Goal: Task Accomplishment & Management: Use online tool/utility

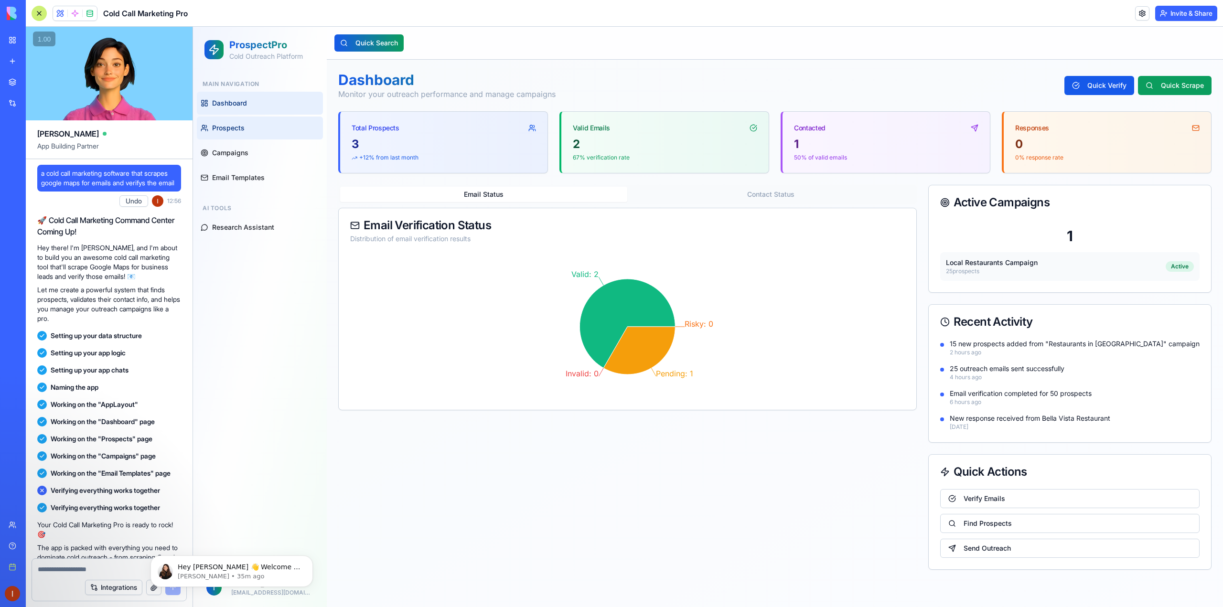
click at [257, 126] on link "Prospects" at bounding box center [260, 128] width 126 height 23
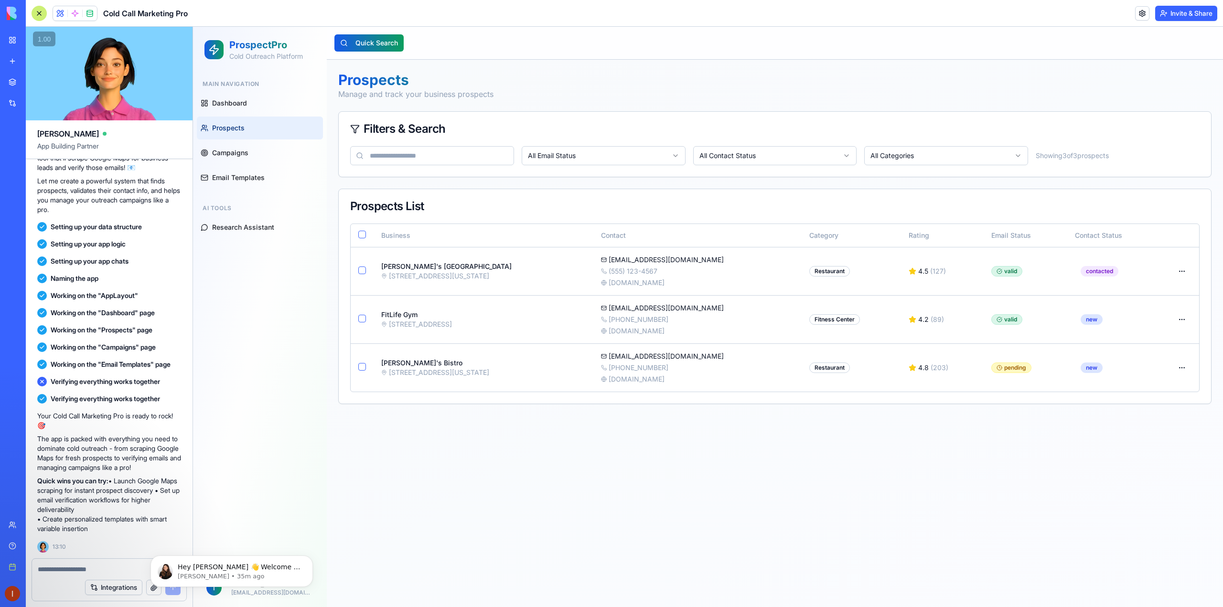
scroll to position [118, 0]
click at [308, 559] on icon "Dismiss notification" at bounding box center [310, 557] width 5 height 5
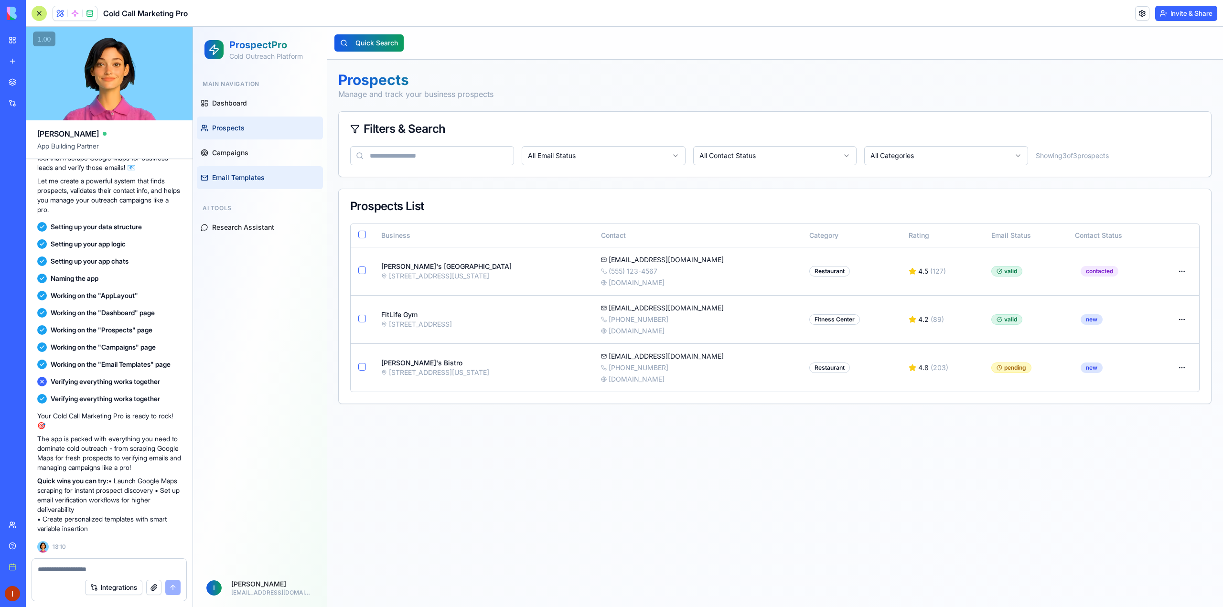
click at [242, 174] on span "Email Templates" at bounding box center [238, 178] width 53 height 10
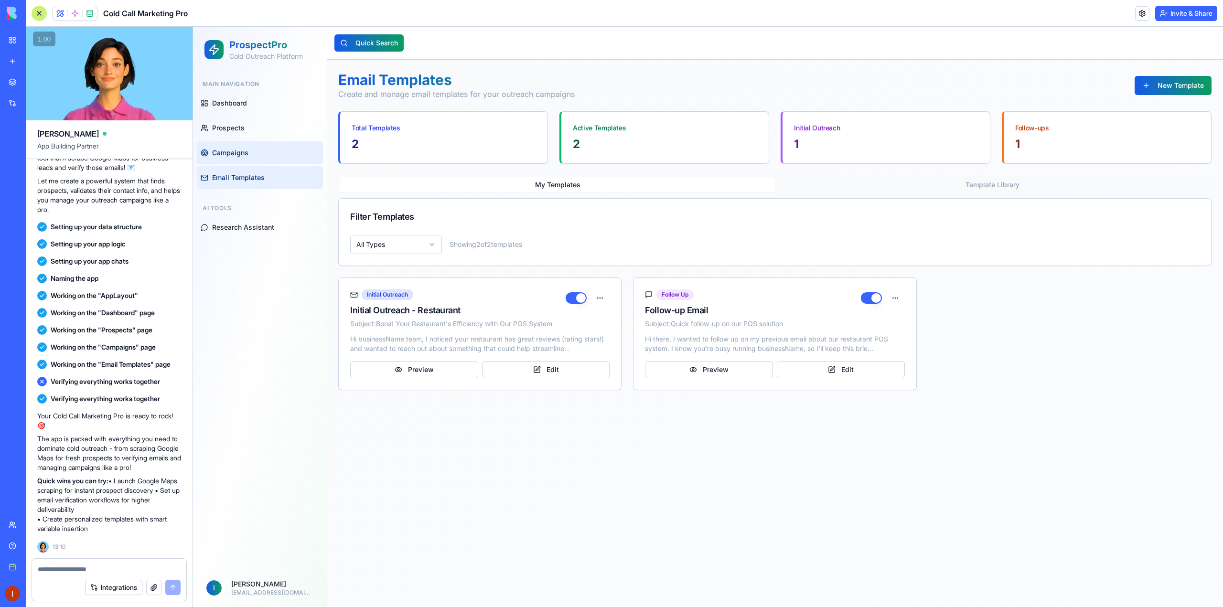
click at [250, 158] on link "Campaigns" at bounding box center [260, 152] width 126 height 23
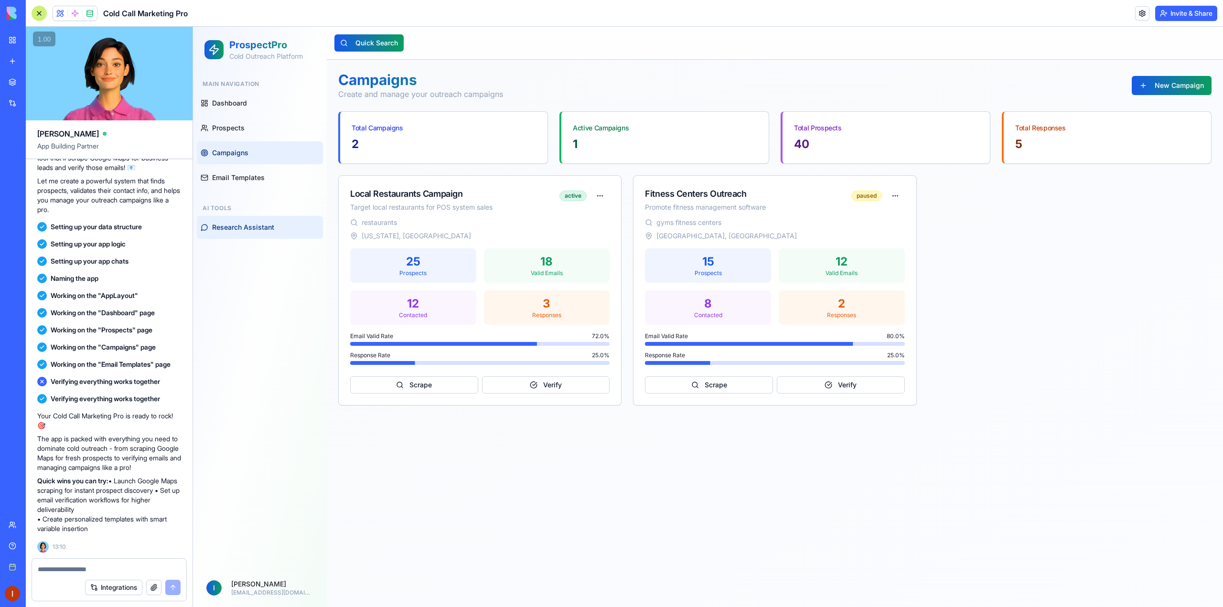
click at [256, 233] on button "Research Assistant" at bounding box center [260, 227] width 126 height 23
click at [257, 233] on button "Research Assistant" at bounding box center [260, 227] width 126 height 23
click at [258, 233] on button "Research Assistant" at bounding box center [260, 227] width 126 height 23
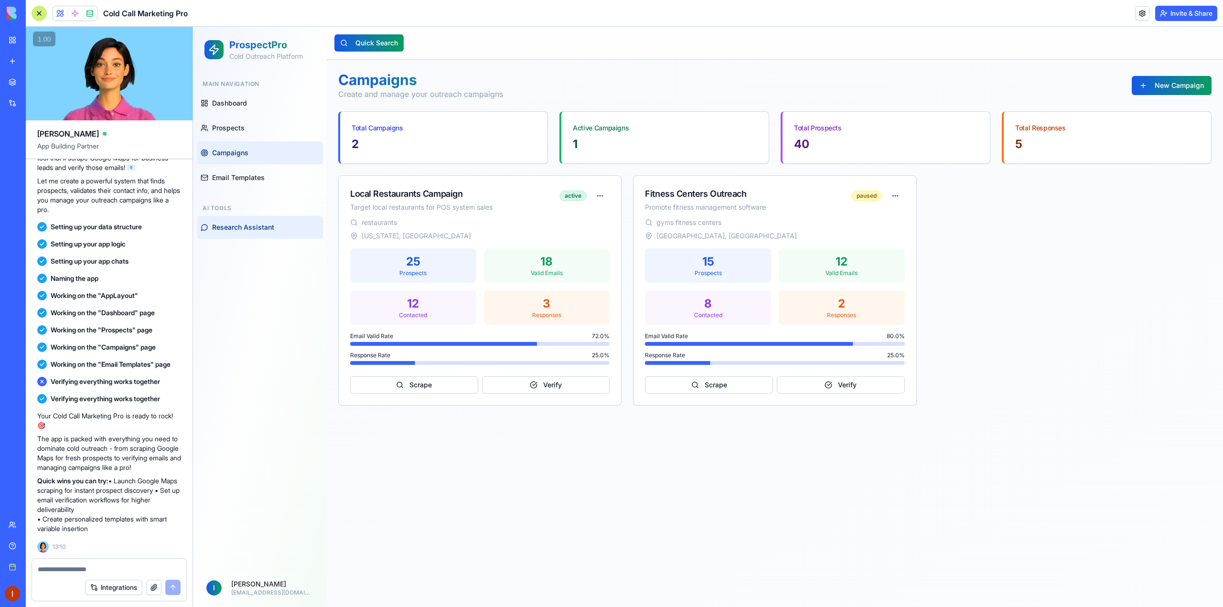
click at [258, 233] on button "Research Assistant" at bounding box center [260, 227] width 126 height 23
click at [1142, 84] on button "New Campaign" at bounding box center [1171, 85] width 80 height 19
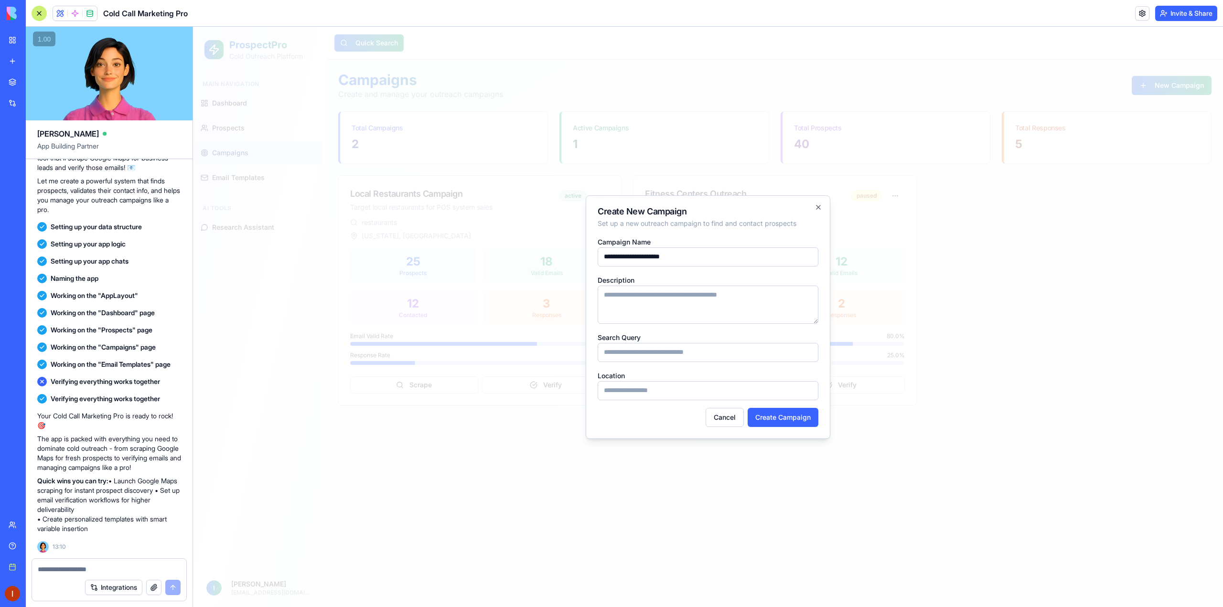
type input "**********"
click at [661, 294] on textarea "Description" at bounding box center [707, 305] width 221 height 38
click at [663, 353] on input "Search Query" at bounding box center [707, 352] width 221 height 19
click at [635, 290] on textarea "Description" at bounding box center [707, 305] width 221 height 38
type textarea "**********"
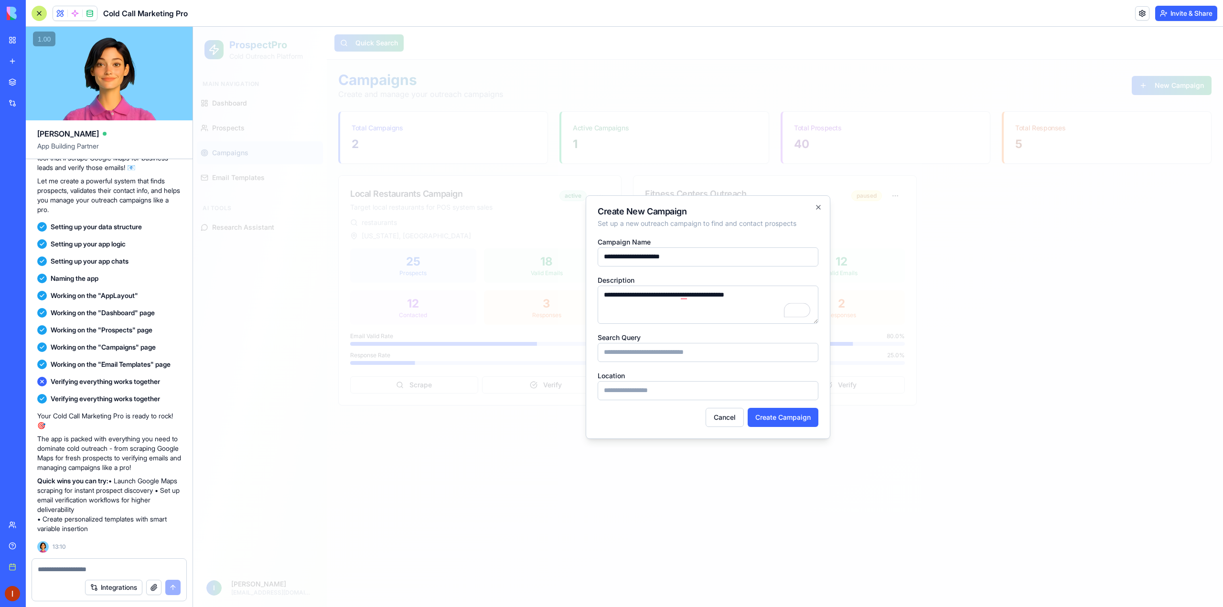
click at [633, 356] on input "Search Query" at bounding box center [707, 352] width 221 height 19
type input "********"
click at [637, 390] on input "Location" at bounding box center [707, 390] width 221 height 19
type input "*********"
click at [765, 412] on button "Create Campaign" at bounding box center [782, 417] width 71 height 19
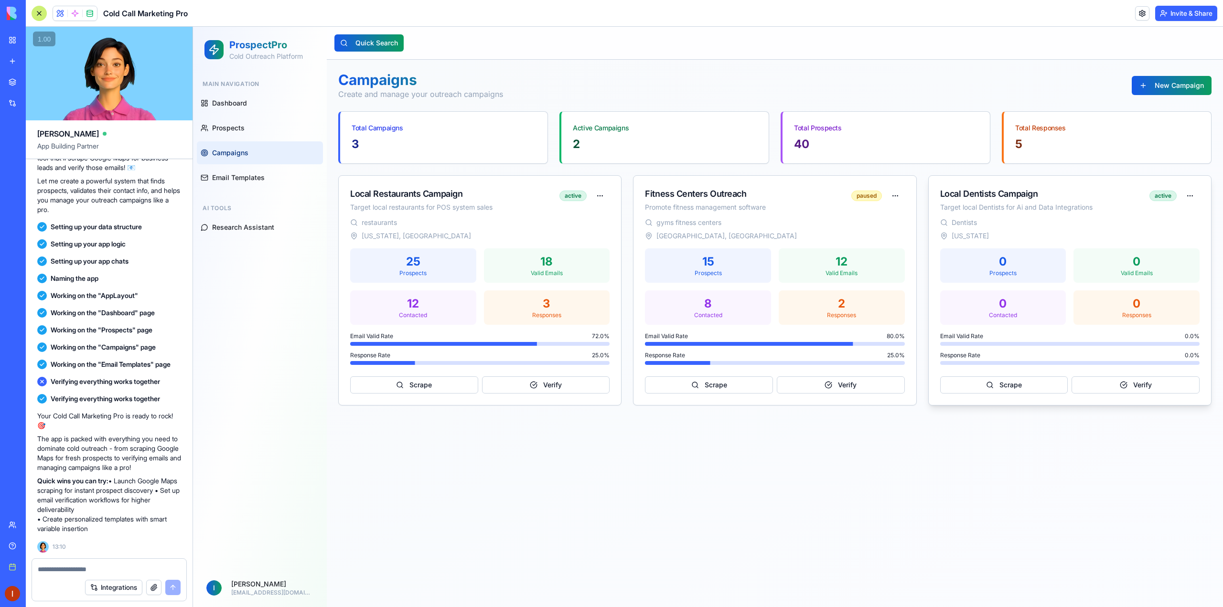
click at [1016, 197] on div "Local Dentists Campaign" at bounding box center [1044, 193] width 209 height 13
click at [1015, 197] on div "Local Dentists Campaign" at bounding box center [1044, 193] width 209 height 13
click at [1015, 386] on button "Scrape" at bounding box center [1004, 384] width 128 height 17
click at [991, 271] on div "Prospects" at bounding box center [1003, 273] width 115 height 8
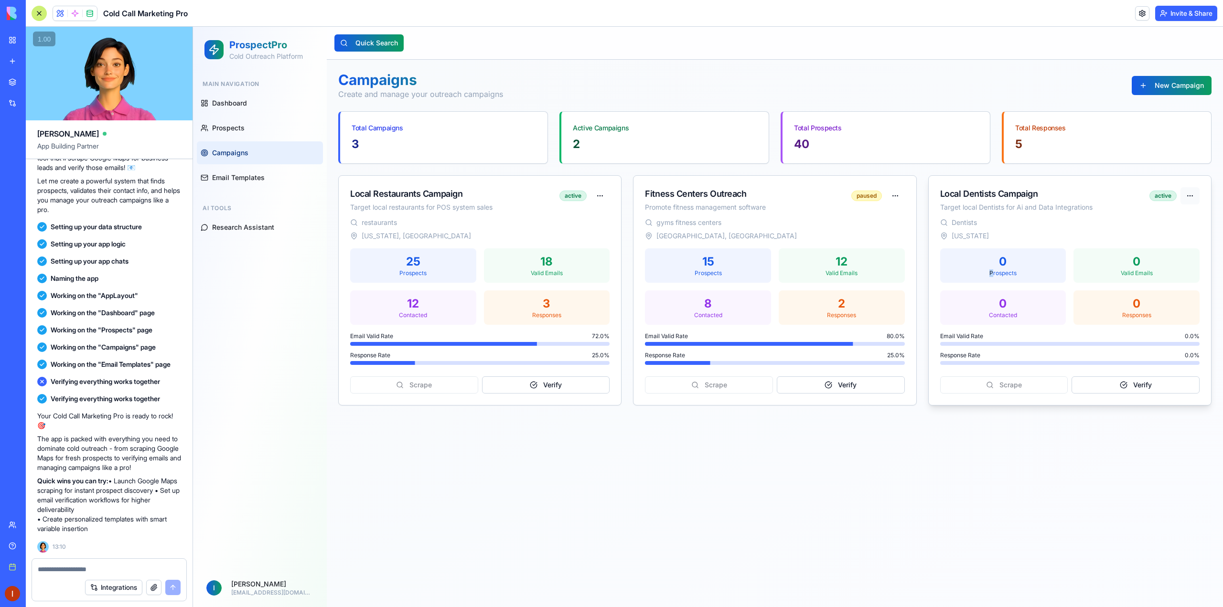
click at [1195, 197] on html "ProspectPro Cold Outreach Platform Main Navigation Dashboard Prospects Campaign…" at bounding box center [708, 317] width 1030 height 580
click at [1135, 478] on html "ProspectPro Cold Outreach Platform Main Navigation Dashboard Prospects Campaign…" at bounding box center [708, 317] width 1030 height 580
click at [832, 302] on div "2" at bounding box center [841, 303] width 115 height 15
click at [807, 302] on div "2" at bounding box center [841, 303] width 115 height 15
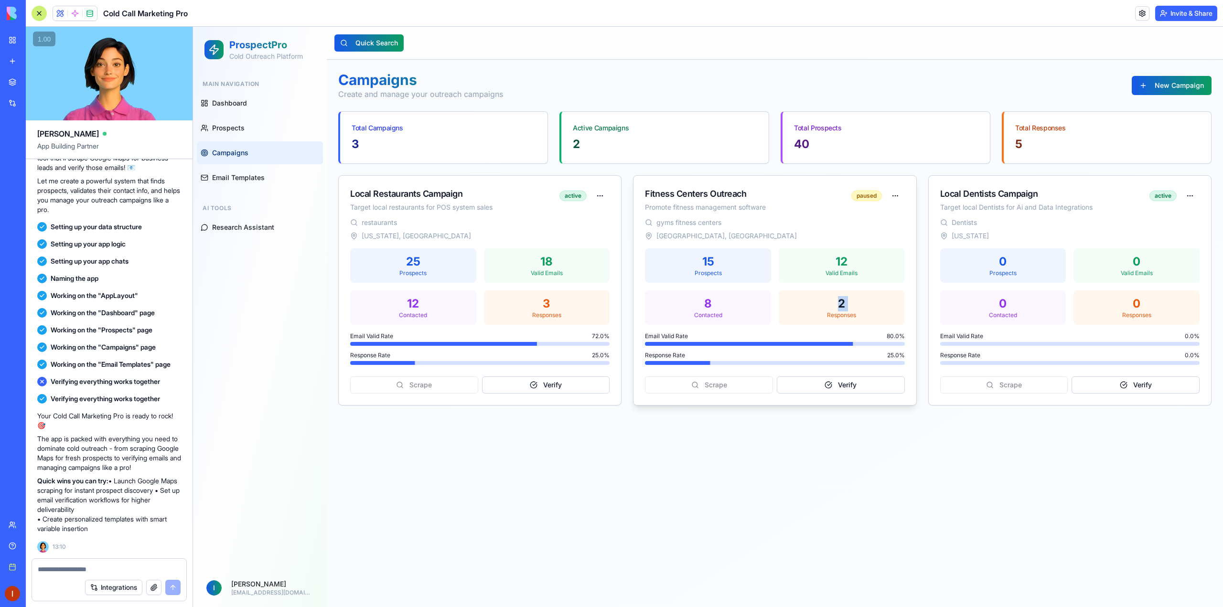
click at [807, 302] on div "2" at bounding box center [841, 303] width 115 height 15
click at [263, 173] on span "Email Templates" at bounding box center [238, 178] width 53 height 10
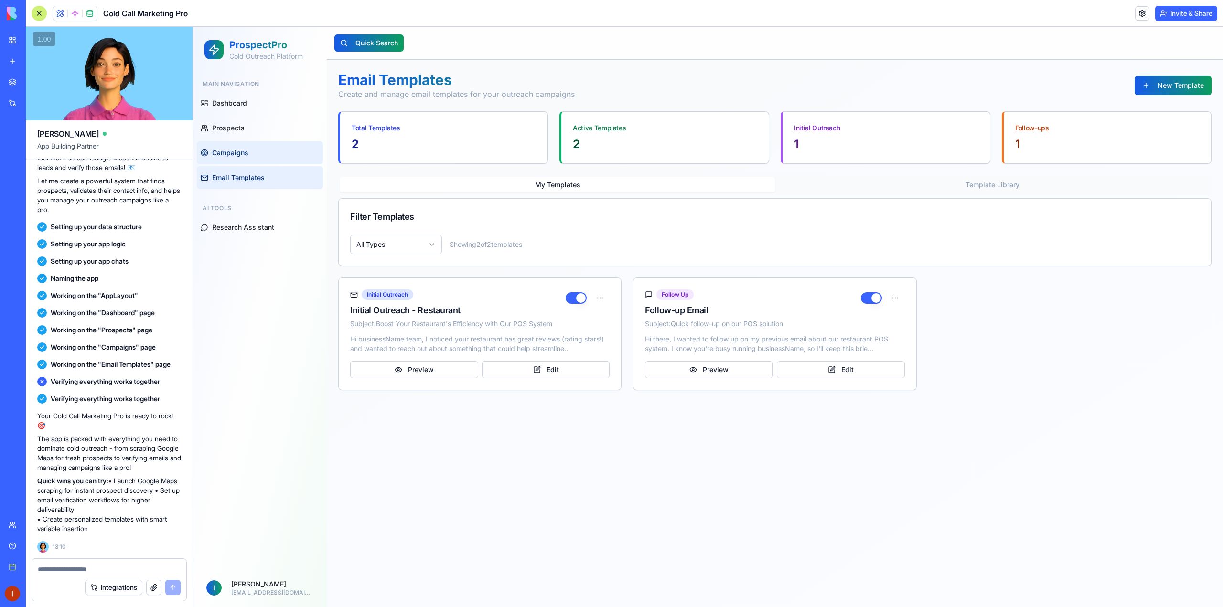
click at [250, 154] on link "Campaigns" at bounding box center [260, 152] width 126 height 23
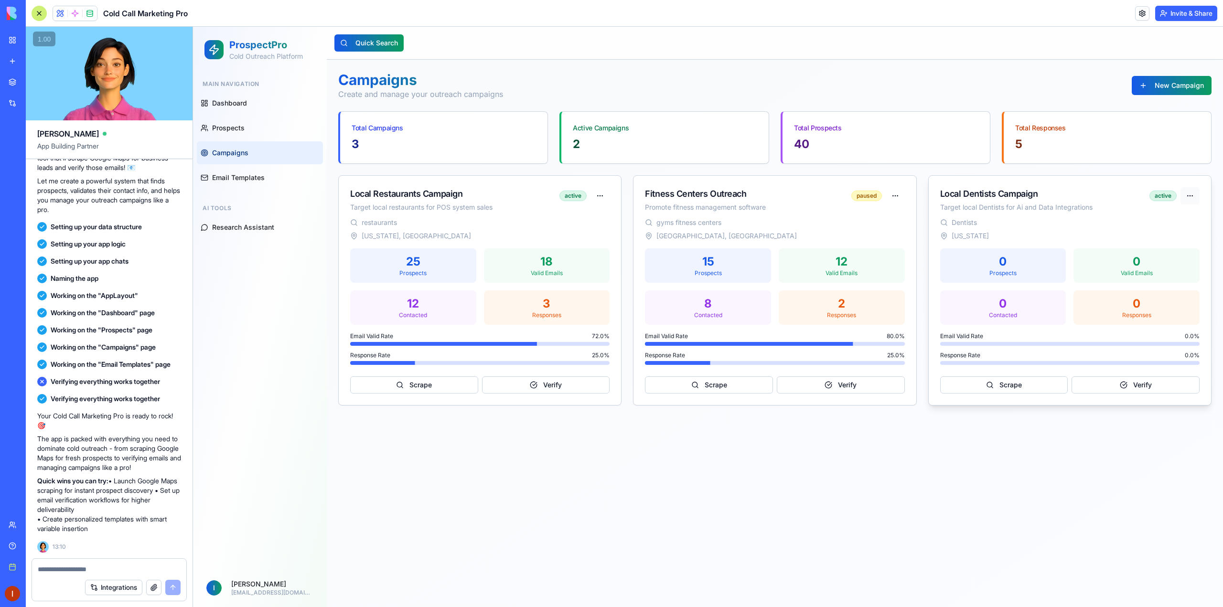
click at [1190, 195] on html "ProspectPro Cold Outreach Platform Main Navigation Dashboard Prospects Campaign…" at bounding box center [708, 317] width 1030 height 580
click at [1194, 252] on div "Run Scraping" at bounding box center [1182, 251] width 76 height 15
click at [959, 235] on span "Louisiana" at bounding box center [969, 236] width 37 height 10
click at [1189, 200] on html "ProspectPro Cold Outreach Platform Main Navigation Dashboard Prospects Campaign…" at bounding box center [708, 317] width 1030 height 580
click at [1184, 285] on div "Pause Campaign" at bounding box center [1182, 285] width 76 height 15
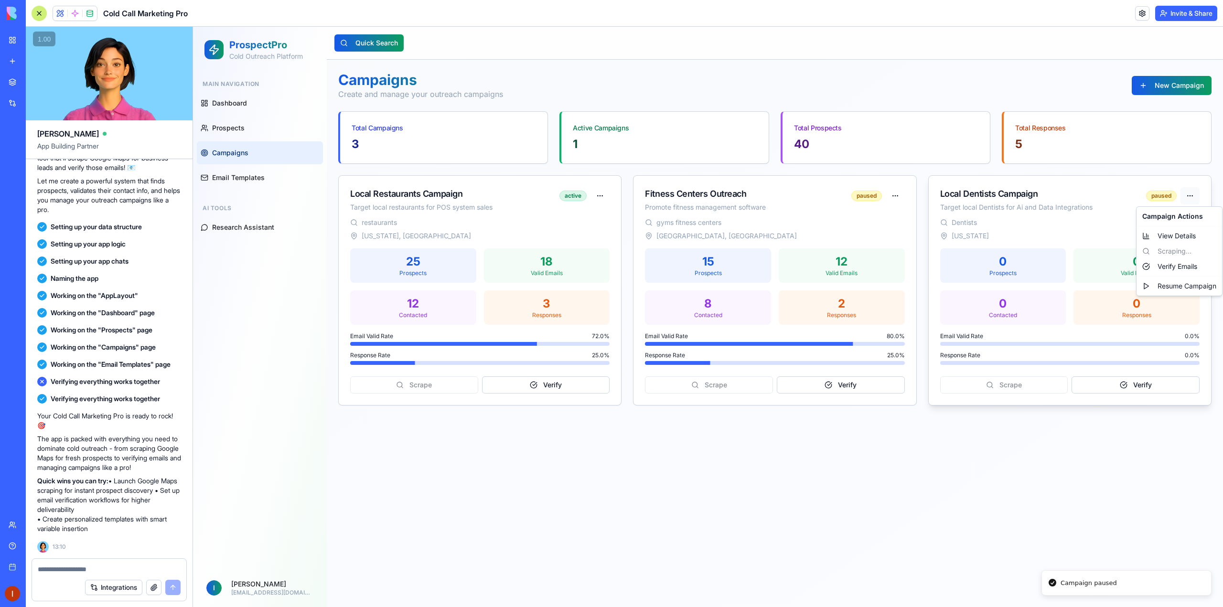
click at [1194, 199] on html "ProspectPro Cold Outreach Platform Main Navigation Dashboard Prospects Campaign…" at bounding box center [708, 317] width 1030 height 580
click at [1042, 248] on html "ProspectPro Cold Outreach Platform Main Navigation Dashboard Prospects Campaign…" at bounding box center [708, 317] width 1030 height 580
click at [1193, 196] on html "ProspectPro Cold Outreach Platform Main Navigation Dashboard Prospects Campaign…" at bounding box center [708, 317] width 1030 height 580
drag, startPoint x: 1047, startPoint y: 236, endPoint x: 1045, endPoint y: 231, distance: 5.3
drag, startPoint x: 1045, startPoint y: 231, endPoint x: 996, endPoint y: 205, distance: 54.9
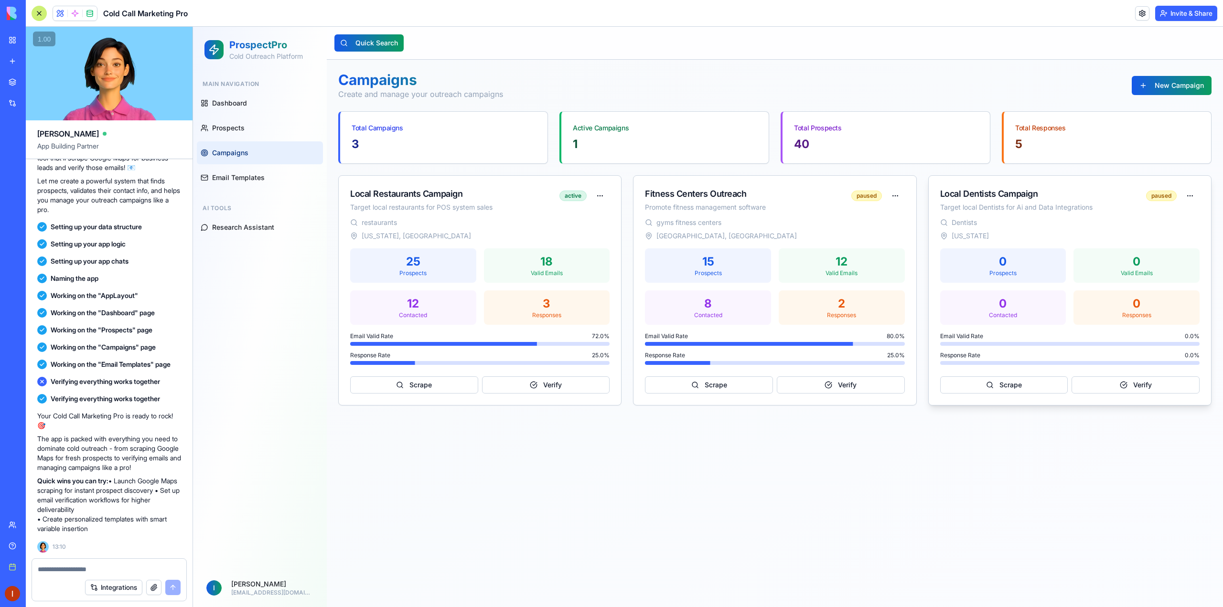
click at [996, 205] on div "Target local Dentists for Ai and Data Integrations" at bounding box center [1043, 208] width 206 height 10
click at [996, 204] on div "Target local Dentists for Ai and Data Integrations" at bounding box center [1043, 208] width 206 height 10
click at [997, 196] on div "Local Dentists Campaign" at bounding box center [1043, 193] width 206 height 13
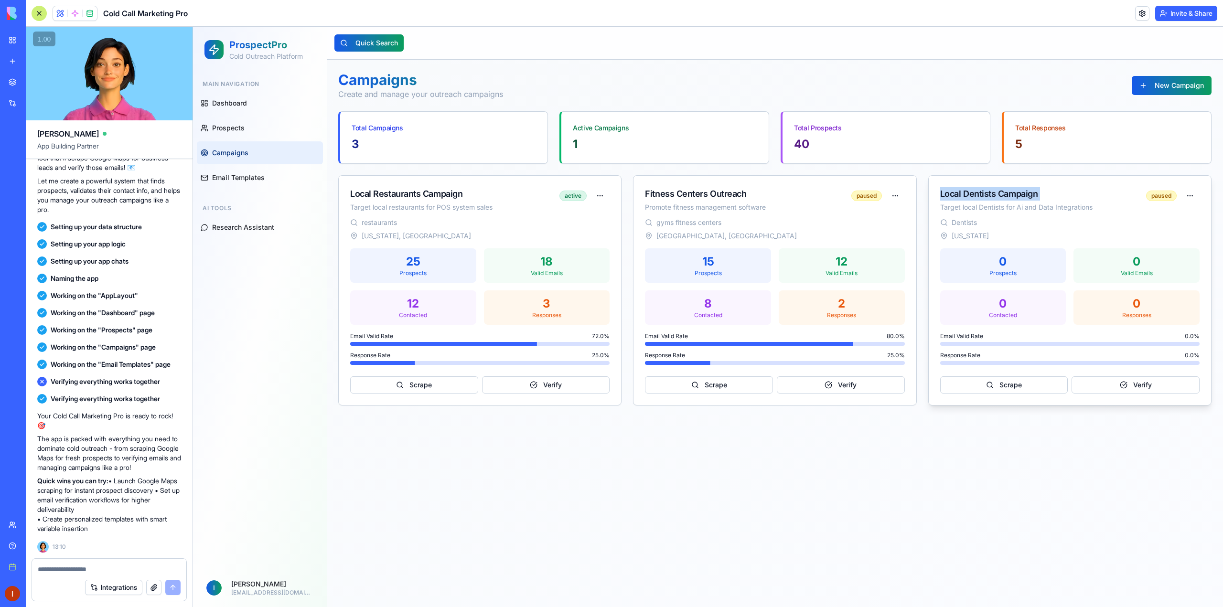
click at [997, 196] on div "Local Dentists Campaign" at bounding box center [1043, 193] width 206 height 13
click at [1193, 198] on html "ProspectPro Cold Outreach Platform Main Navigation Dashboard Prospects Campaign…" at bounding box center [708, 317] width 1030 height 580
click at [1181, 239] on div "View Details" at bounding box center [1179, 235] width 82 height 15
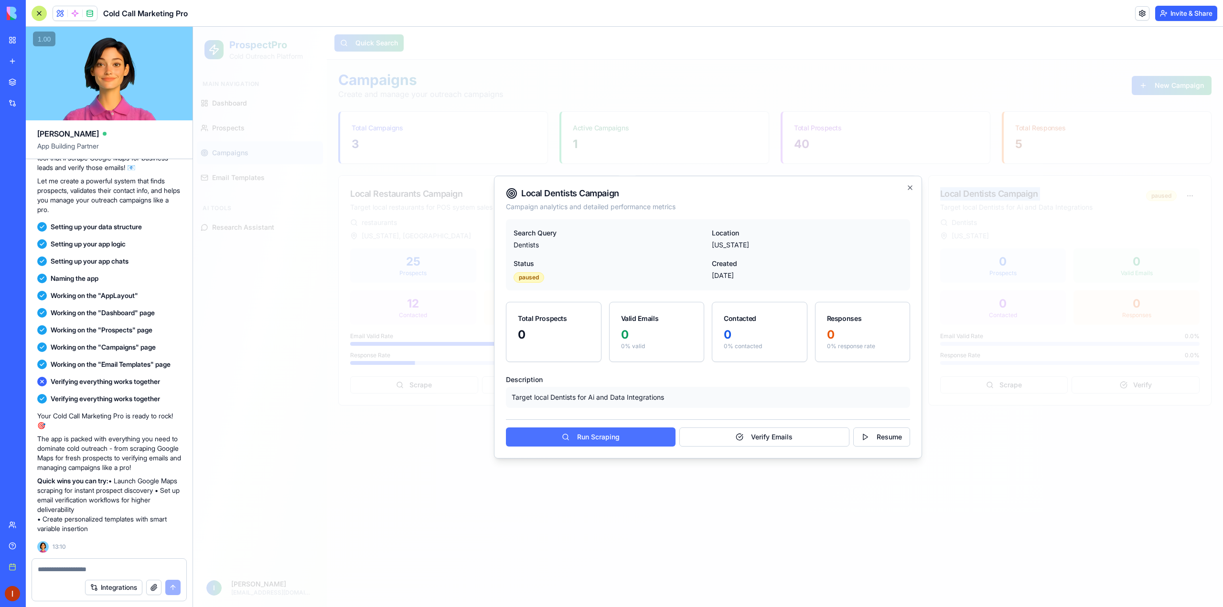
click at [630, 436] on button "Run Scraping" at bounding box center [591, 436] width 170 height 19
click at [863, 442] on button "Resume" at bounding box center [881, 436] width 57 height 19
click at [911, 187] on icon "button" at bounding box center [910, 188] width 8 height 8
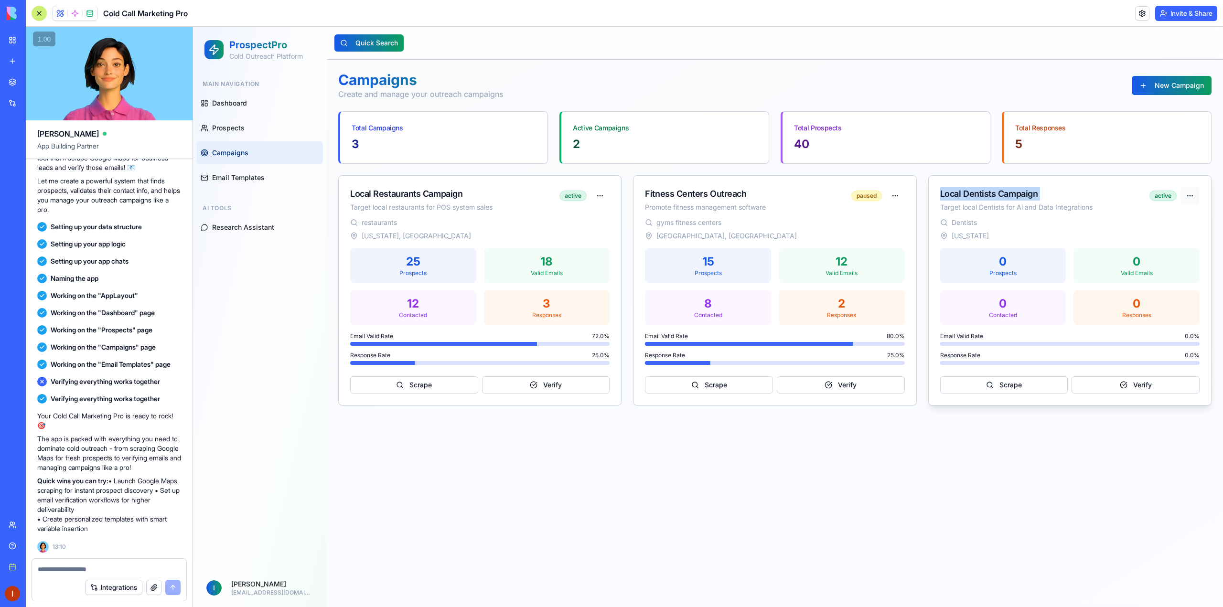
click at [1193, 191] on html "ProspectPro Cold Outreach Platform Main Navigation Dashboard Prospects Campaign…" at bounding box center [708, 317] width 1030 height 580
click at [1184, 86] on html "ProspectPro Cold Outreach Platform Main Navigation Dashboard Prospects Campaign…" at bounding box center [708, 317] width 1030 height 580
click at [64, 569] on textarea at bounding box center [109, 570] width 143 height 10
click at [155, 564] on div "**********" at bounding box center [109, 566] width 154 height 15
click at [158, 569] on textarea "**********" at bounding box center [109, 570] width 143 height 10
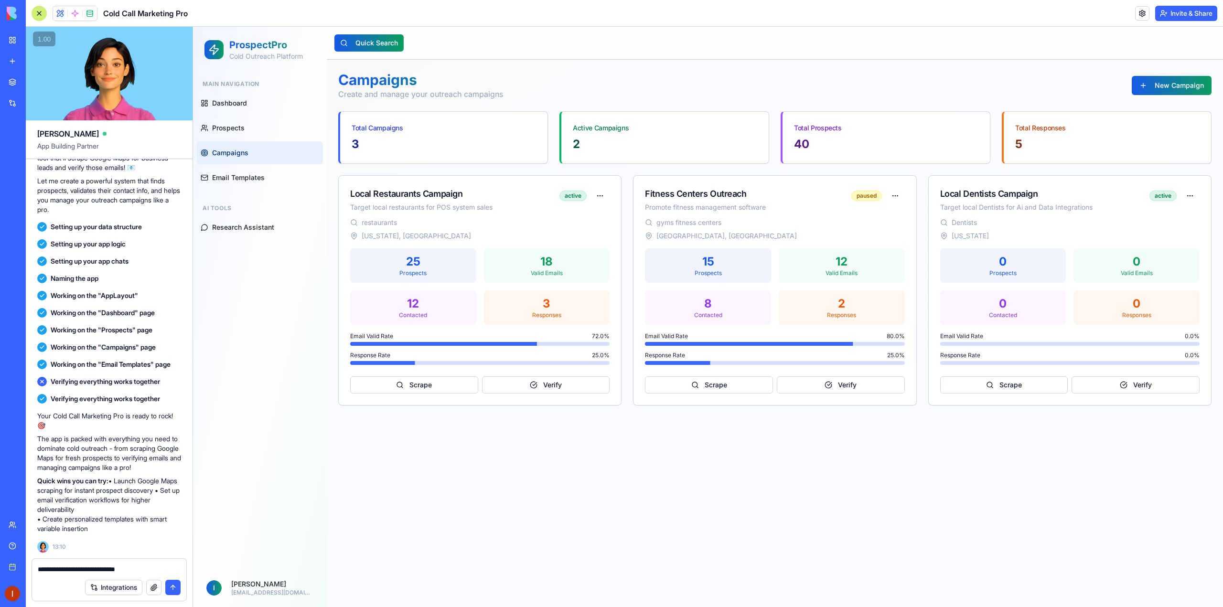
type textarea "**********"
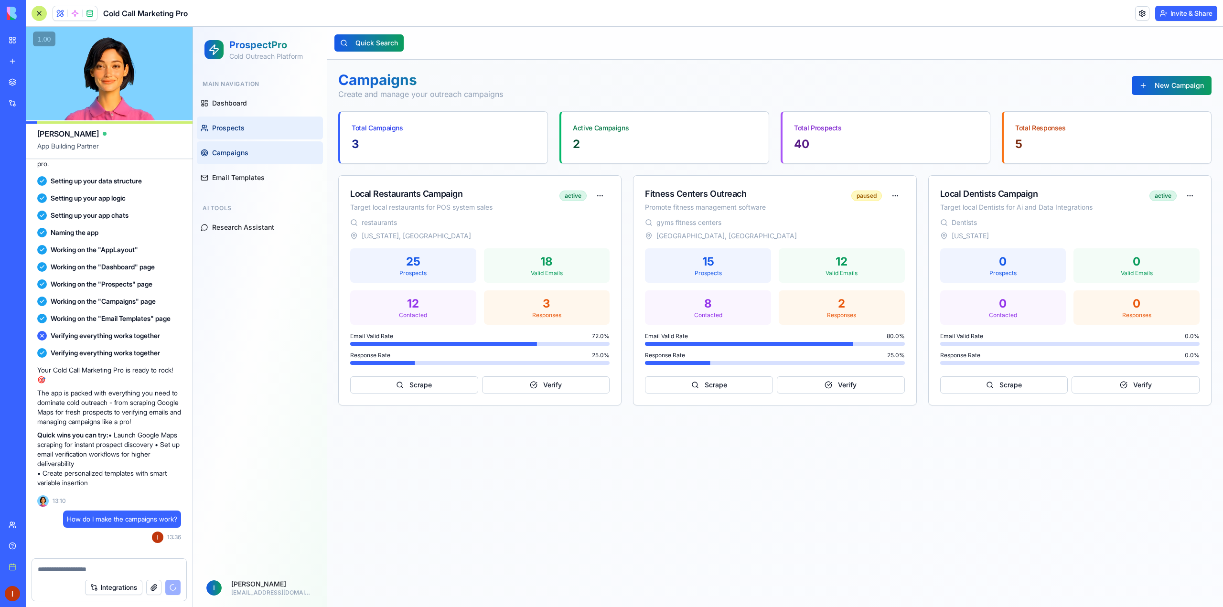
click at [257, 128] on link "Prospects" at bounding box center [260, 128] width 126 height 23
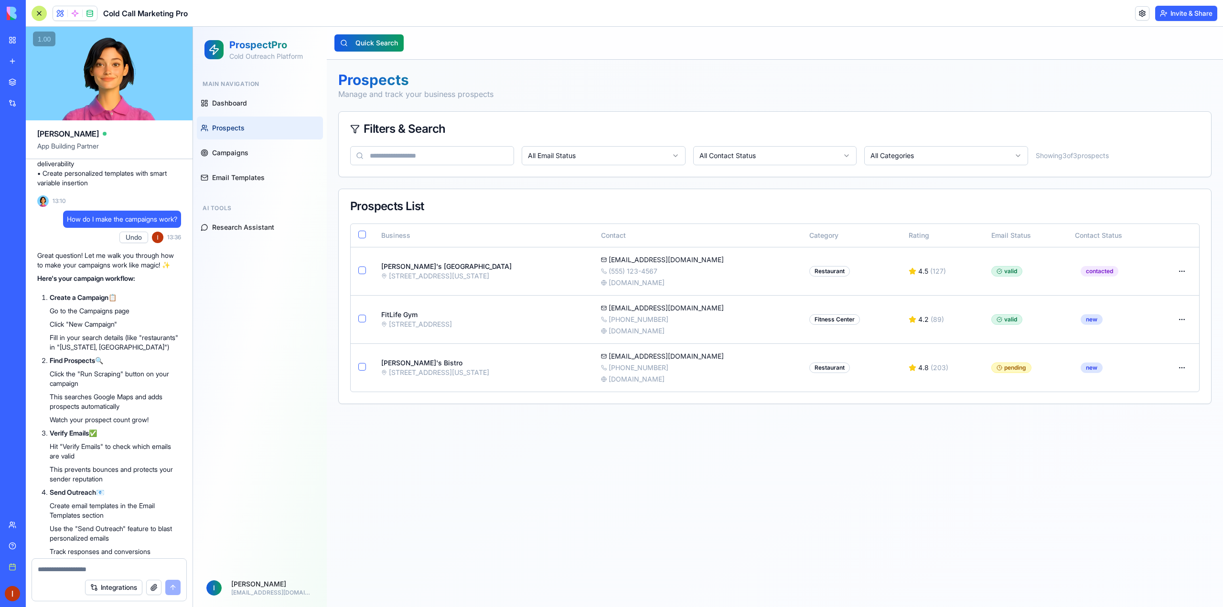
scroll to position [472, 0]
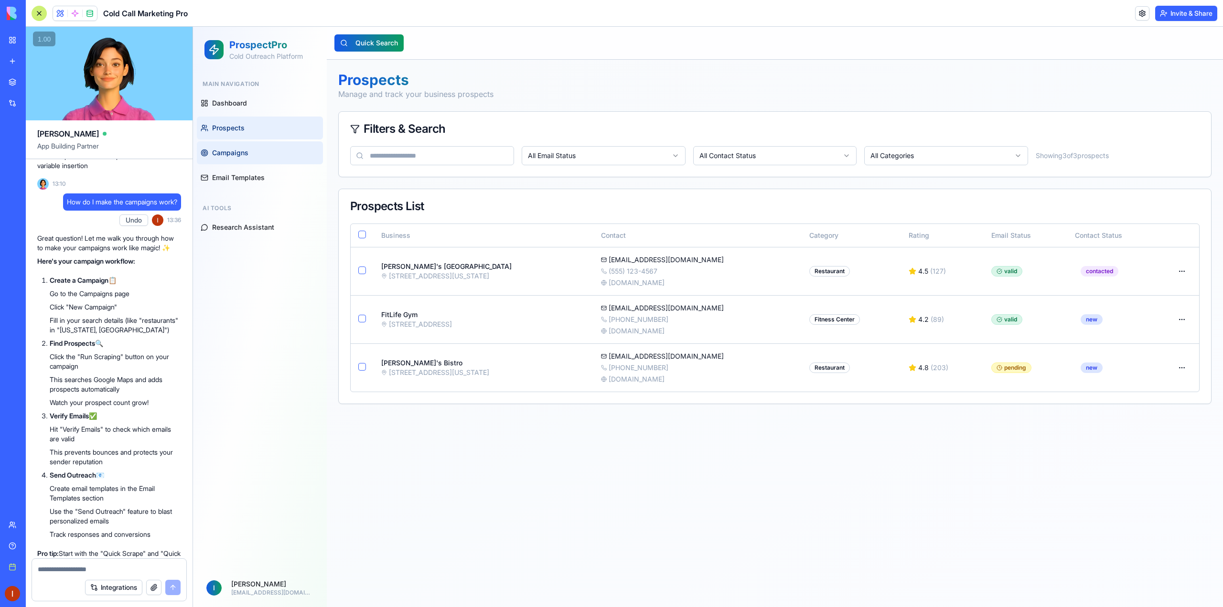
click at [240, 160] on link "Campaigns" at bounding box center [260, 152] width 126 height 23
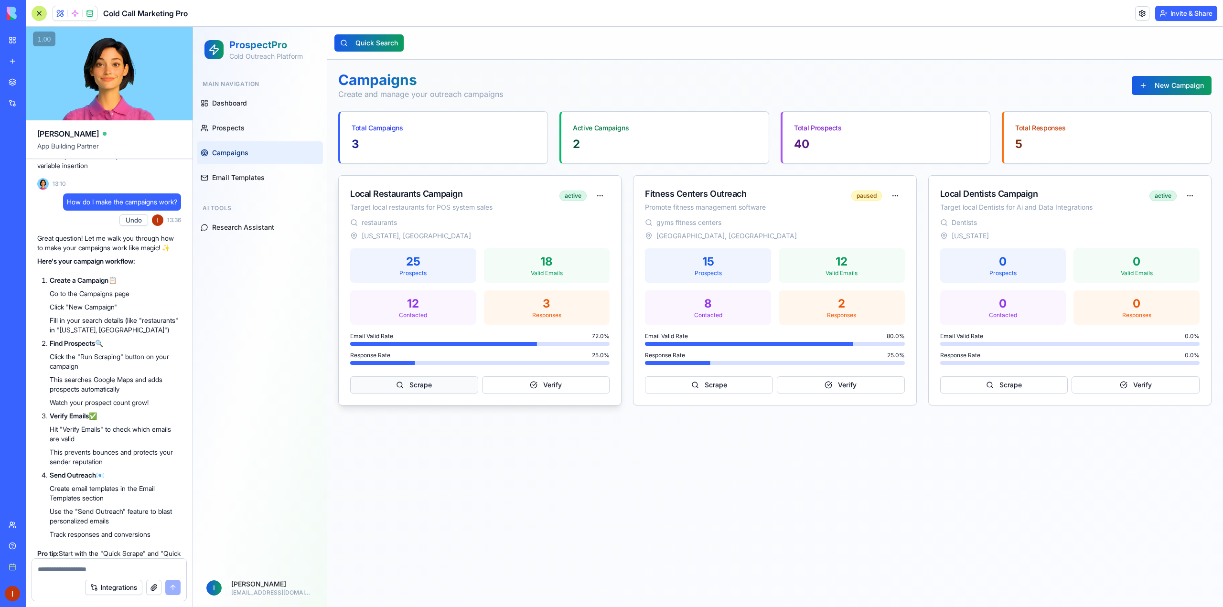
click at [432, 384] on button "Scrape" at bounding box center [414, 384] width 128 height 17
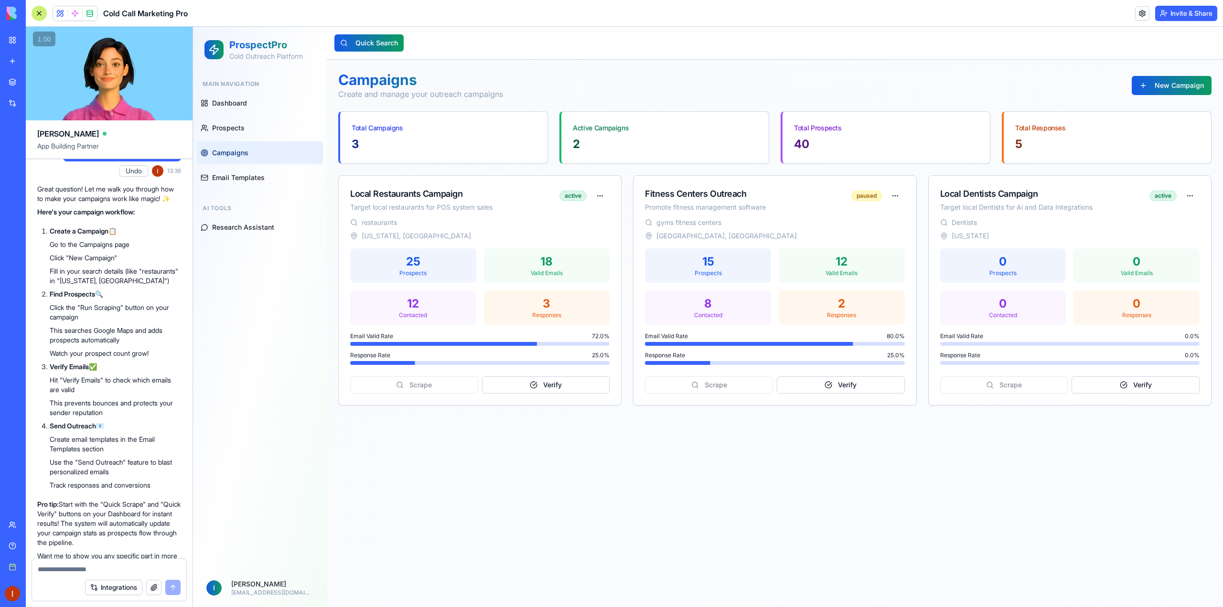
scroll to position [567, 0]
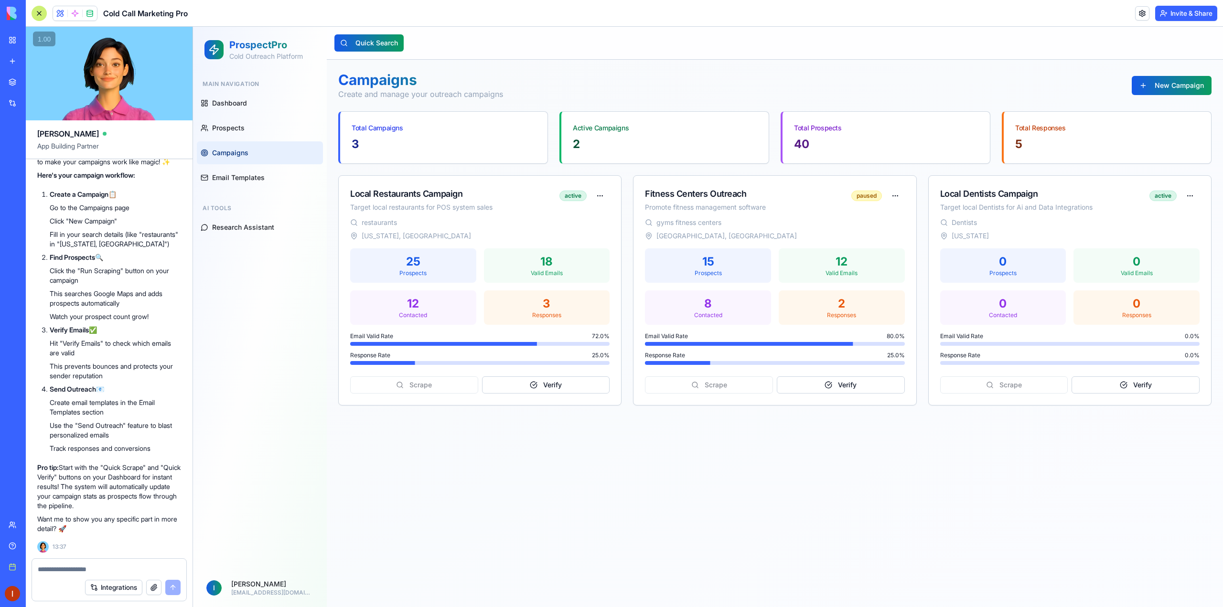
click at [74, 574] on textarea at bounding box center [109, 570] width 143 height 10
click at [599, 199] on html "ProspectPro Cold Outreach Platform Main Navigation Dashboard Prospects Campaign…" at bounding box center [708, 317] width 1030 height 580
click at [603, 234] on div "View Details" at bounding box center [600, 235] width 76 height 15
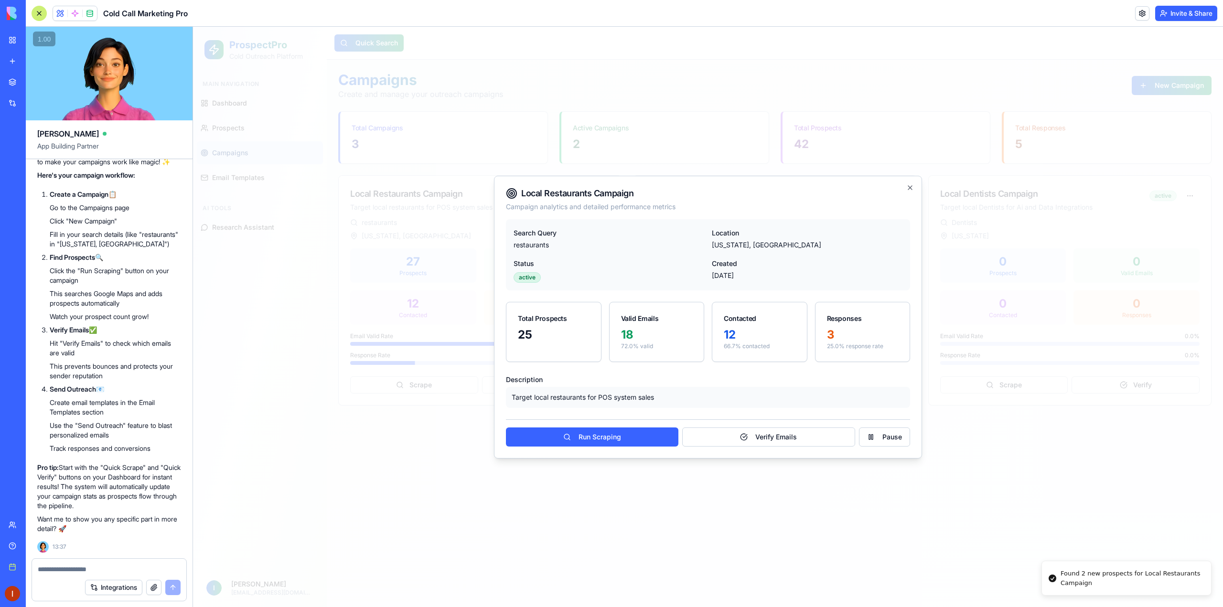
click at [1087, 570] on div at bounding box center [708, 317] width 1030 height 580
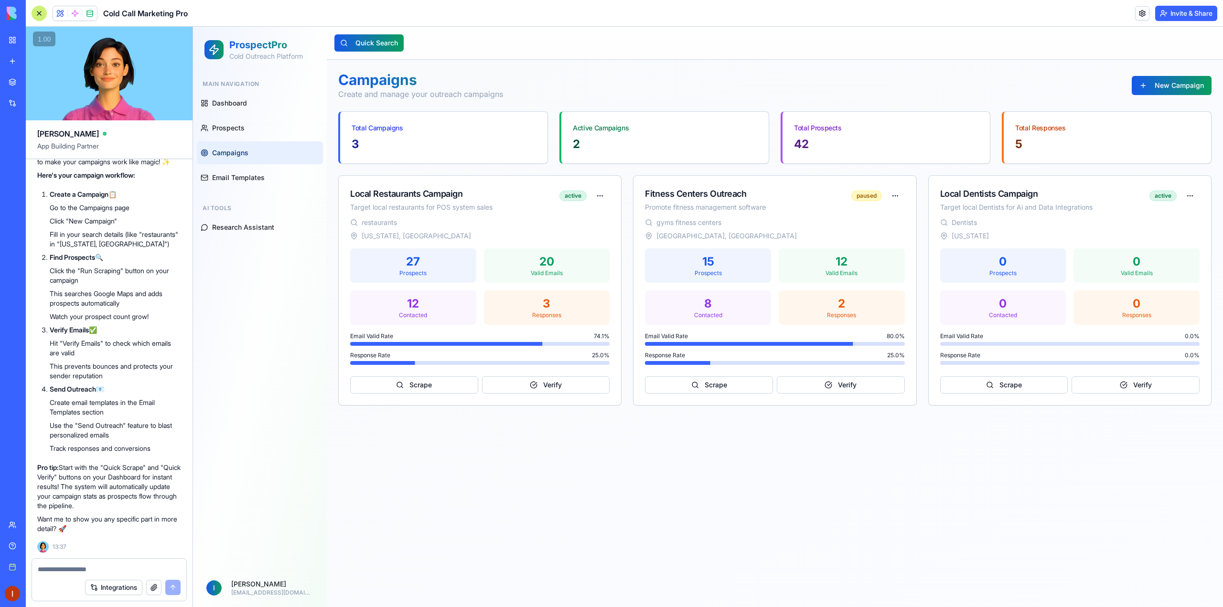
click at [1087, 572] on main "Toggle Sidebar Quick Search Campaigns Create and manage your outreach campaigns…" at bounding box center [775, 317] width 896 height 580
click at [233, 127] on span "Prospects" at bounding box center [228, 128] width 32 height 10
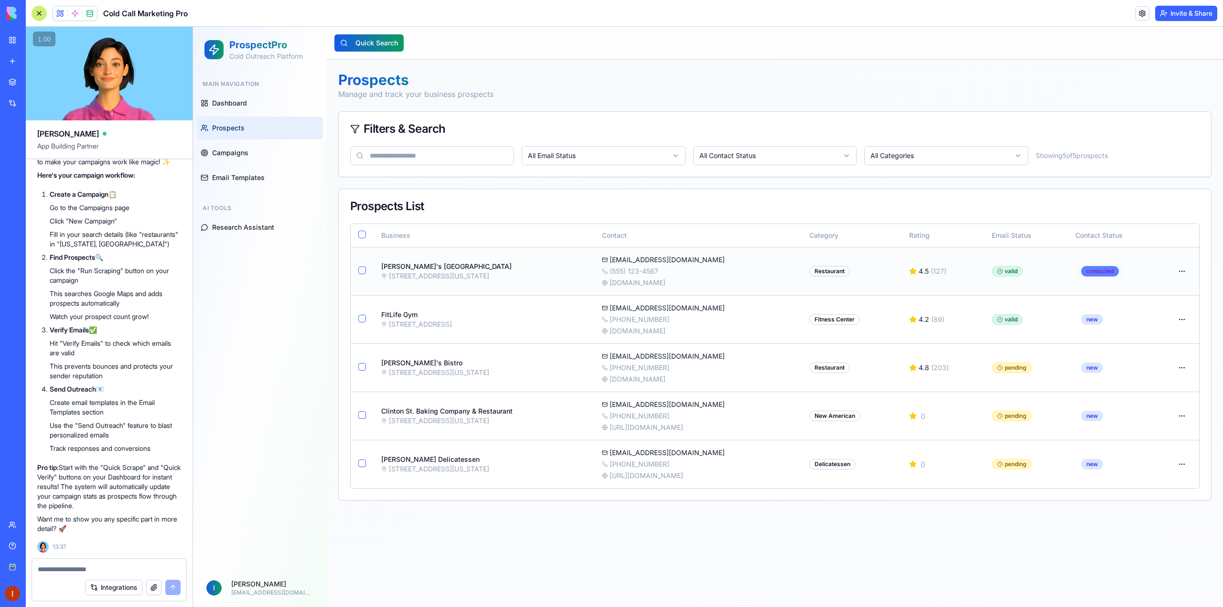
click at [1098, 269] on html "ProspectPro Cold Outreach Platform Main Navigation Dashboard Prospects Campaign…" at bounding box center [708, 317] width 1030 height 580
click at [1172, 272] on html "ProspectPro Cold Outreach Platform Main Navigation Dashboard Prospects Campaign…" at bounding box center [708, 317] width 1030 height 580
click at [1182, 270] on html "ProspectPro Cold Outreach Platform Main Navigation Dashboard Prospects Campaign…" at bounding box center [708, 317] width 1030 height 580
click at [1189, 296] on div "View Details" at bounding box center [1181, 291] width 61 height 15
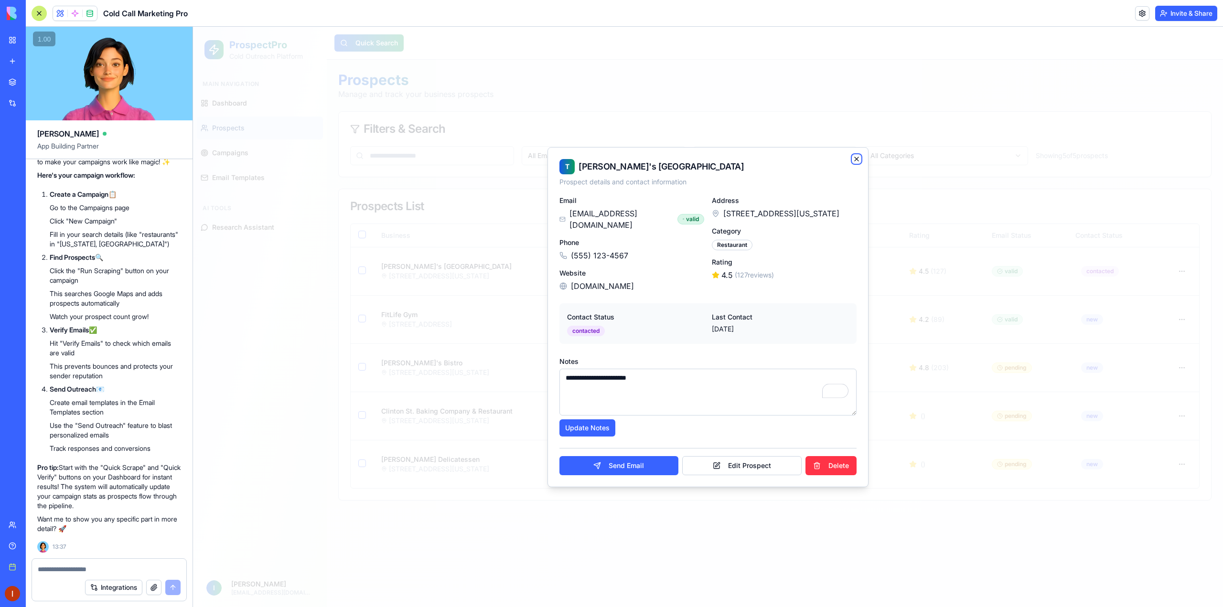
click at [859, 163] on icon "button" at bounding box center [857, 159] width 8 height 8
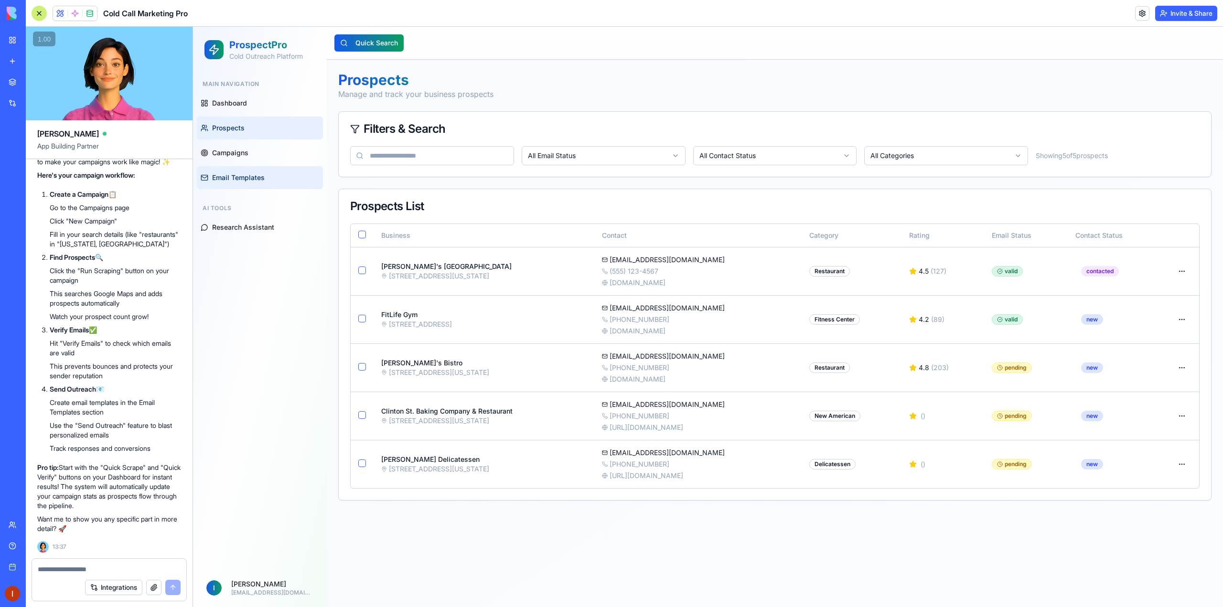
click at [251, 185] on link "Email Templates" at bounding box center [260, 177] width 126 height 23
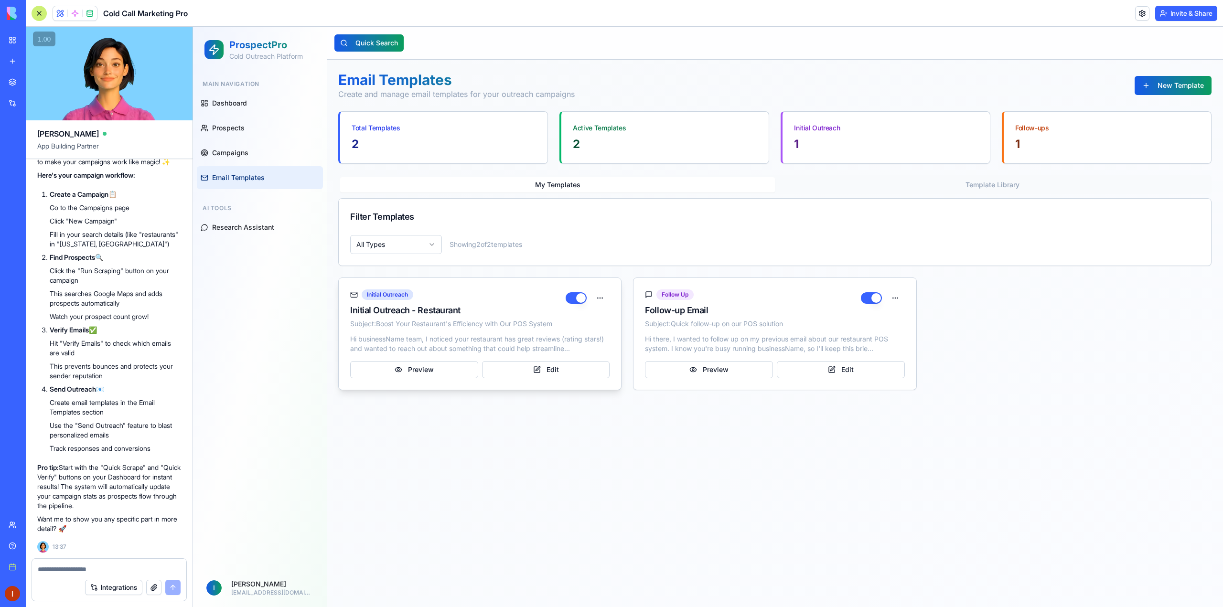
click at [424, 308] on div "Initial Outreach - Restaurant" at bounding box center [457, 310] width 215 height 13
click at [432, 310] on div "Initial Outreach - Restaurant" at bounding box center [457, 310] width 215 height 13
click at [600, 298] on html "ProspectPro Cold Outreach Platform Main Navigation Dashboard Prospects Campaign…" at bounding box center [708, 317] width 1030 height 580
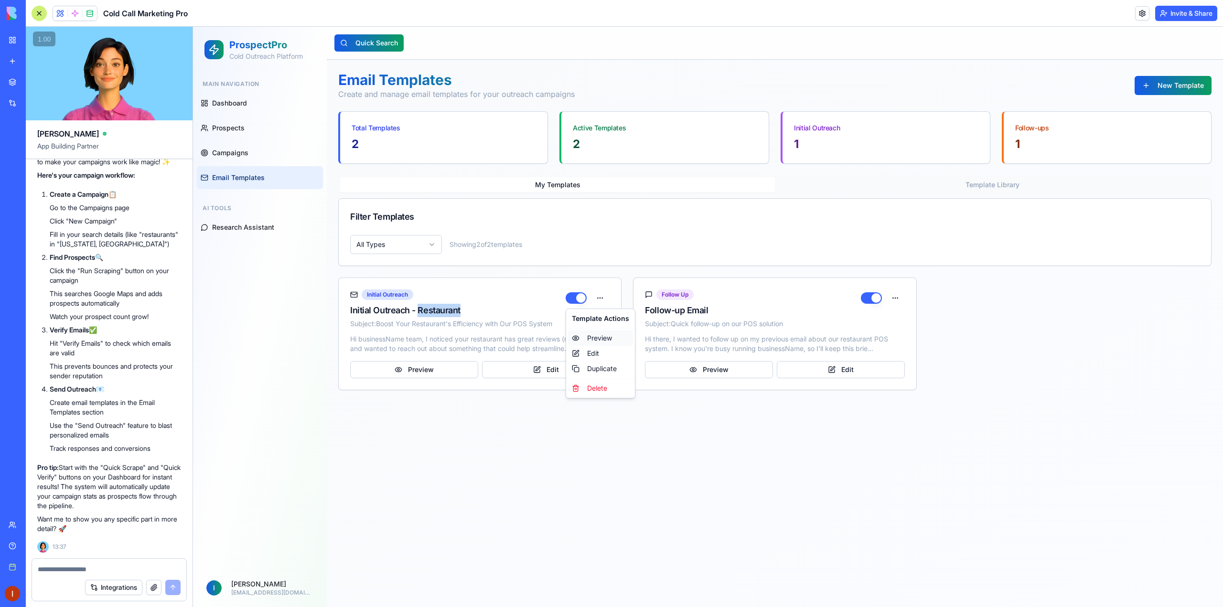
click at [603, 338] on div "Preview" at bounding box center [600, 338] width 65 height 15
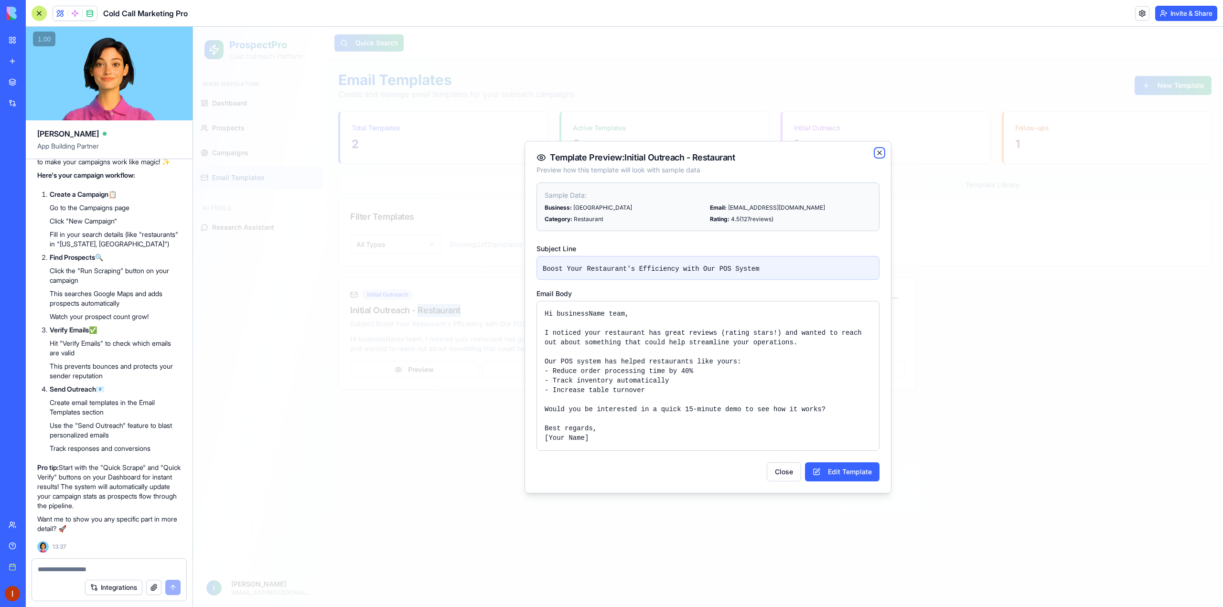
click at [880, 153] on icon "button" at bounding box center [879, 153] width 4 height 4
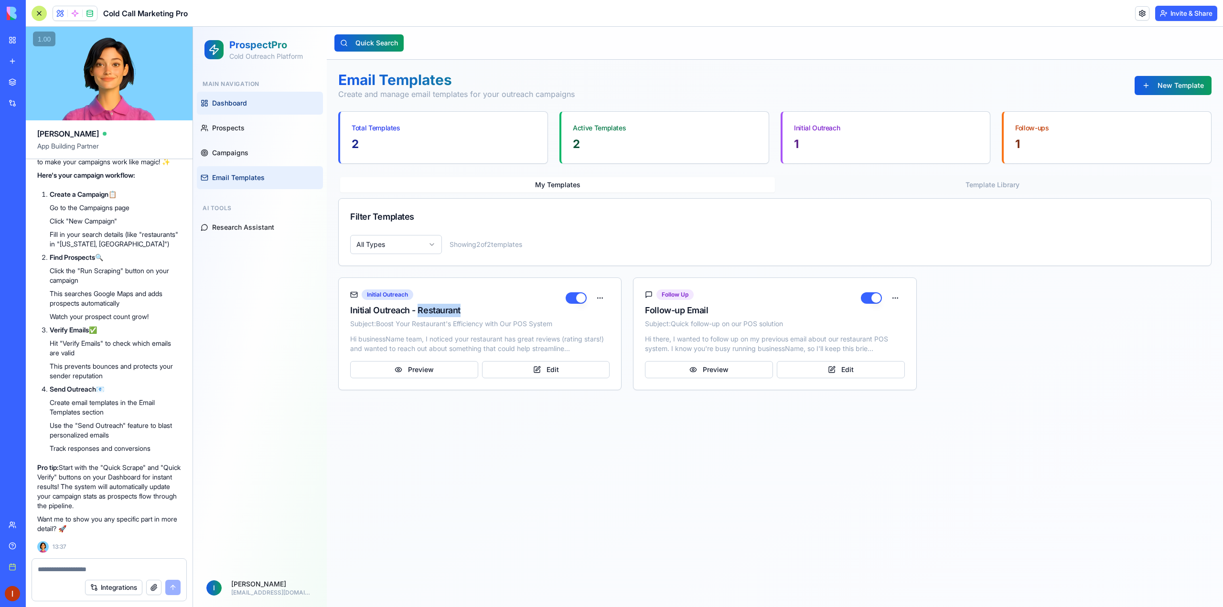
click at [256, 102] on link "Dashboard" at bounding box center [260, 103] width 126 height 23
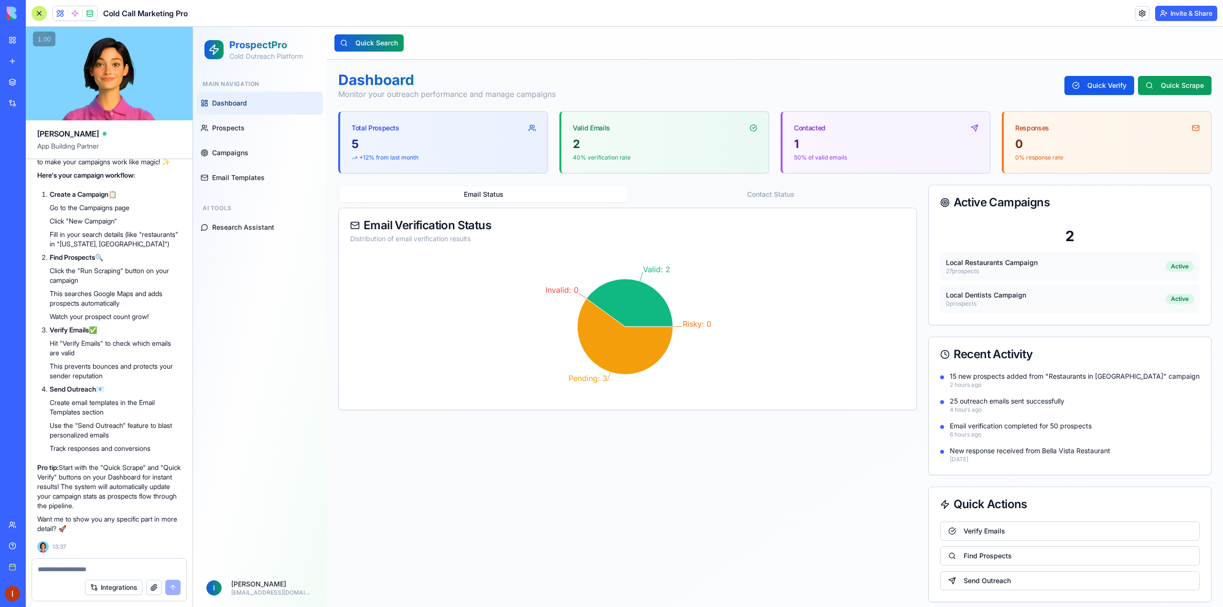
click at [435, 149] on div "5" at bounding box center [444, 144] width 184 height 15
click at [682, 152] on div "2 40 % verification rate" at bounding box center [664, 155] width 207 height 36
click at [678, 149] on div "2" at bounding box center [665, 144] width 184 height 15
click at [874, 139] on div "1" at bounding box center [886, 144] width 184 height 15
click at [875, 139] on div "1" at bounding box center [886, 144] width 184 height 15
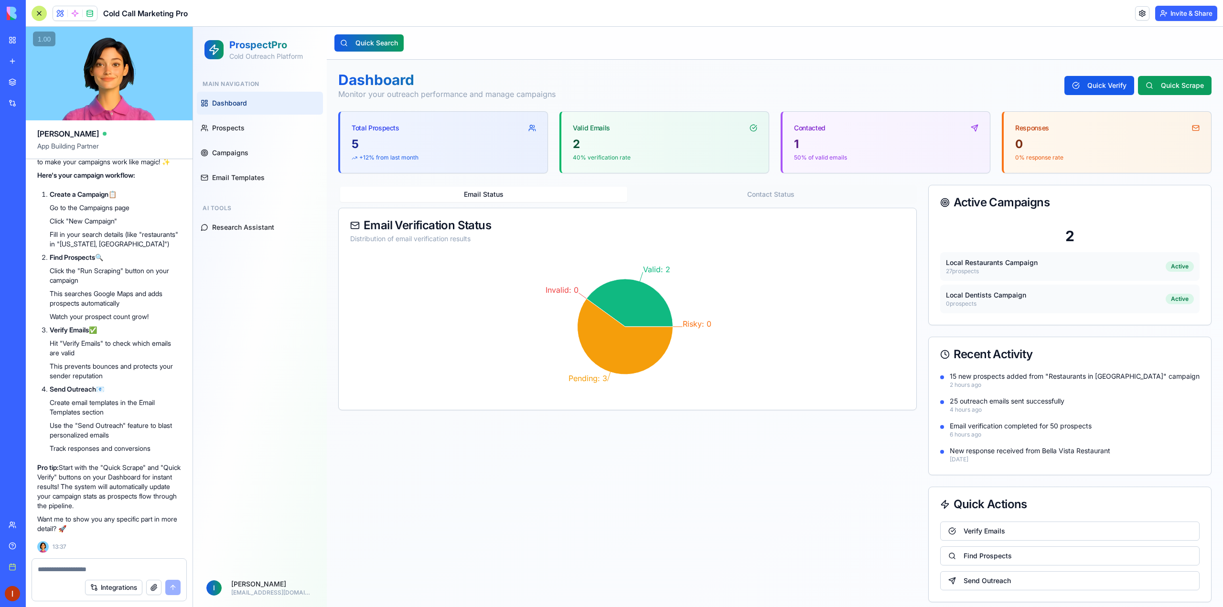
click at [813, 128] on div "Contacted" at bounding box center [810, 128] width 32 height 10
click at [971, 127] on icon at bounding box center [975, 128] width 8 height 8
click at [974, 127] on icon at bounding box center [975, 126] width 3 height 3
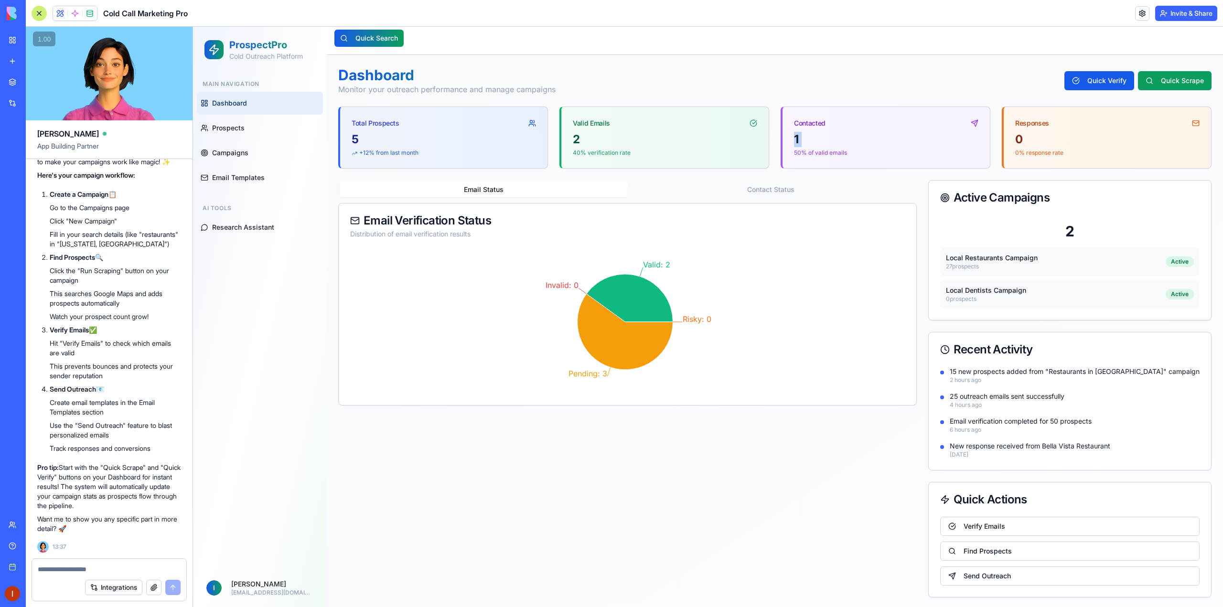
scroll to position [7, 0]
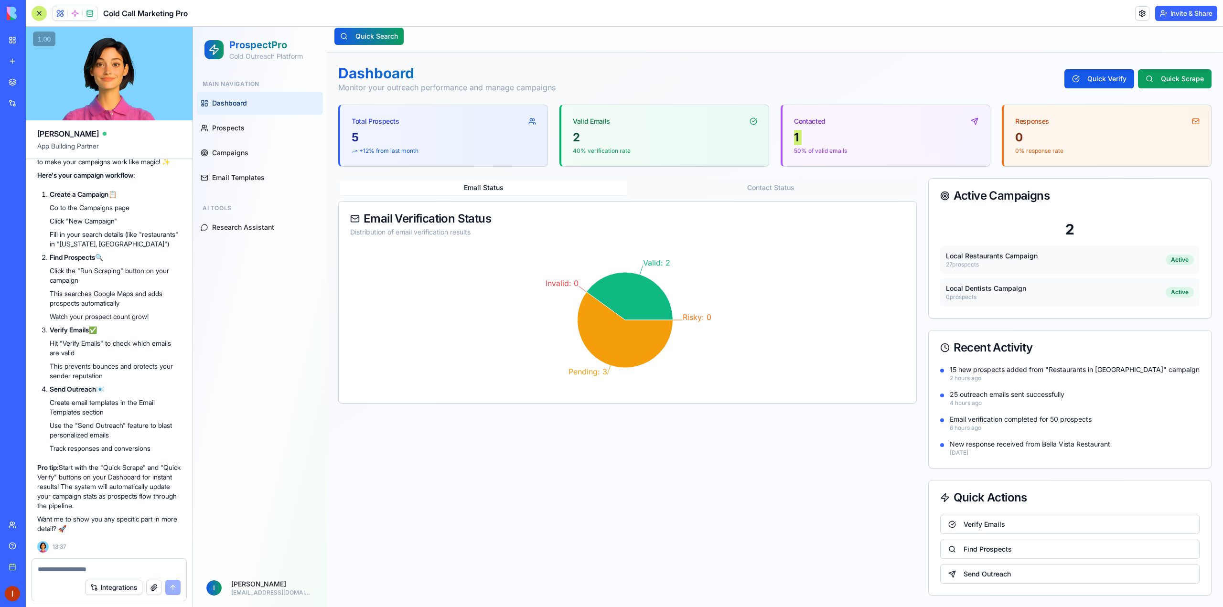
drag, startPoint x: 152, startPoint y: 572, endPoint x: 152, endPoint y: 565, distance: 6.7
click at [152, 571] on textarea at bounding box center [109, 570] width 143 height 10
type textarea "*"
type textarea "**********"
click at [1137, 9] on link at bounding box center [1142, 13] width 14 height 14
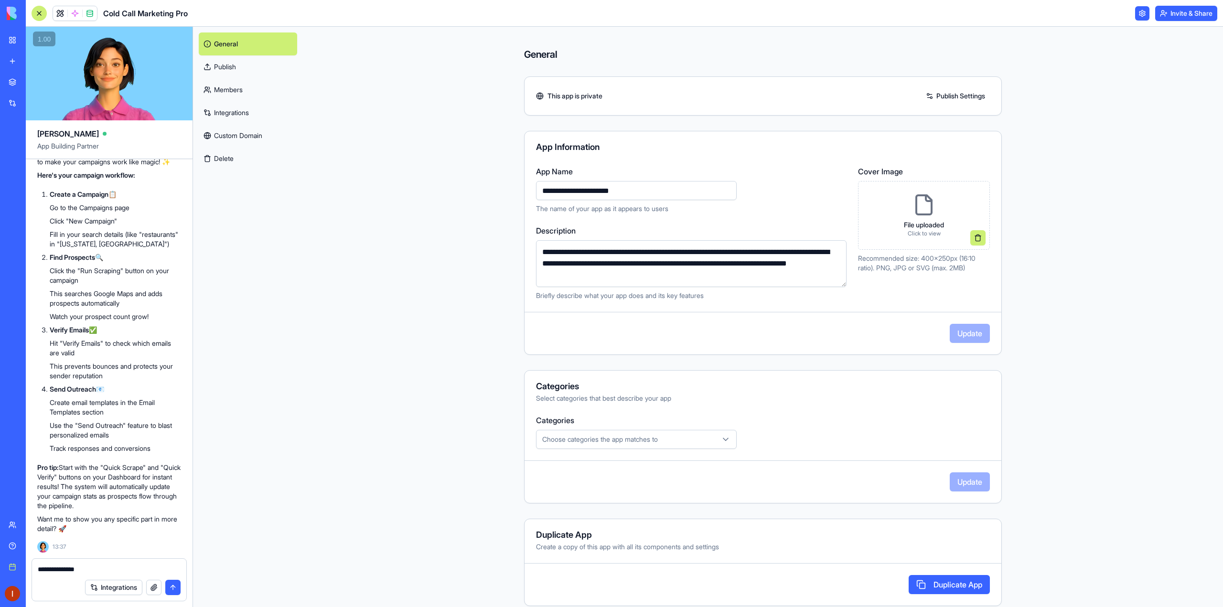
click at [1136, 11] on link at bounding box center [1142, 13] width 14 height 14
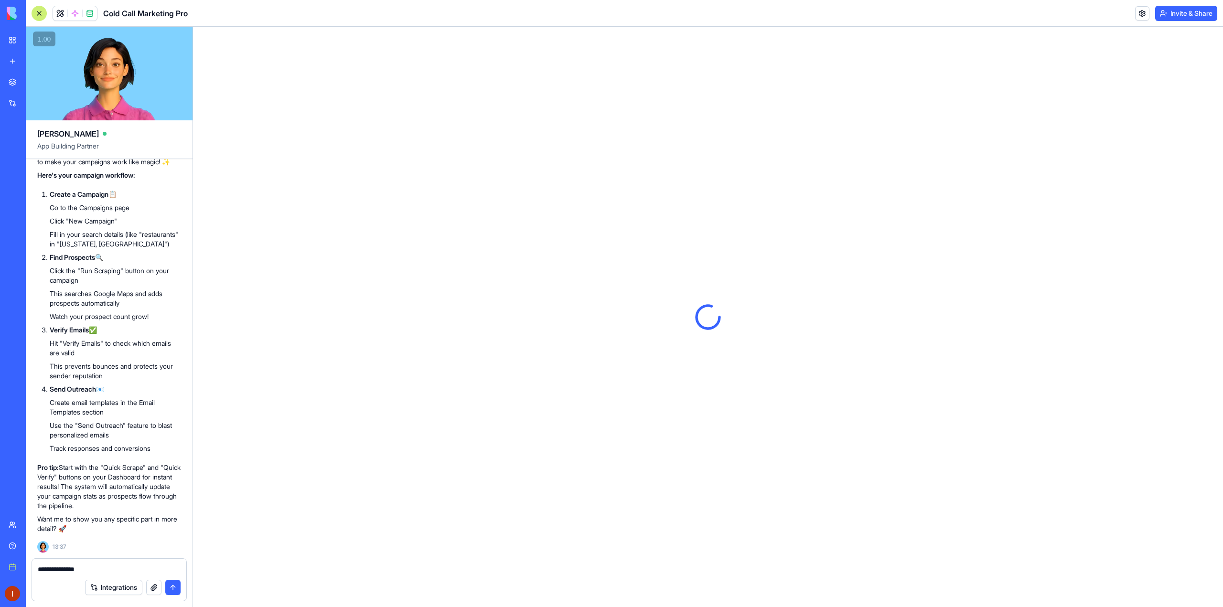
click at [175, 587] on button "submit" at bounding box center [172, 587] width 15 height 15
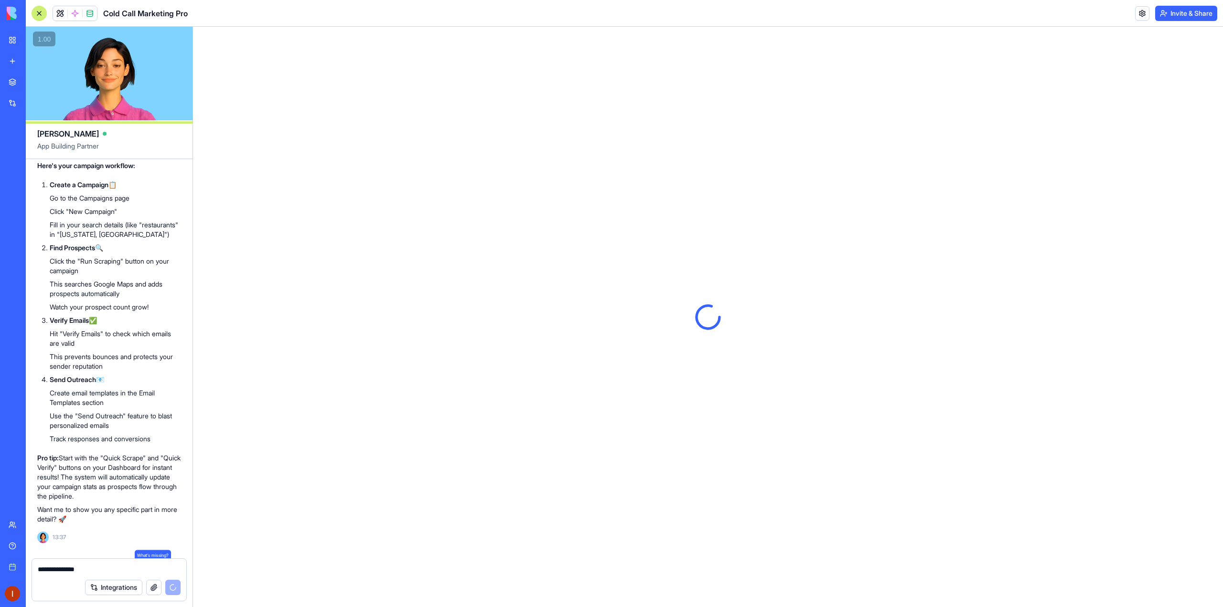
scroll to position [604, 0]
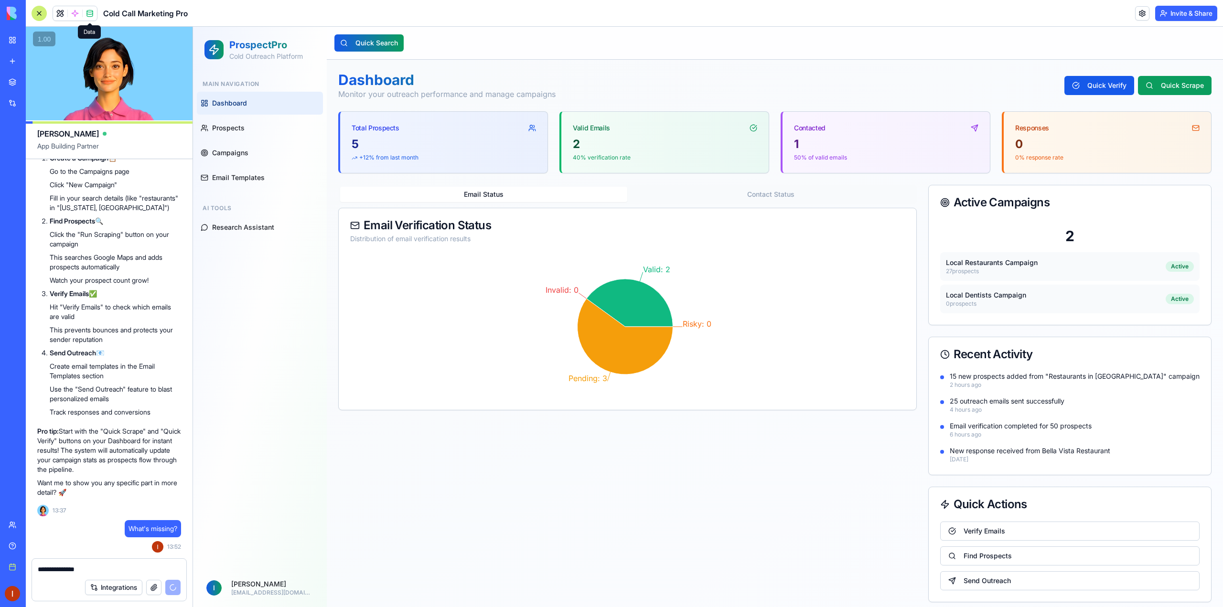
click at [92, 15] on span at bounding box center [89, 13] width 27 height 27
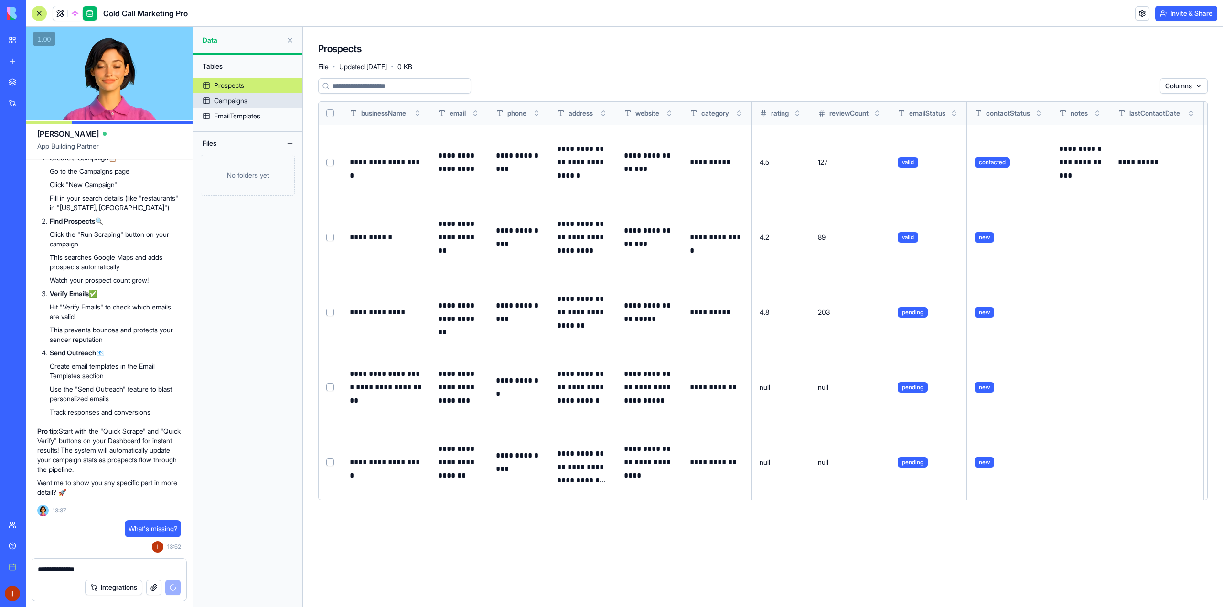
click at [258, 105] on link "Campaigns" at bounding box center [247, 100] width 109 height 15
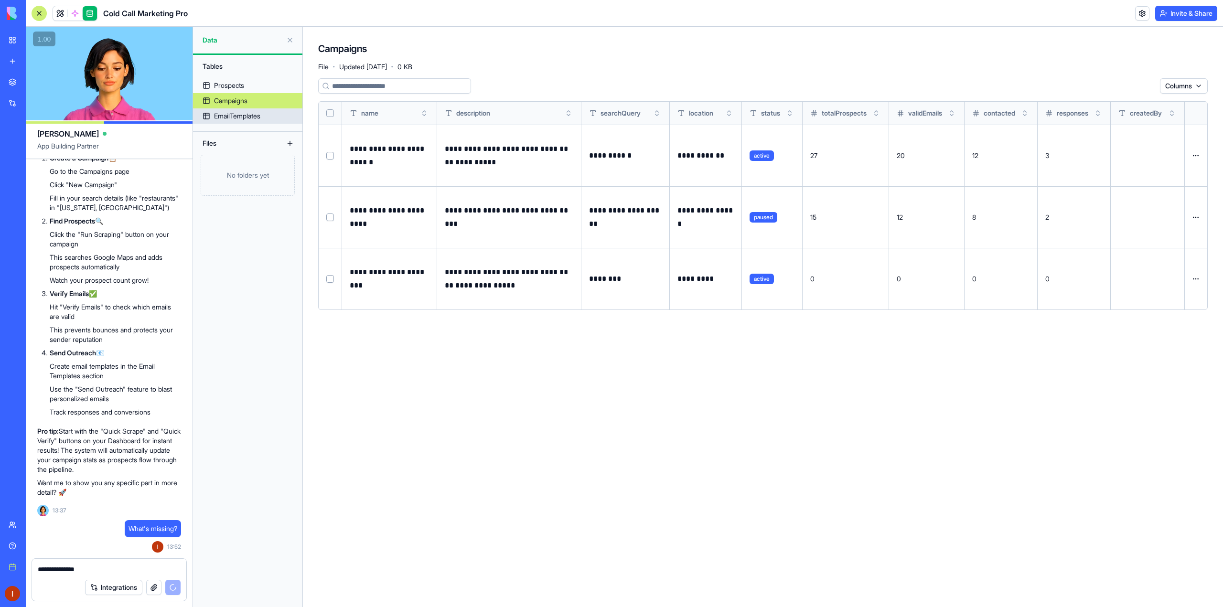
click at [257, 118] on div "EmailTemplates" at bounding box center [237, 116] width 46 height 10
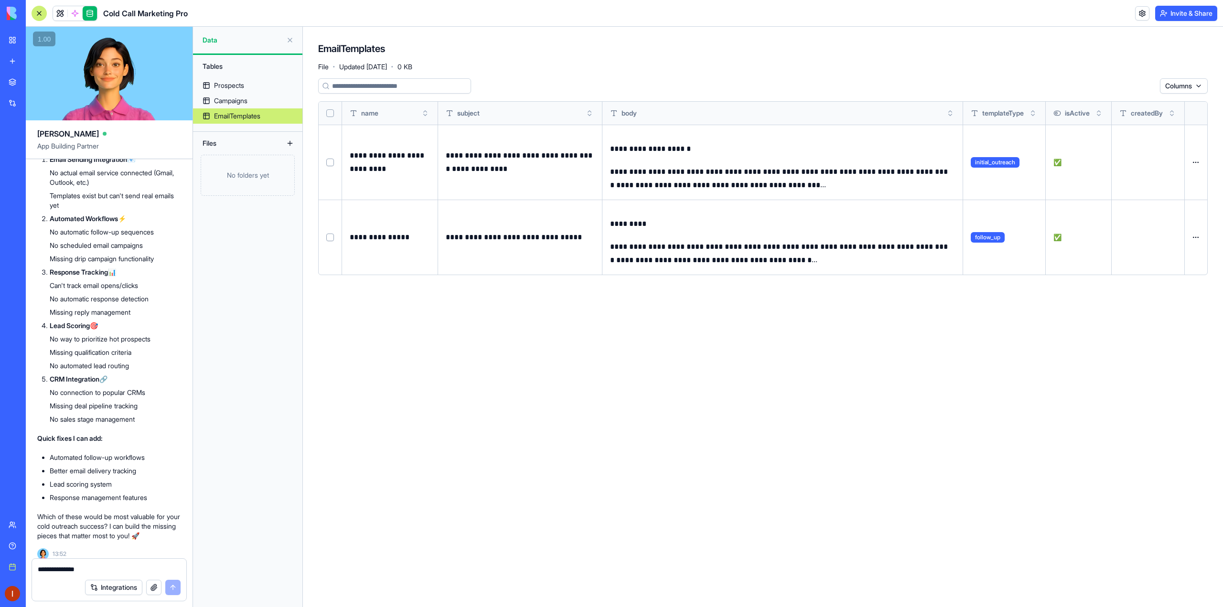
scroll to position [1068, 0]
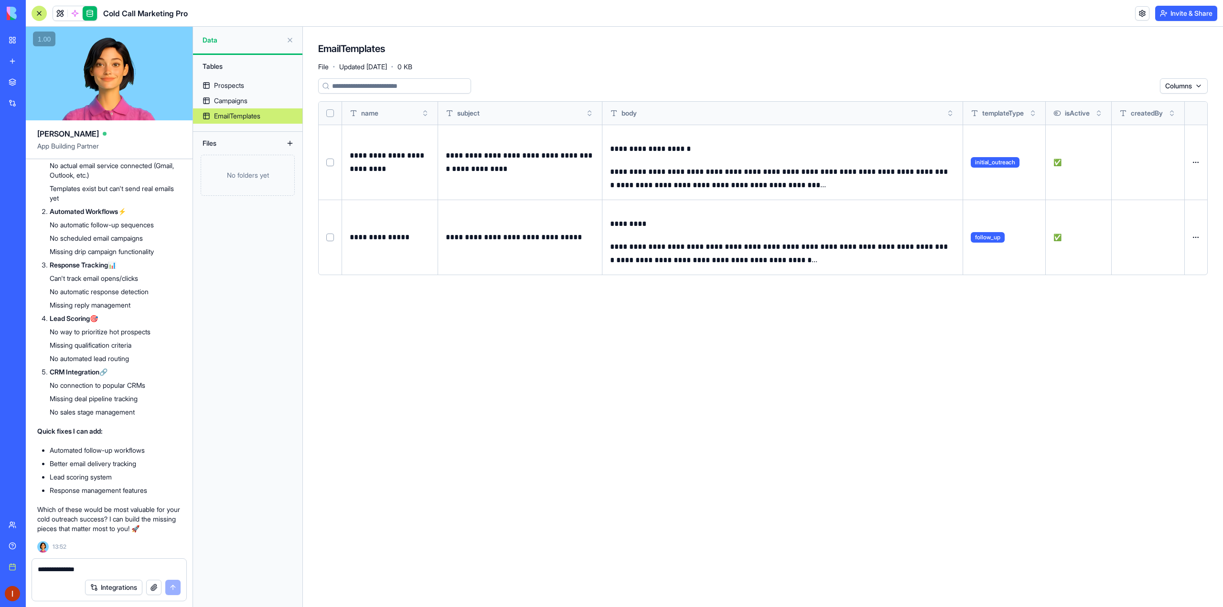
click at [82, 568] on textarea "**********" at bounding box center [109, 570] width 143 height 10
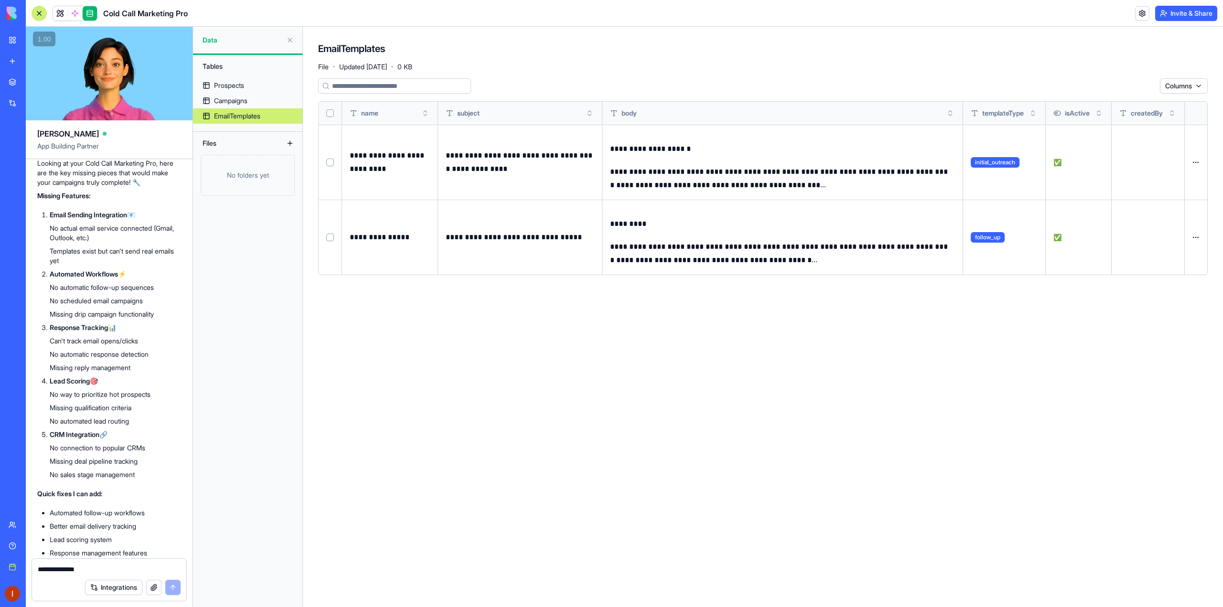
scroll to position [972, 0]
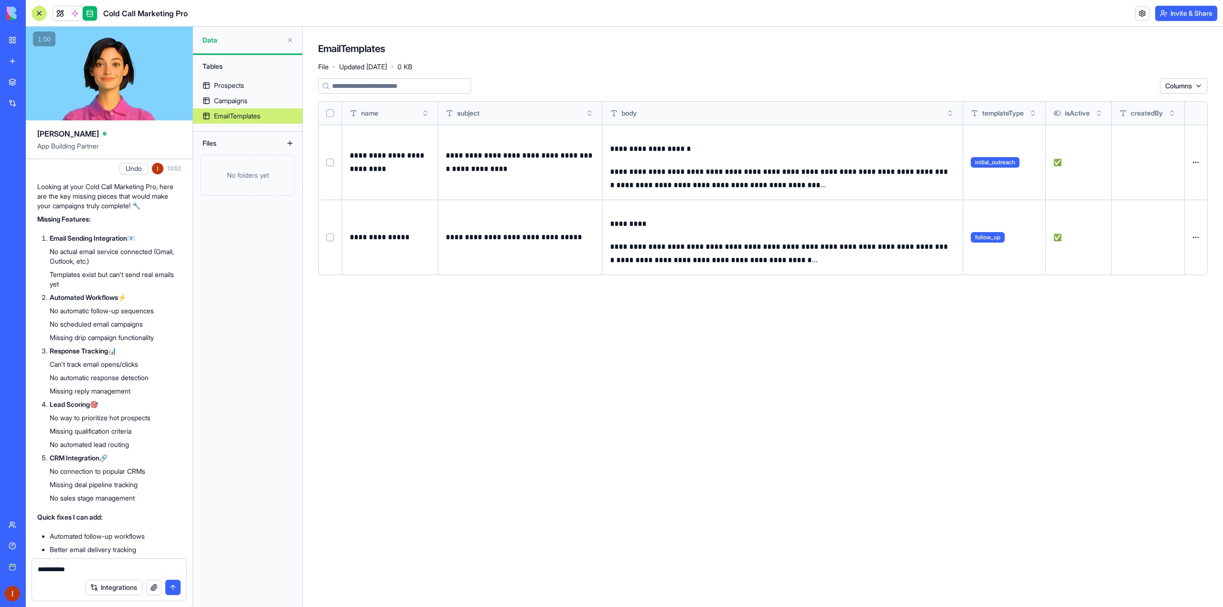
type textarea "**********"
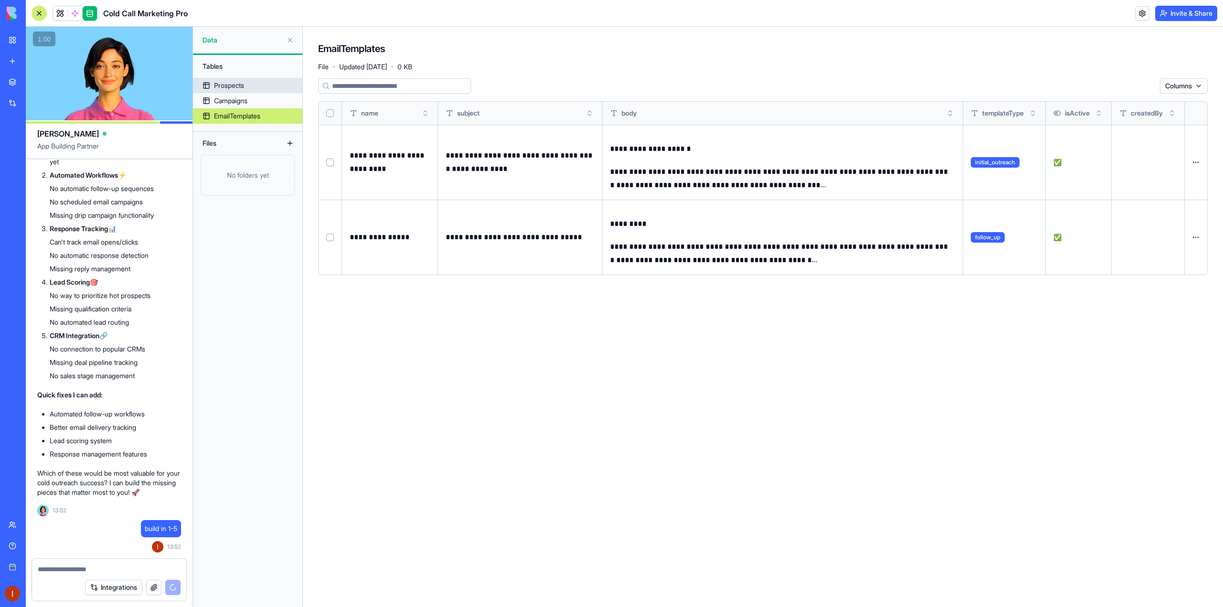
click at [242, 84] on div "Prospects" at bounding box center [229, 86] width 30 height 10
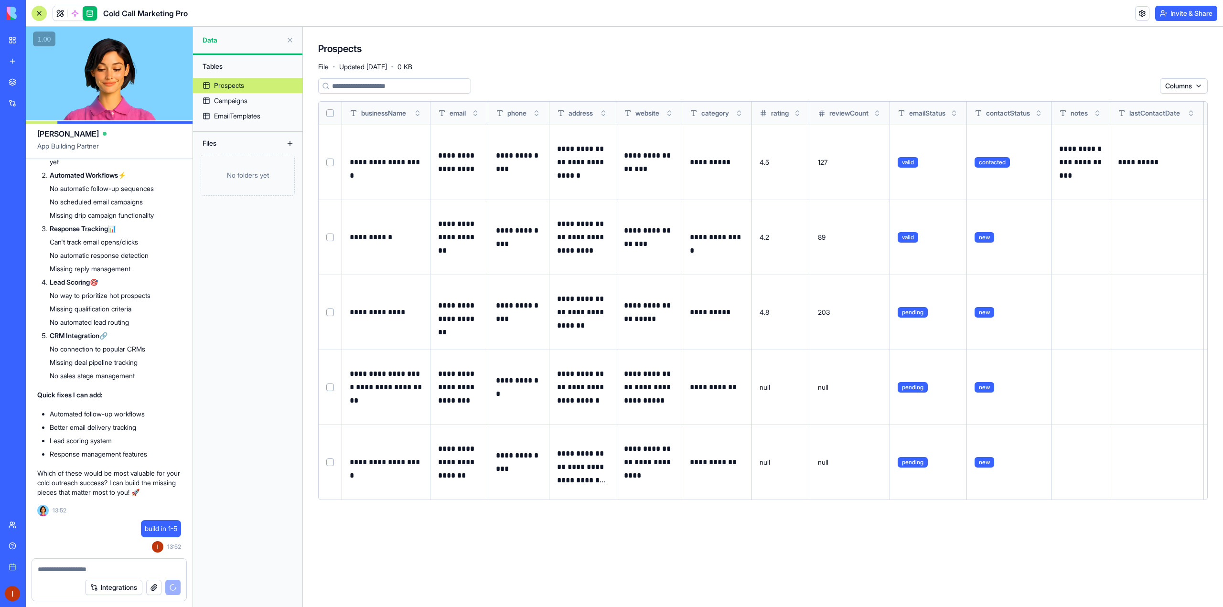
click at [1076, 167] on p "**********" at bounding box center [1080, 162] width 43 height 40
click at [1083, 163] on p "**********" at bounding box center [1080, 162] width 43 height 40
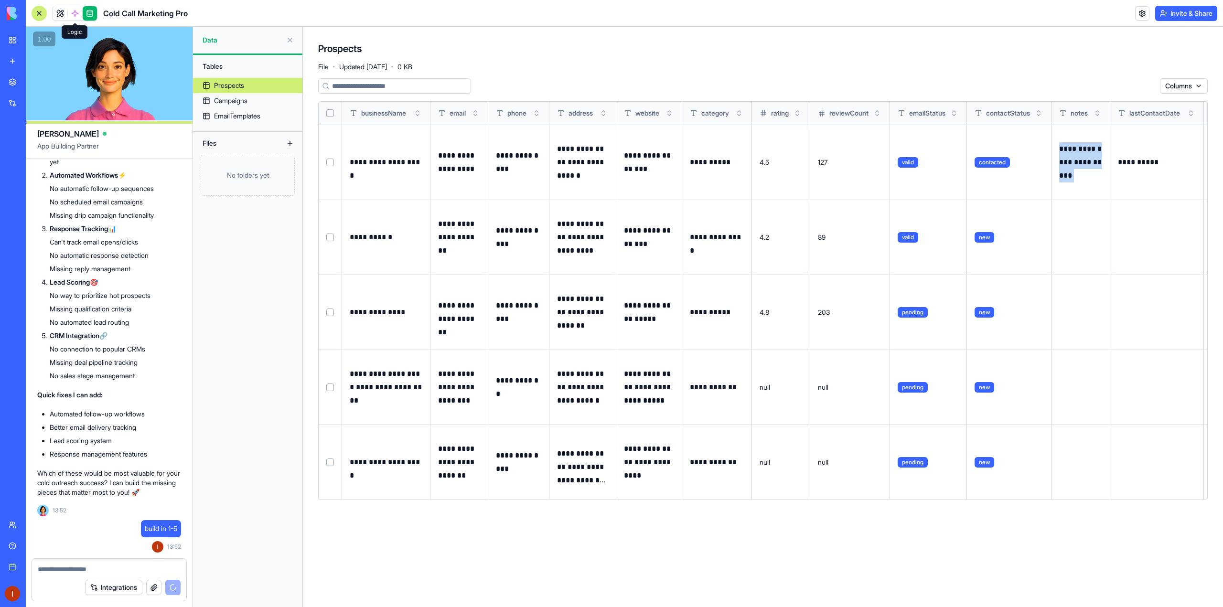
click at [77, 12] on span at bounding box center [75, 13] width 27 height 27
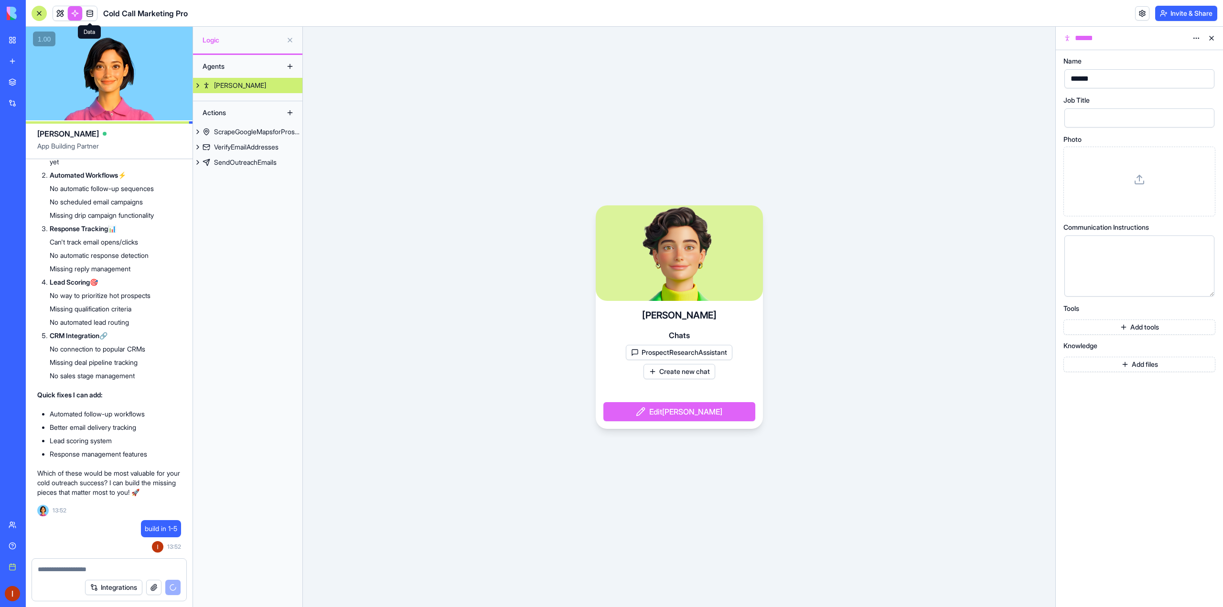
scroll to position [1215, 0]
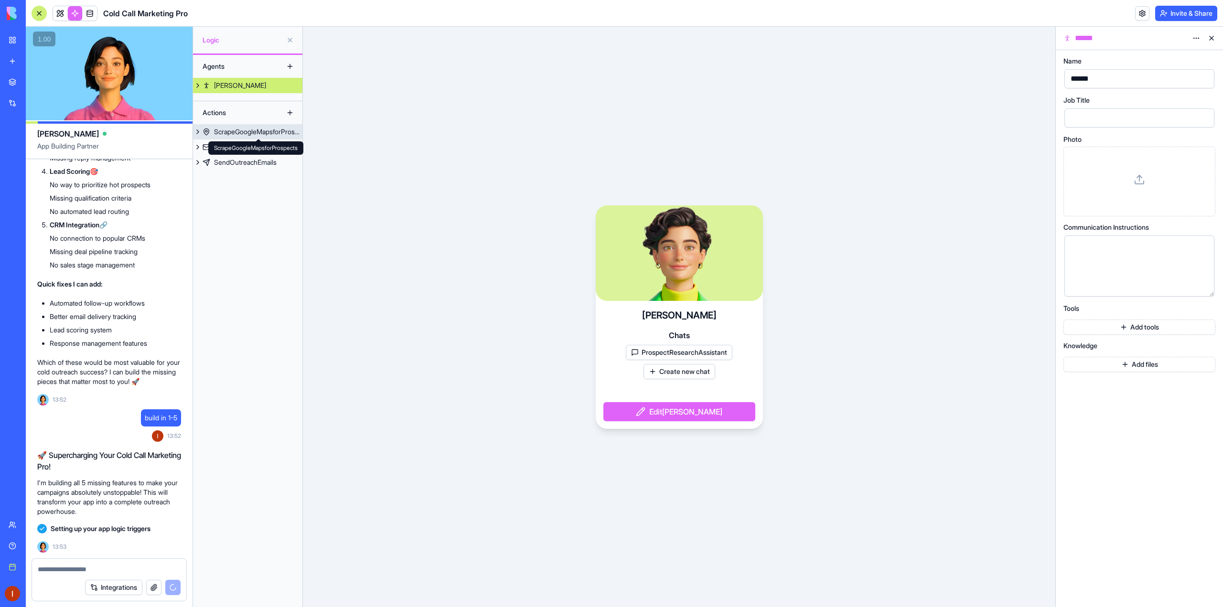
click at [252, 128] on div "ScrapeGoogleMapsforProspects" at bounding box center [258, 132] width 88 height 10
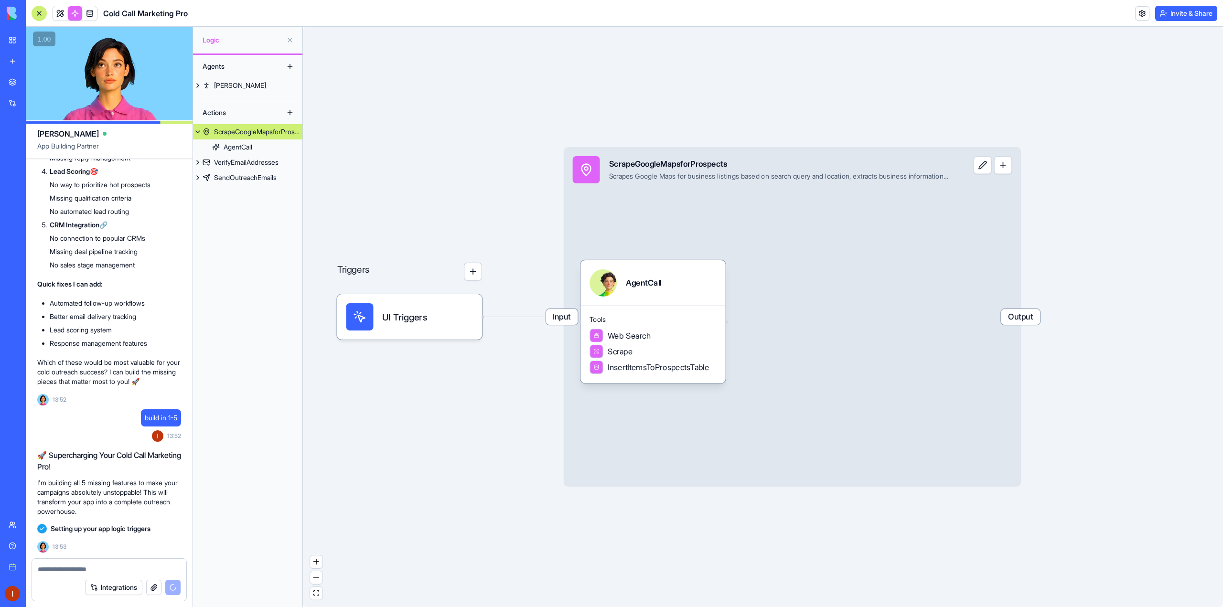
click at [425, 325] on div "UI Triggers" at bounding box center [409, 316] width 127 height 27
click at [672, 338] on div "Web Search" at bounding box center [652, 335] width 127 height 13
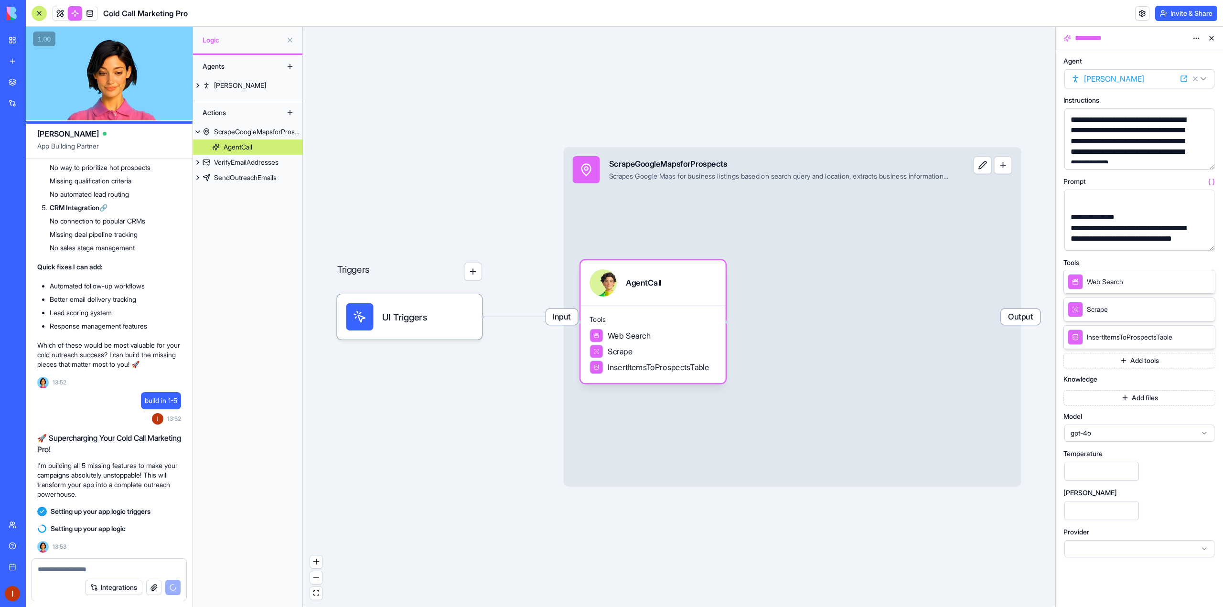
scroll to position [96, 0]
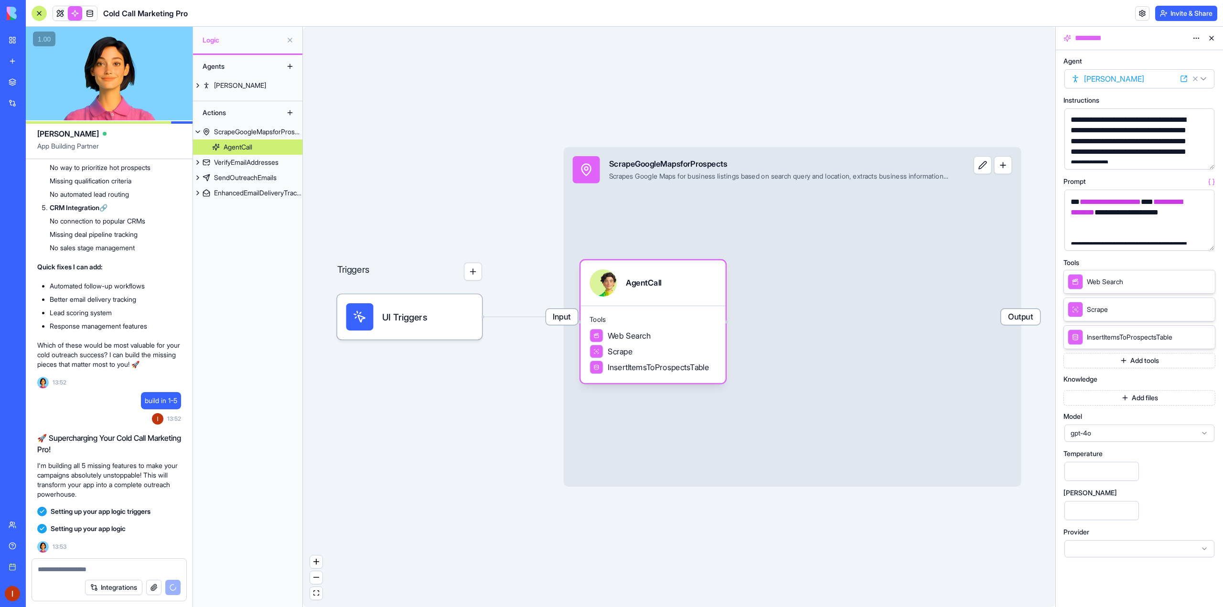
click at [1210, 248] on button "button" at bounding box center [1204, 241] width 15 height 15
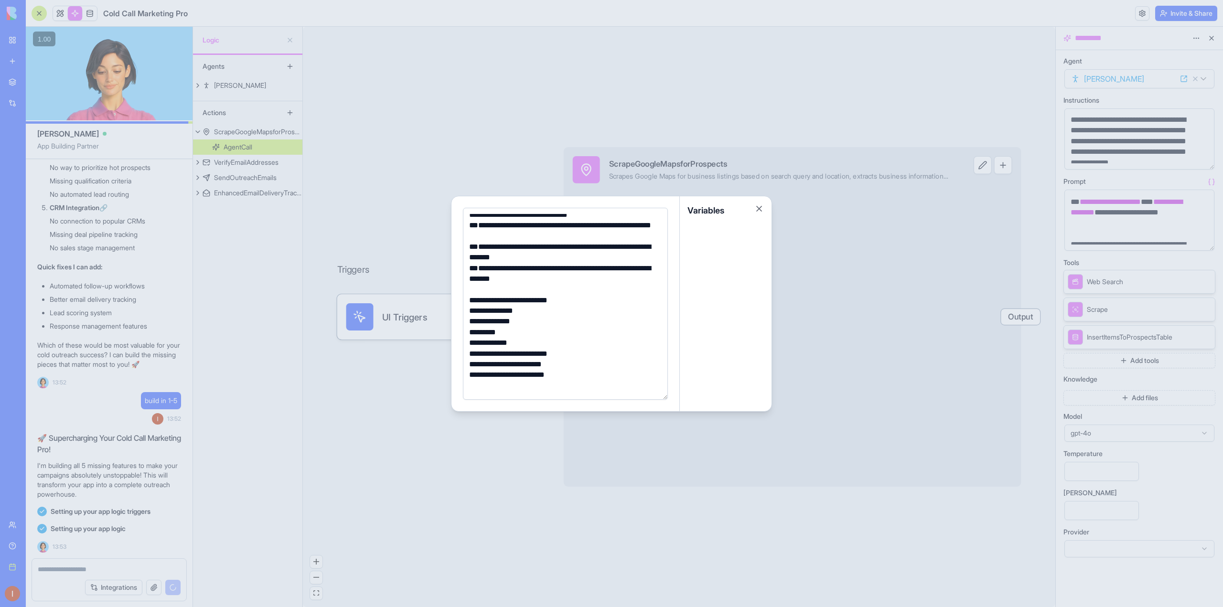
scroll to position [0, 0]
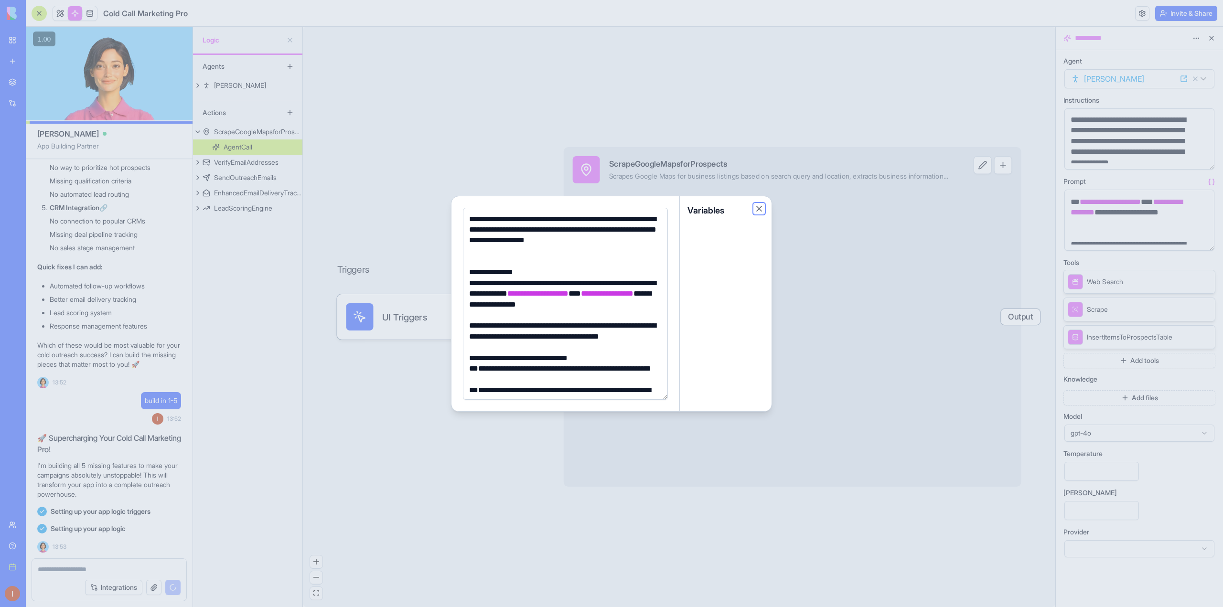
click at [761, 209] on button "Close" at bounding box center [759, 209] width 10 height 10
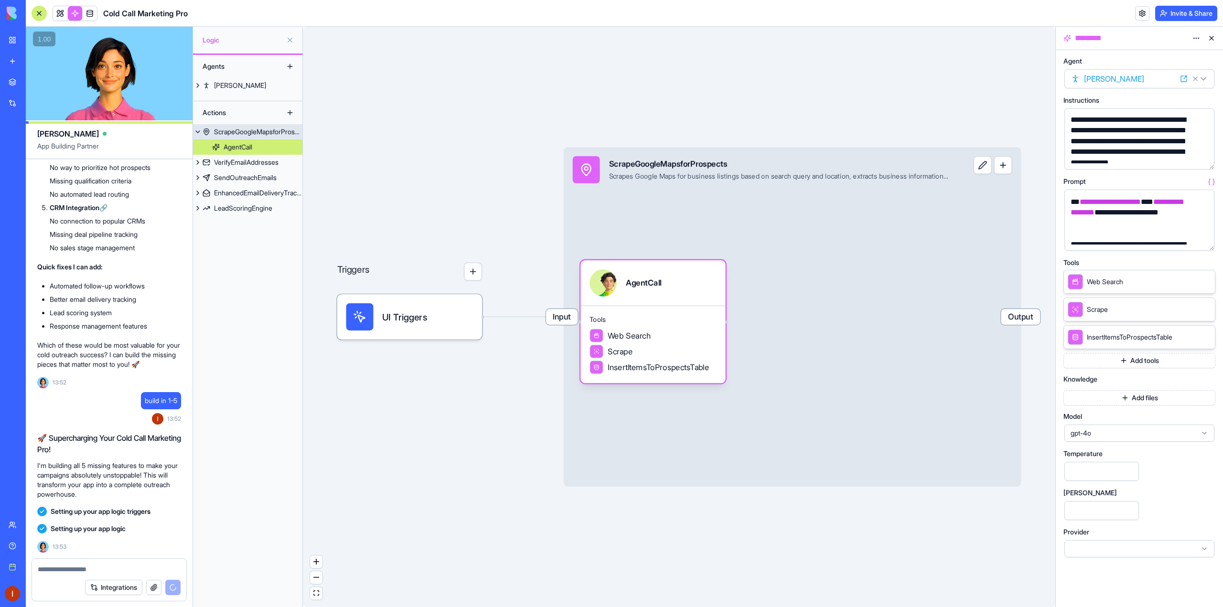
drag, startPoint x: 1015, startPoint y: 361, endPoint x: 853, endPoint y: 363, distance: 162.4
click at [853, 363] on div "Input ScrapeGoogleMapsforProspects Scrapes Google Maps for business listings ba…" at bounding box center [793, 317] width 458 height 340
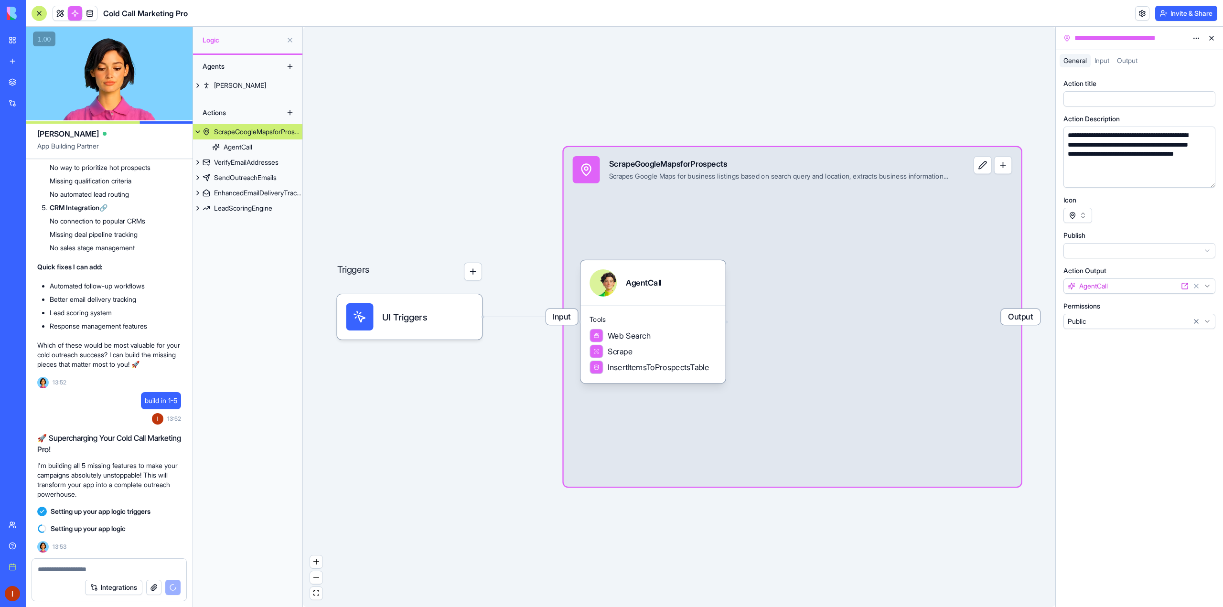
click at [1033, 329] on div "Triggers UI Triggers Input ScrapeGoogleMapsforProspects Scrapes Google Maps for…" at bounding box center [679, 317] width 752 height 580
click at [1032, 319] on span "Output" at bounding box center [1020, 317] width 39 height 16
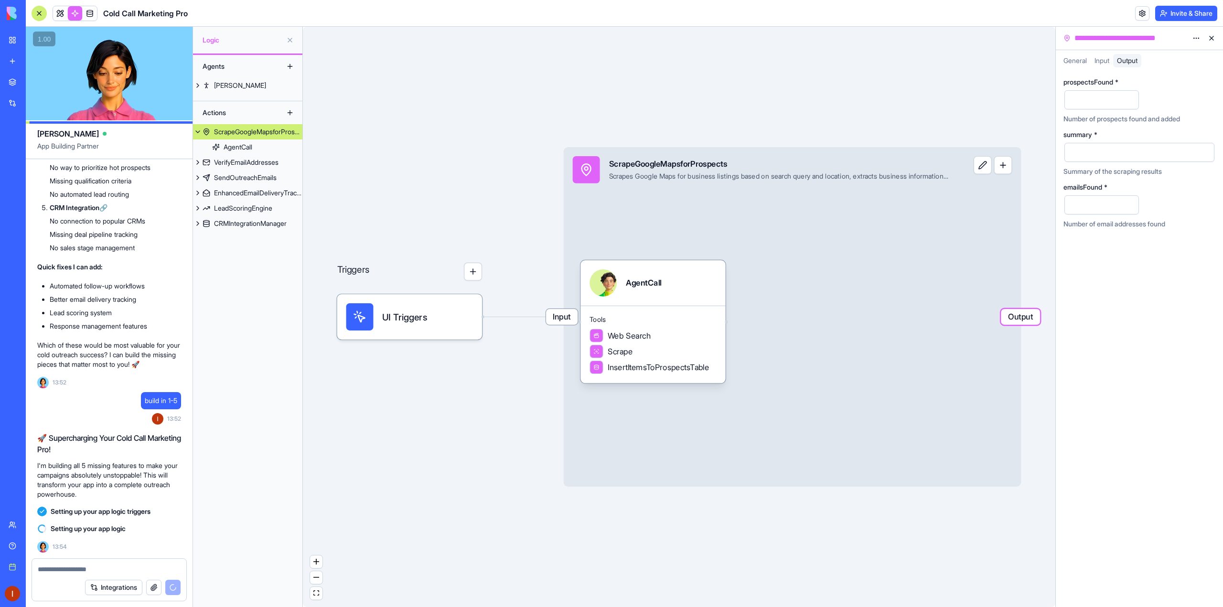
click at [995, 102] on div "Triggers UI Triggers Input ScrapeGoogleMapsforProspects Scrapes Google Maps for…" at bounding box center [679, 317] width 752 height 580
click at [1214, 39] on button at bounding box center [1211, 38] width 15 height 15
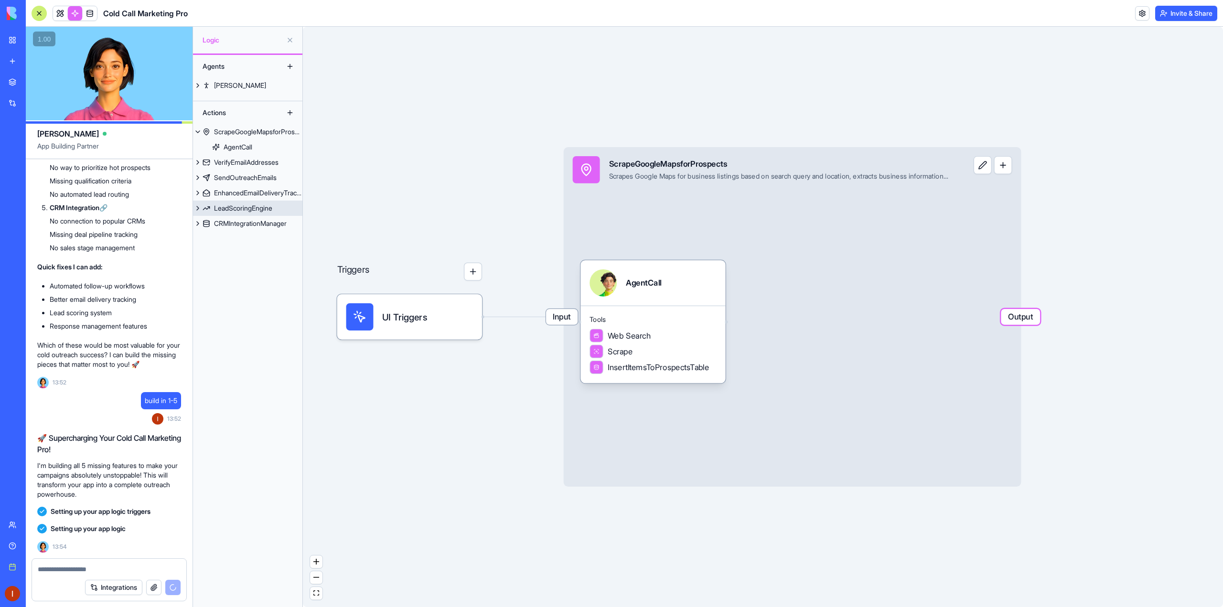
click at [255, 207] on div "LeadScoringEngine" at bounding box center [243, 208] width 58 height 10
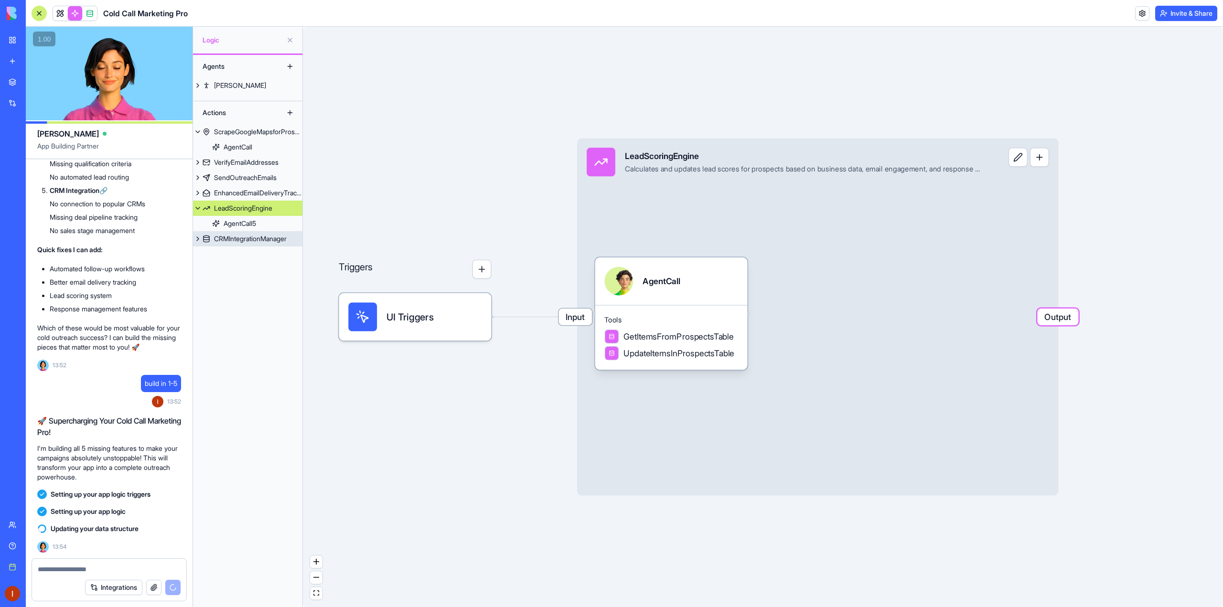
click at [246, 238] on div "CRMIntegrationManager" at bounding box center [250, 239] width 73 height 10
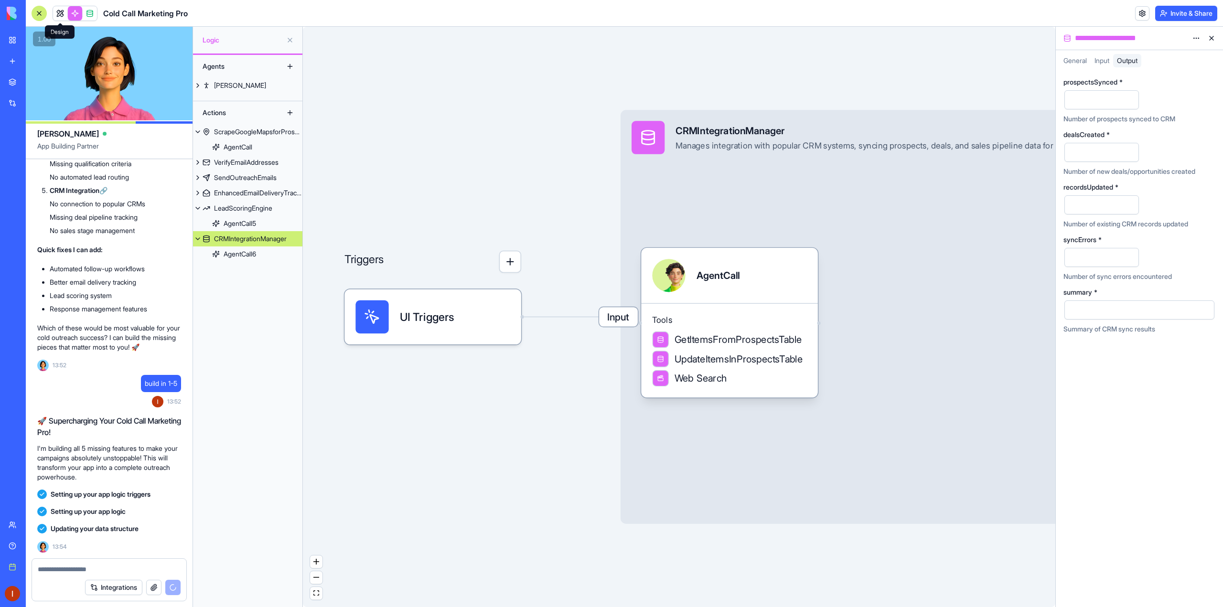
click at [57, 10] on link at bounding box center [60, 13] width 14 height 14
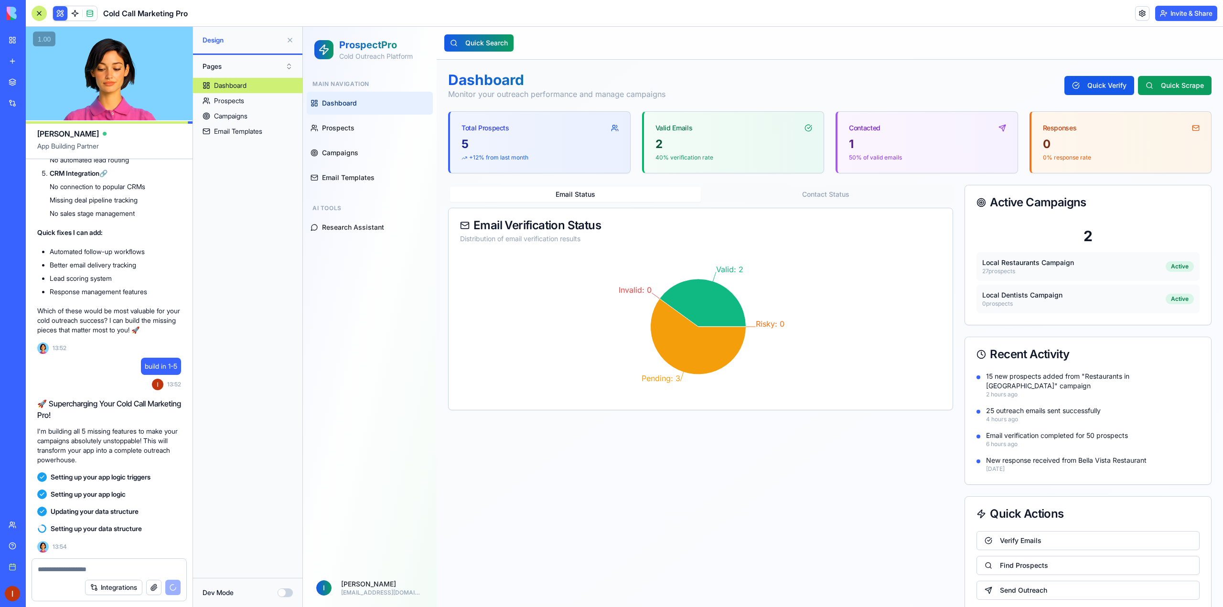
click at [40, 16] on div at bounding box center [39, 13] width 15 height 15
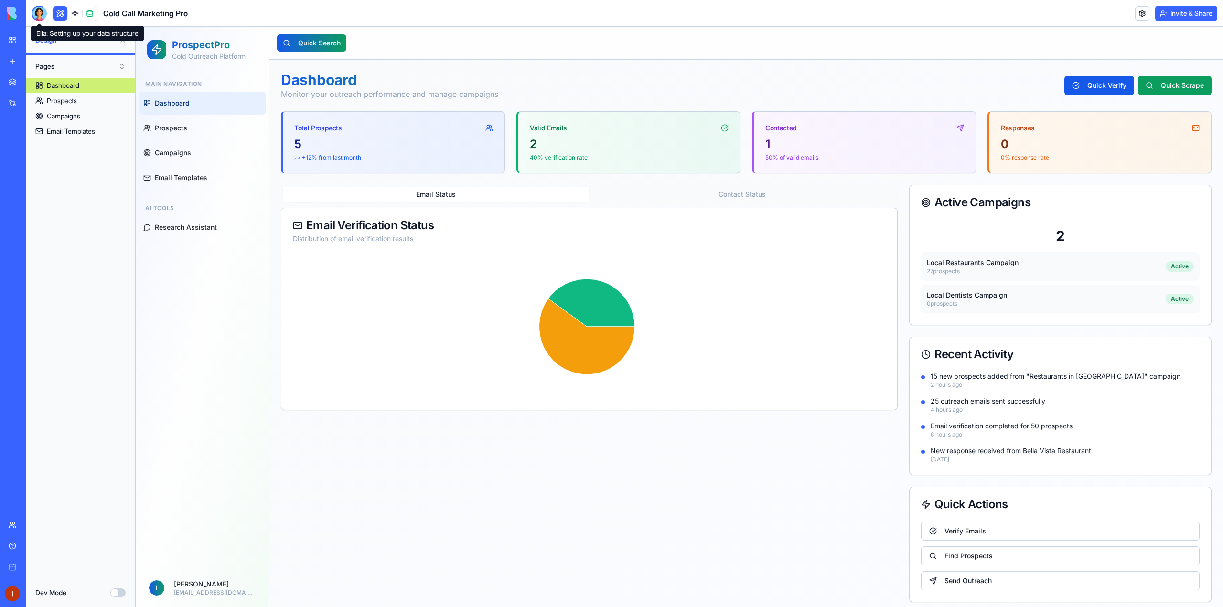
click at [41, 16] on div at bounding box center [39, 13] width 15 height 15
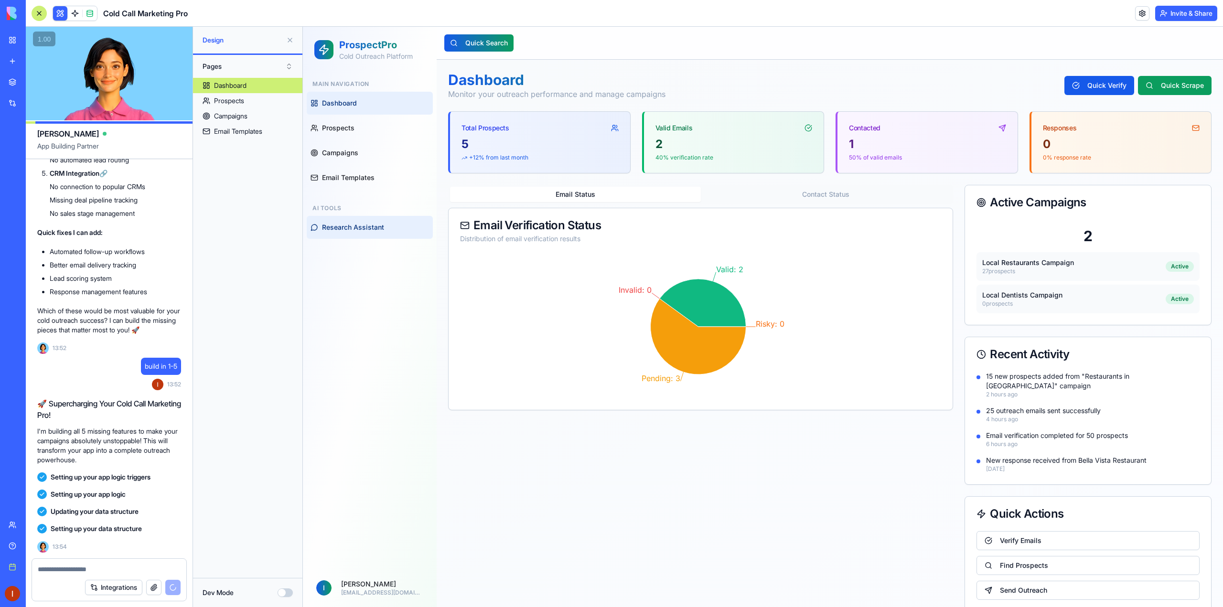
click at [356, 231] on span "Research Assistant" at bounding box center [353, 228] width 62 height 10
click at [370, 236] on button "Research Assistant" at bounding box center [370, 227] width 126 height 23
click at [373, 229] on span "Research Assistant" at bounding box center [353, 228] width 62 height 10
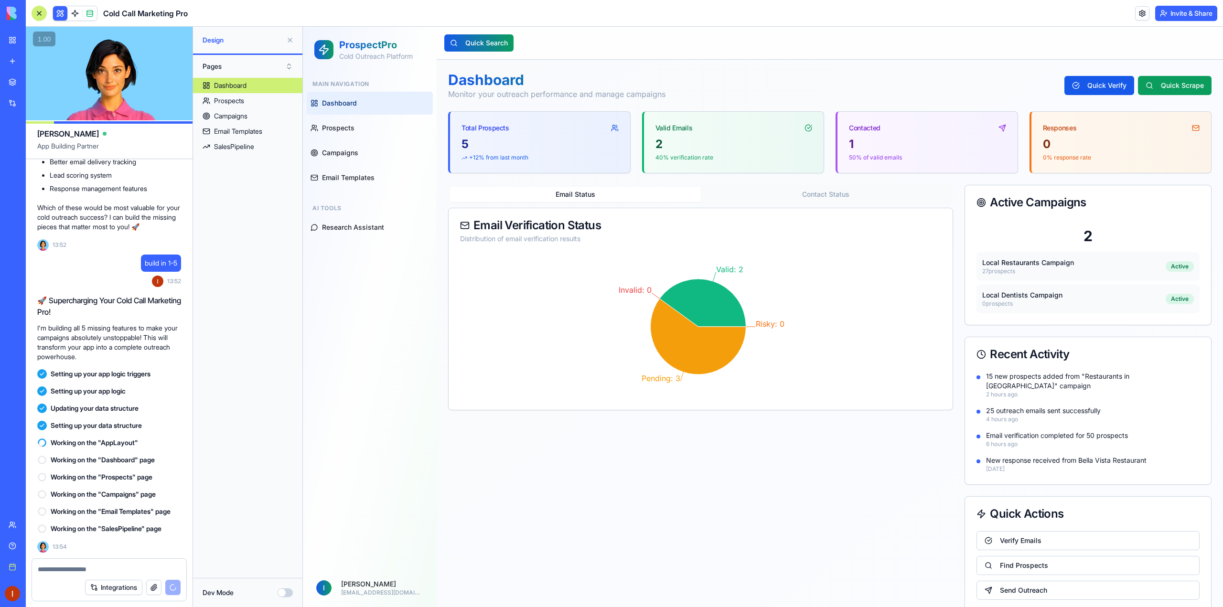
click at [35, 85] on div "Marketplace" at bounding box center [29, 82] width 12 height 10
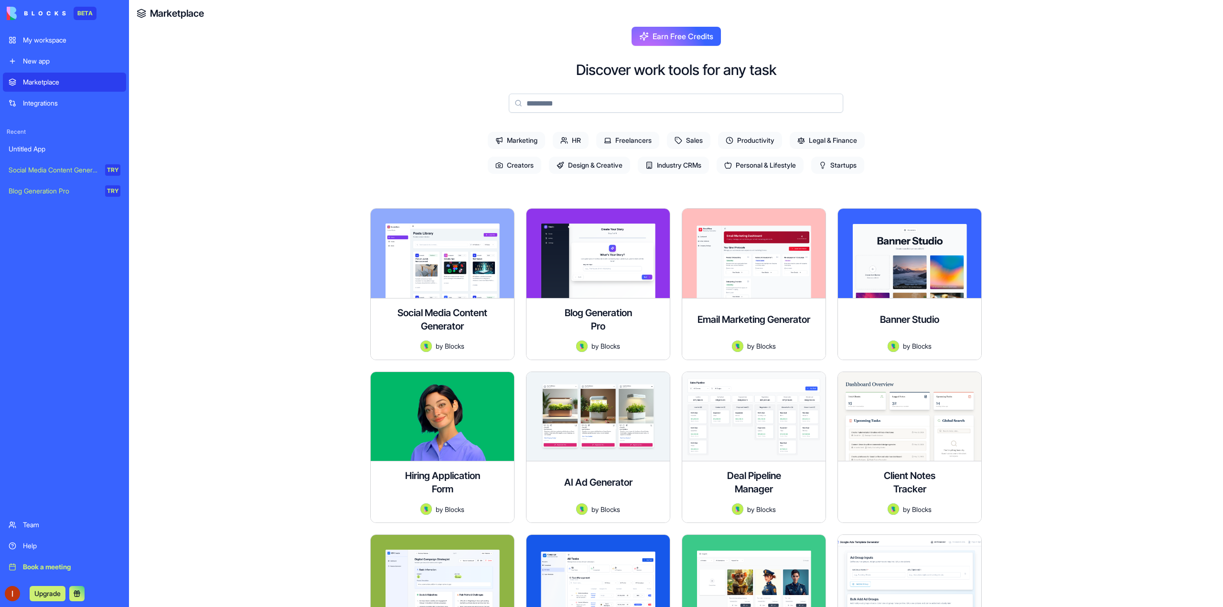
click at [701, 142] on span "Sales" at bounding box center [688, 140] width 43 height 17
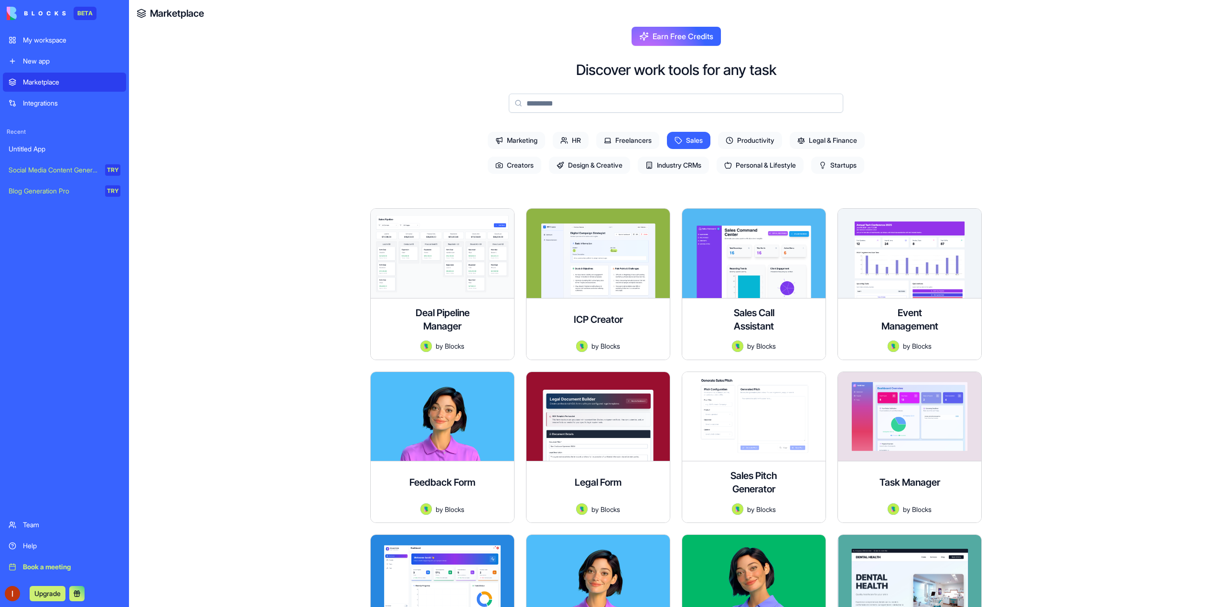
click at [56, 107] on div "Integrations" at bounding box center [71, 103] width 97 height 10
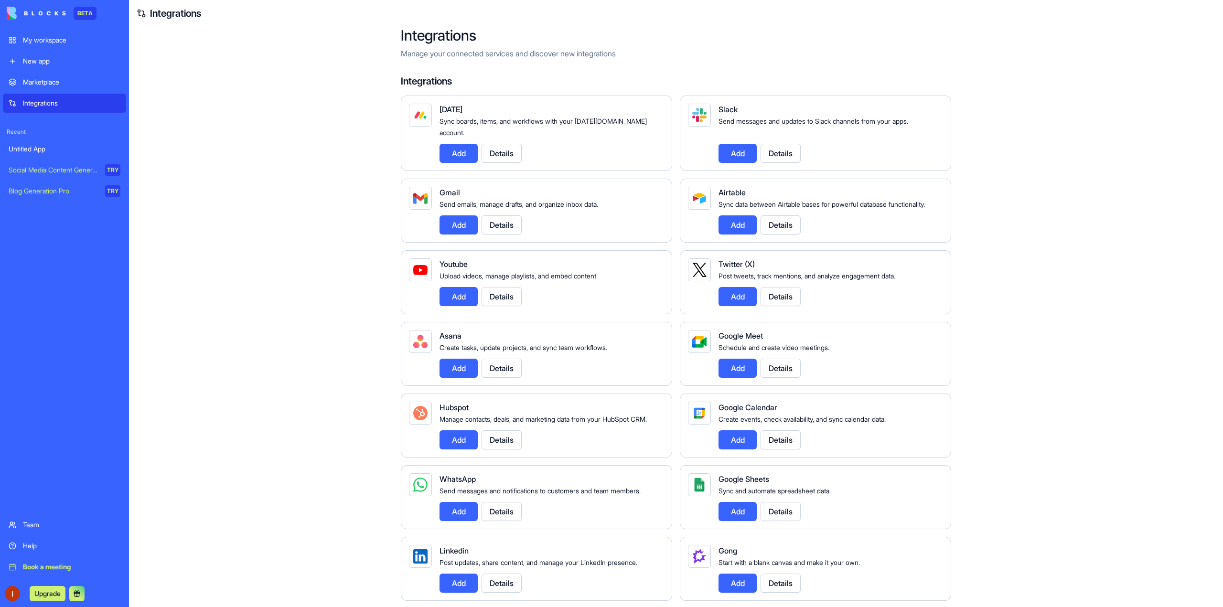
click at [46, 44] on div "My workspace" at bounding box center [71, 40] width 97 height 10
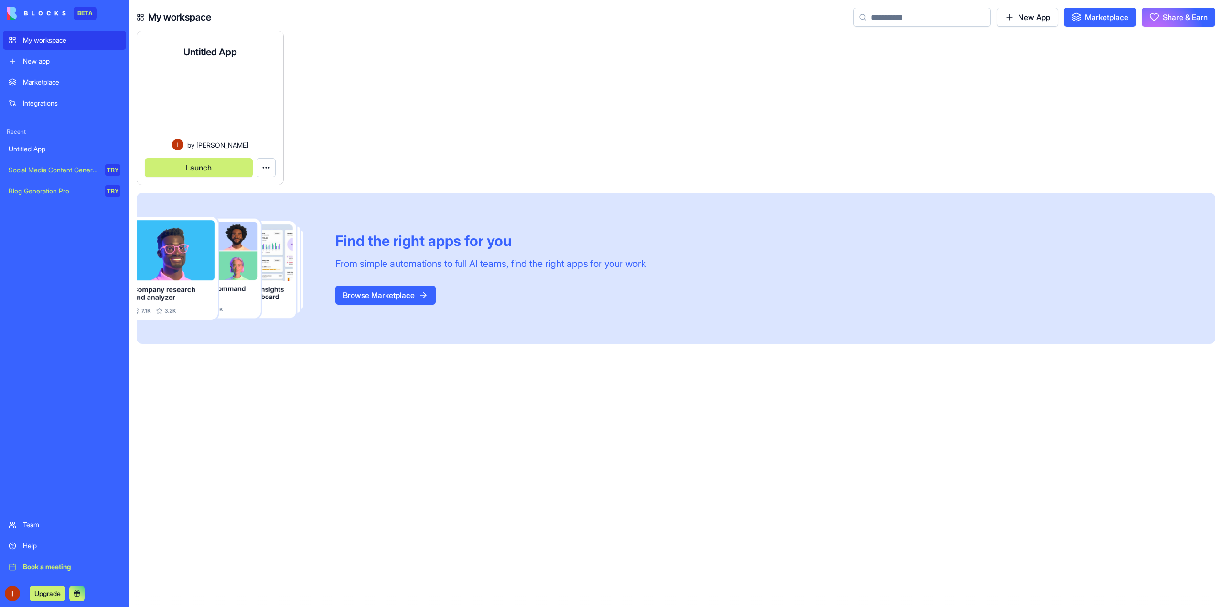
click at [222, 99] on div at bounding box center [210, 106] width 131 height 66
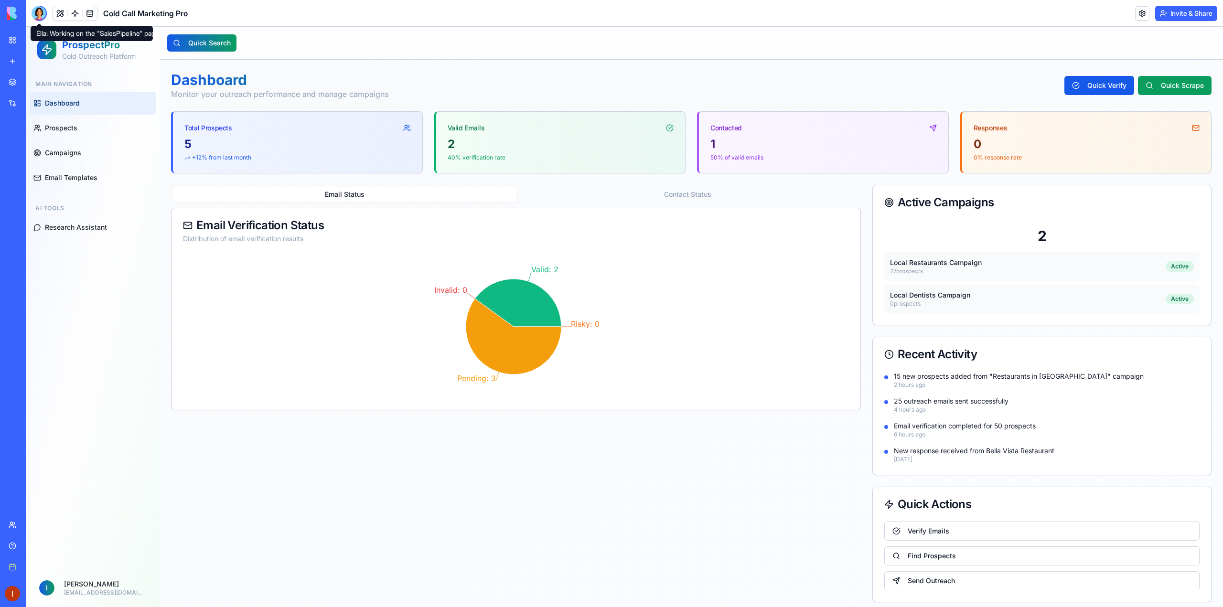
click at [37, 11] on div at bounding box center [39, 13] width 15 height 15
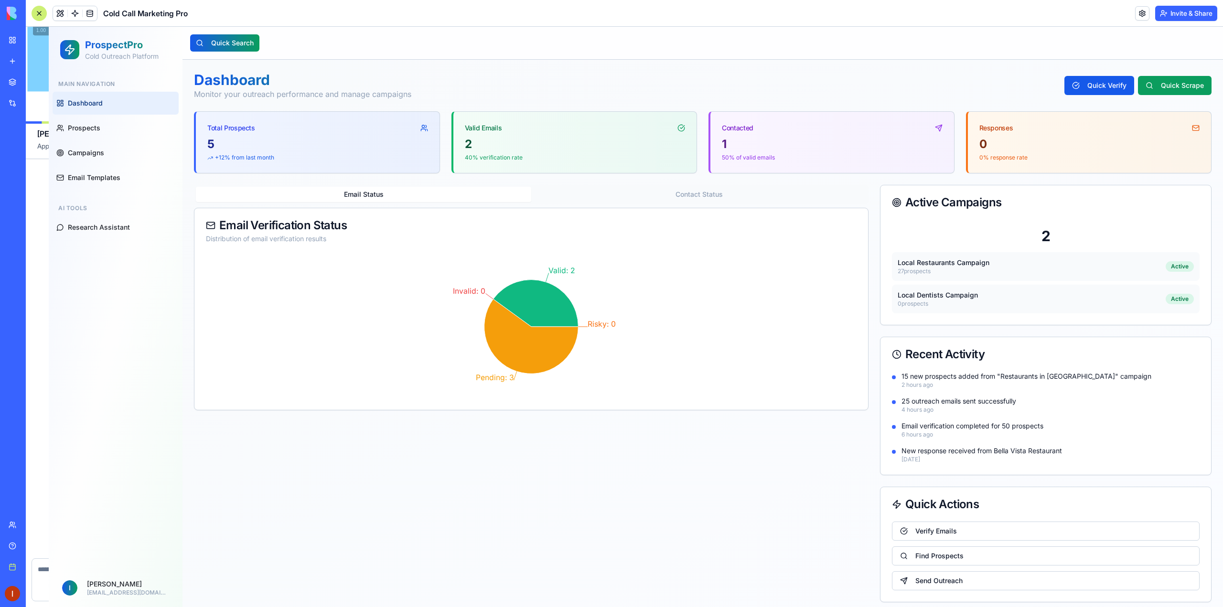
scroll to position [1370, 0]
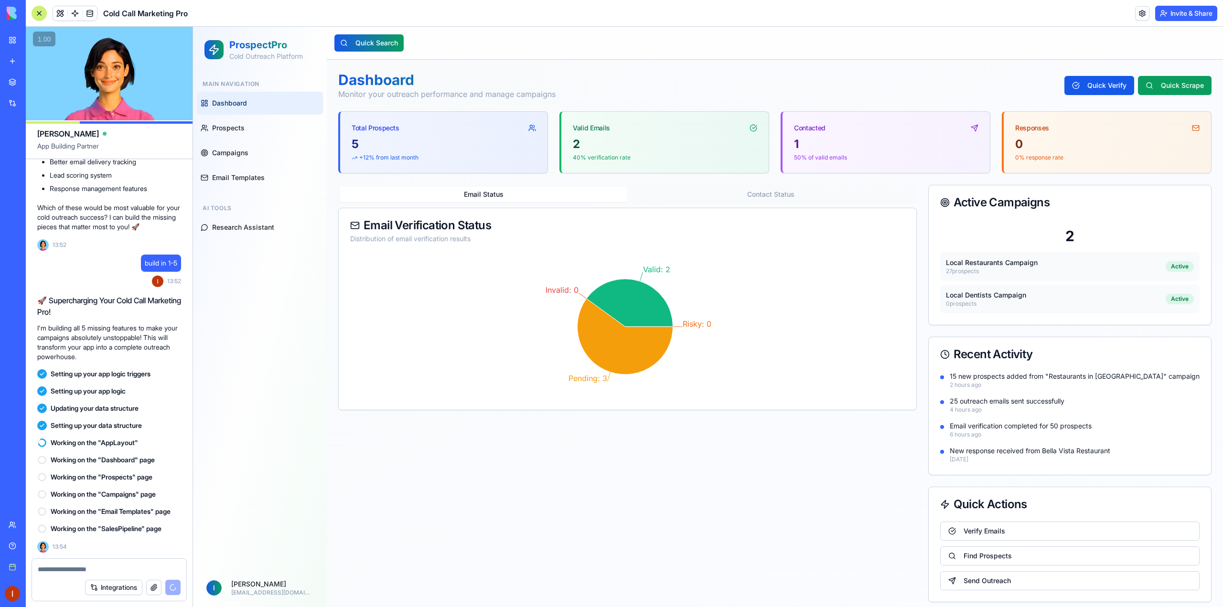
click at [1027, 404] on p "25 outreach emails sent successfully" at bounding box center [1075, 401] width 250 height 10
click at [10, 34] on link "My workspace" at bounding box center [22, 40] width 38 height 19
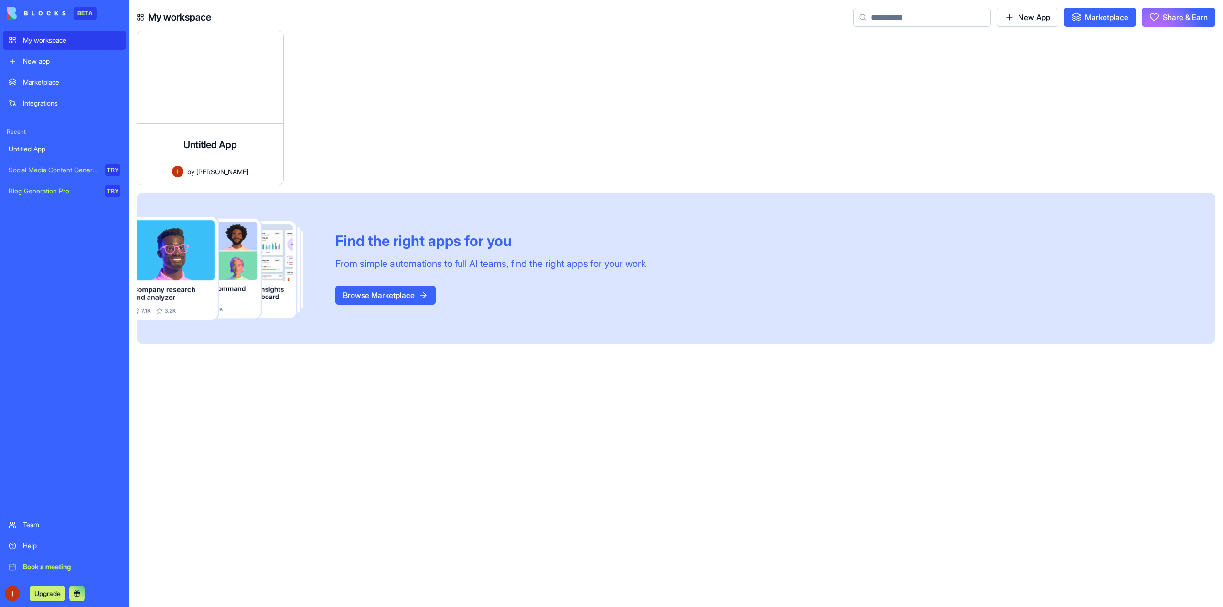
click at [1034, 23] on link "New App" at bounding box center [1027, 17] width 62 height 19
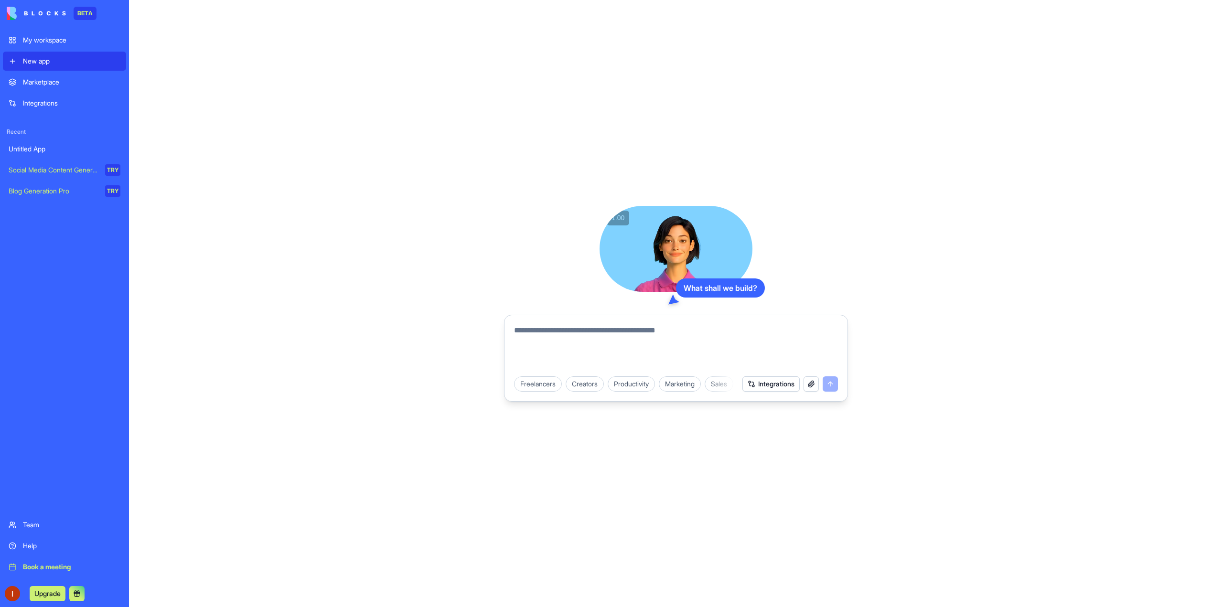
click at [627, 326] on textarea at bounding box center [676, 348] width 324 height 46
click at [583, 324] on div at bounding box center [675, 345] width 335 height 52
click at [577, 330] on textarea "To enrich screen reader interactions, please activate Accessibility in Grammarl…" at bounding box center [676, 348] width 324 height 46
paste textarea "**********"
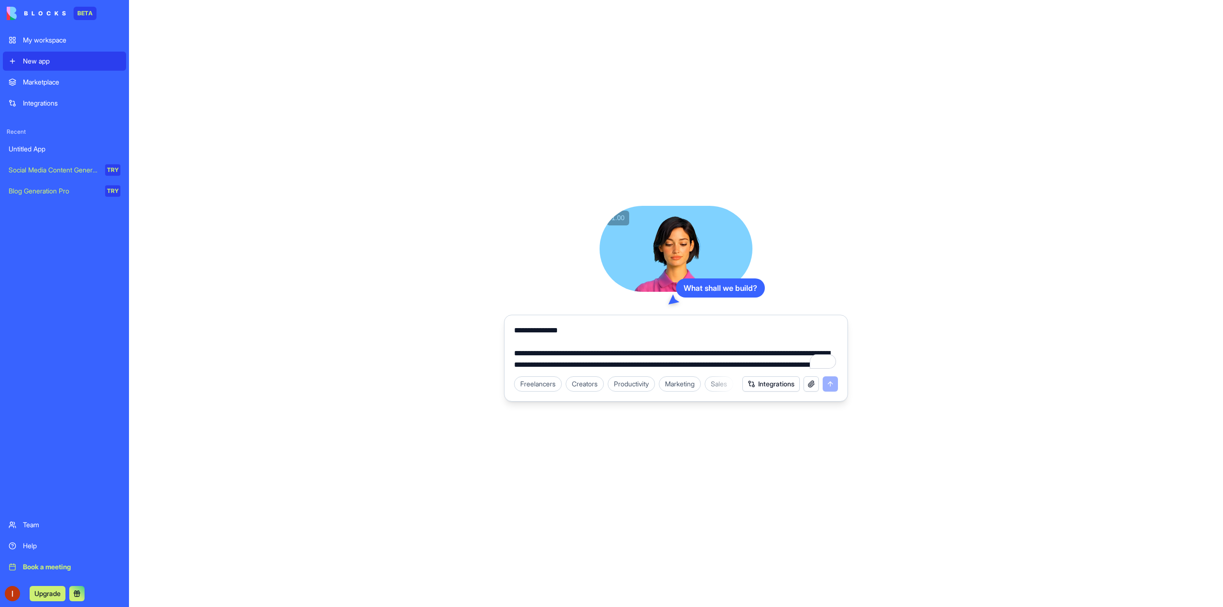
scroll to position [171, 0]
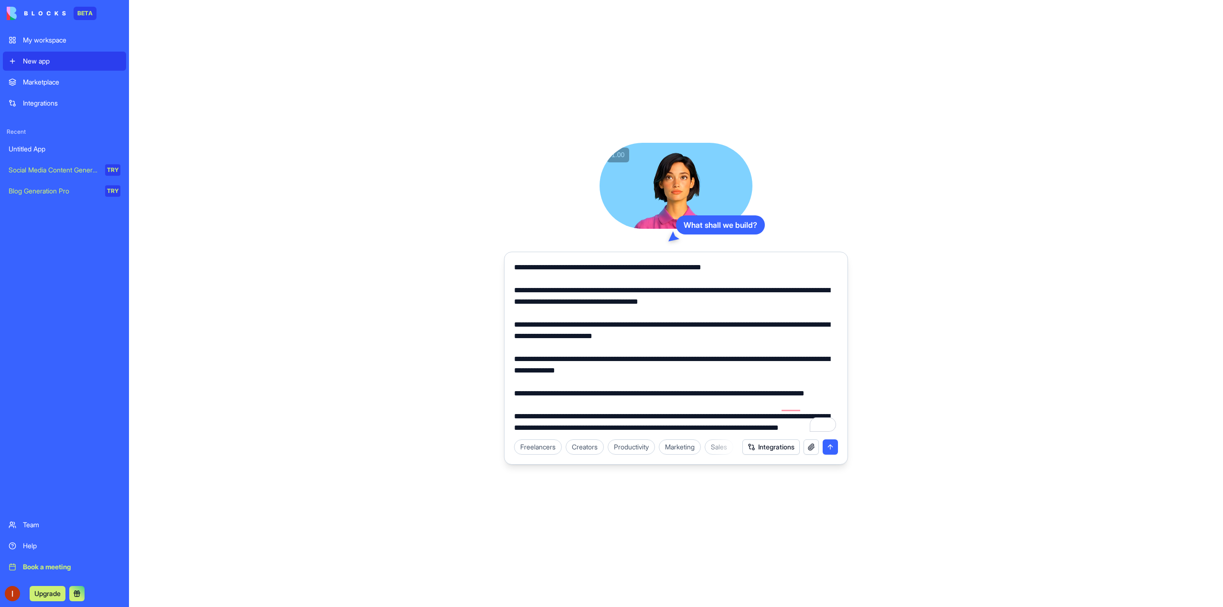
type textarea "**********"
click at [834, 449] on button "submit" at bounding box center [829, 446] width 15 height 15
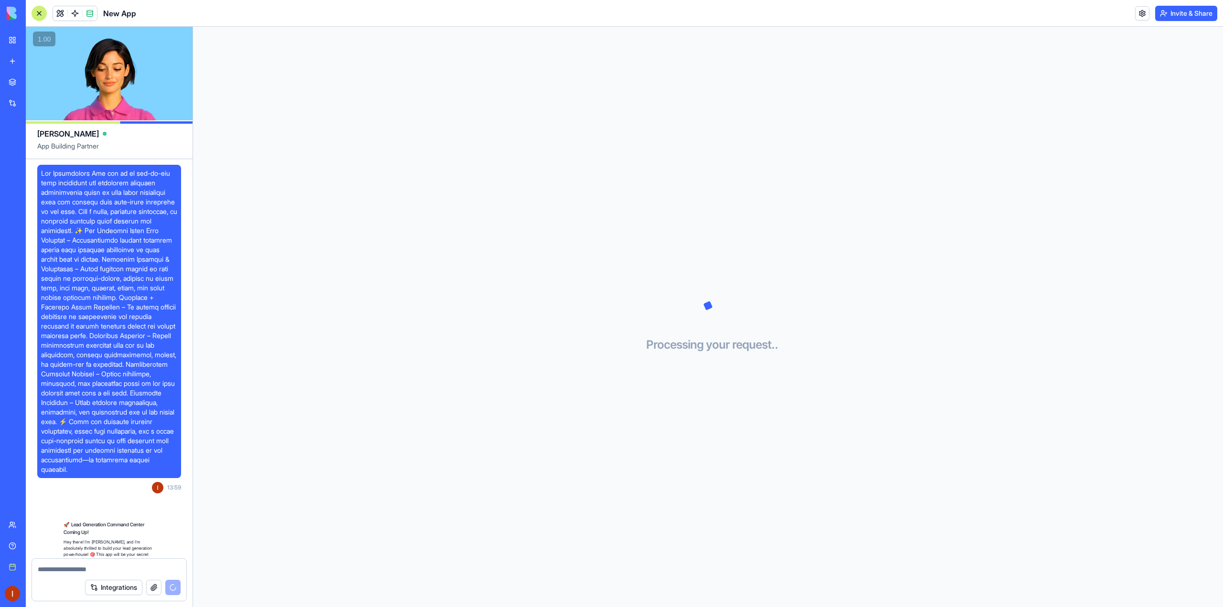
scroll to position [103, 0]
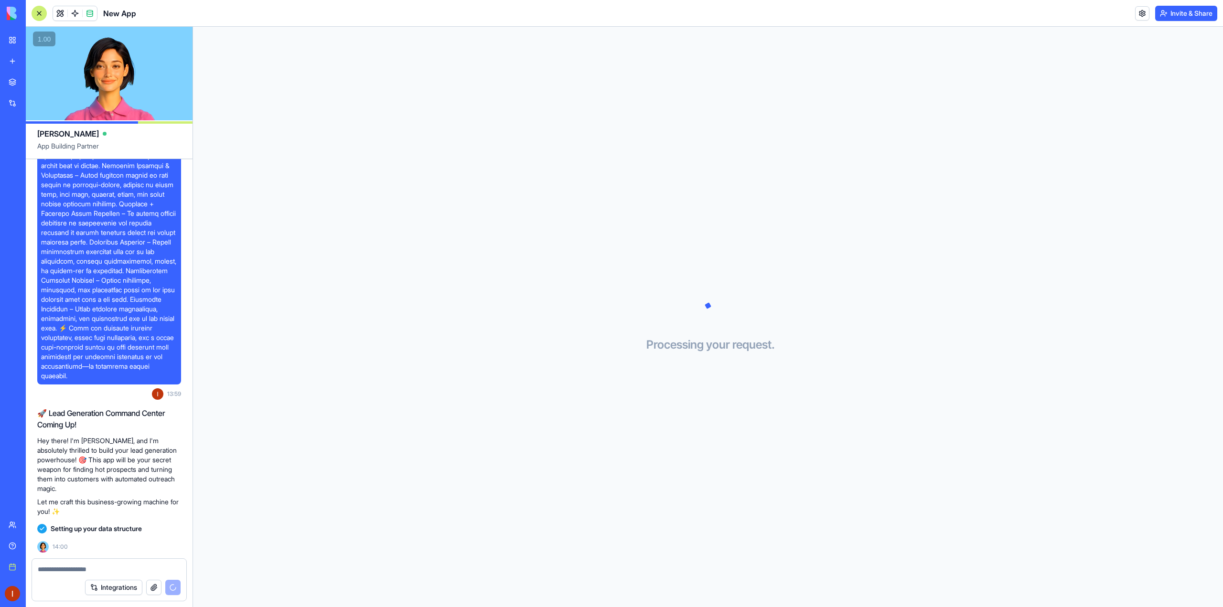
click at [1182, 14] on button "Invite & Share" at bounding box center [1186, 13] width 62 height 15
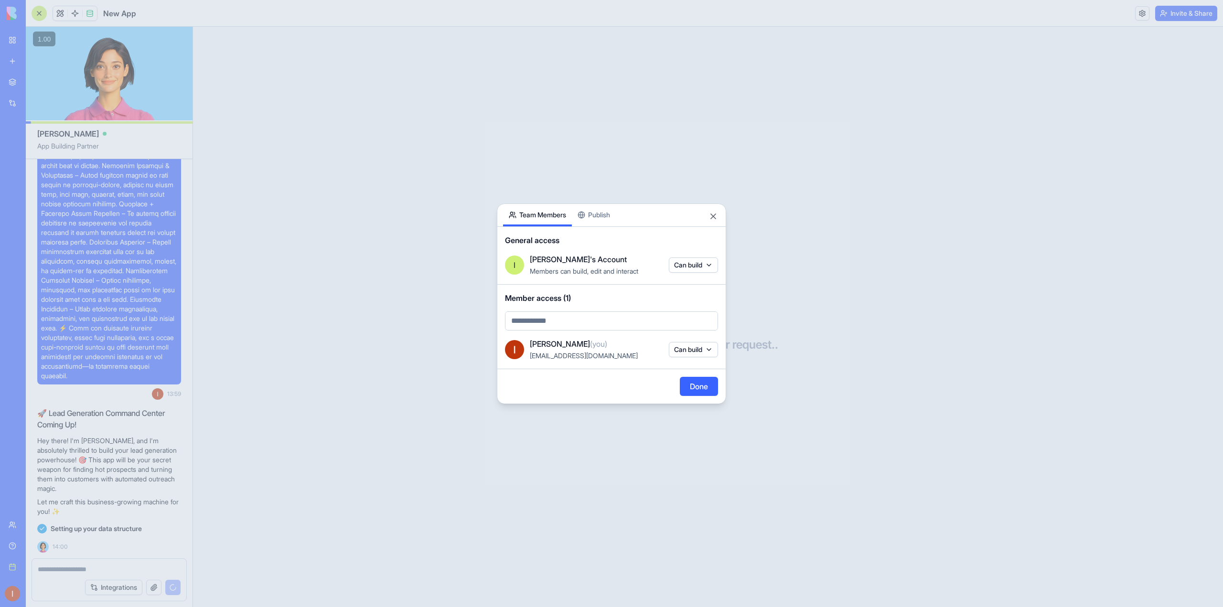
click at [694, 266] on body "BETA My workspace New app Marketplace Integrations Recent Cold Call Marketing P…" at bounding box center [611, 303] width 1223 height 607
click at [713, 215] on div at bounding box center [611, 303] width 1223 height 607
click at [714, 220] on button "Close" at bounding box center [713, 217] width 10 height 10
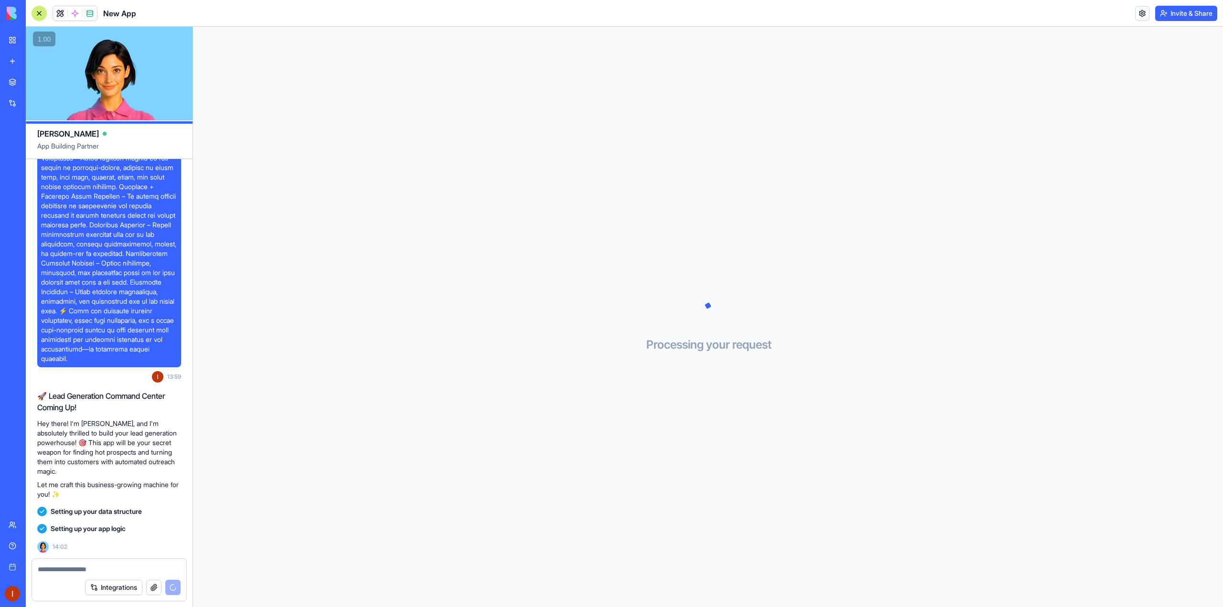
scroll to position [138, 0]
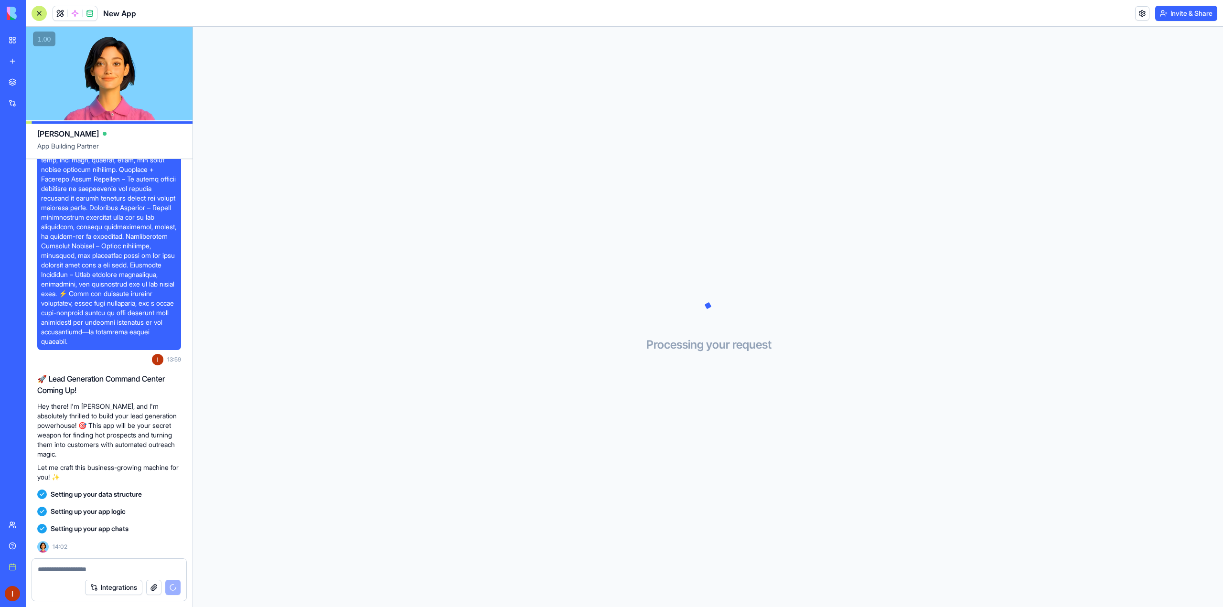
click at [9, 39] on link "My workspace" at bounding box center [22, 40] width 38 height 19
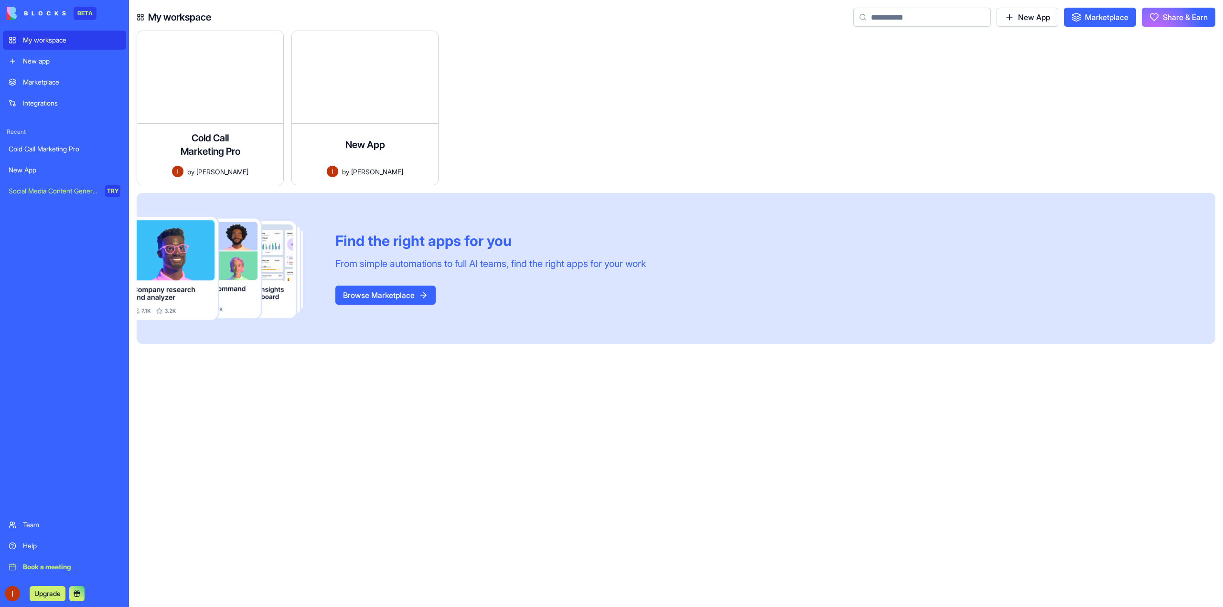
click at [1008, 15] on link "New App" at bounding box center [1027, 17] width 62 height 19
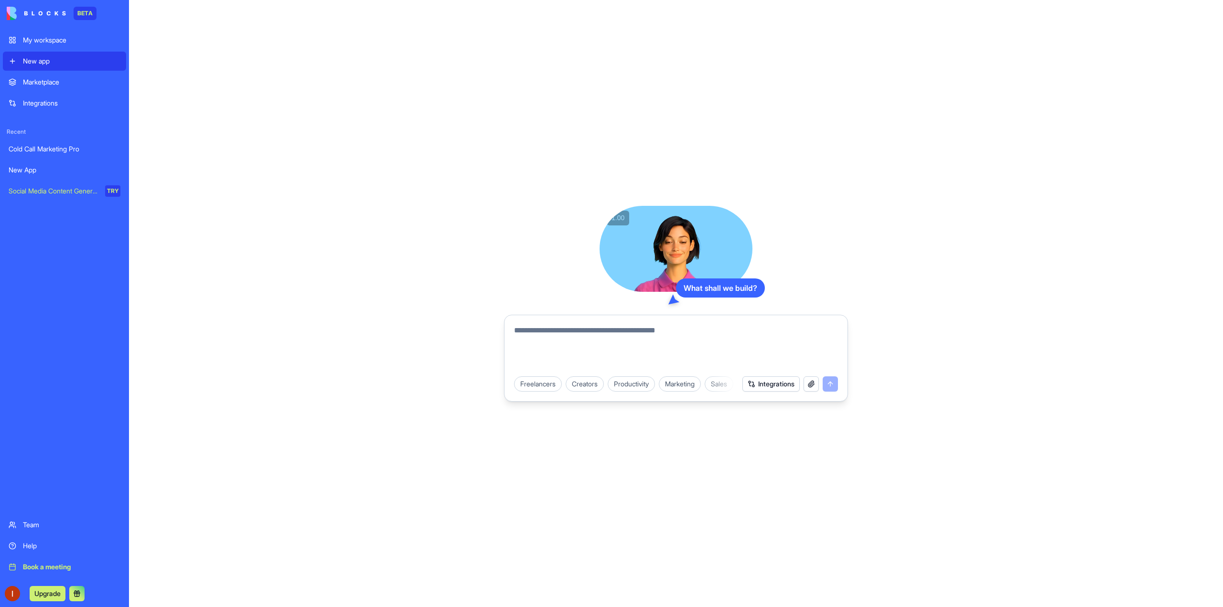
click at [666, 348] on textarea at bounding box center [676, 348] width 324 height 46
drag, startPoint x: 629, startPoint y: 397, endPoint x: 436, endPoint y: 396, distance: 193.4
click at [436, 396] on div "What shall we build? Freelancers Creators Productivity Marketing Sales HR & Rec…" at bounding box center [676, 303] width 1094 height 607
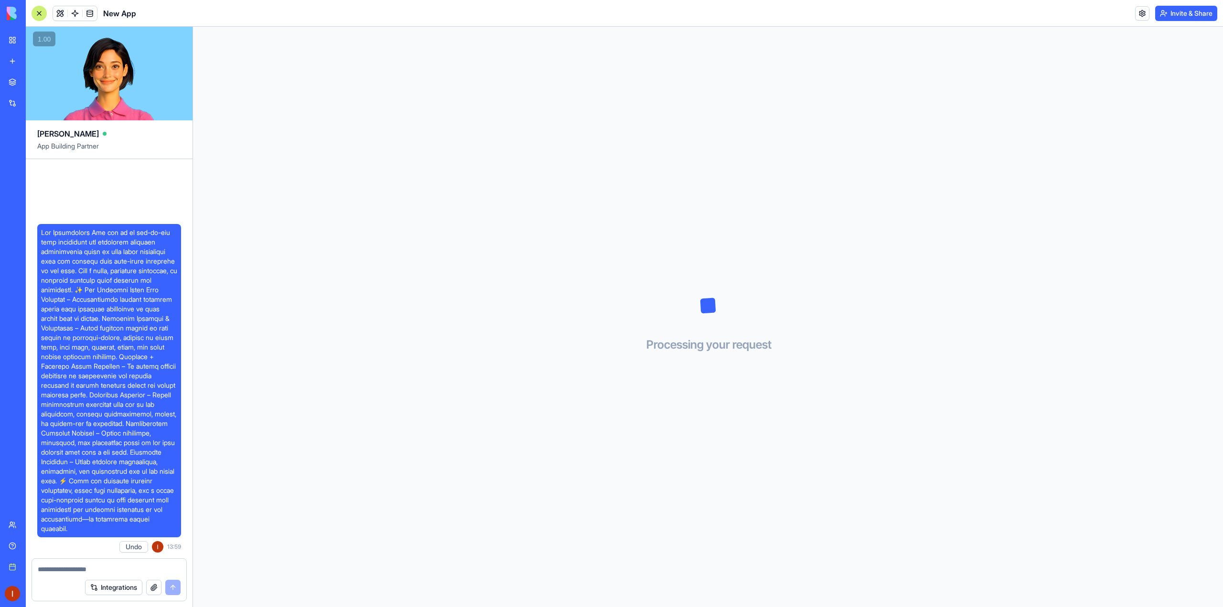
click at [13, 40] on link "My workspace" at bounding box center [22, 40] width 38 height 19
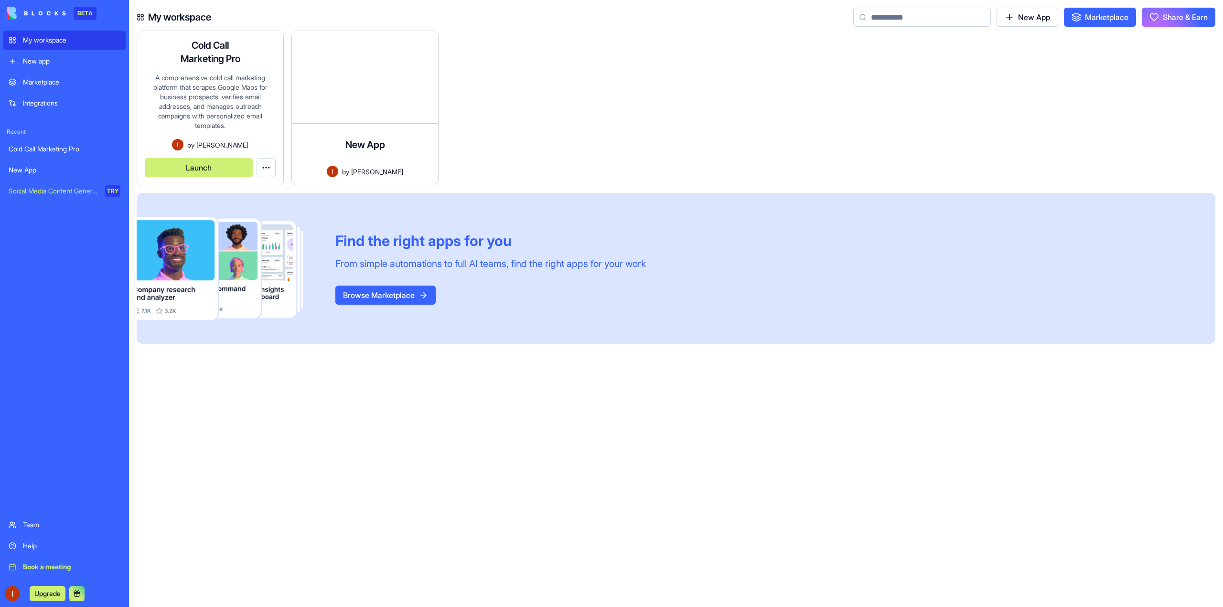
click at [203, 104] on div "A comprehensive cold call marketing platform that scrapes Google Maps for busin…" at bounding box center [210, 106] width 131 height 66
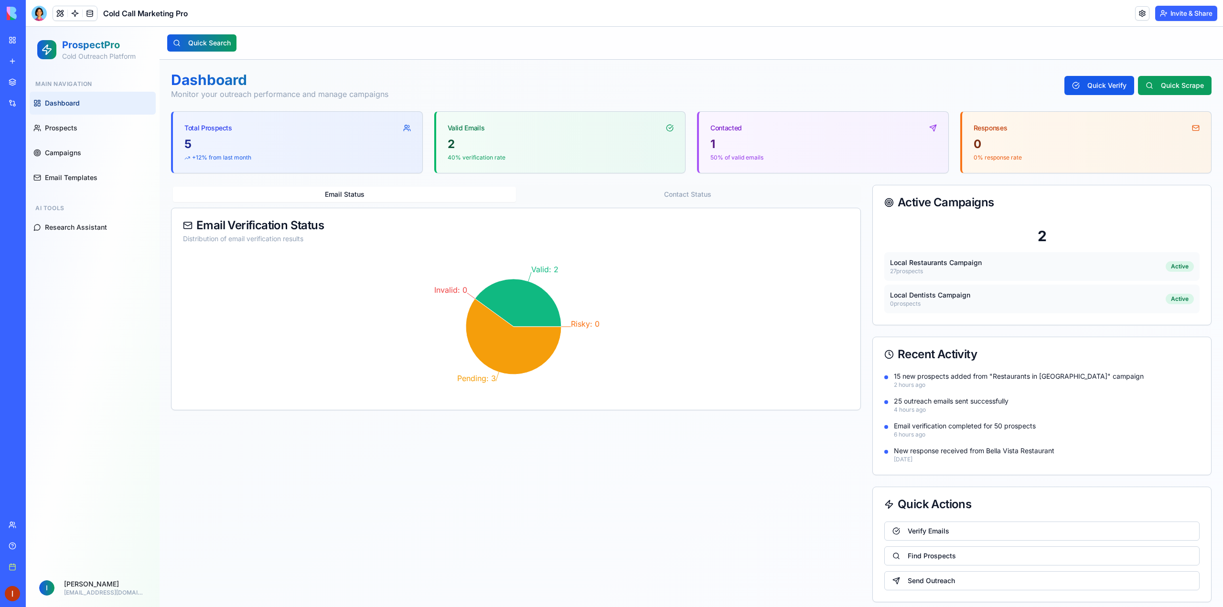
click at [41, 23] on header "Cold Call Marketing Pro Invite & Share" at bounding box center [624, 13] width 1197 height 27
click at [42, 16] on div at bounding box center [39, 13] width 15 height 15
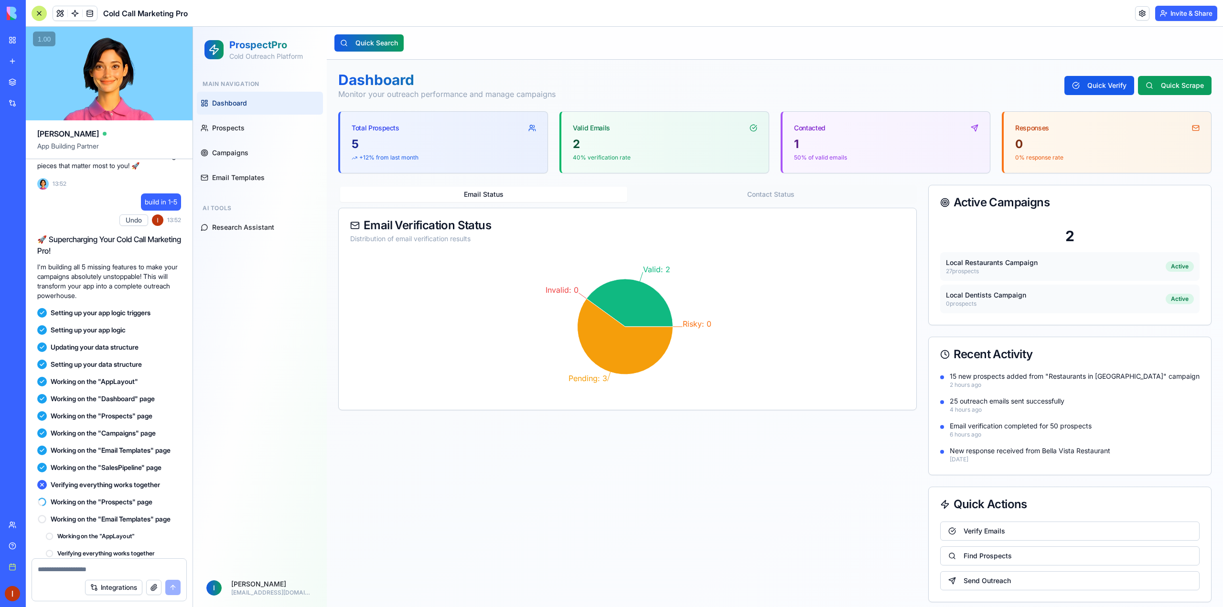
scroll to position [1473, 0]
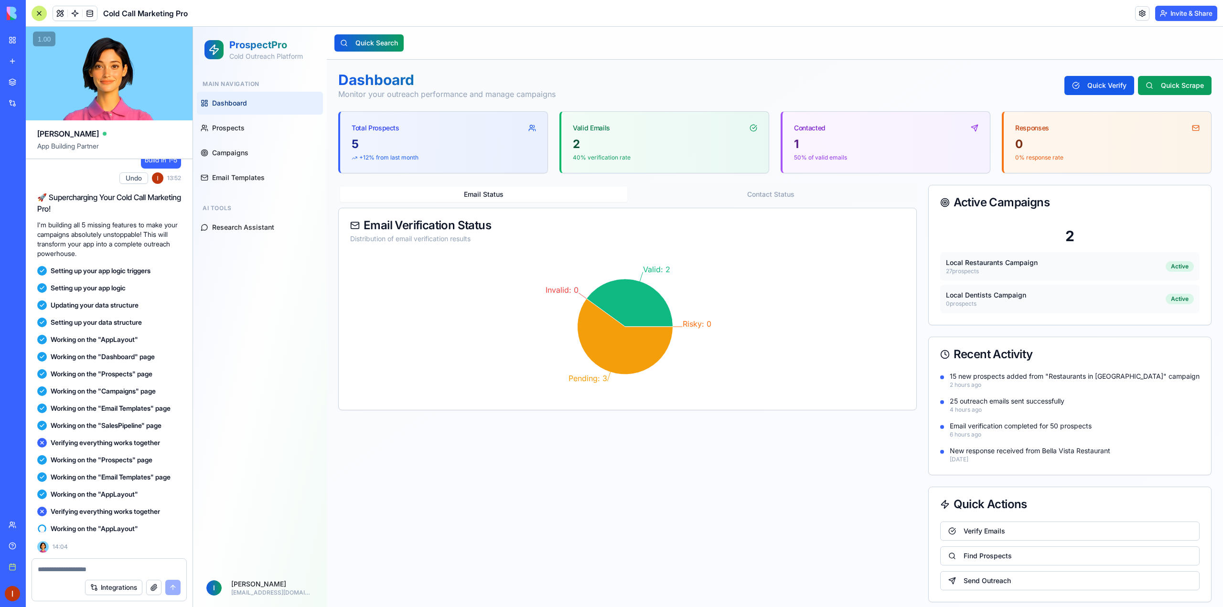
click at [42, 440] on icon at bounding box center [42, 443] width 6 height 6
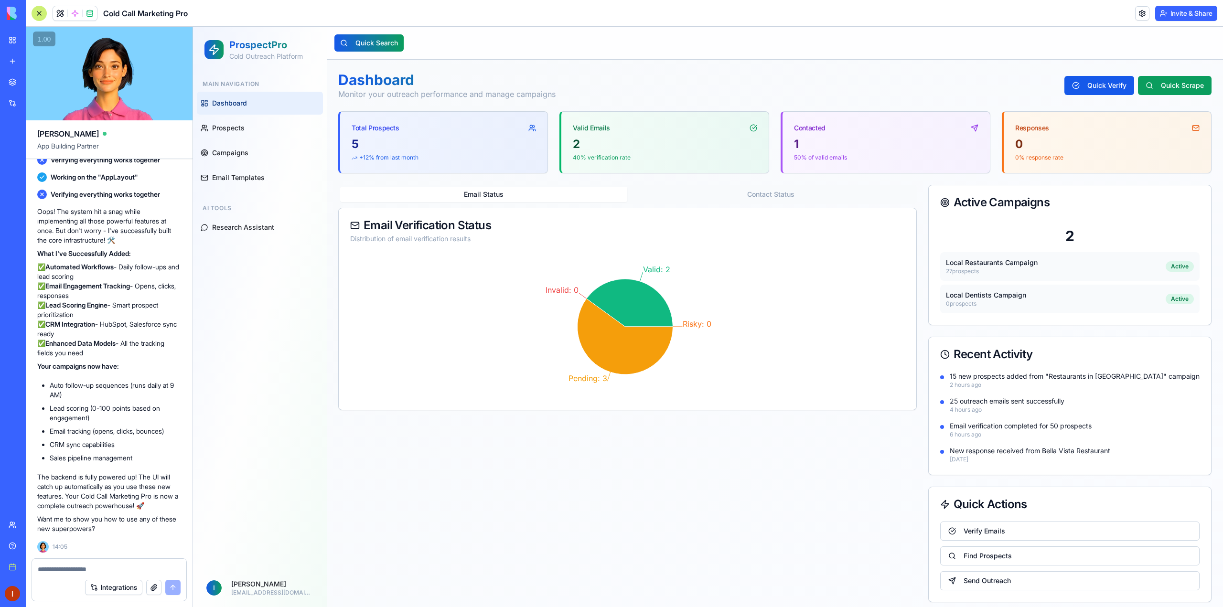
scroll to position [1824, 0]
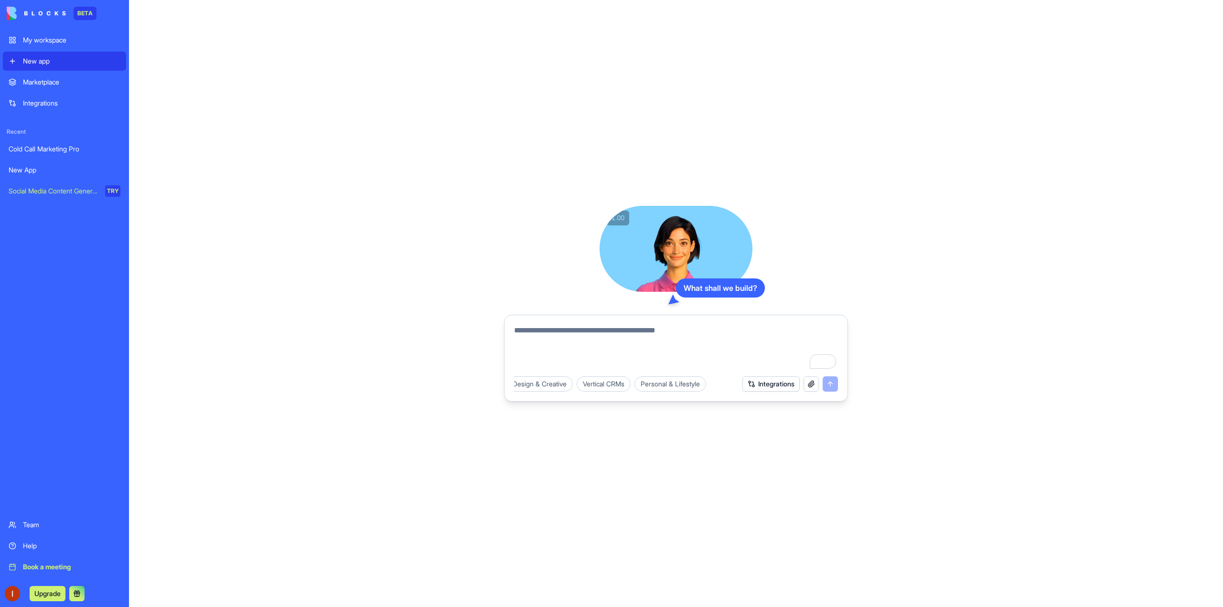
scroll to position [0, 316]
drag, startPoint x: 701, startPoint y: 384, endPoint x: 536, endPoint y: 402, distance: 165.8
click at [536, 402] on div "What shall we build? Freelancers Creators Productivity Marketing Sales HR & Rec…" at bounding box center [676, 303] width 1094 height 607
click at [554, 338] on textarea "To enrich screen reader interactions, please activate Accessibility in Grammarl…" at bounding box center [676, 348] width 324 height 46
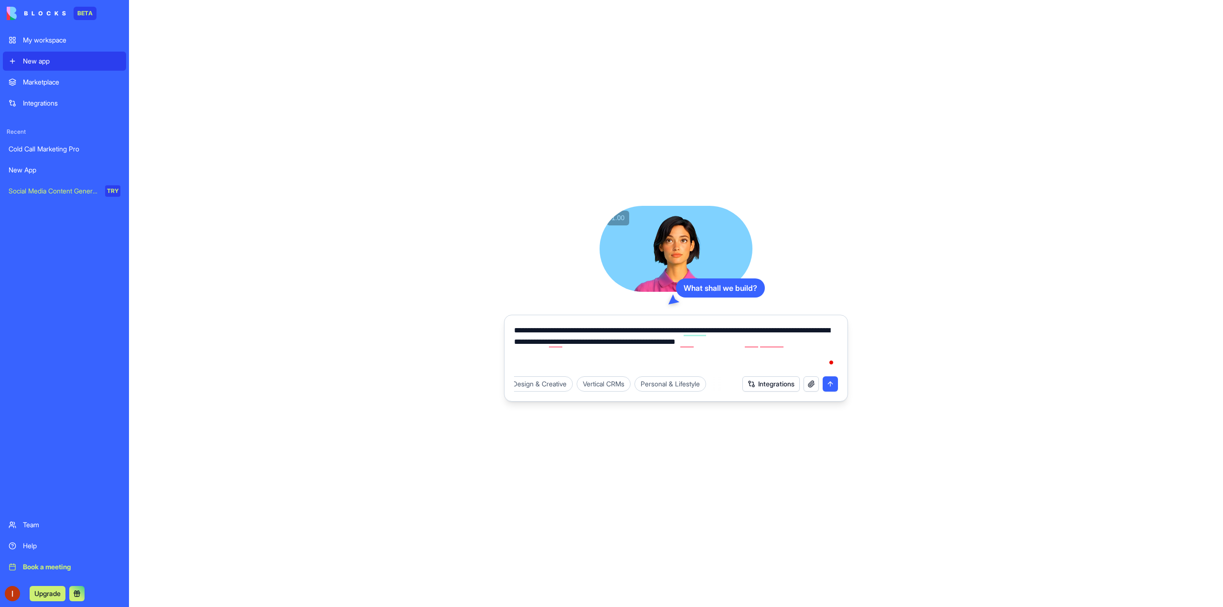
type textarea "**********"
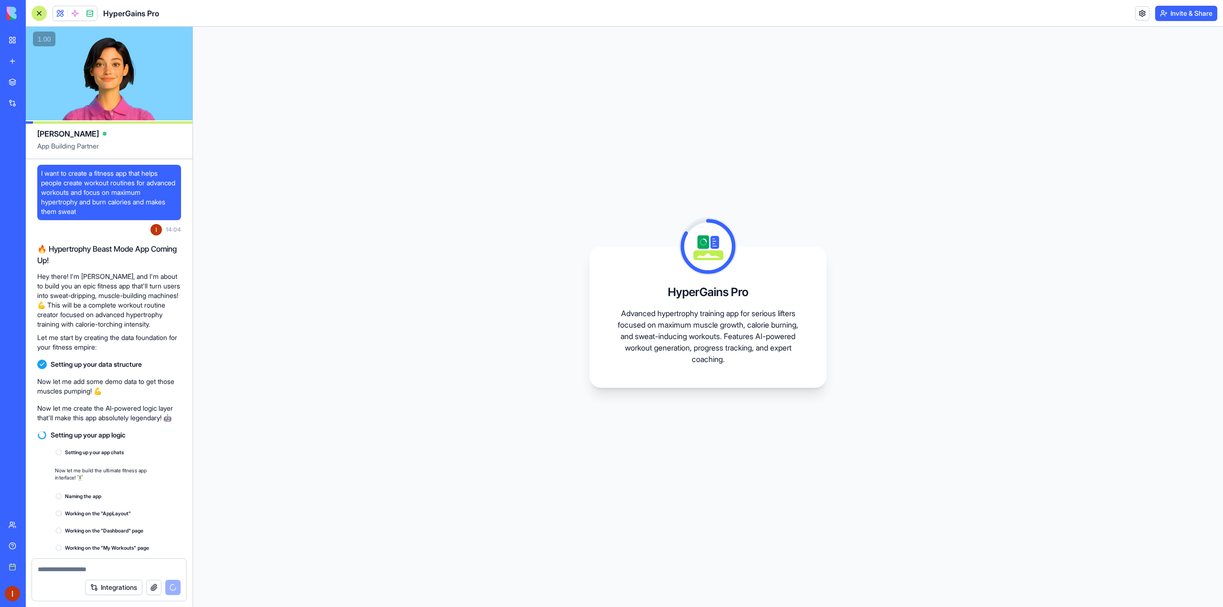
scroll to position [73, 0]
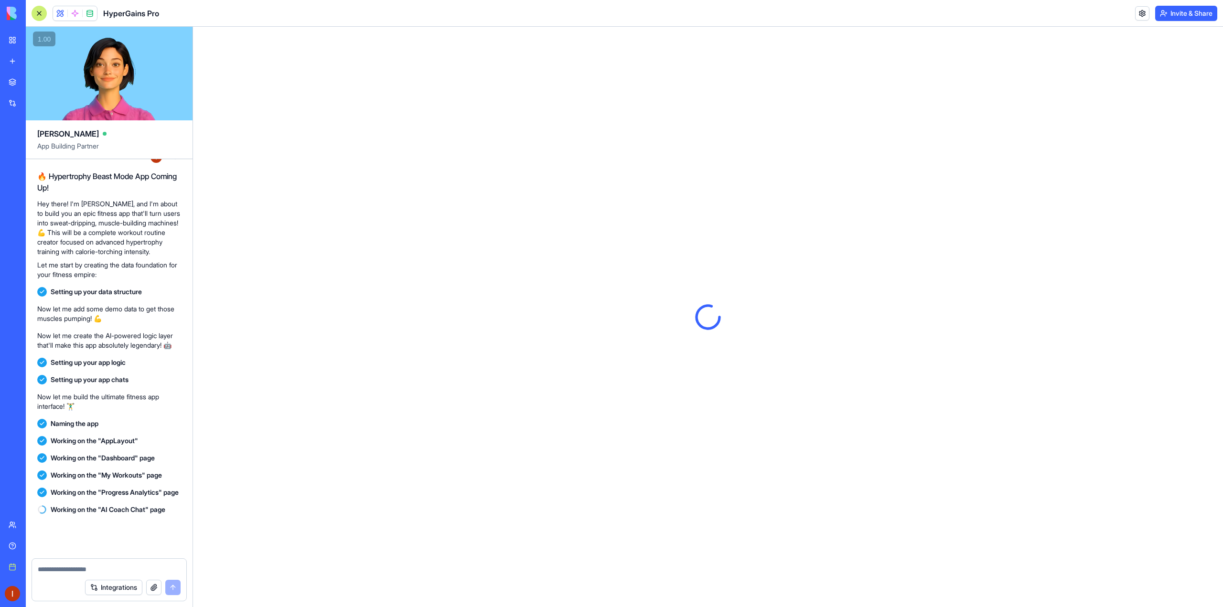
scroll to position [267, 0]
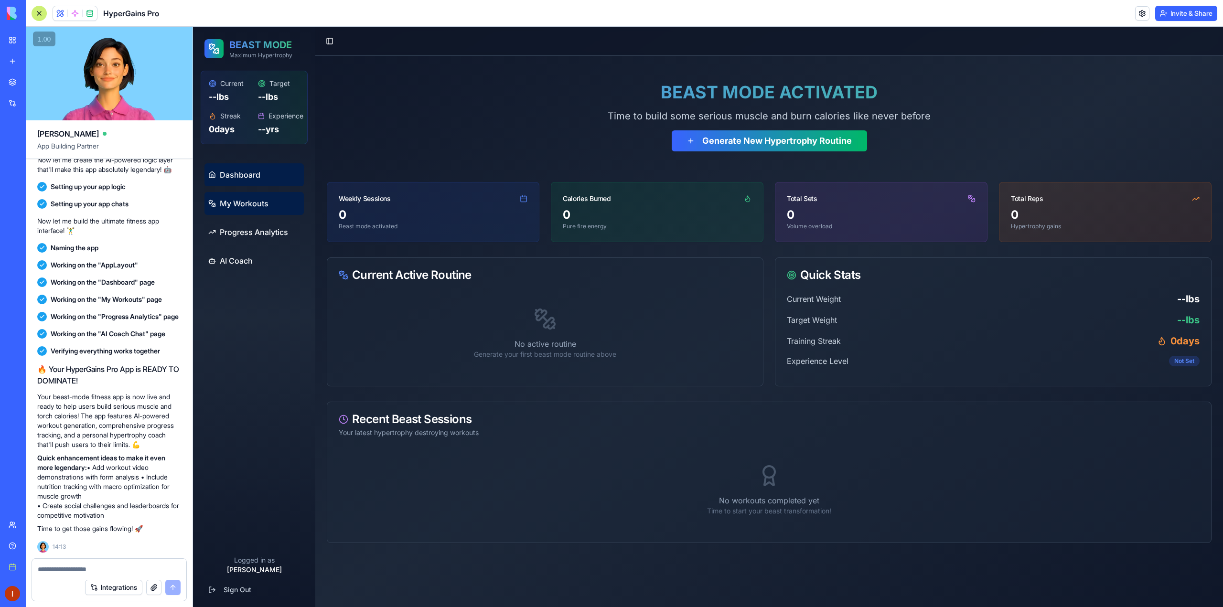
click at [244, 207] on span "My Workouts" at bounding box center [244, 203] width 49 height 11
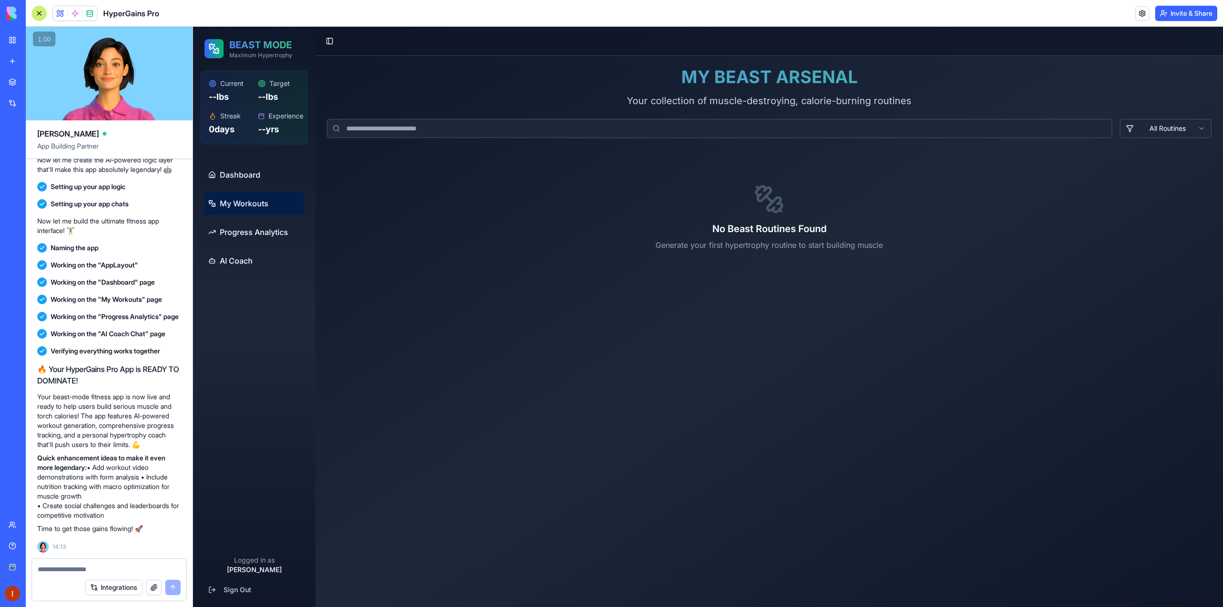
click at [416, 129] on input at bounding box center [719, 128] width 785 height 19
click at [264, 170] on link "Dashboard" at bounding box center [253, 174] width 99 height 23
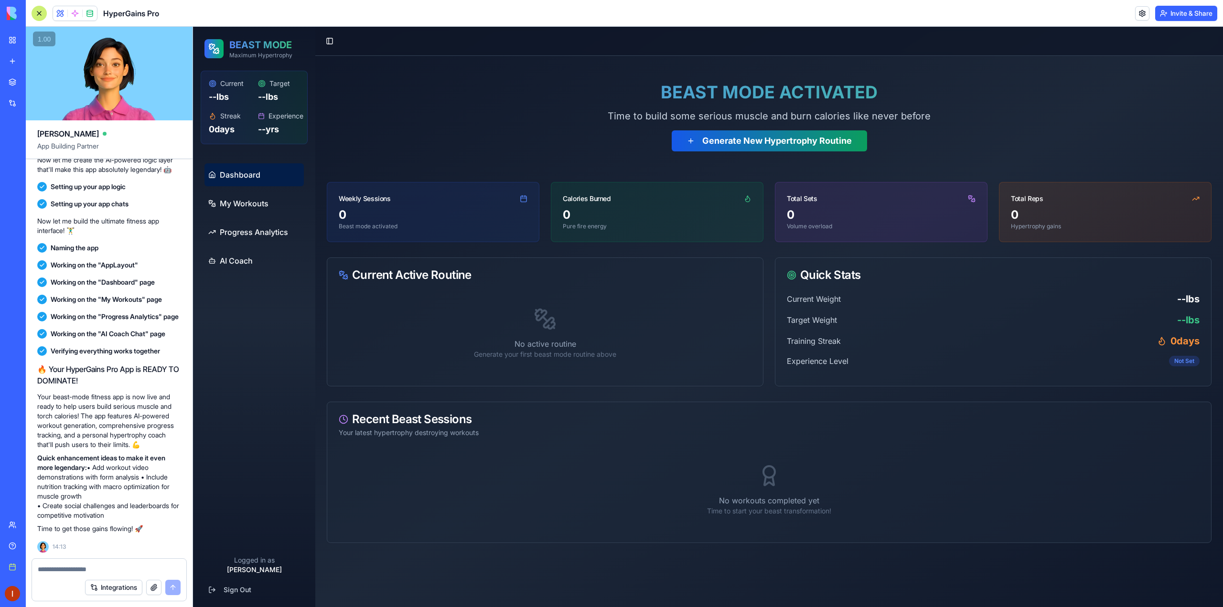
click at [721, 146] on button "Generate New Hypertrophy Routine" at bounding box center [769, 140] width 195 height 21
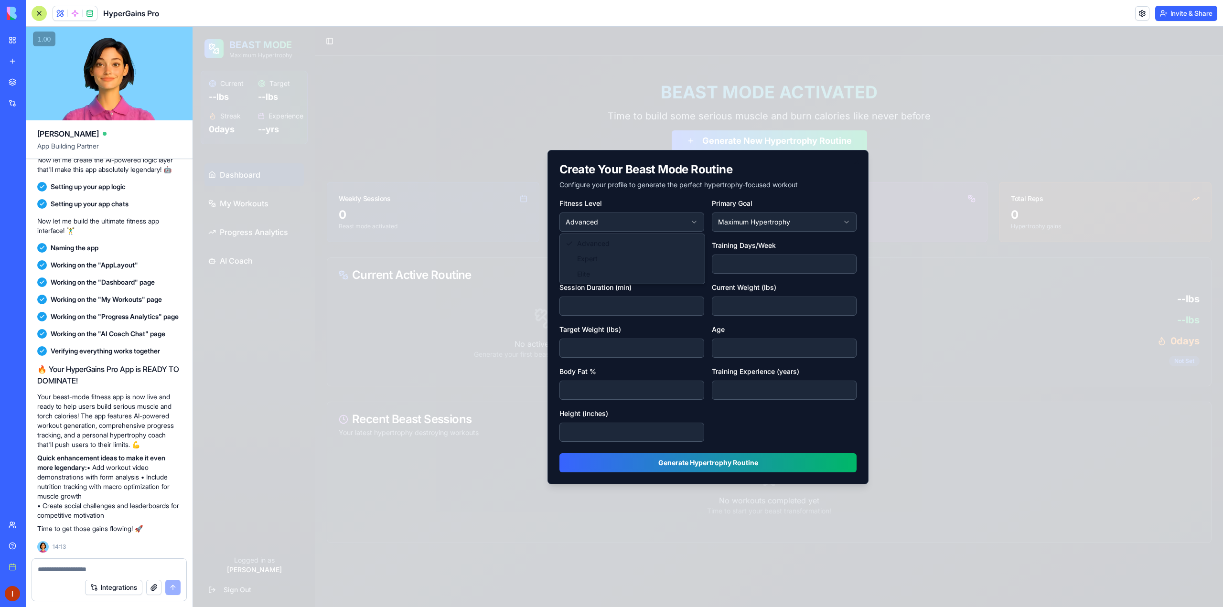
click at [636, 226] on body "**********" at bounding box center [708, 317] width 1030 height 580
click at [645, 224] on body "**********" at bounding box center [708, 317] width 1030 height 580
click at [747, 220] on body "**********" at bounding box center [708, 317] width 1030 height 580
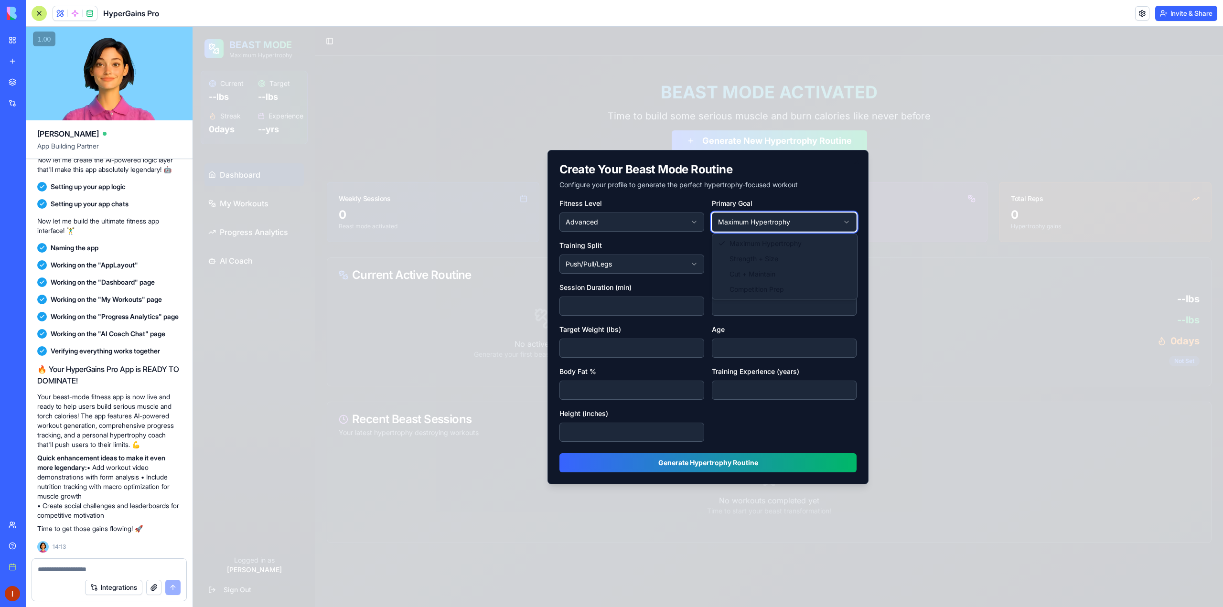
click at [753, 220] on body "**********" at bounding box center [708, 317] width 1030 height 580
click at [731, 264] on input "*" at bounding box center [784, 264] width 145 height 19
type input "*"
click at [626, 397] on input "**" at bounding box center [631, 390] width 145 height 19
type input "**"
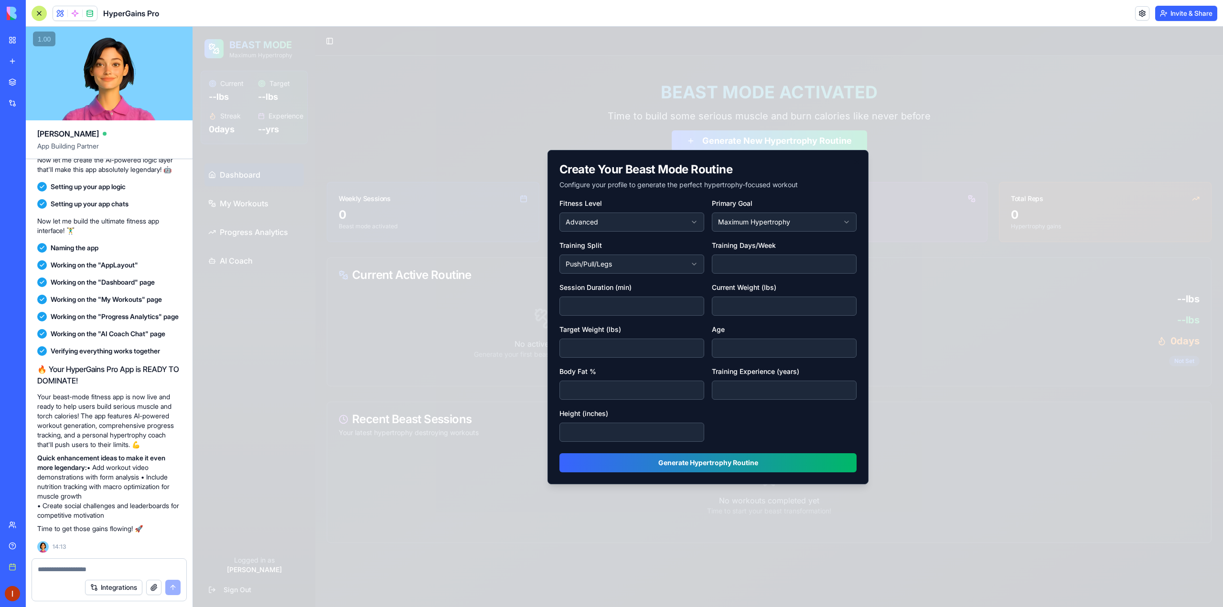
click at [609, 340] on input "***" at bounding box center [631, 348] width 145 height 19
type input "***"
click at [729, 390] on input "*" at bounding box center [784, 390] width 145 height 19
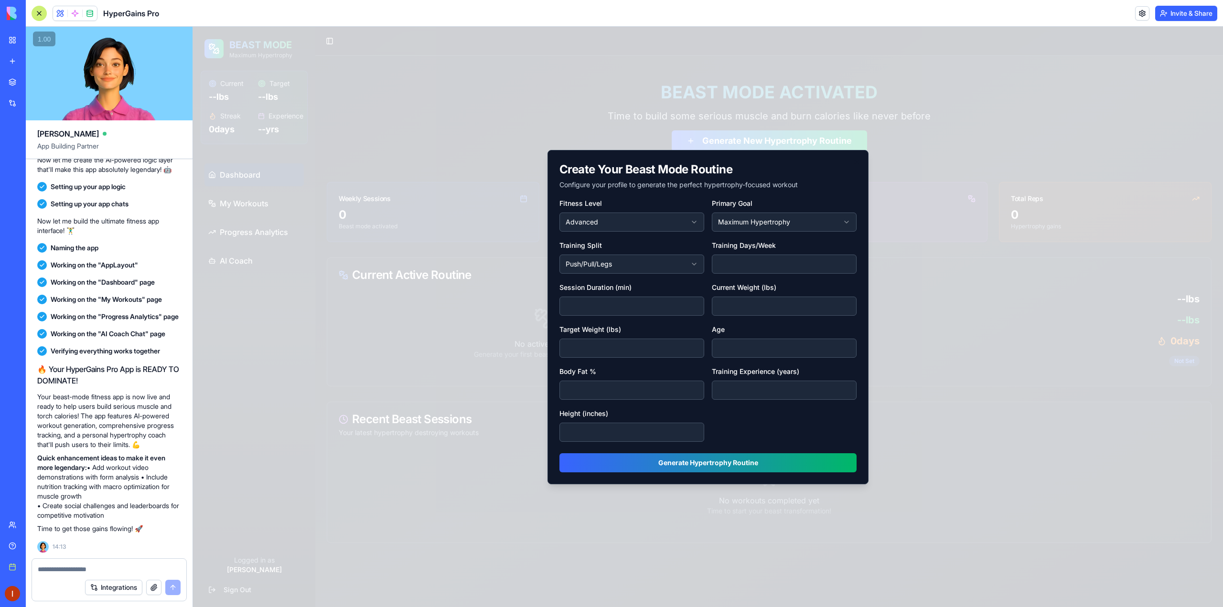
type input "**"
click at [699, 254] on body "**********" at bounding box center [708, 317] width 1030 height 580
click at [635, 221] on body "**********" at bounding box center [708, 317] width 1030 height 580
click at [633, 225] on body "**********" at bounding box center [708, 317] width 1030 height 580
select select "******"
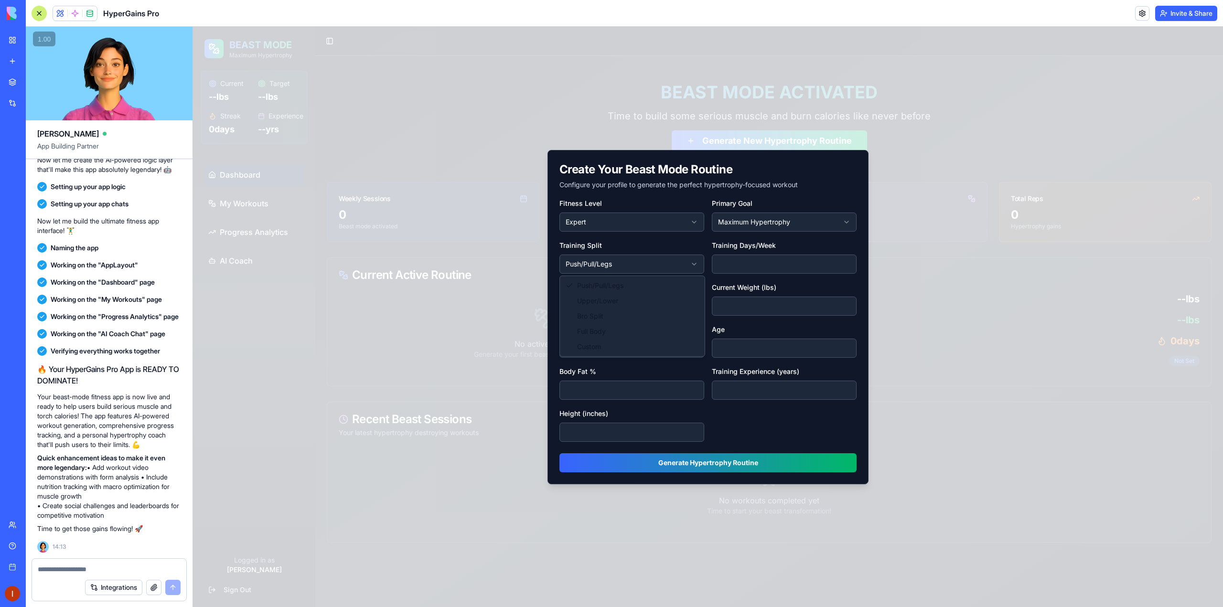
click at [647, 267] on body "**********" at bounding box center [708, 317] width 1030 height 580
click at [616, 306] on input "**" at bounding box center [631, 306] width 145 height 19
click at [604, 349] on input "***" at bounding box center [631, 348] width 145 height 19
click at [623, 391] on input "**" at bounding box center [631, 390] width 145 height 19
click at [591, 368] on label "Body Fat %" at bounding box center [577, 371] width 37 height 8
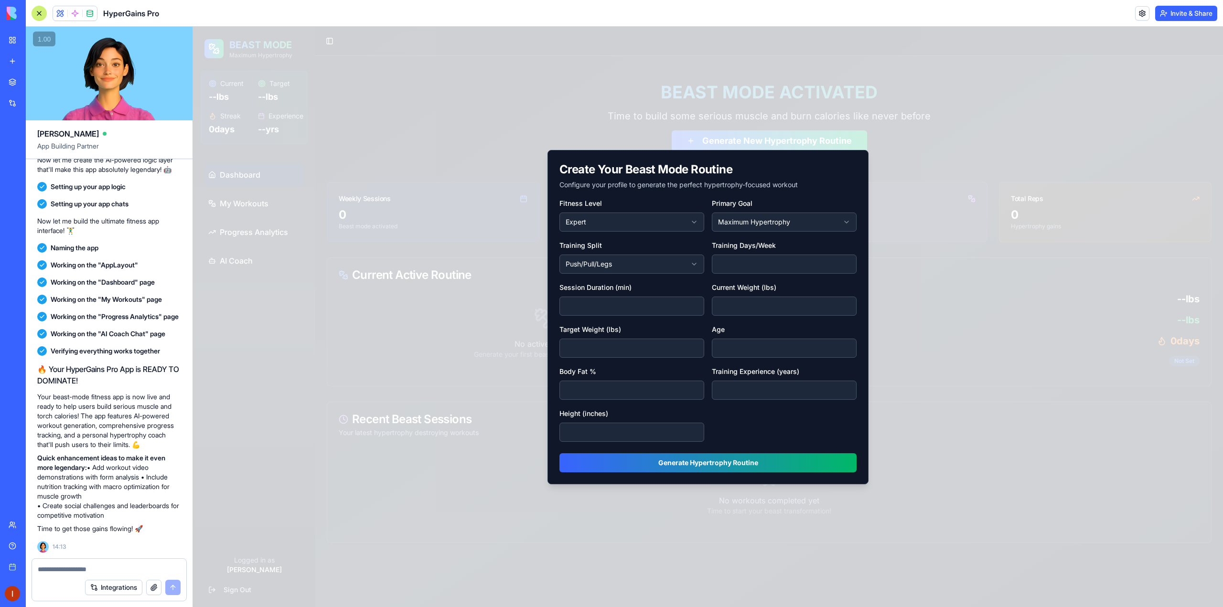
click at [591, 381] on input "**" at bounding box center [631, 390] width 145 height 19
drag, startPoint x: 616, startPoint y: 387, endPoint x: 560, endPoint y: 391, distance: 56.0
click at [560, 391] on input "**" at bounding box center [631, 390] width 145 height 19
click at [92, 567] on textarea at bounding box center [109, 570] width 143 height 10
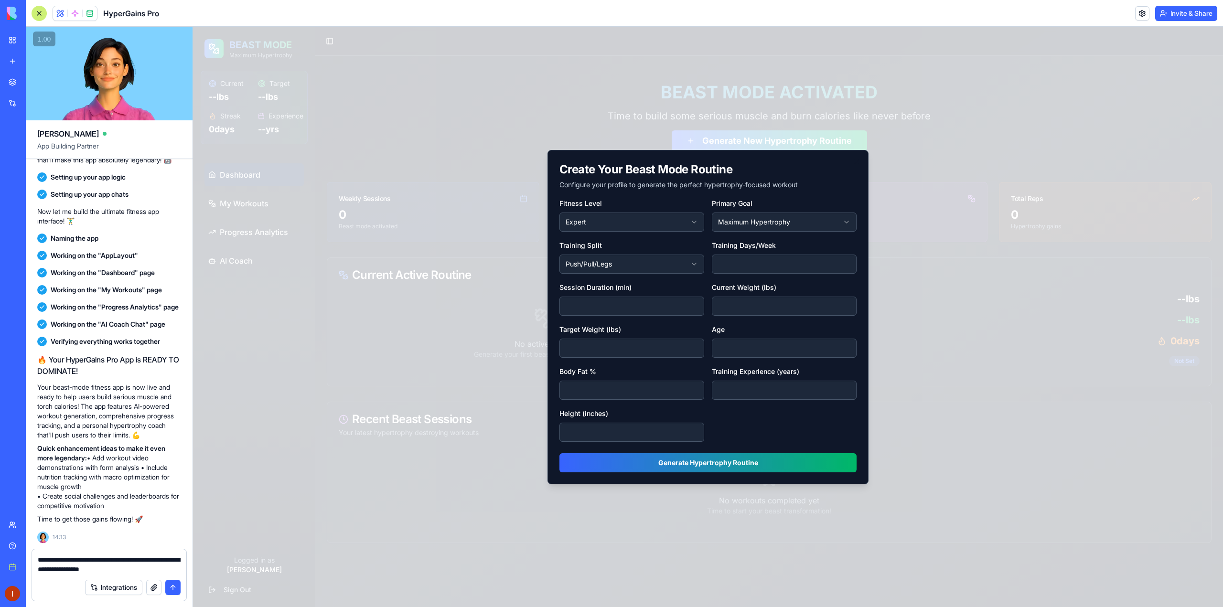
type textarea "**********"
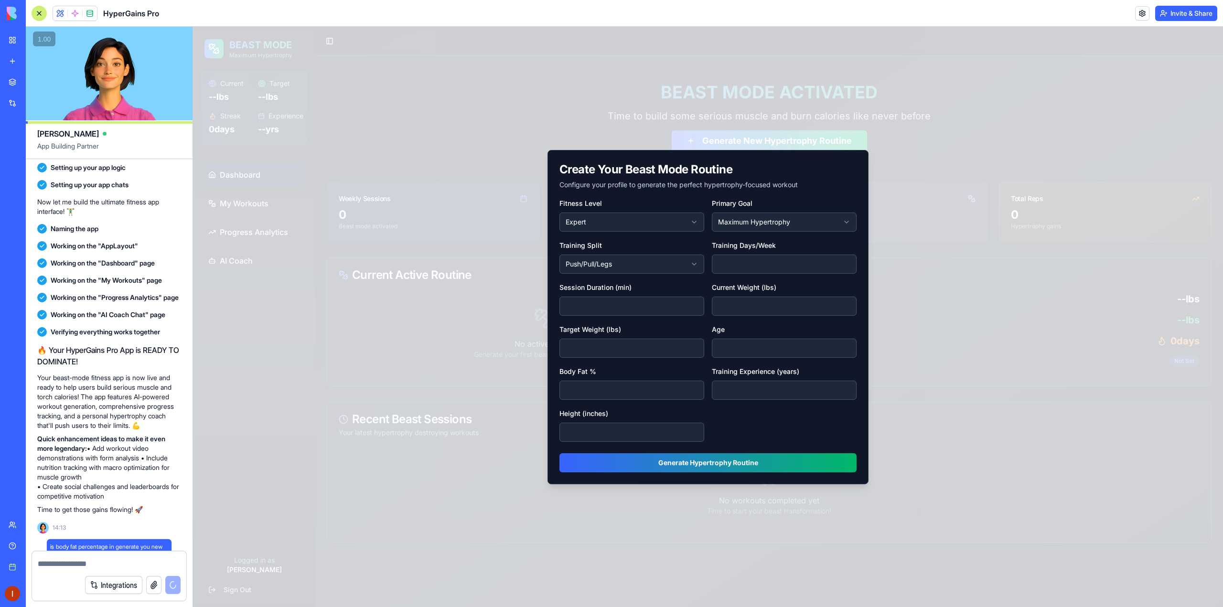
scroll to position [313, 0]
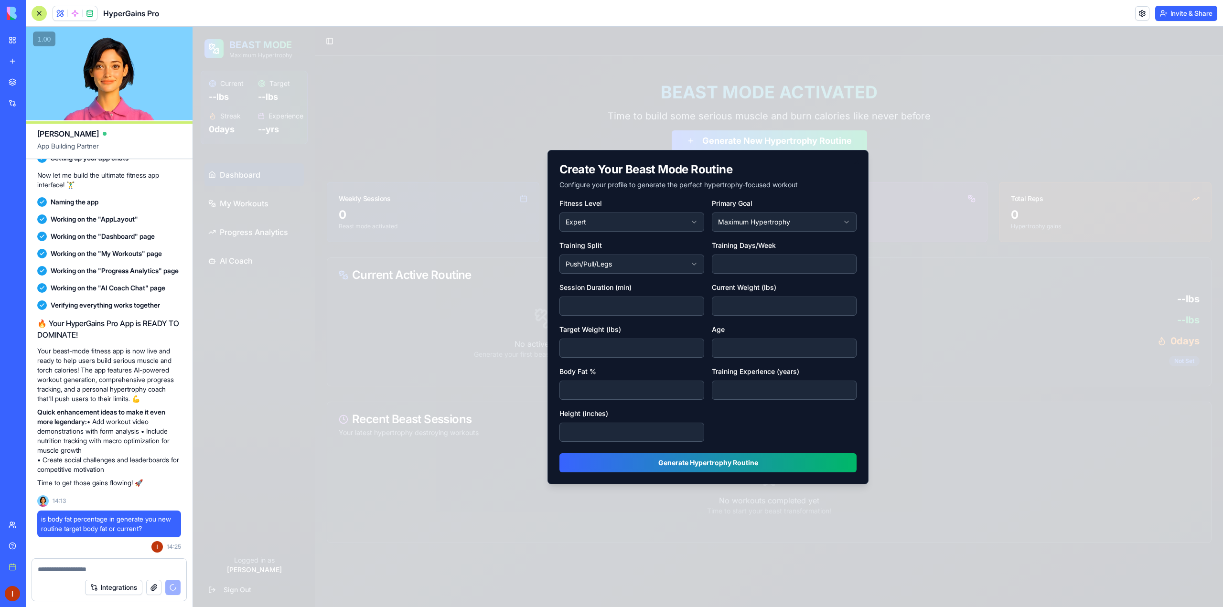
click at [608, 436] on input "**" at bounding box center [631, 432] width 145 height 19
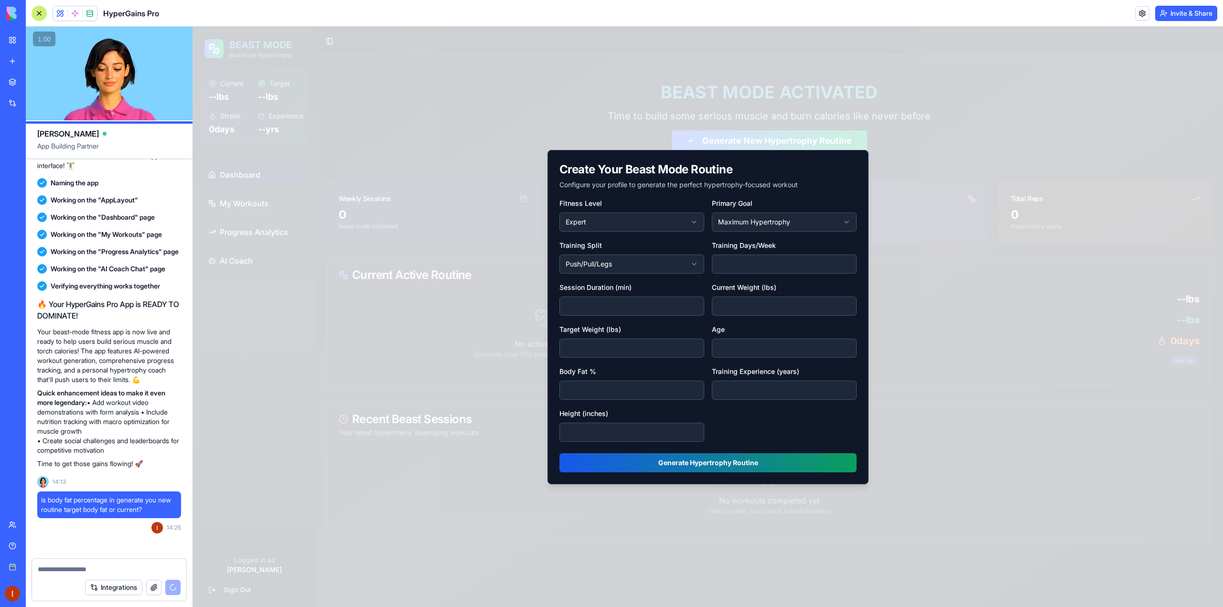
scroll to position [650, 0]
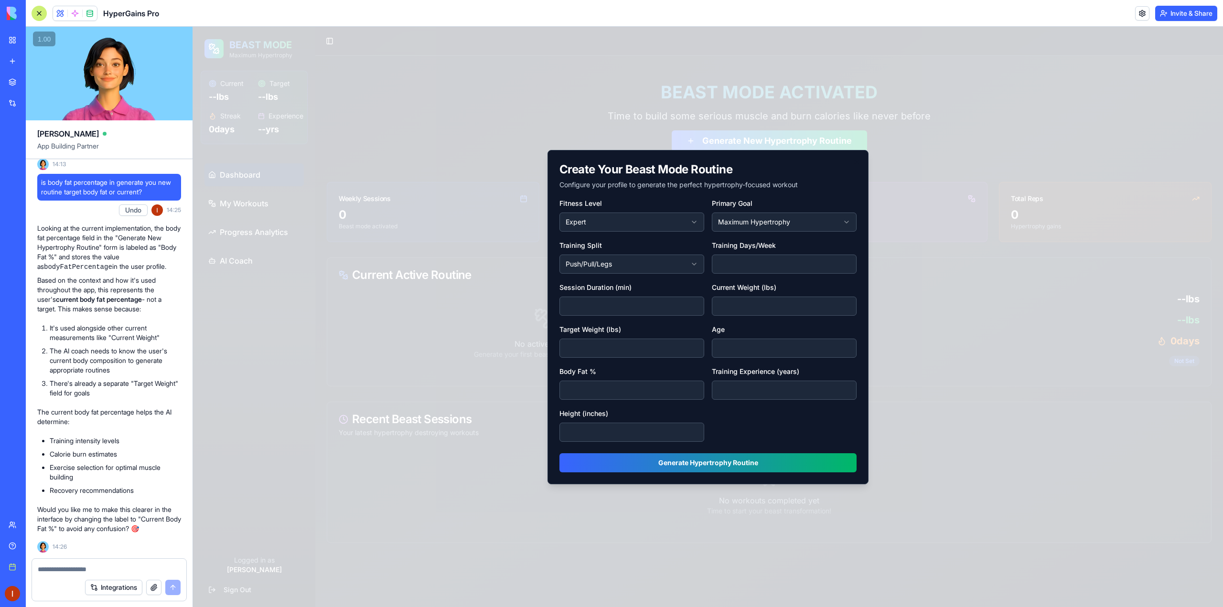
type input "**"
click at [573, 386] on input "**" at bounding box center [631, 390] width 145 height 19
click at [679, 461] on button "Generate Hypertrophy Routine" at bounding box center [707, 462] width 297 height 19
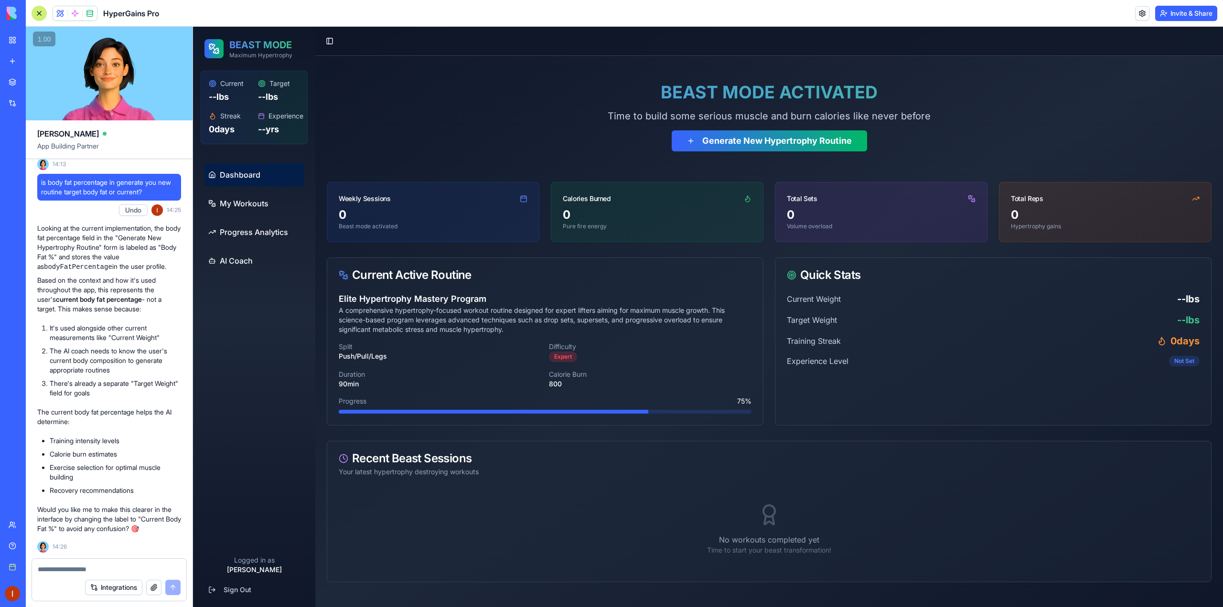
click at [629, 225] on p "Pure fire energy" at bounding box center [657, 227] width 189 height 8
click at [944, 235] on div "0 Volume overload" at bounding box center [881, 224] width 212 height 34
click at [1055, 224] on p "Hypertrophy gains" at bounding box center [1105, 227] width 189 height 8
click at [248, 207] on span "My Workouts" at bounding box center [244, 203] width 49 height 11
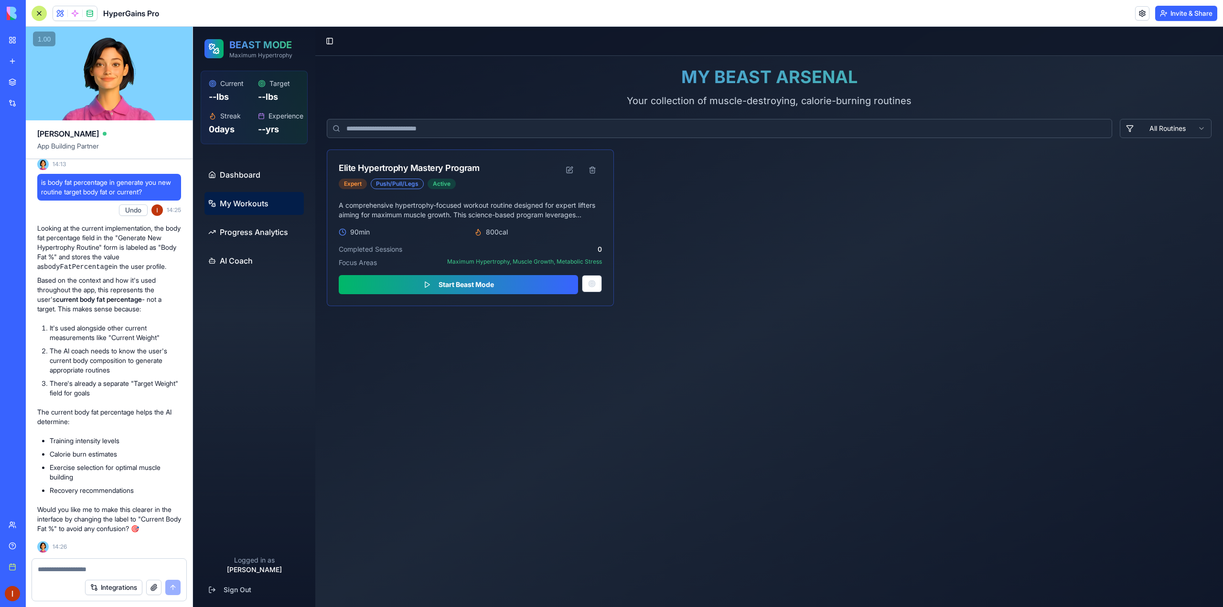
click at [401, 170] on div "Elite Hypertrophy Mastery Program" at bounding box center [409, 167] width 140 height 13
click at [456, 283] on button "Start Beast Mode" at bounding box center [458, 284] width 239 height 19
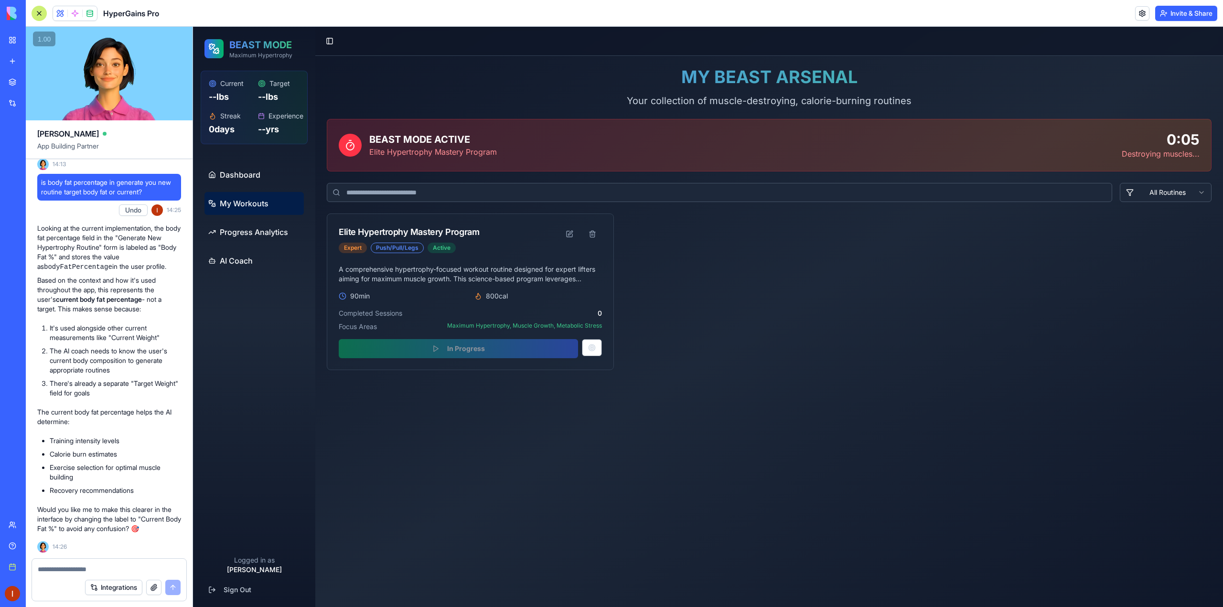
click at [1186, 147] on div "0:05" at bounding box center [1160, 139] width 78 height 17
click at [548, 344] on div "In Progress" at bounding box center [470, 348] width 263 height 19
click at [459, 237] on div "Elite Hypertrophy Mastery Program" at bounding box center [409, 231] width 140 height 13
click at [587, 343] on button "button" at bounding box center [592, 347] width 20 height 17
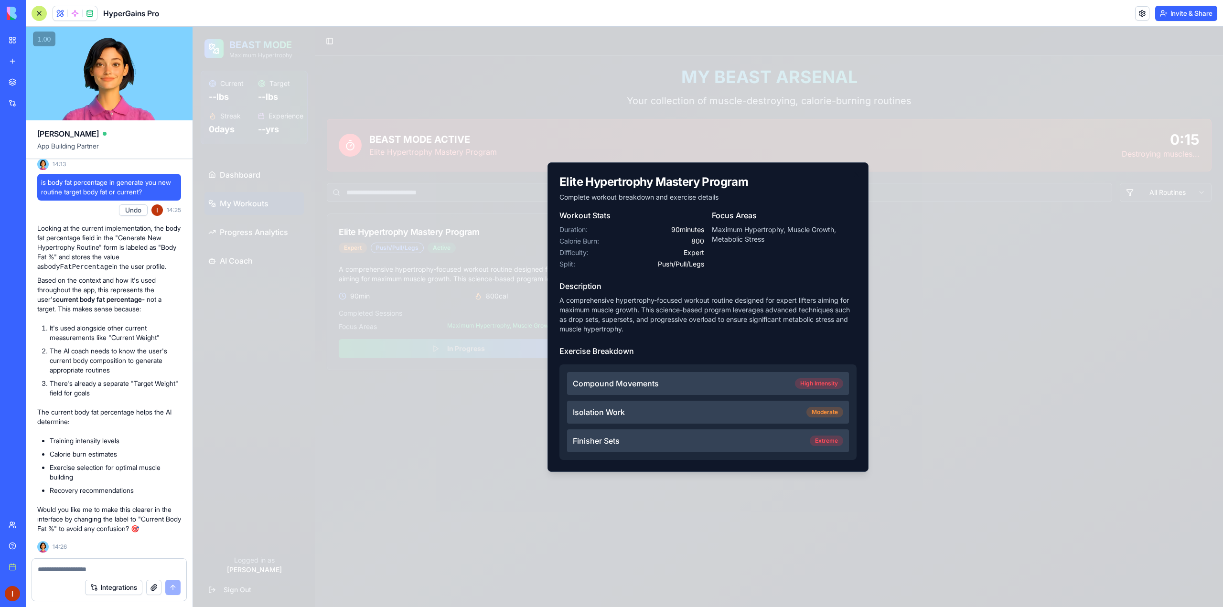
click at [715, 389] on div "Compound Movements High Intensity" at bounding box center [708, 383] width 282 height 23
click at [695, 389] on div "Compound Movements High Intensity" at bounding box center [708, 383] width 282 height 23
click at [695, 387] on div "Compound Movements High Intensity" at bounding box center [708, 383] width 282 height 23
click at [963, 333] on div at bounding box center [708, 317] width 1030 height 580
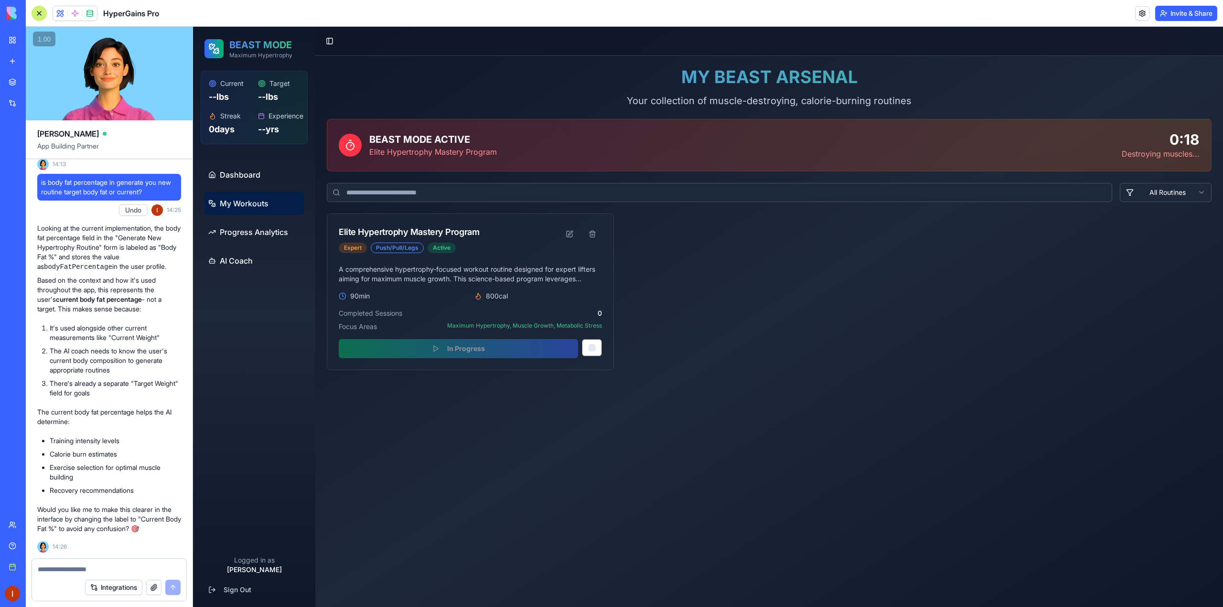
click at [348, 146] on icon at bounding box center [349, 144] width 11 height 11
click at [1121, 151] on p "Destroying muscles..." at bounding box center [1160, 153] width 78 height 11
click at [268, 229] on span "Progress Analytics" at bounding box center [254, 231] width 68 height 11
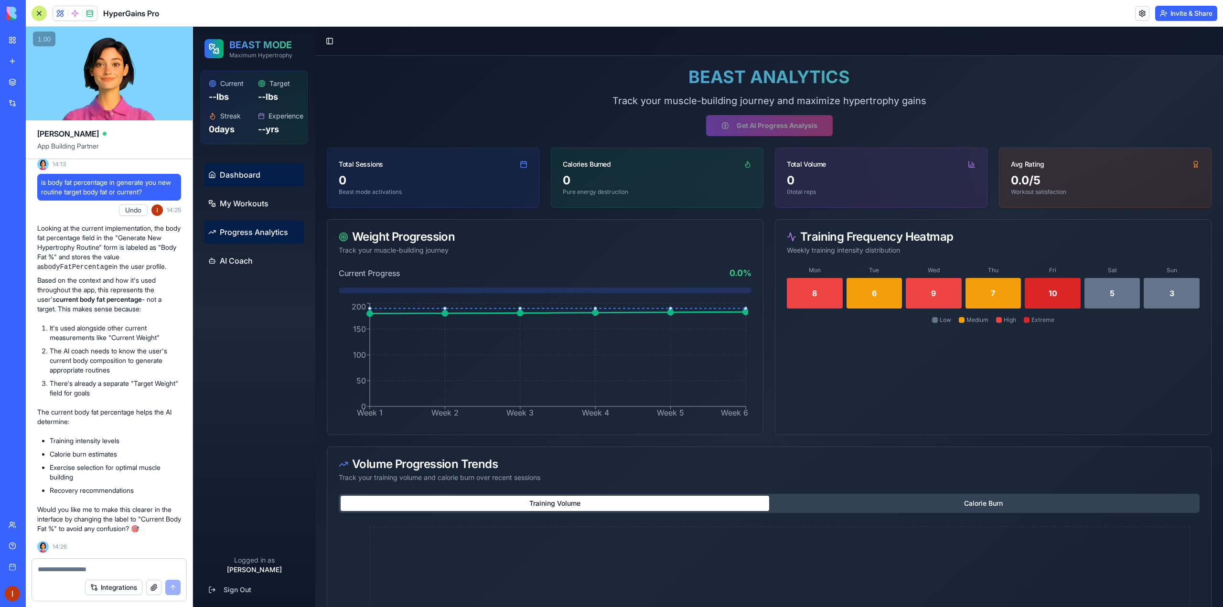
click at [268, 172] on link "Dashboard" at bounding box center [253, 174] width 99 height 23
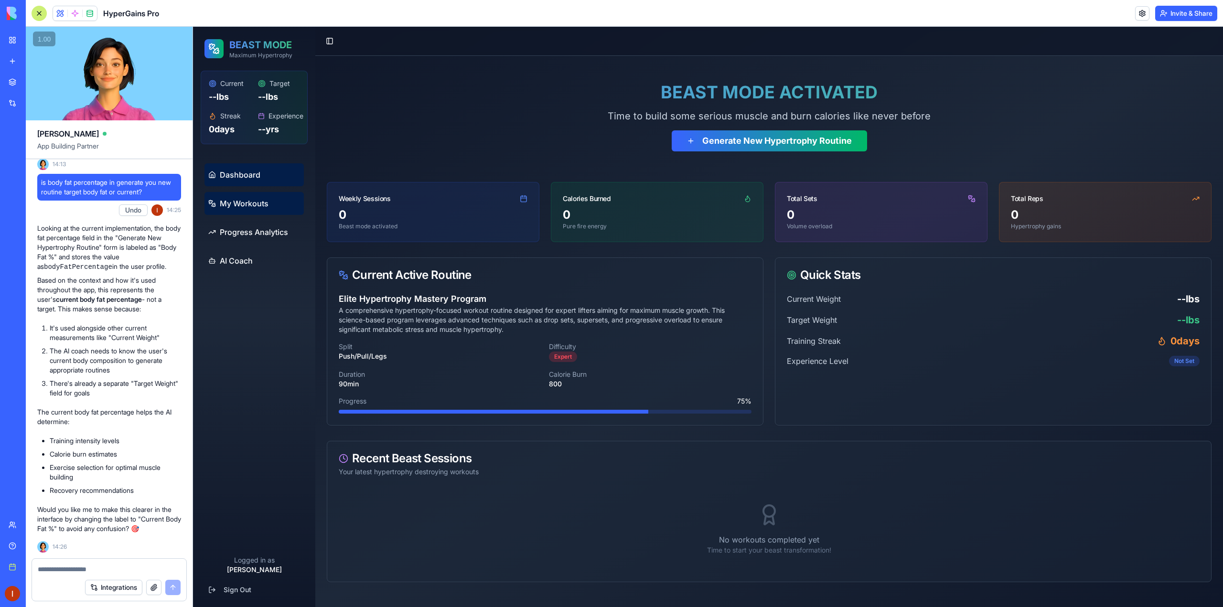
click at [277, 210] on link "My Workouts" at bounding box center [253, 203] width 99 height 23
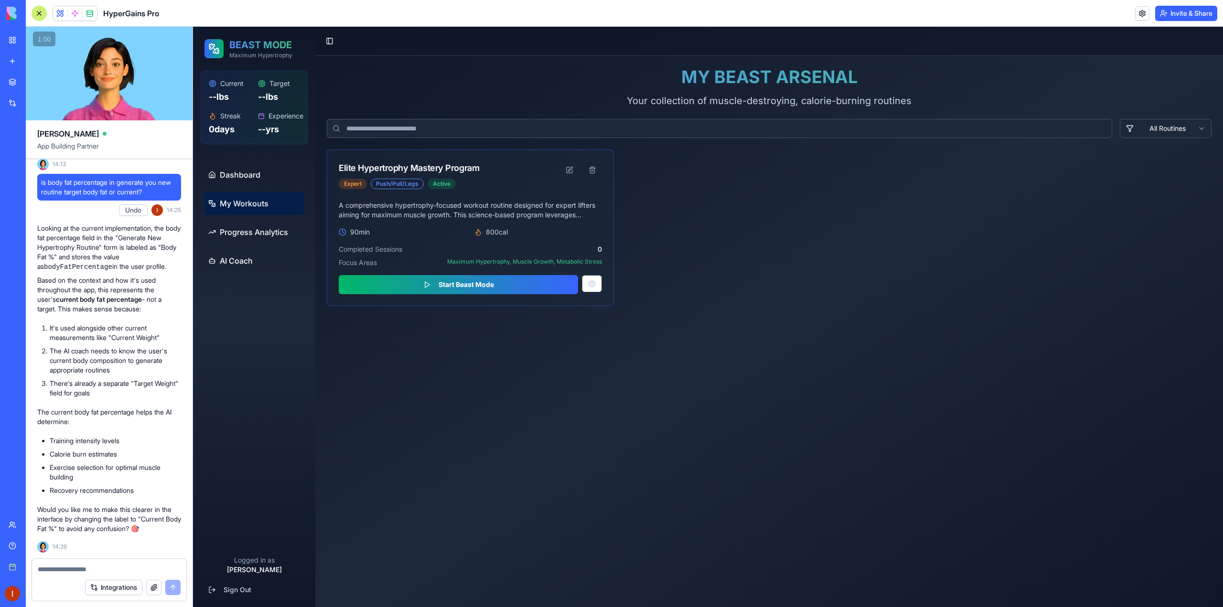
click at [463, 170] on div "Elite Hypertrophy Mastery Program" at bounding box center [409, 167] width 140 height 13
click at [401, 213] on p "A comprehensive hypertrophy-focused workout routine designed for expert lifters…" at bounding box center [470, 210] width 263 height 19
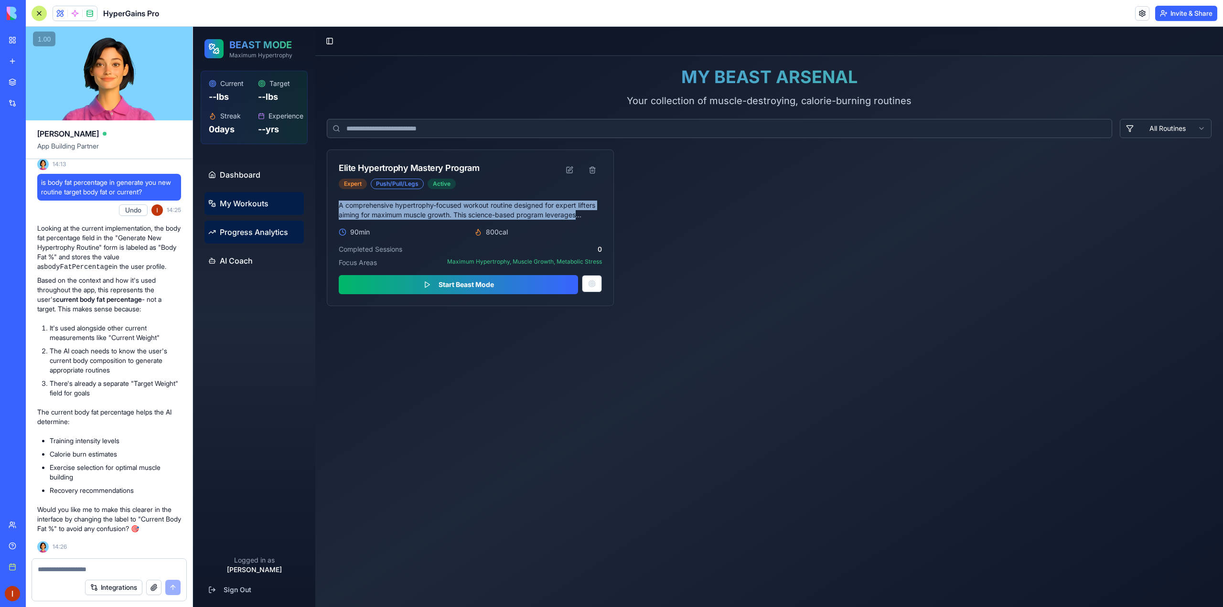
click at [276, 236] on span "Progress Analytics" at bounding box center [254, 231] width 68 height 11
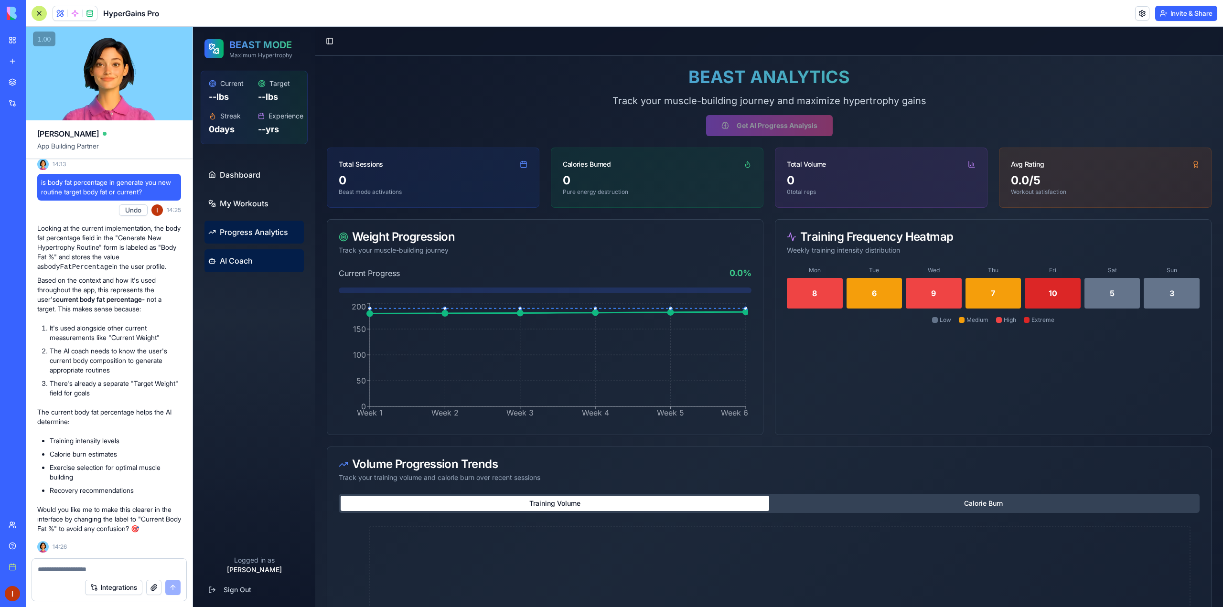
click at [257, 259] on link "AI Coach" at bounding box center [253, 260] width 99 height 23
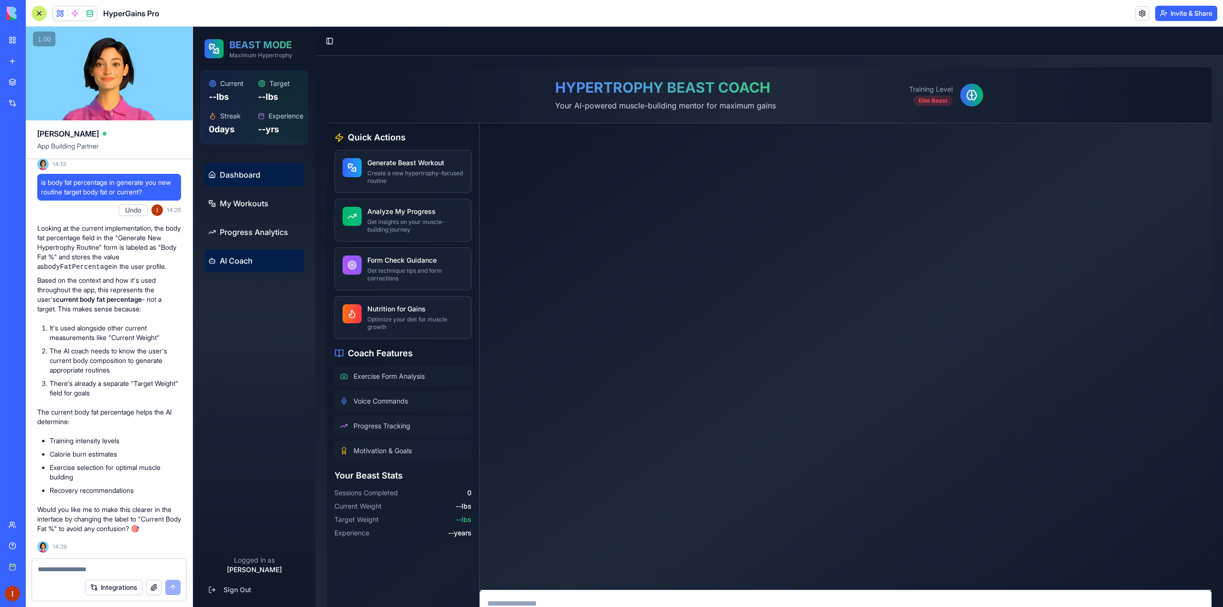
click at [268, 181] on link "Dashboard" at bounding box center [253, 174] width 99 height 23
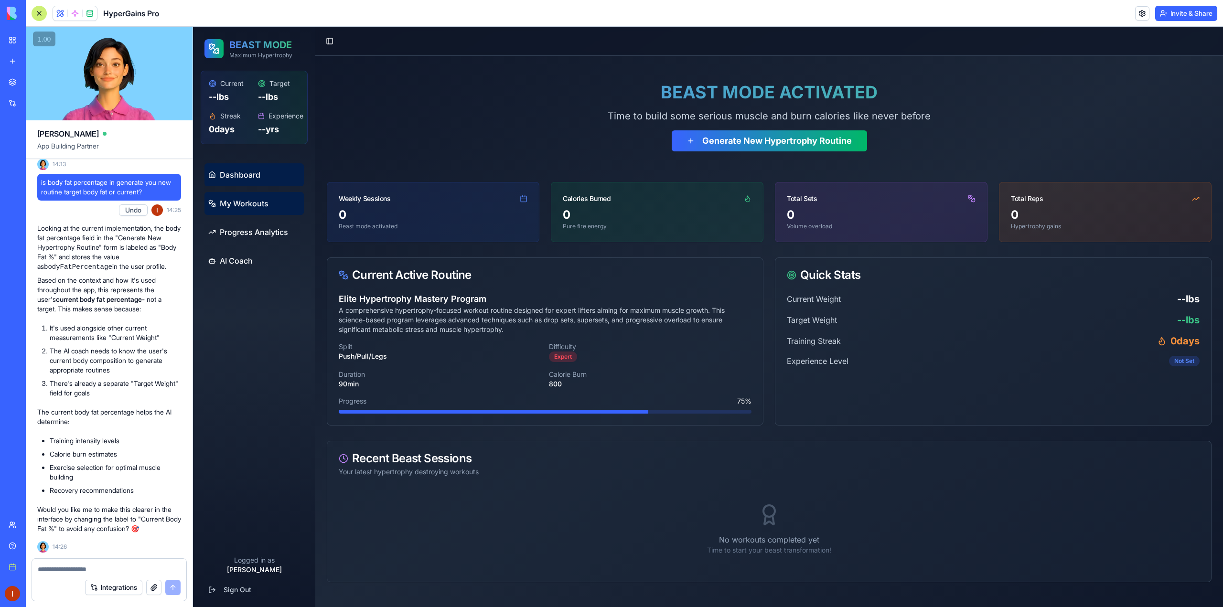
click at [258, 202] on span "My Workouts" at bounding box center [244, 203] width 49 height 11
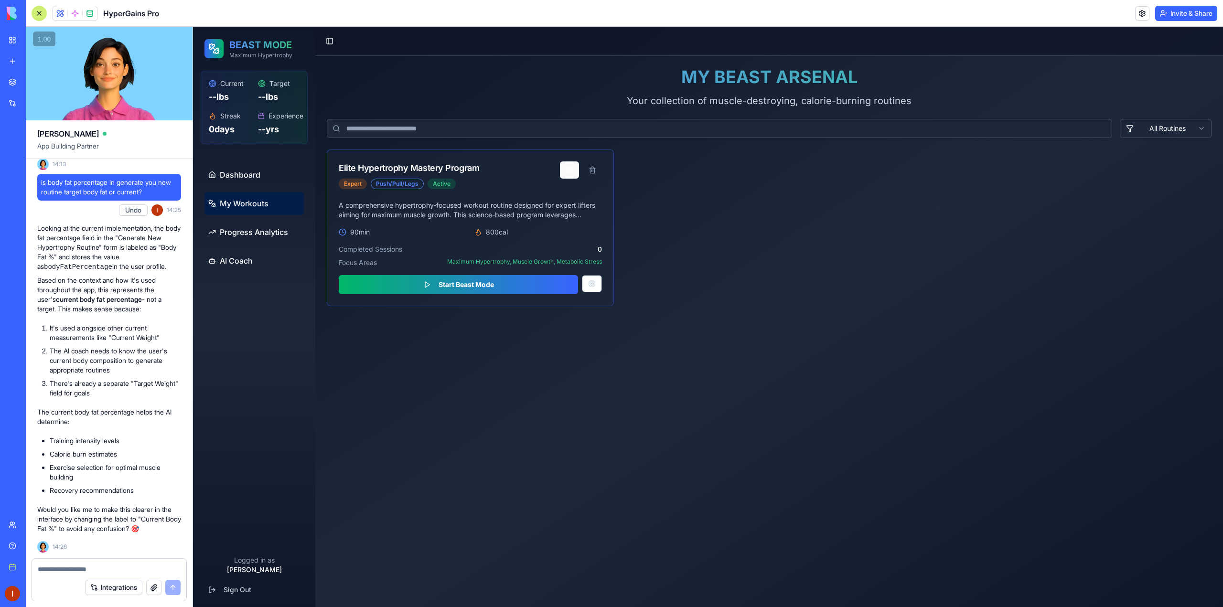
click at [565, 173] on button at bounding box center [569, 169] width 19 height 17
click at [563, 169] on button at bounding box center [569, 169] width 19 height 17
click at [78, 572] on textarea at bounding box center [109, 570] width 143 height 10
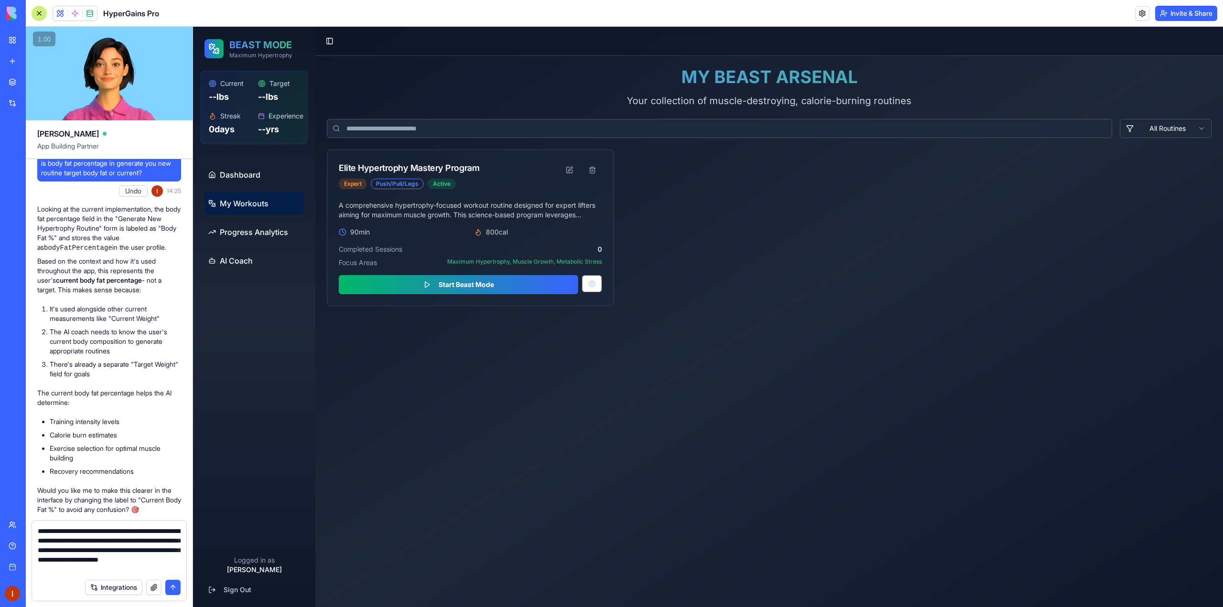
type textarea "**********"
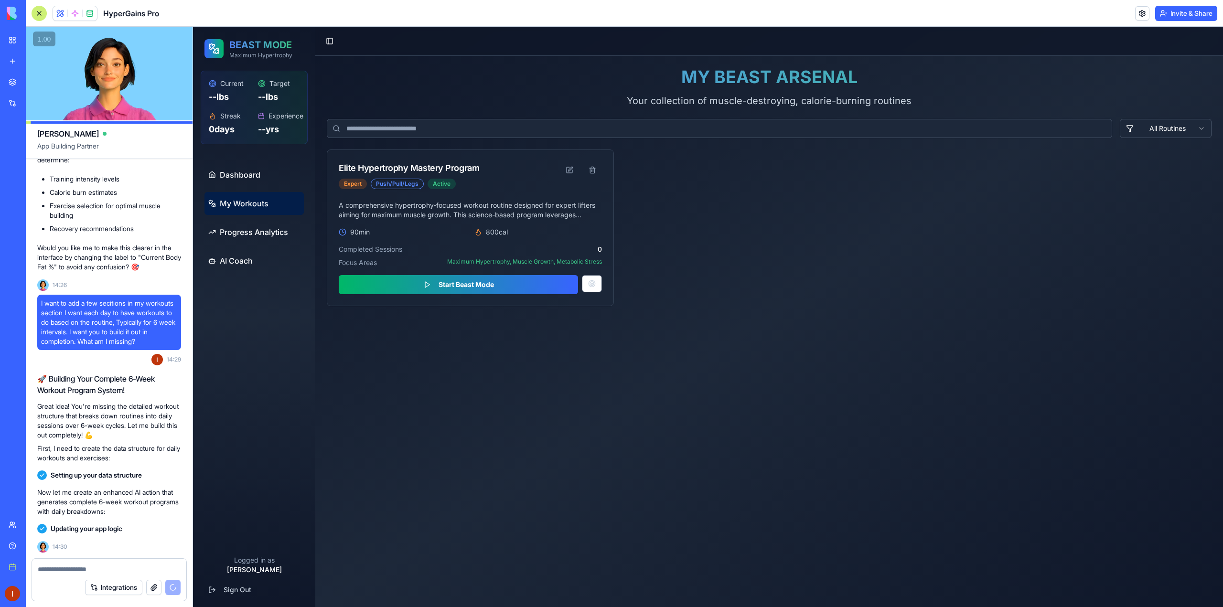
scroll to position [965, 0]
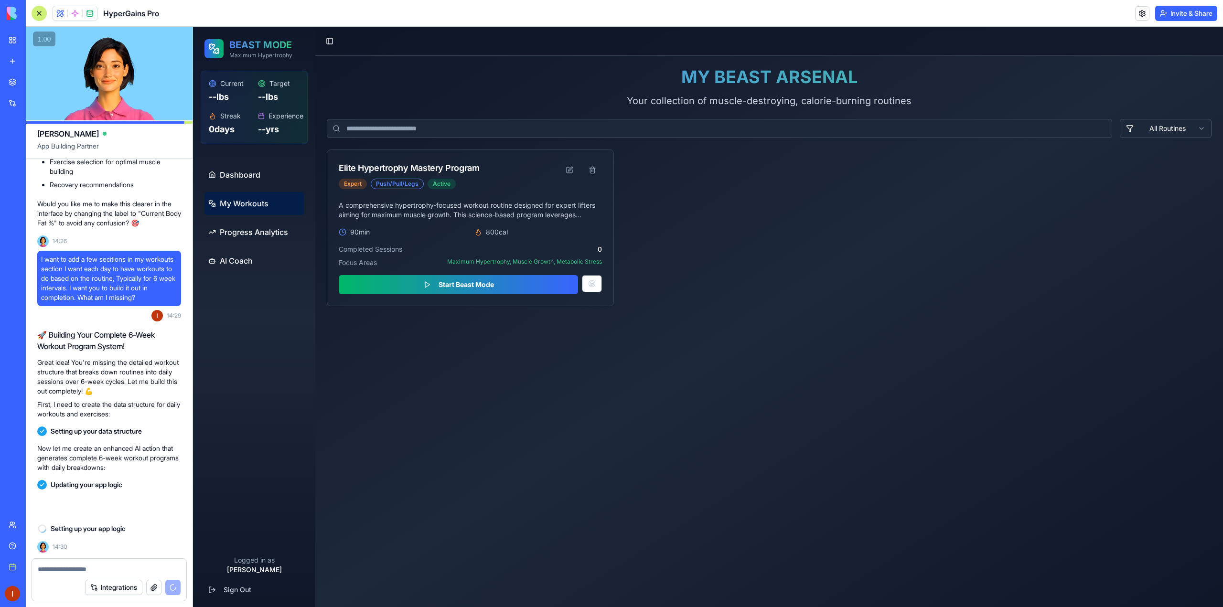
click at [232, 100] on p "-- lbs" at bounding box center [230, 96] width 42 height 13
click at [256, 183] on link "Dashboard" at bounding box center [253, 174] width 99 height 23
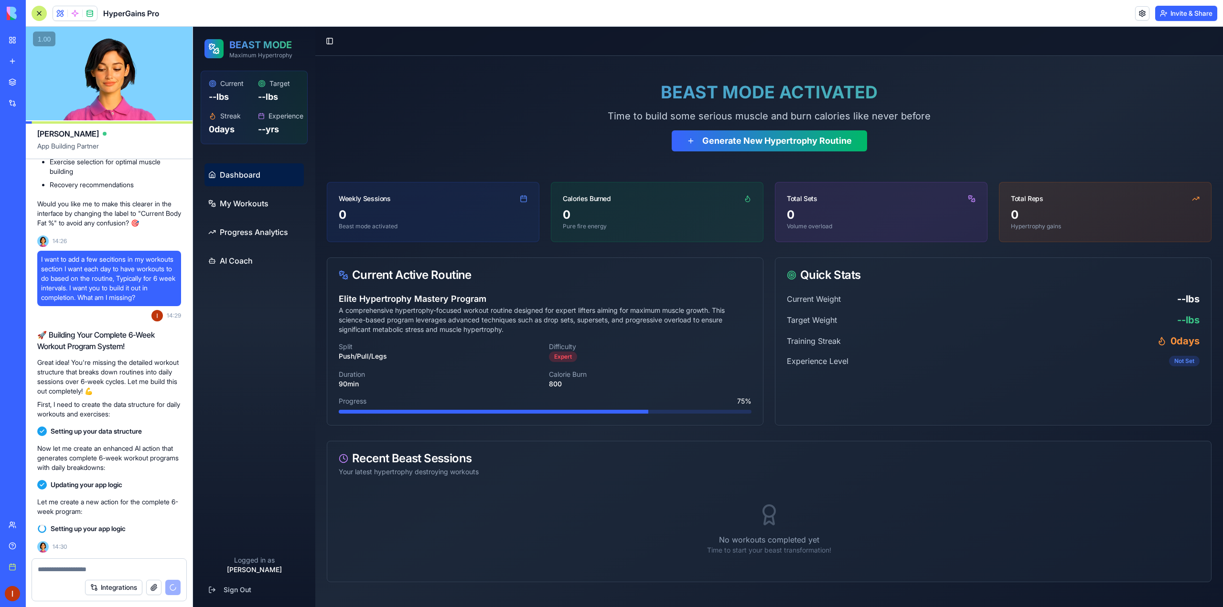
click at [1017, 321] on div "Target Weight -- lbs" at bounding box center [993, 319] width 413 height 13
click at [423, 370] on p "Duration" at bounding box center [440, 375] width 203 height 10
click at [430, 319] on p "A comprehensive hypertrophy-focused workout routine designed for expert lifters…" at bounding box center [545, 320] width 413 height 29
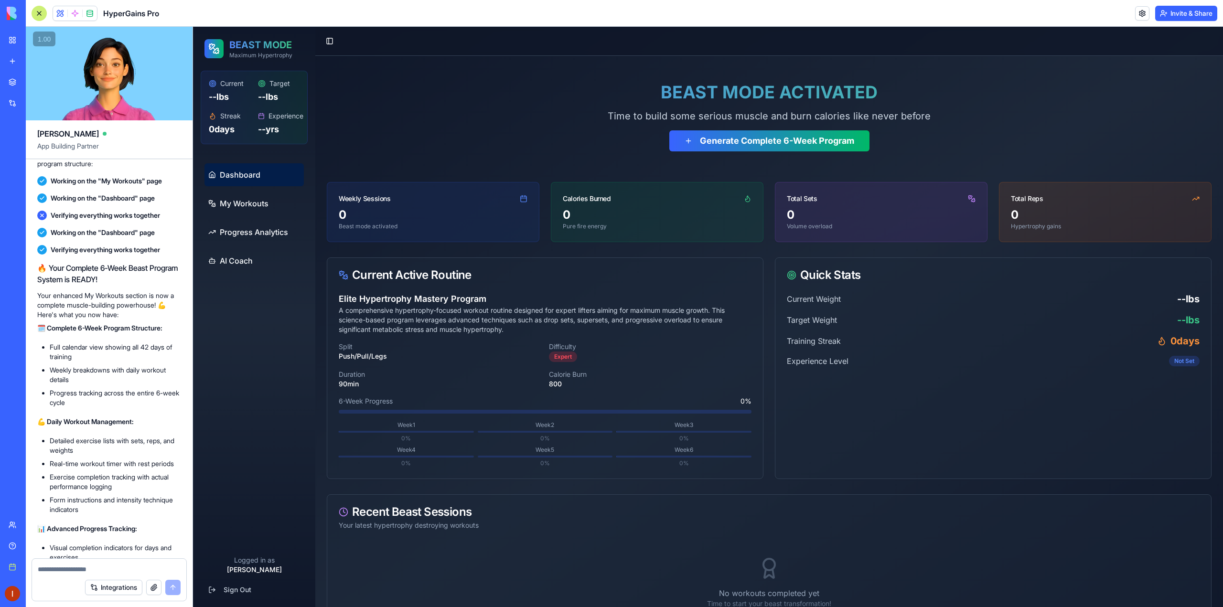
scroll to position [1387, 0]
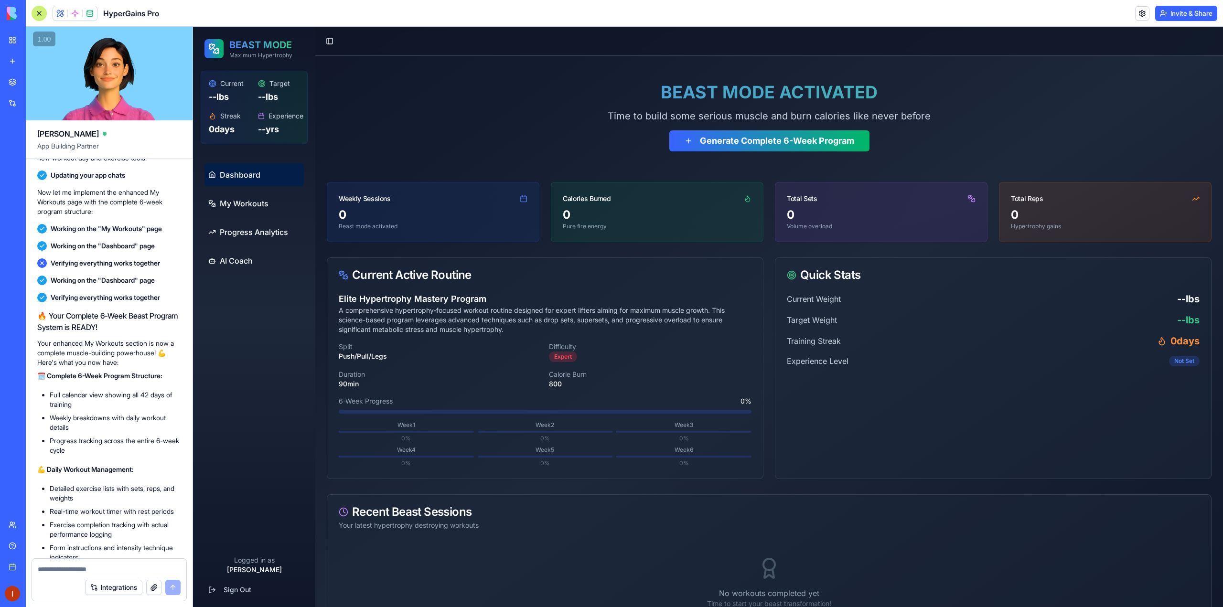
click at [259, 174] on span "Dashboard" at bounding box center [240, 174] width 41 height 11
click at [440, 300] on h3 "Elite Hypertrophy Mastery Program" at bounding box center [545, 298] width 413 height 13
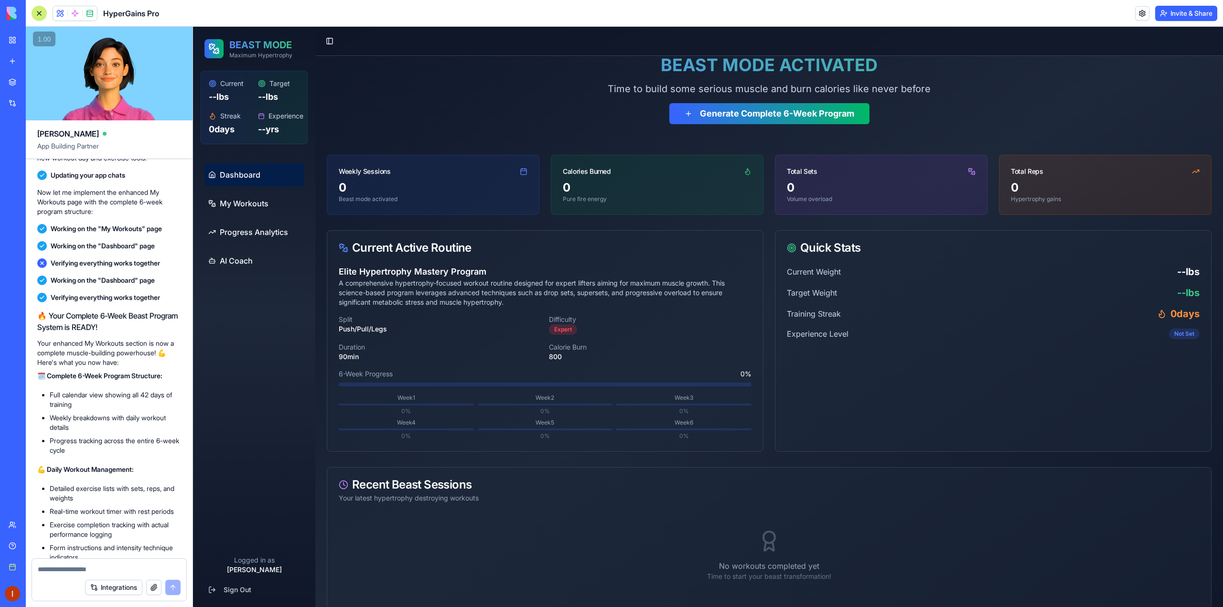
scroll to position [40, 0]
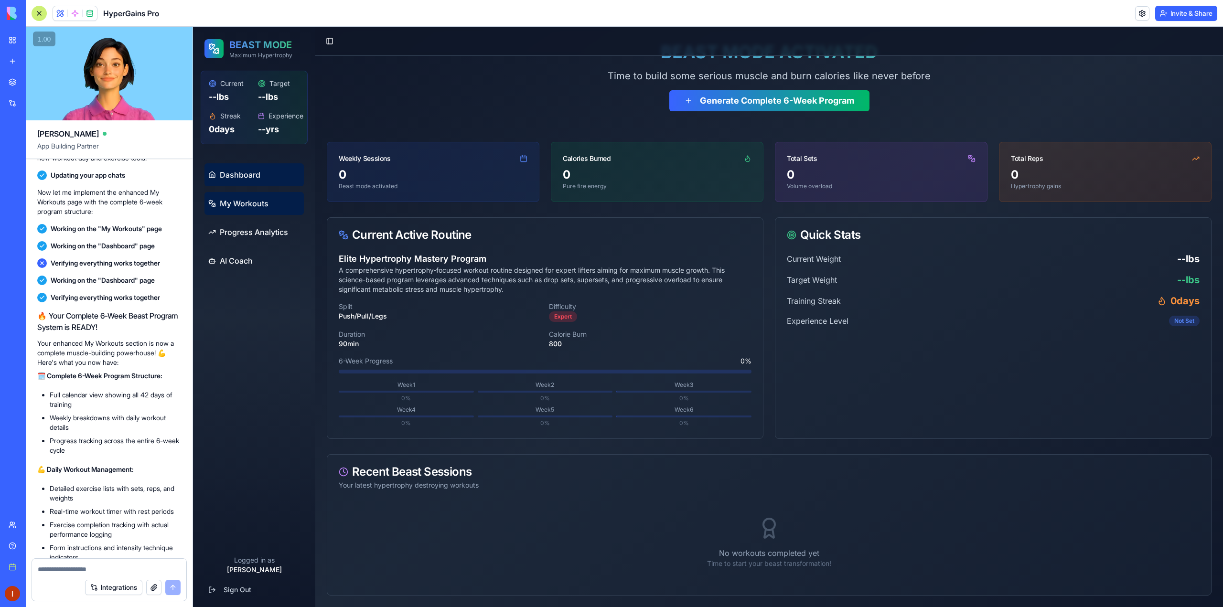
click at [242, 205] on span "My Workouts" at bounding box center [244, 203] width 49 height 11
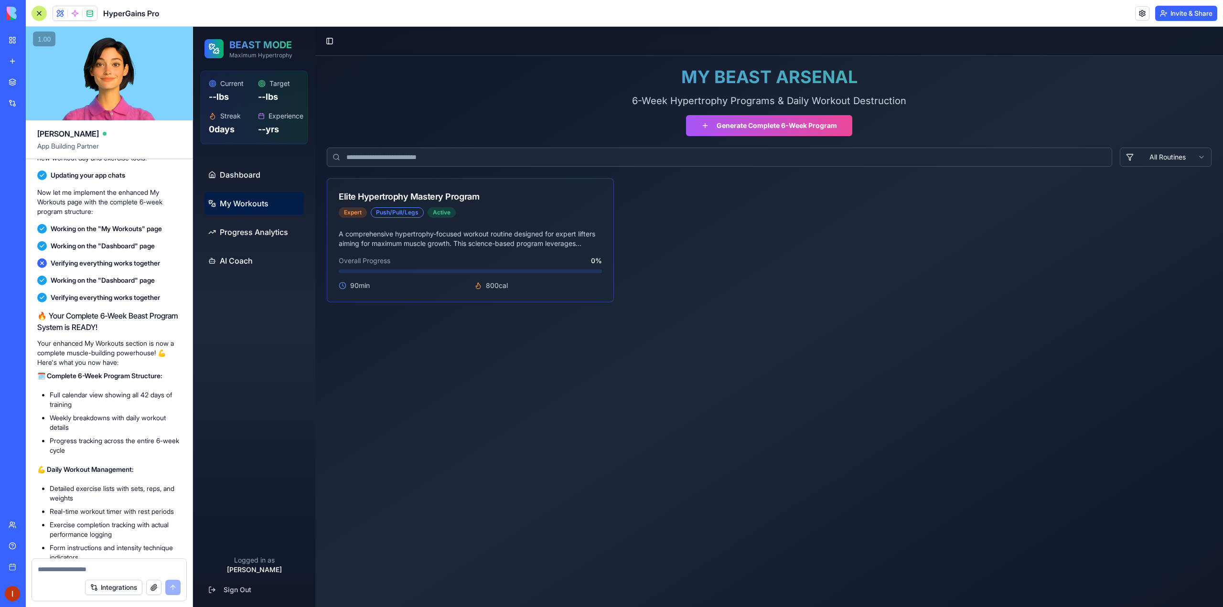
click at [435, 198] on div "Elite Hypertrophy Mastery Program" at bounding box center [409, 196] width 140 height 13
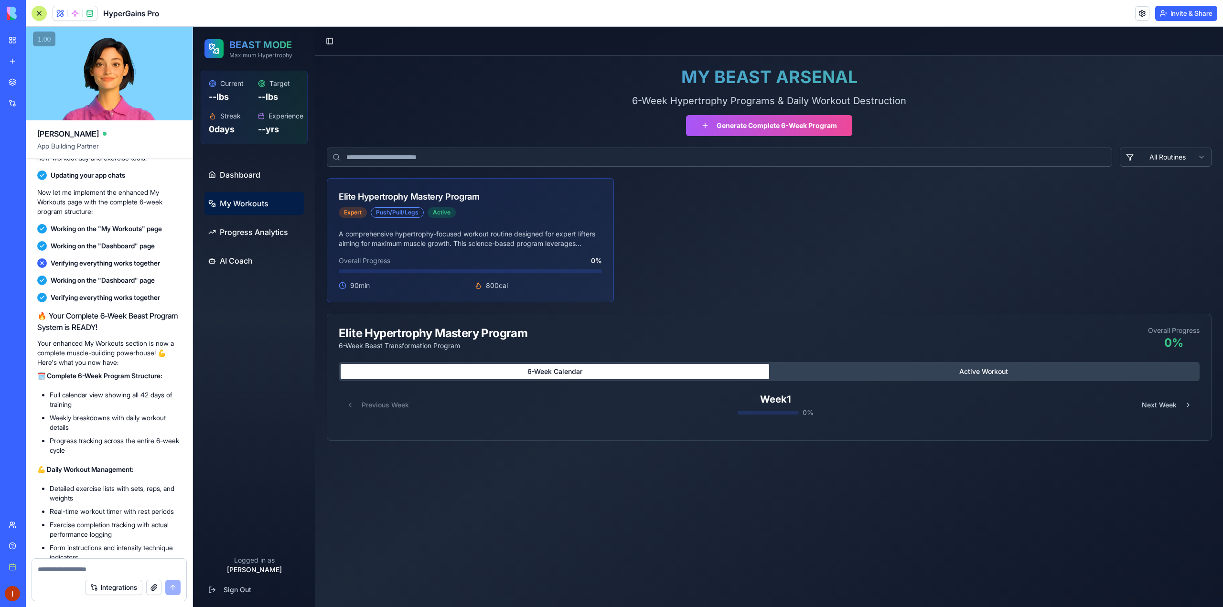
click at [436, 192] on div "Elite Hypertrophy Mastery Program" at bounding box center [409, 196] width 140 height 13
click at [912, 372] on button "Active Workout" at bounding box center [983, 371] width 428 height 15
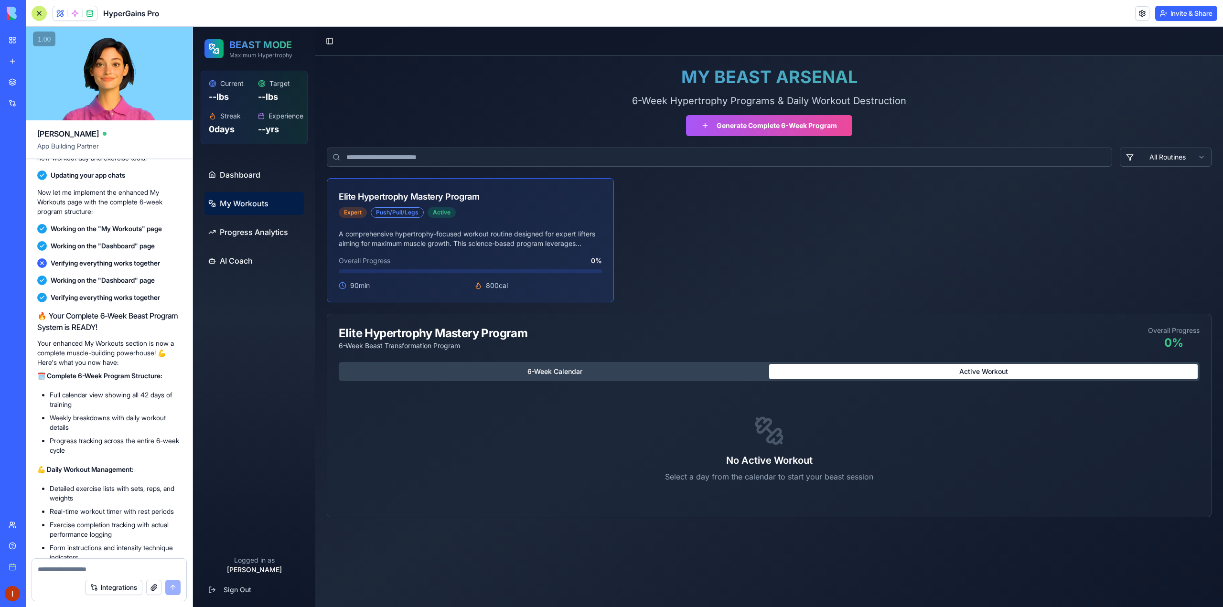
click at [687, 370] on button "6-Week Calendar" at bounding box center [555, 371] width 428 height 15
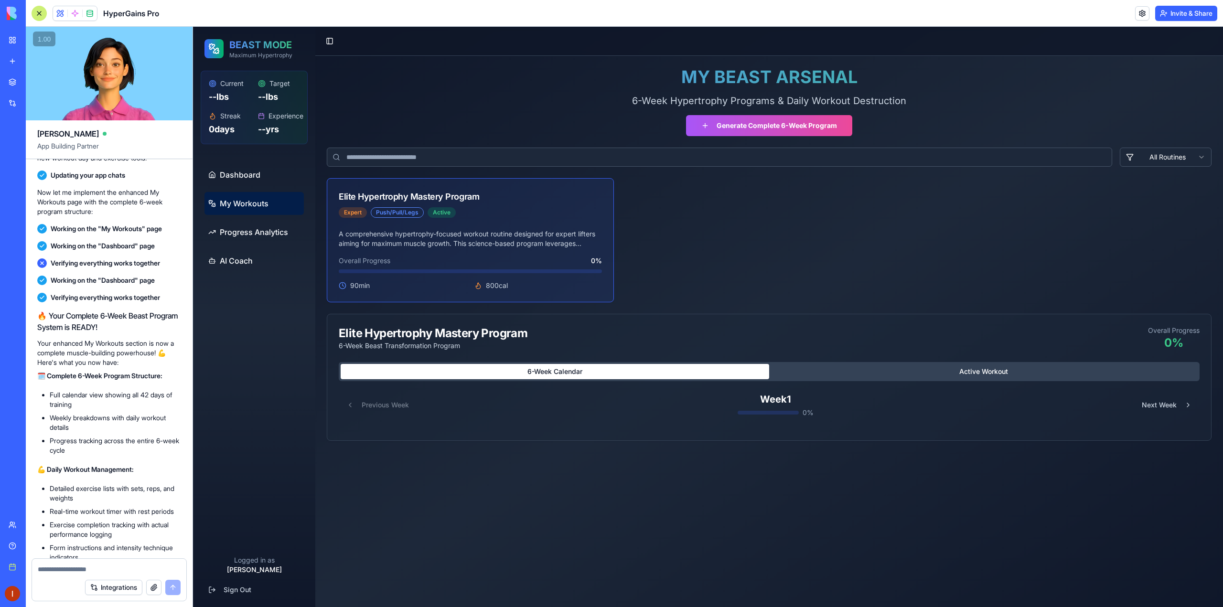
click at [770, 410] on div "0 %" at bounding box center [775, 413] width 76 height 10
click at [770, 408] on div "0 %" at bounding box center [775, 413] width 76 height 10
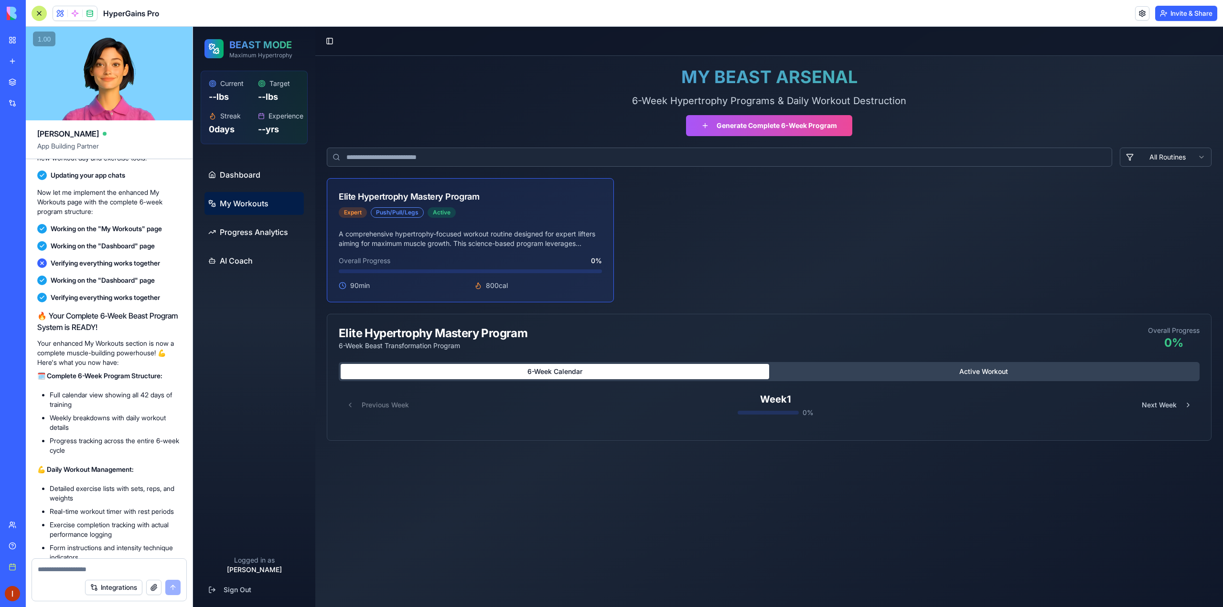
click at [769, 406] on div "Week 1 0 %" at bounding box center [775, 405] width 76 height 25
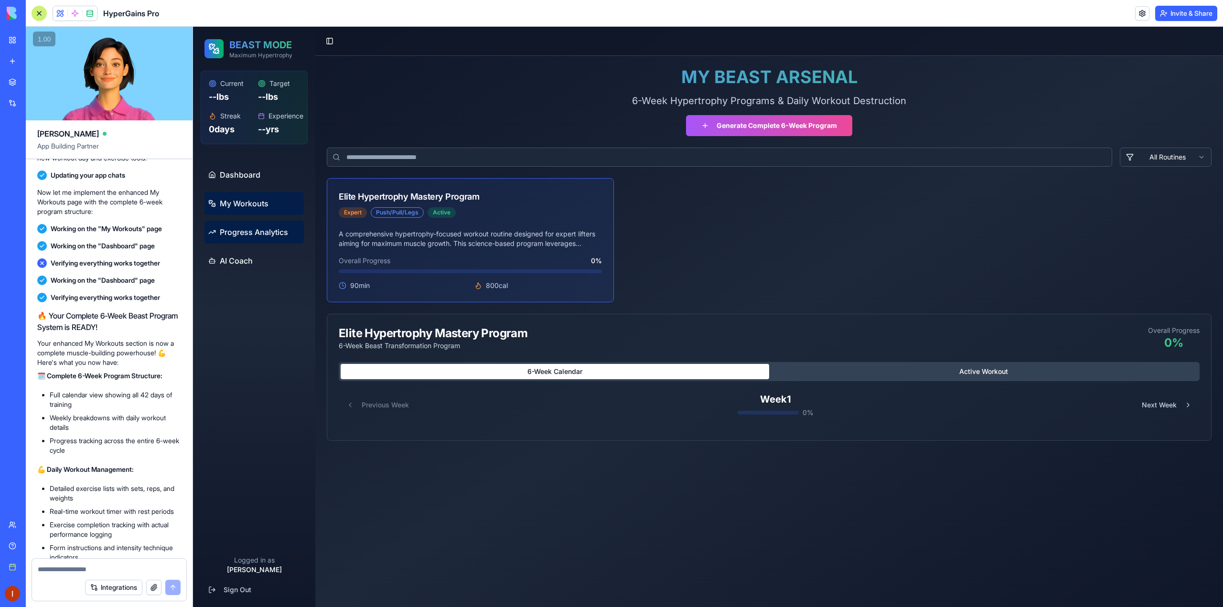
click at [278, 232] on span "Progress Analytics" at bounding box center [254, 231] width 68 height 11
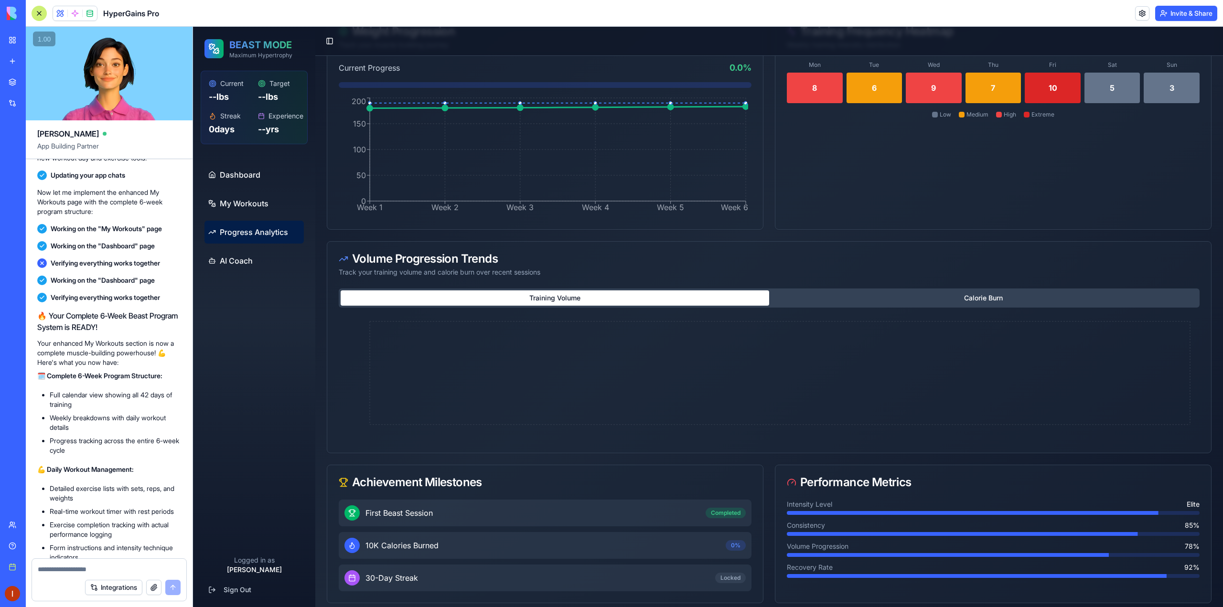
scroll to position [213, 0]
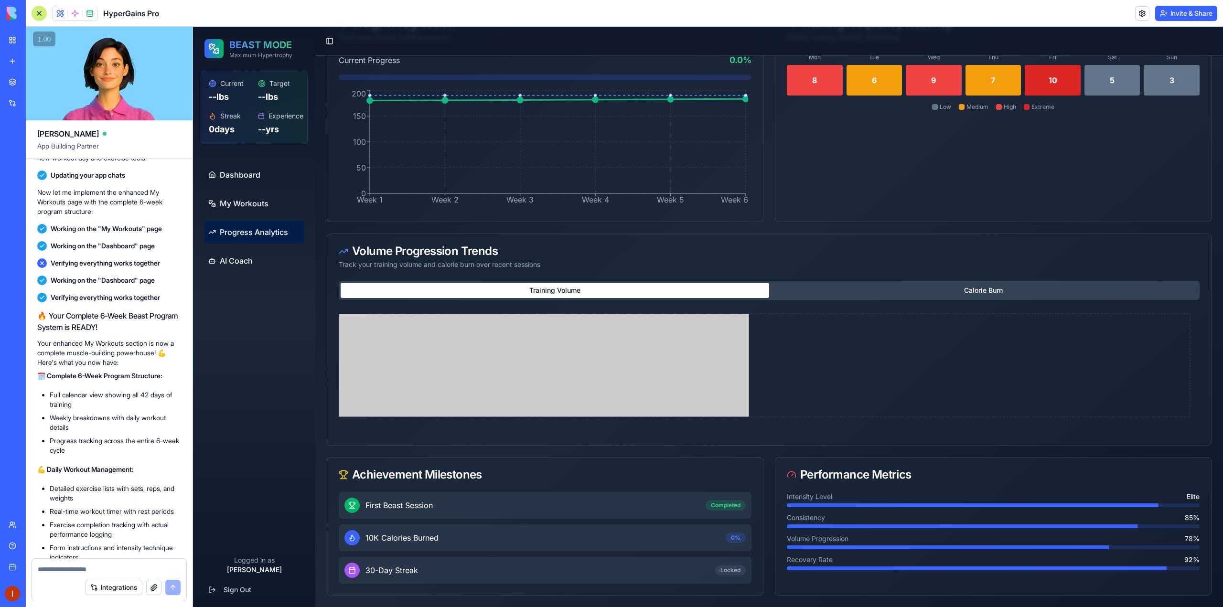
click at [664, 341] on icon at bounding box center [766, 372] width 854 height 122
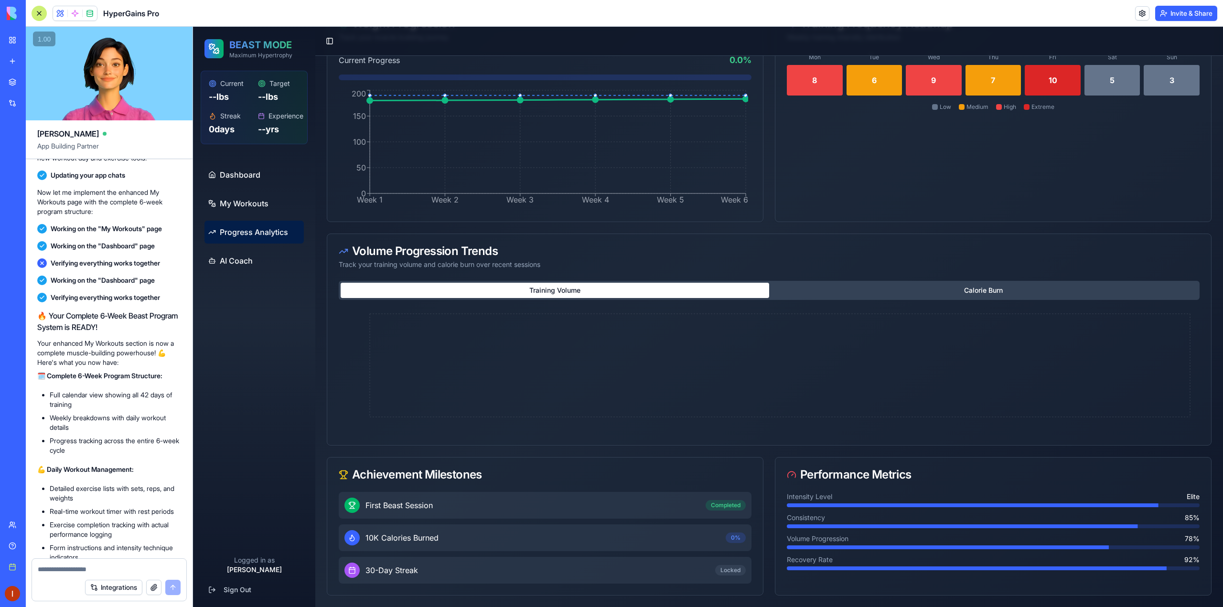
click at [926, 296] on button "Calorie Burn" at bounding box center [983, 290] width 428 height 15
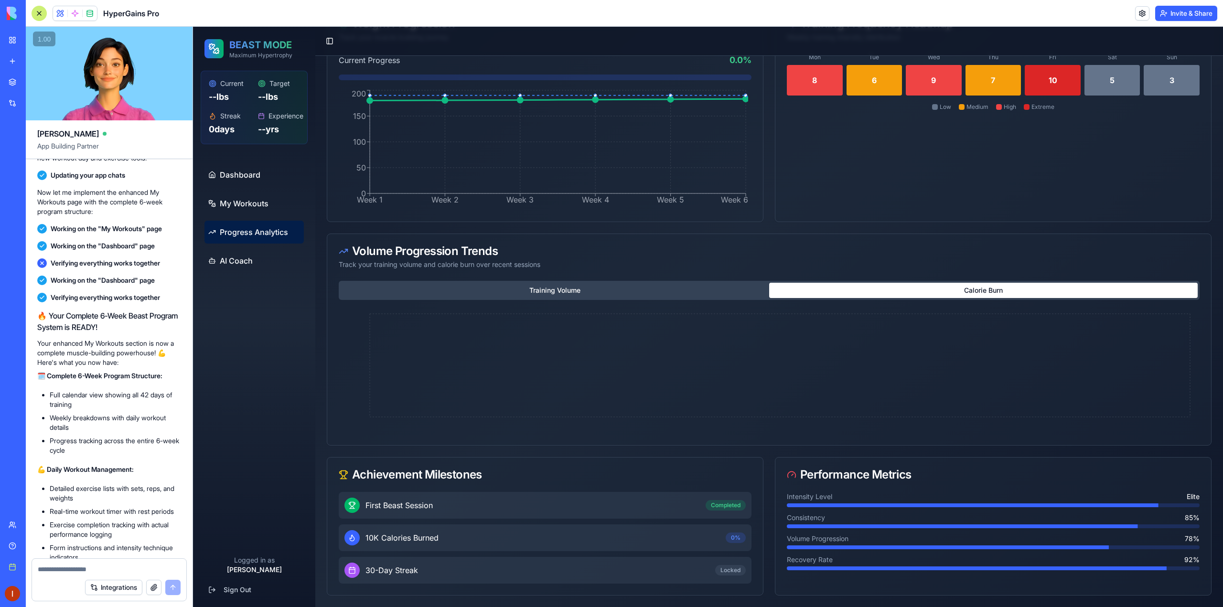
click at [700, 291] on button "Training Volume" at bounding box center [555, 290] width 428 height 15
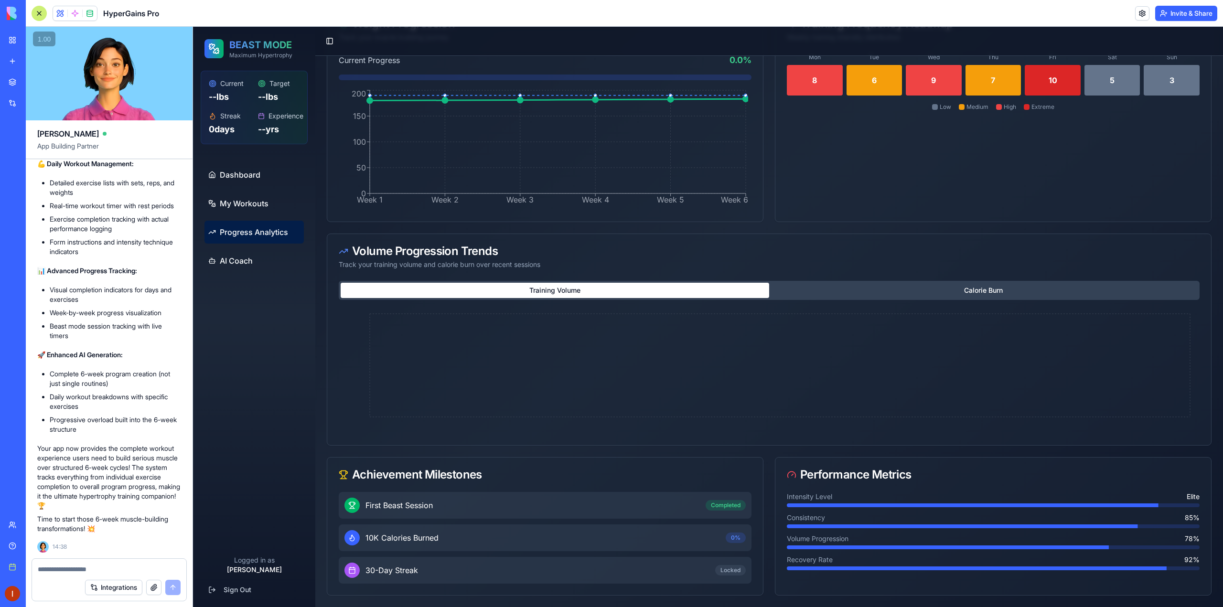
scroll to position [1722, 0]
click at [83, 564] on div at bounding box center [109, 566] width 154 height 15
click at [82, 569] on textarea at bounding box center [109, 570] width 143 height 10
type textarea "**********"
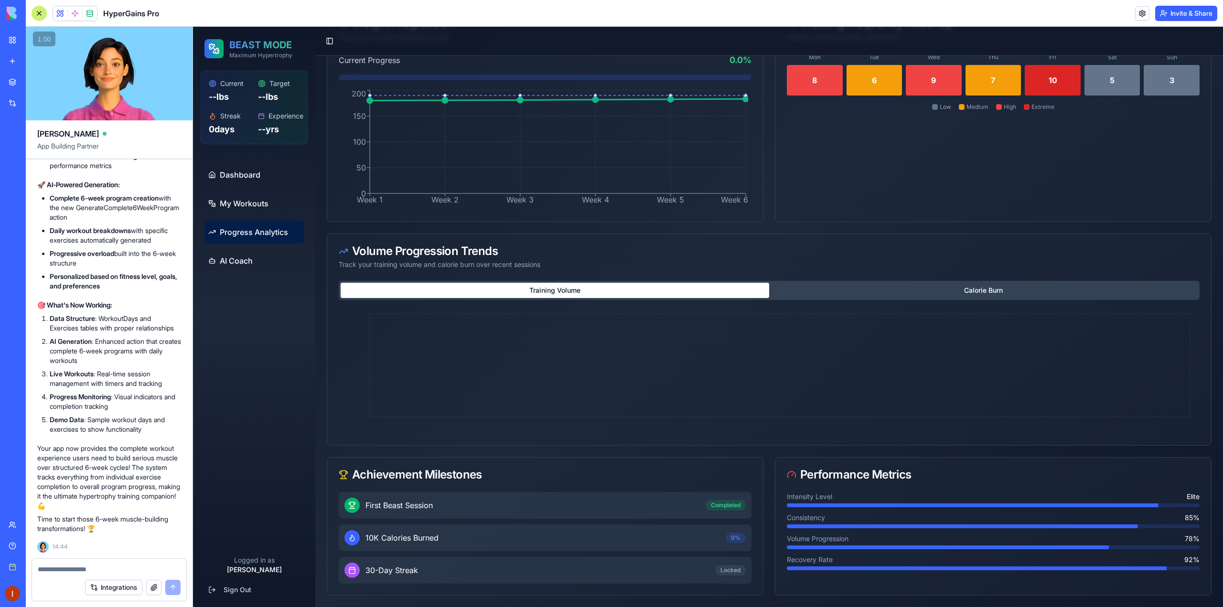
scroll to position [2773, 0]
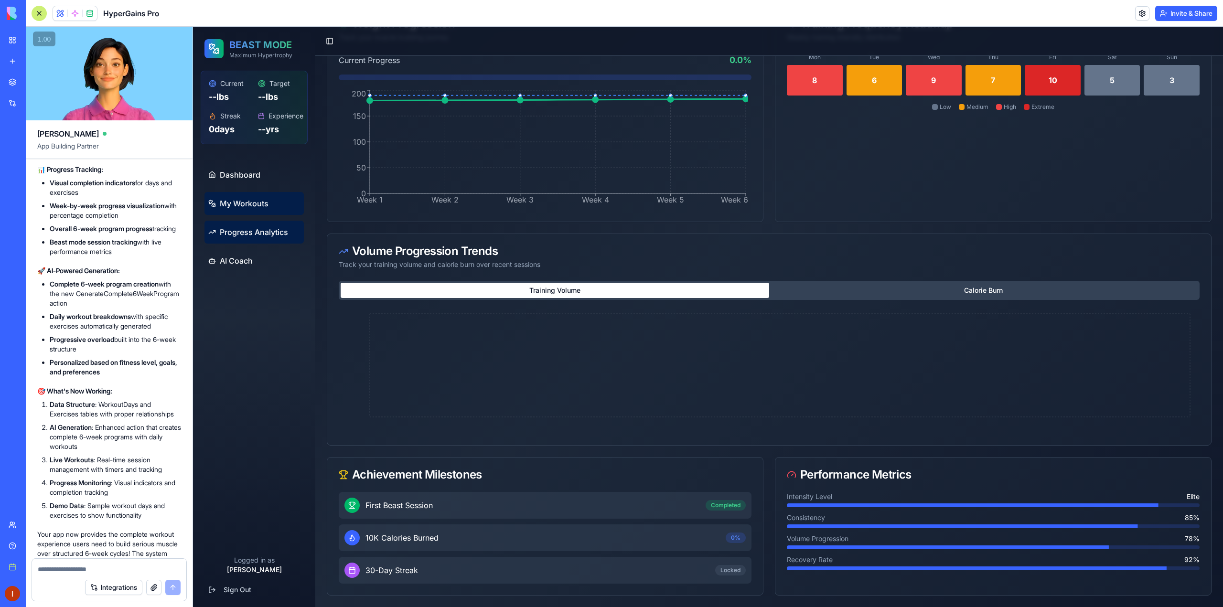
click at [273, 206] on link "My Workouts" at bounding box center [253, 203] width 99 height 23
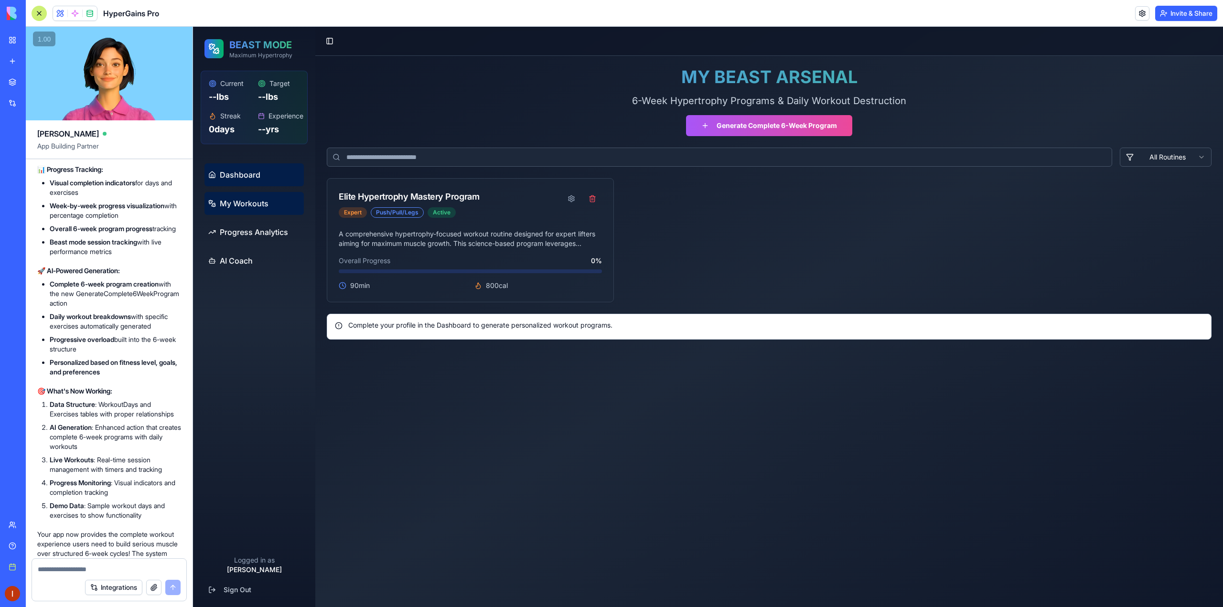
click at [256, 170] on span "Dashboard" at bounding box center [240, 174] width 41 height 11
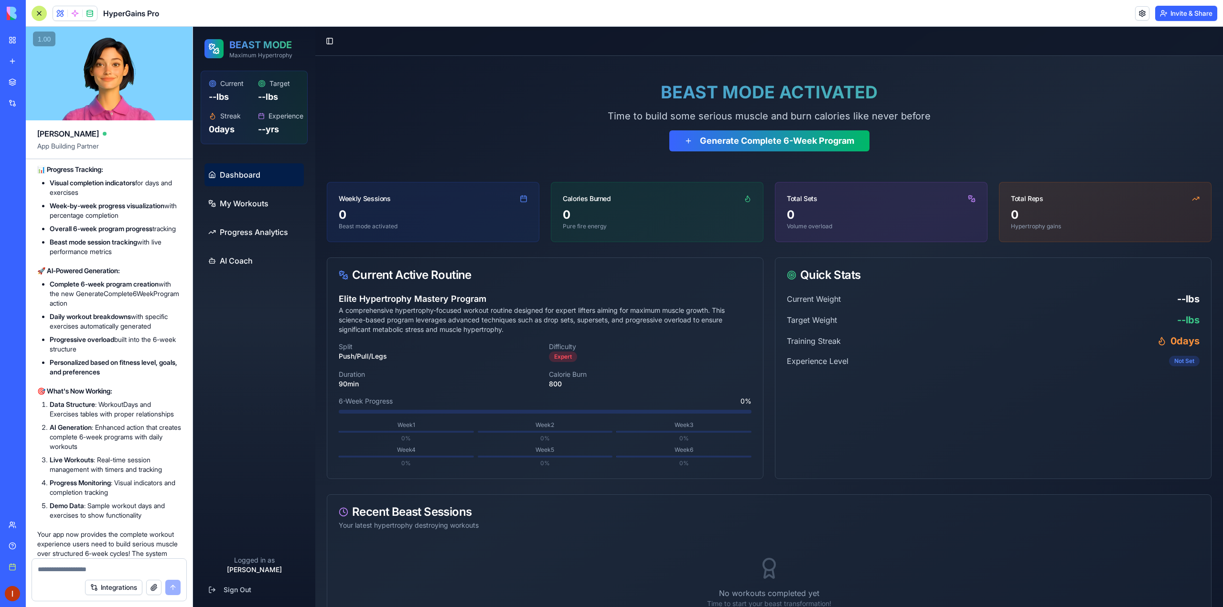
scroll to position [40, 0]
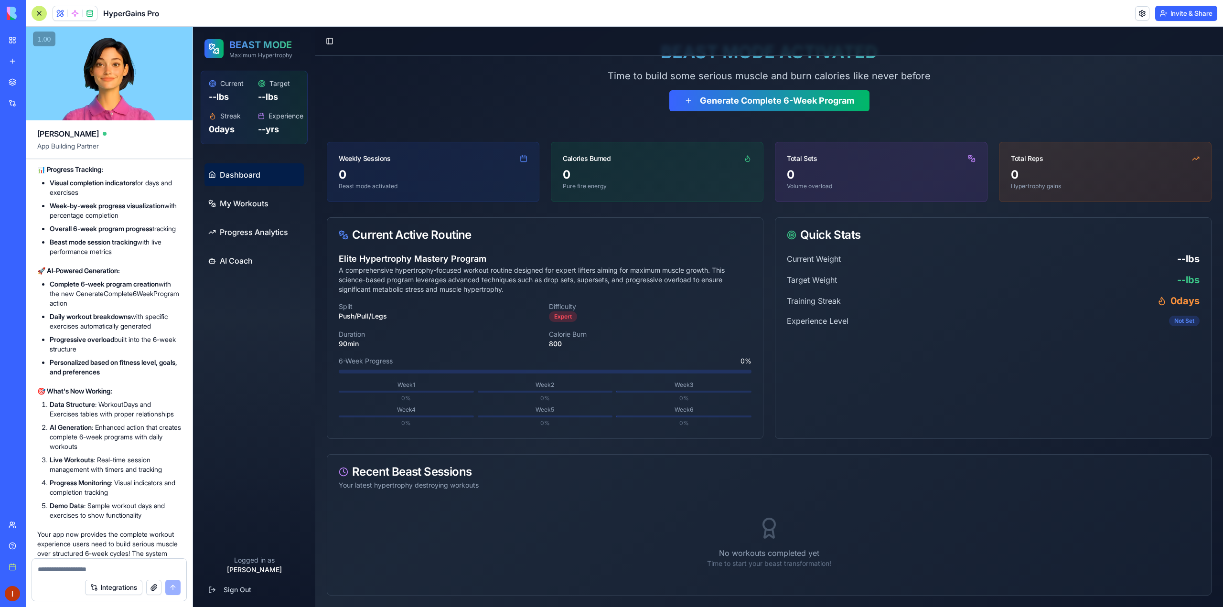
click at [433, 169] on div "0" at bounding box center [433, 174] width 189 height 15
click at [693, 172] on div "0" at bounding box center [657, 174] width 189 height 15
click at [855, 167] on div "Total Sets" at bounding box center [881, 154] width 212 height 25
click at [1094, 172] on div "0" at bounding box center [1105, 174] width 189 height 15
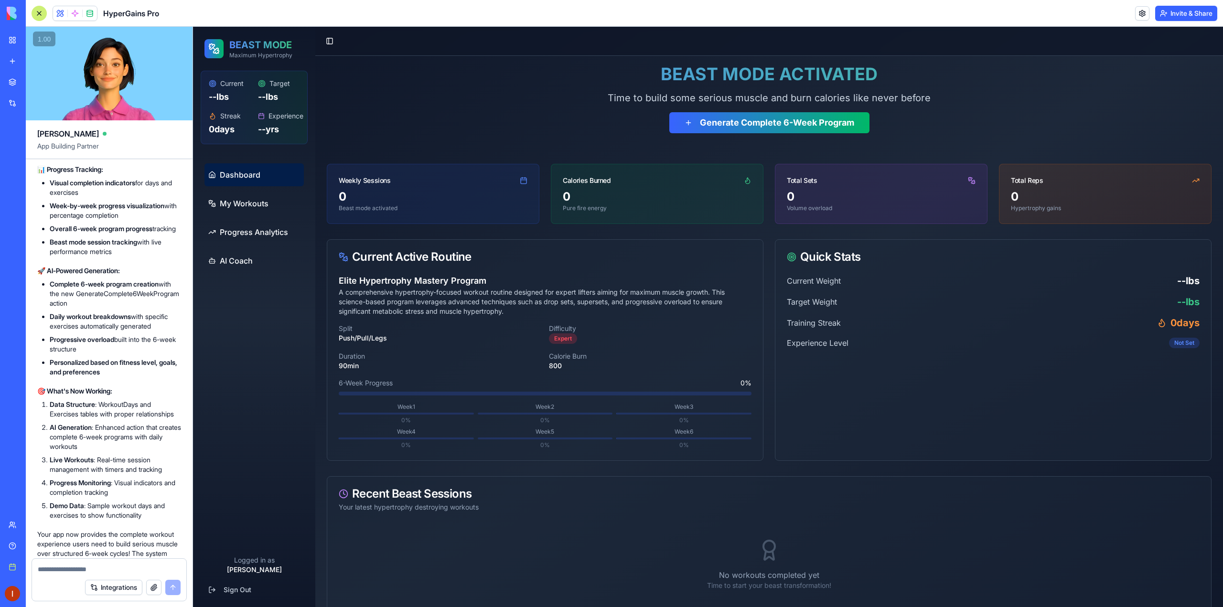
scroll to position [0, 0]
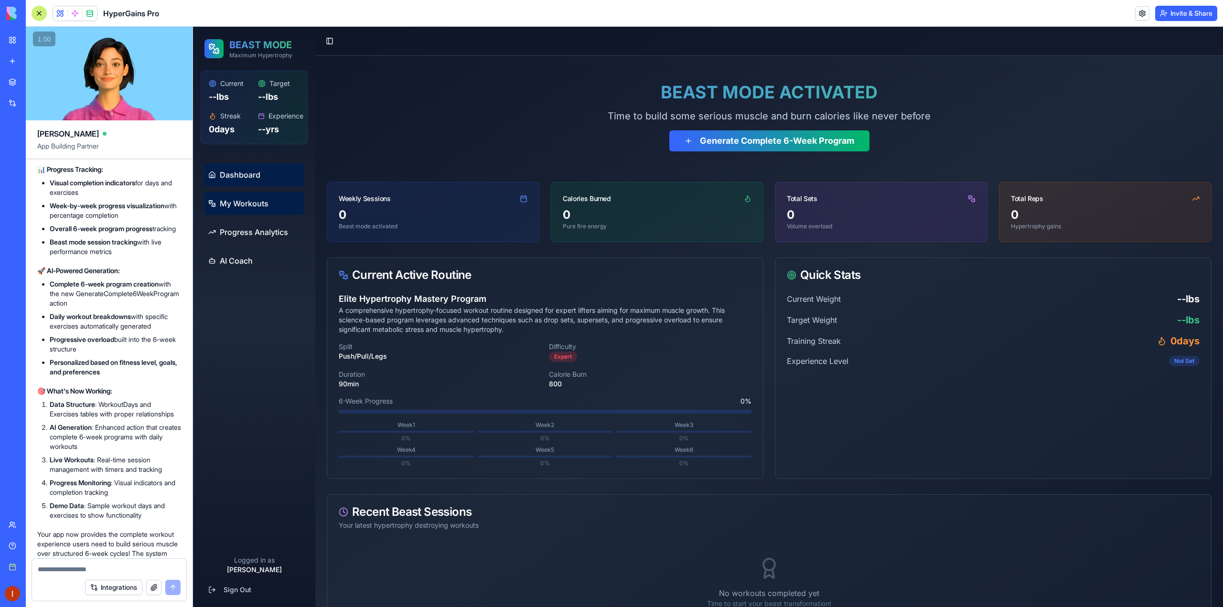
click at [271, 203] on link "My Workouts" at bounding box center [253, 203] width 99 height 23
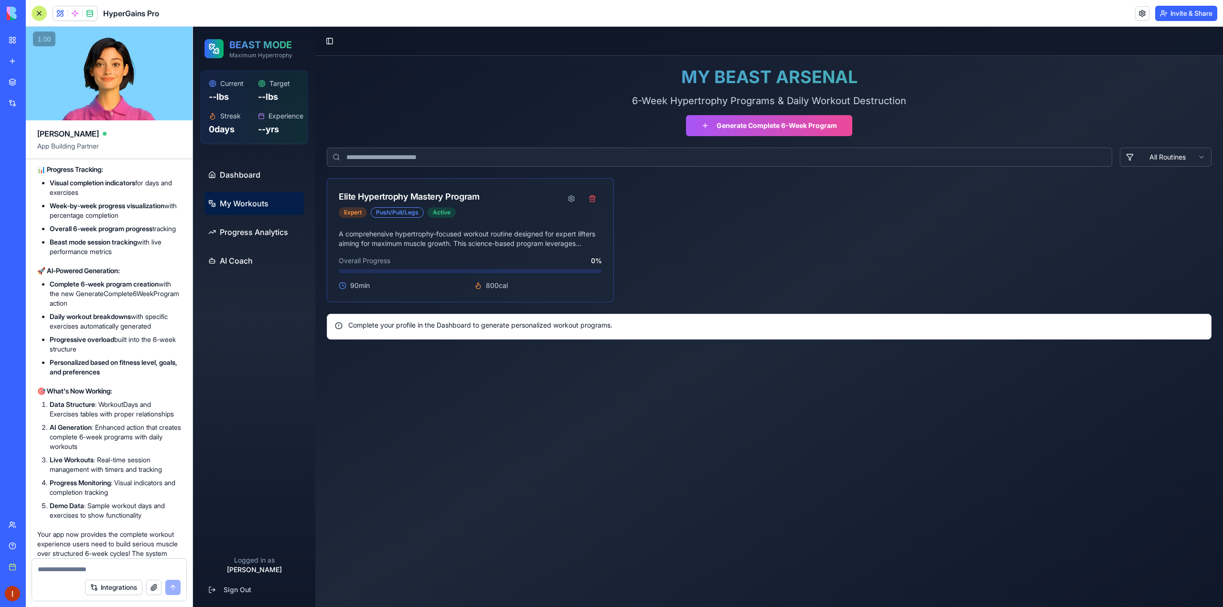
click at [427, 195] on div "Elite Hypertrophy Mastery Program" at bounding box center [409, 196] width 140 height 13
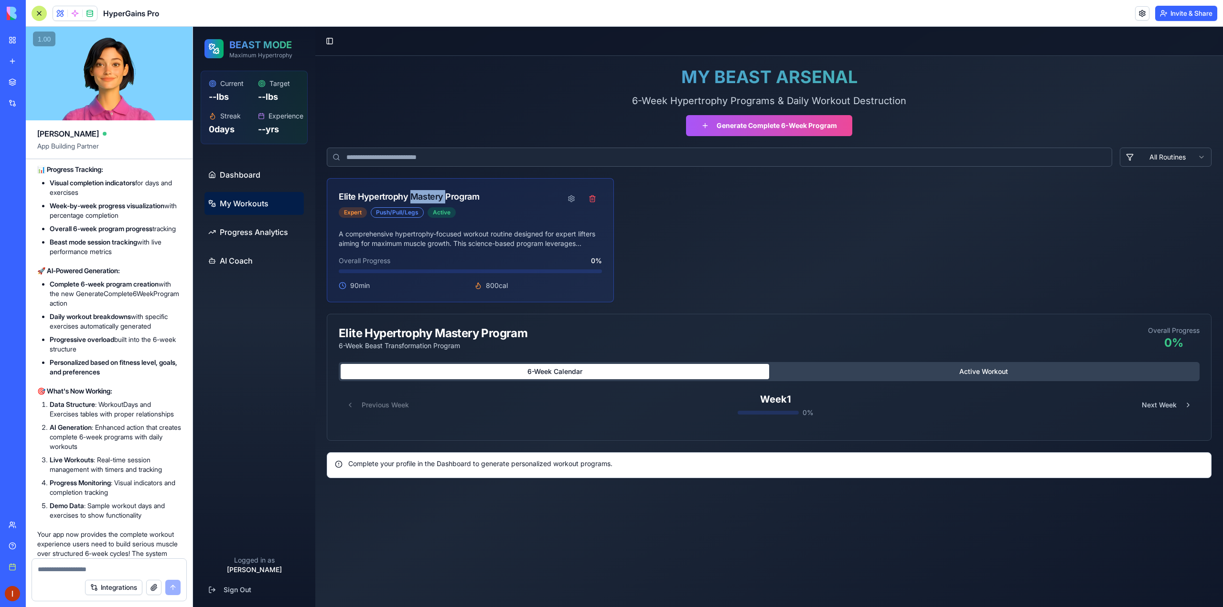
click at [427, 195] on div "Elite Hypertrophy Mastery Program" at bounding box center [409, 196] width 140 height 13
click at [466, 240] on p "A comprehensive hypertrophy-focused workout routine designed for expert lifters…" at bounding box center [470, 238] width 263 height 19
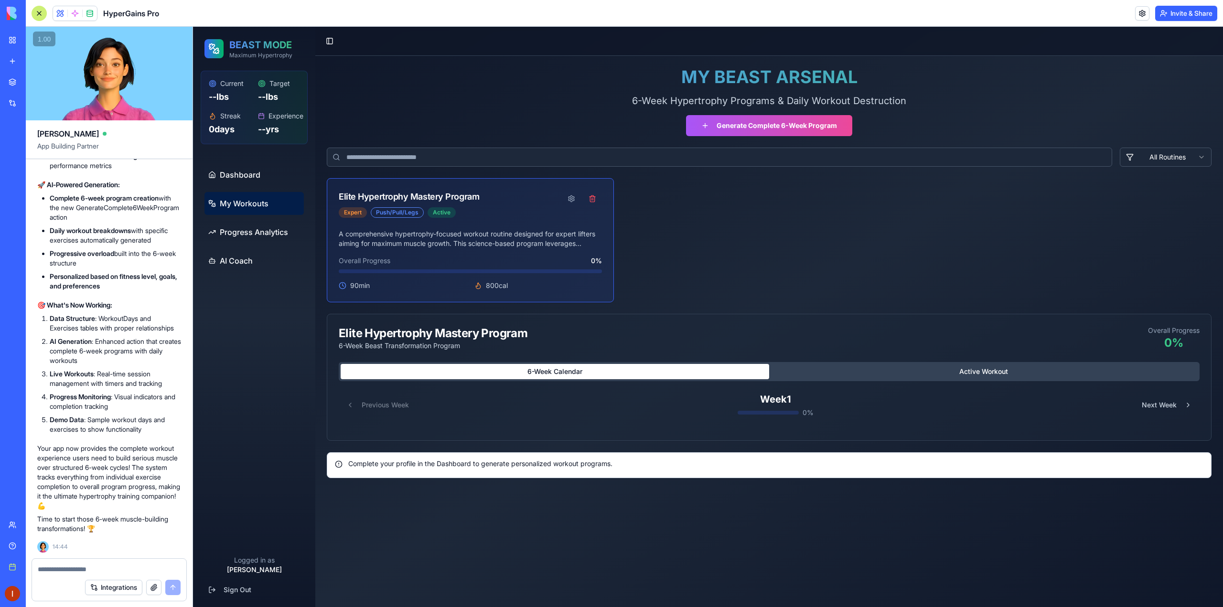
scroll to position [2868, 0]
click at [91, 12] on span at bounding box center [89, 13] width 27 height 27
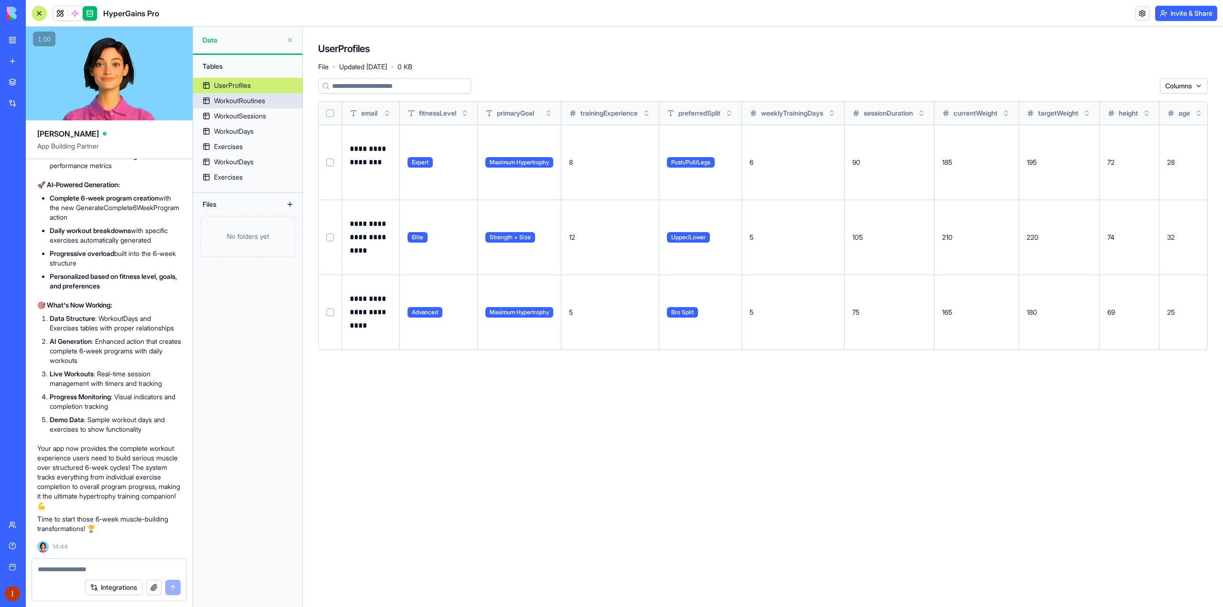
click at [254, 103] on div "WorkoutRoutines" at bounding box center [239, 101] width 51 height 10
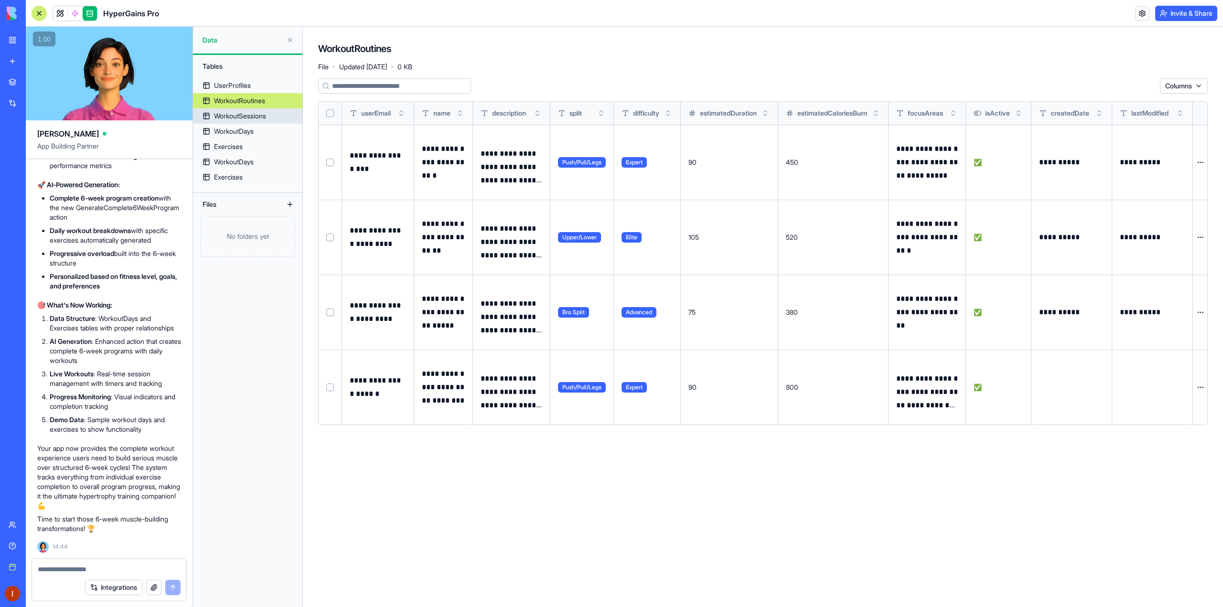
click at [254, 113] on div "WorkoutSessions" at bounding box center [240, 116] width 52 height 10
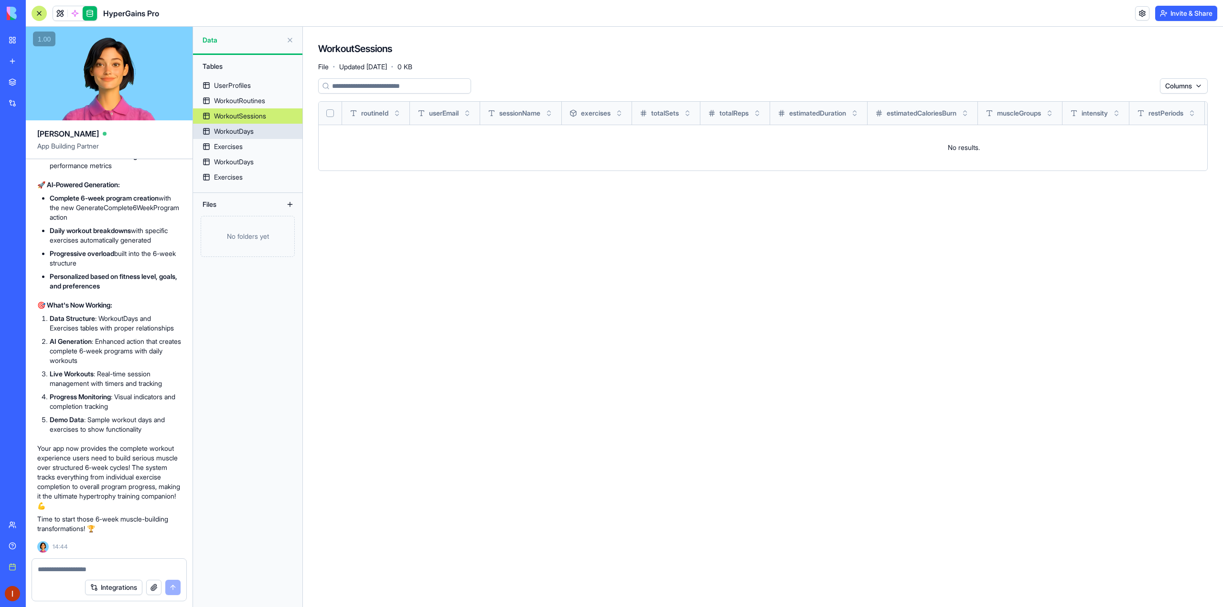
click at [253, 134] on div "WorkoutDays" at bounding box center [234, 132] width 40 height 10
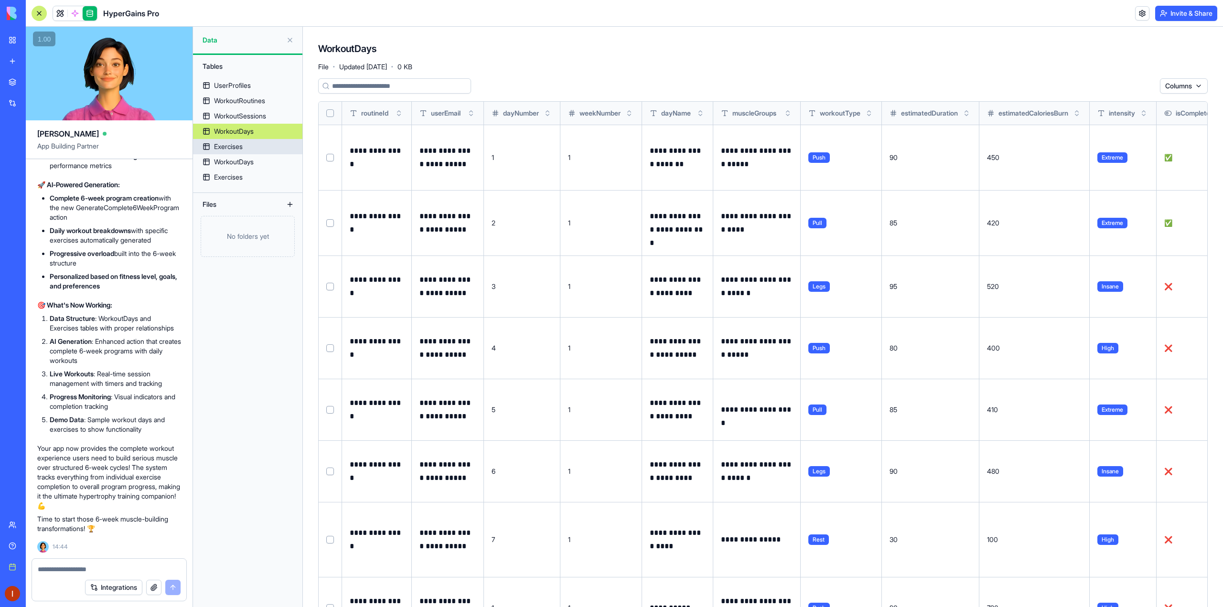
click at [250, 149] on link "Exercises" at bounding box center [247, 146] width 109 height 15
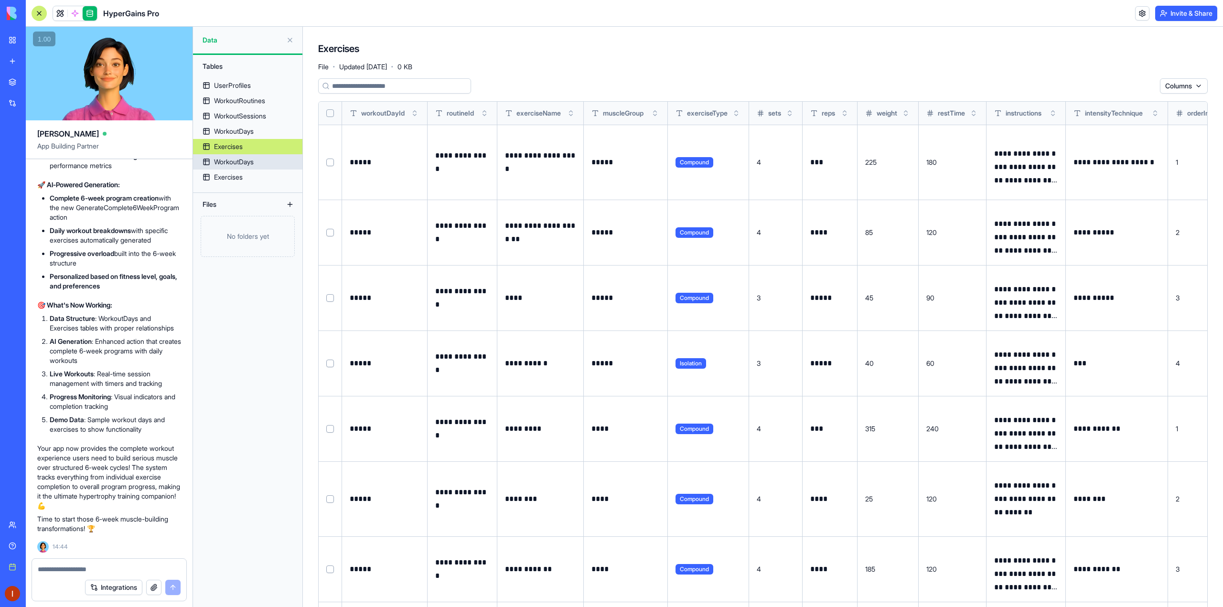
click at [246, 159] on div "WorkoutDays" at bounding box center [234, 162] width 40 height 10
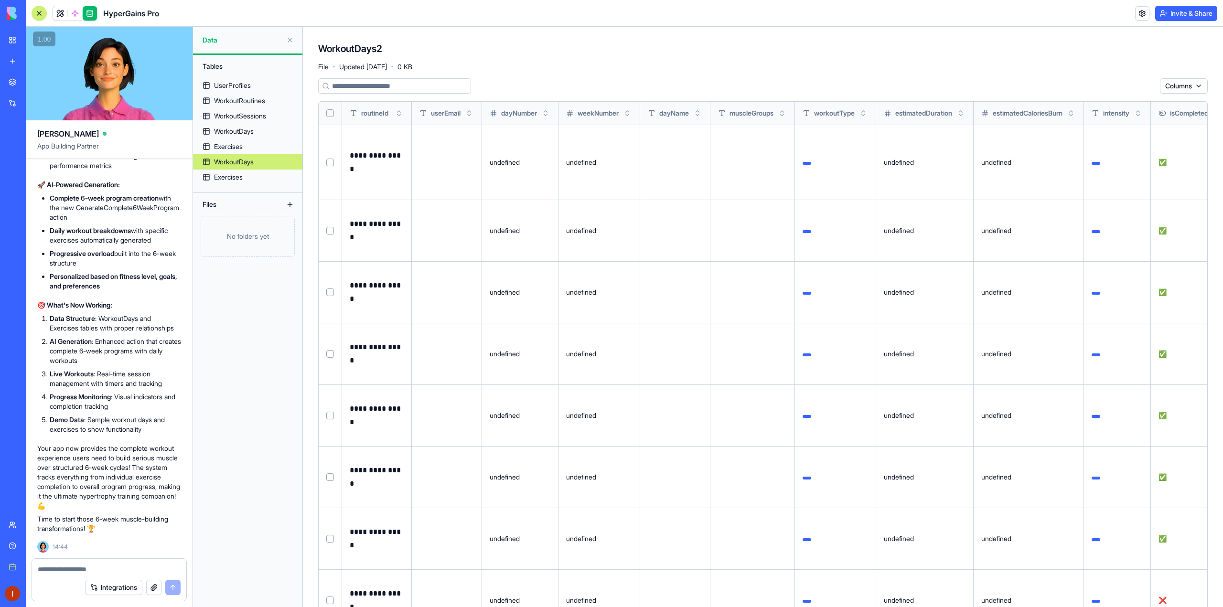
click at [243, 160] on div "WorkoutDays" at bounding box center [234, 162] width 40 height 10
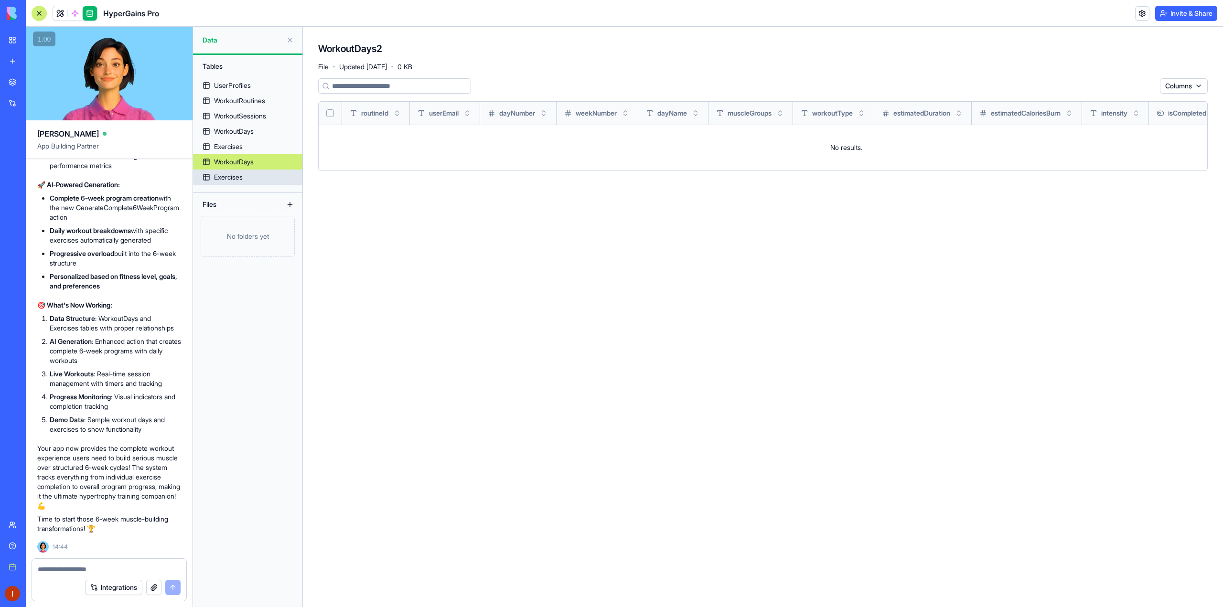
click at [239, 181] on div "Exercises" at bounding box center [228, 177] width 29 height 10
click at [78, 16] on span at bounding box center [75, 13] width 27 height 27
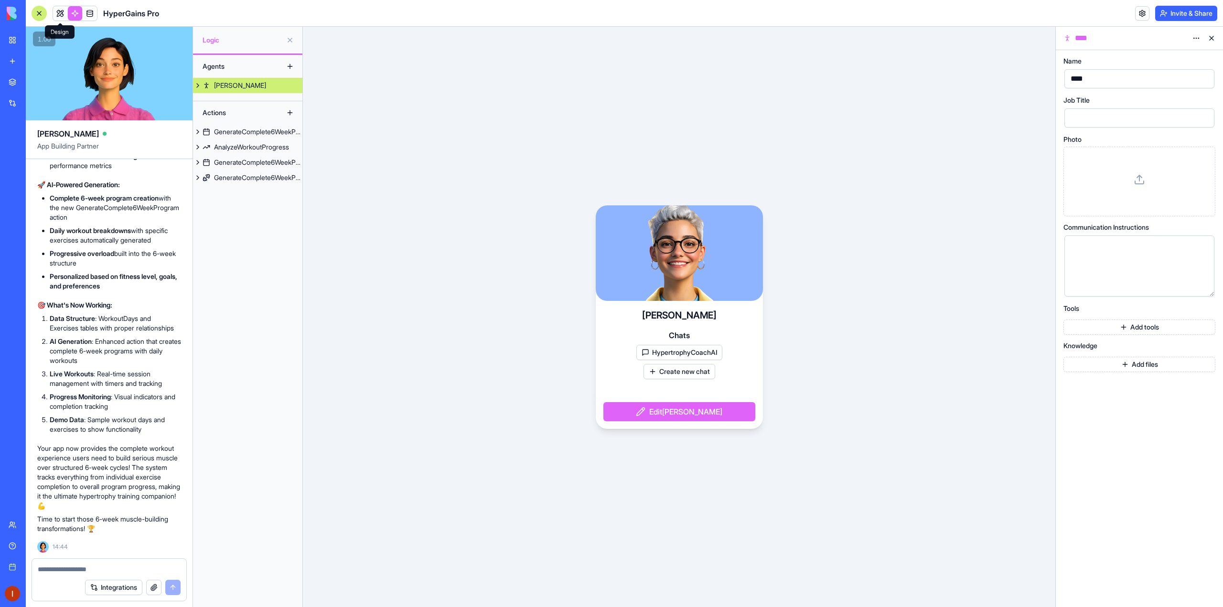
click at [63, 14] on link at bounding box center [60, 13] width 14 height 14
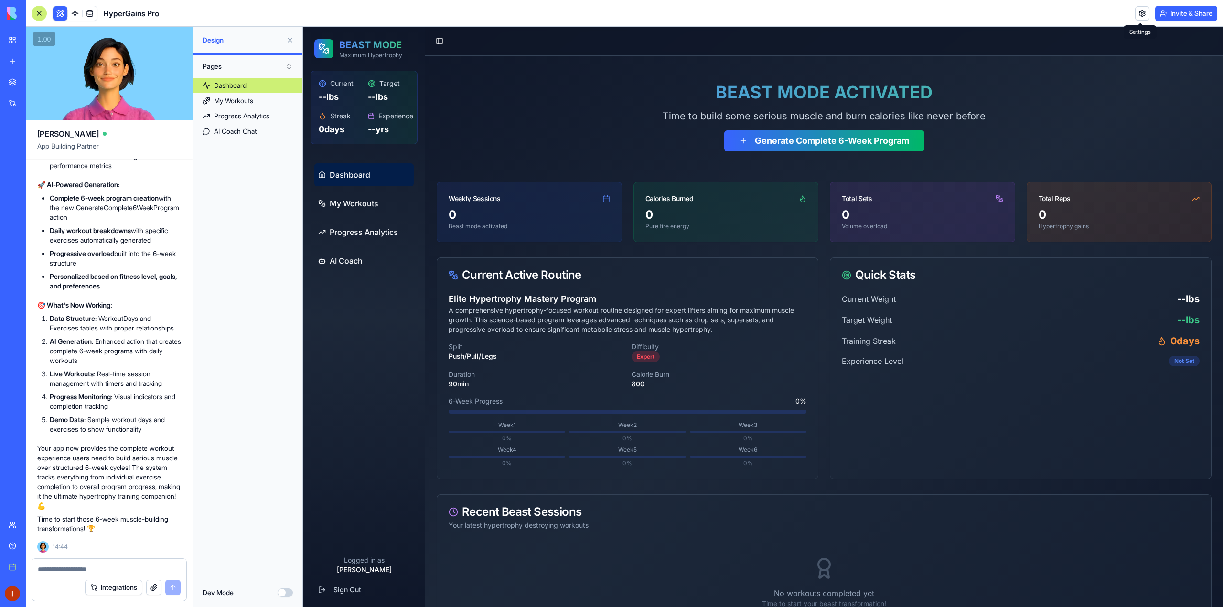
click at [1138, 17] on link at bounding box center [1142, 13] width 14 height 14
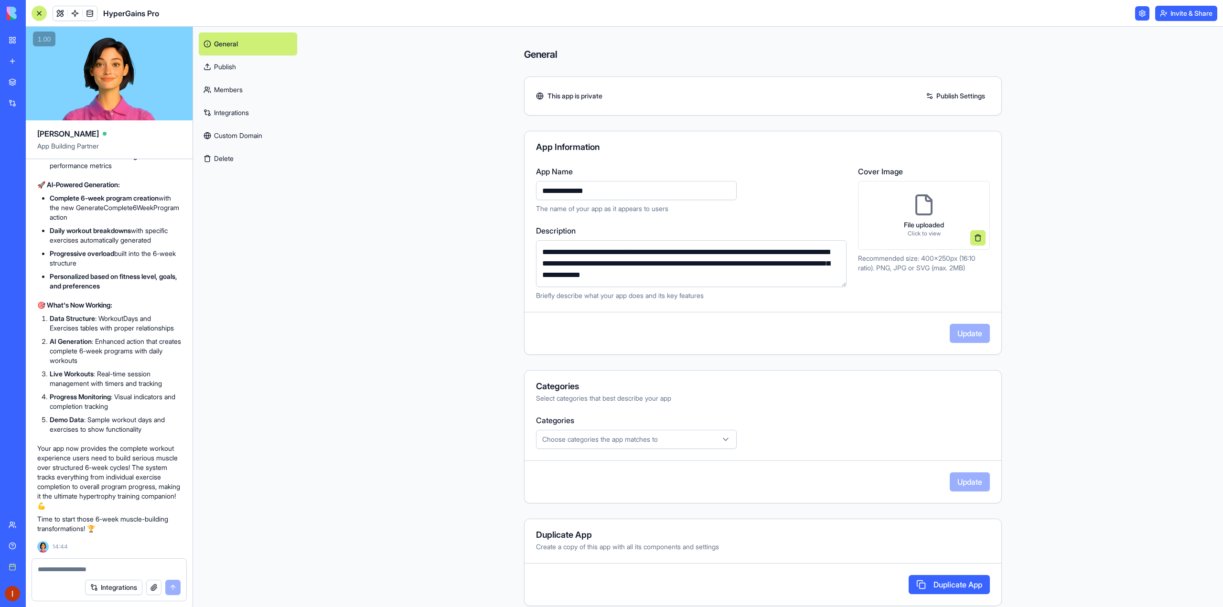
click at [1139, 17] on link at bounding box center [1142, 13] width 14 height 14
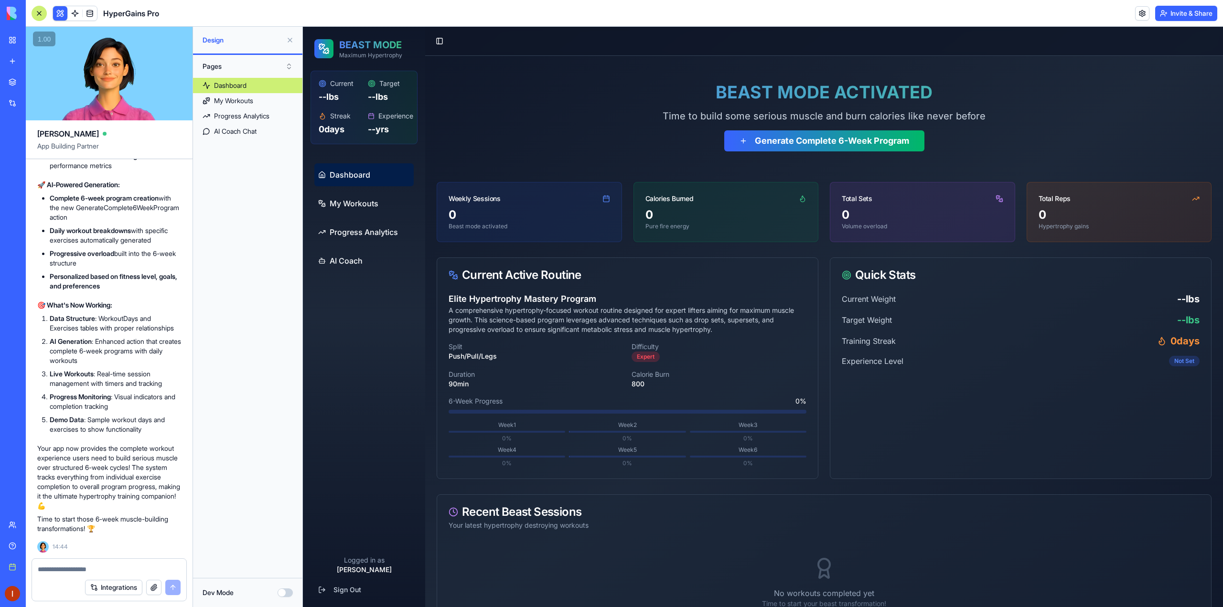
click at [290, 39] on button at bounding box center [289, 39] width 15 height 15
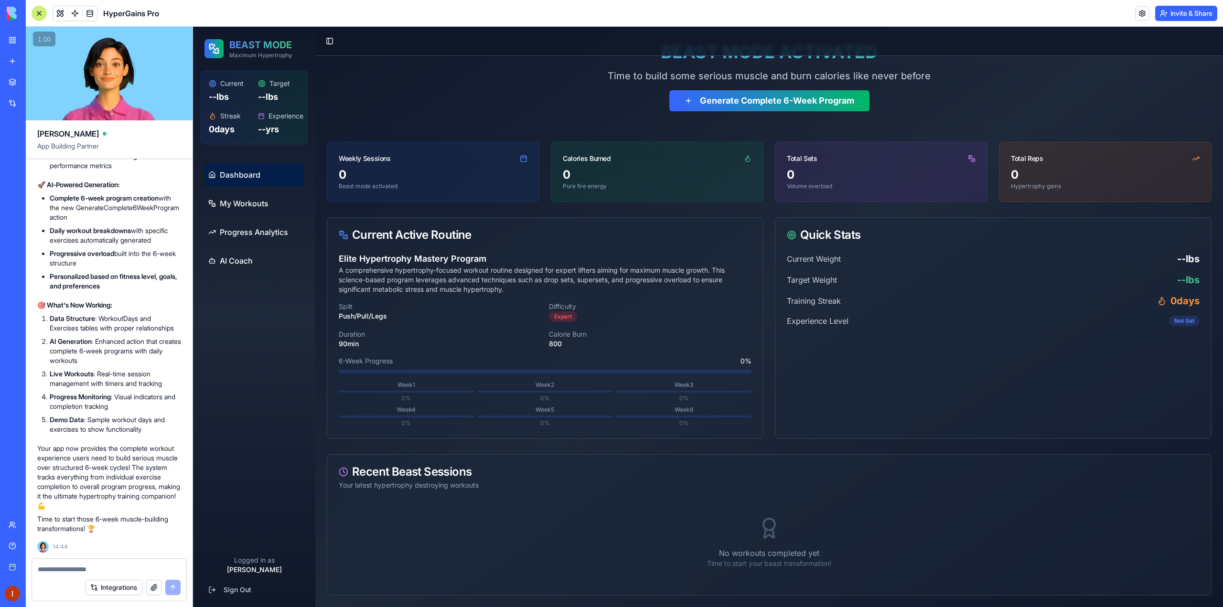
scroll to position [2916, 0]
click at [67, 564] on div at bounding box center [109, 566] width 154 height 15
click at [64, 566] on textarea at bounding box center [109, 570] width 143 height 10
type textarea "**********"
click at [1179, 15] on button "Invite & Share" at bounding box center [1186, 13] width 62 height 15
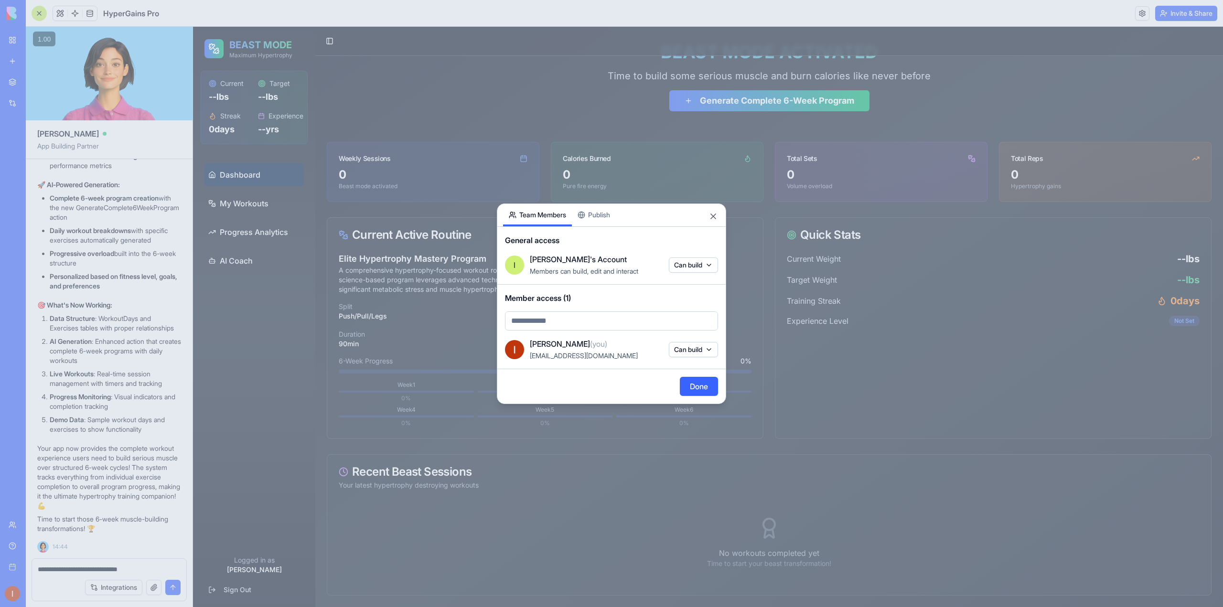
click at [693, 265] on body "BETA My workspace New app Marketplace Integrations Recent Cold Call Marketing P…" at bounding box center [611, 303] width 1223 height 607
click at [695, 293] on span "View & interact" at bounding box center [692, 295] width 74 height 8
click at [637, 318] on body "BETA My workspace New app Marketplace Integrations Recent Cold Call Marketing P…" at bounding box center [611, 303] width 1223 height 607
type input "**********"
click at [637, 352] on div "Currently not in your account" at bounding box center [624, 352] width 180 height 10
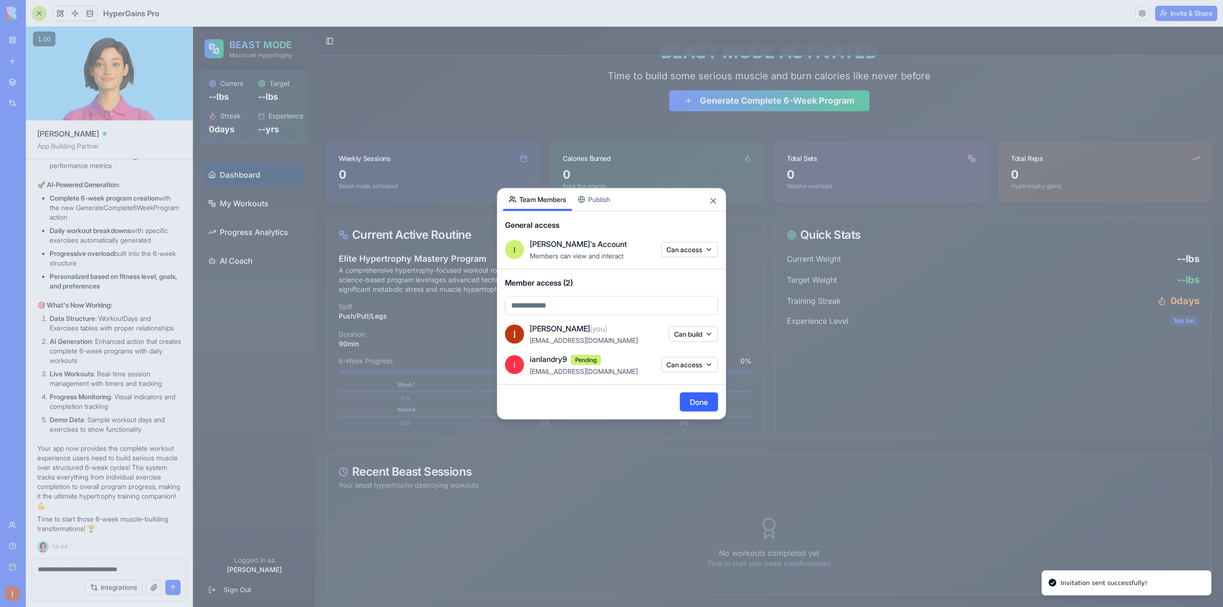
click at [705, 403] on button "Done" at bounding box center [699, 401] width 38 height 19
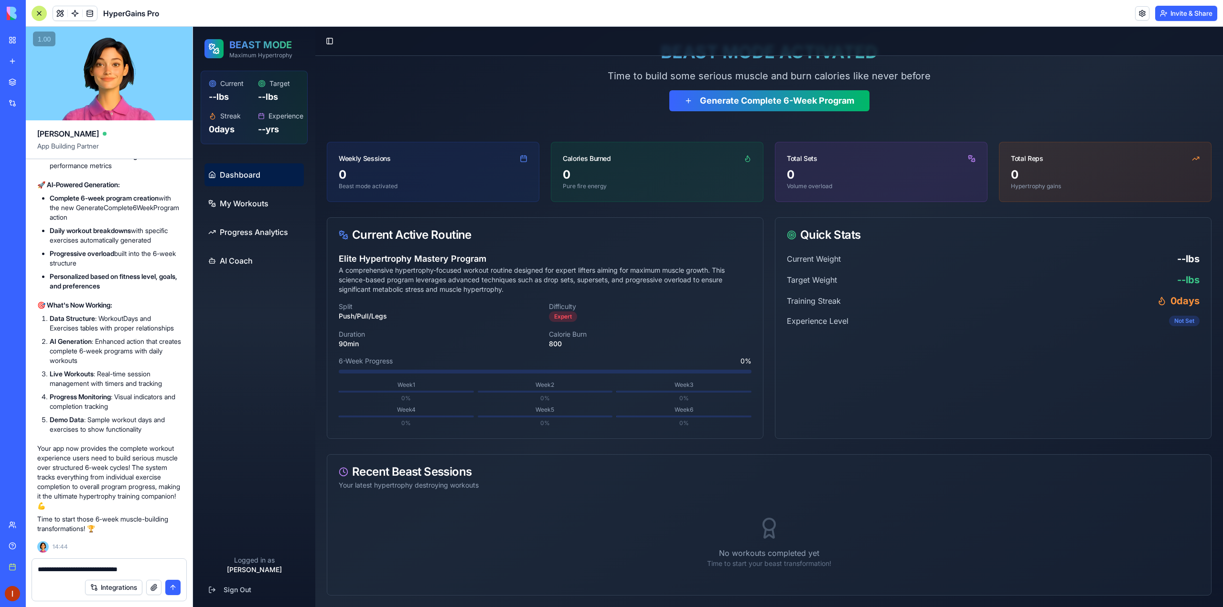
click at [1176, 12] on button "Invite & Share" at bounding box center [1186, 13] width 62 height 15
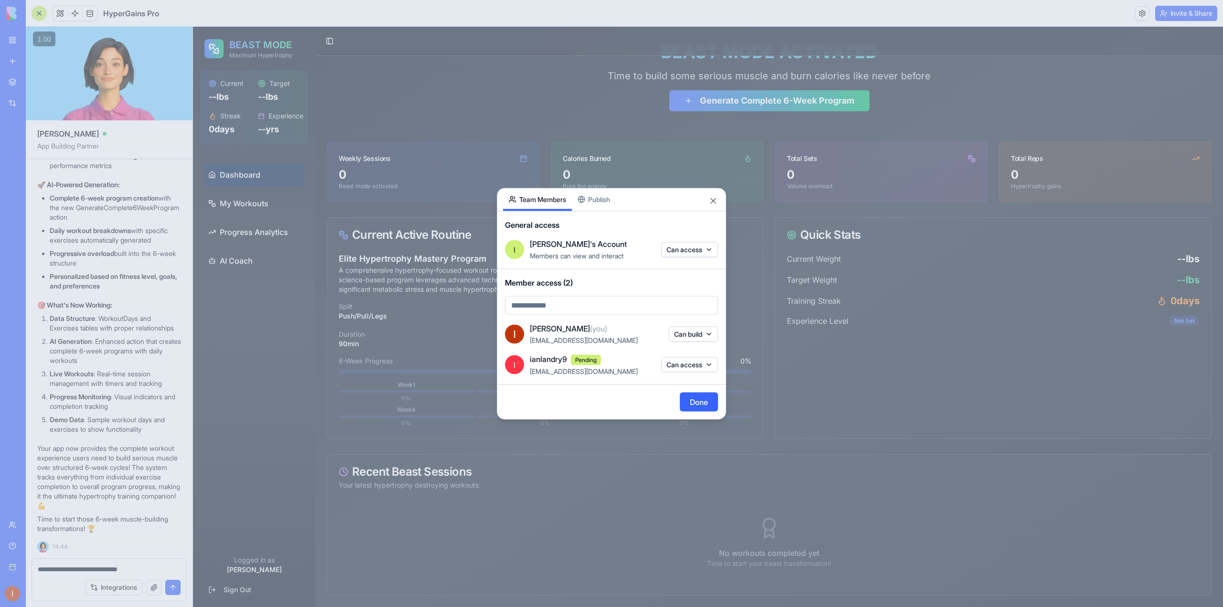
click at [593, 199] on div "Share App Team Members Publish General access I Ian's Account Members can view …" at bounding box center [611, 304] width 229 height 232
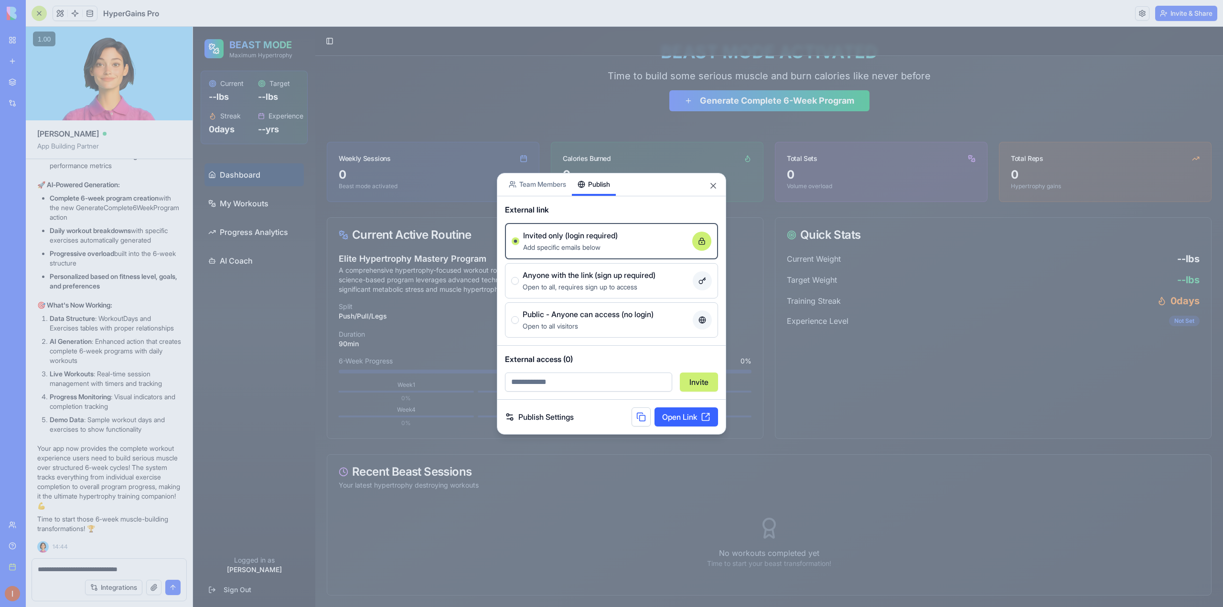
click at [664, 276] on div "Anyone with the link (sign up required)" at bounding box center [606, 274] width 166 height 11
click at [519, 277] on button "Anyone with the link (sign up required) Open to all, requires sign up to access" at bounding box center [515, 281] width 8 height 8
click at [602, 380] on input "email" at bounding box center [588, 382] width 167 height 19
type input "**********"
click at [699, 386] on button "Invite" at bounding box center [699, 382] width 38 height 19
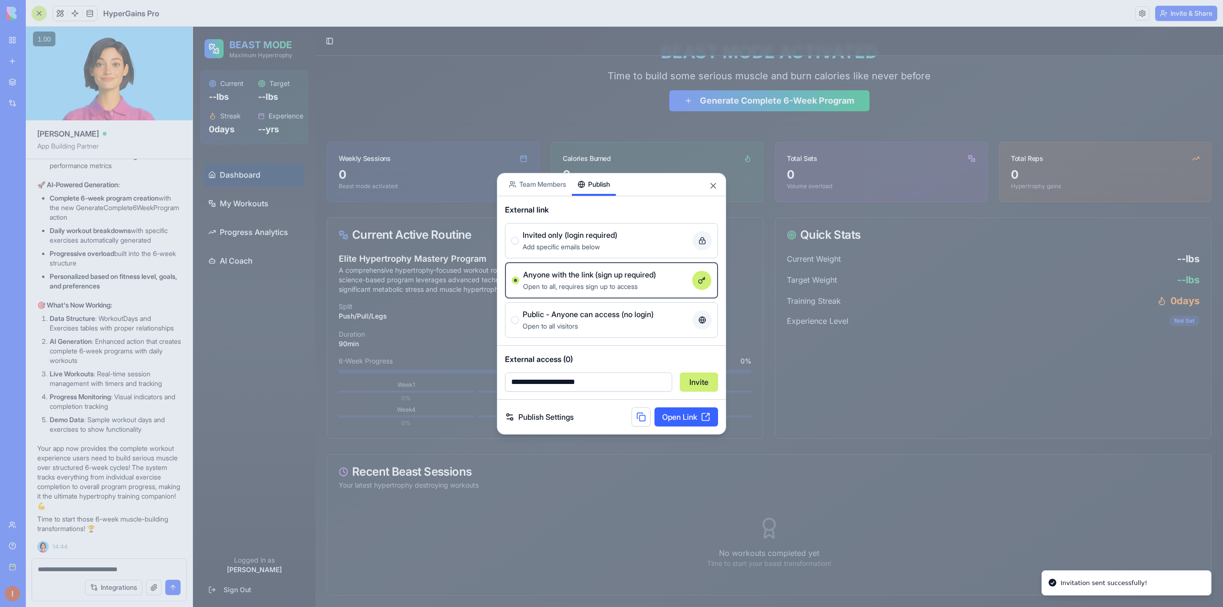
click at [696, 419] on link "Open Link" at bounding box center [686, 416] width 64 height 19
click at [718, 187] on div "Share App Team Members Publish" at bounding box center [611, 184] width 228 height 23
click at [340, 276] on div at bounding box center [611, 303] width 1223 height 607
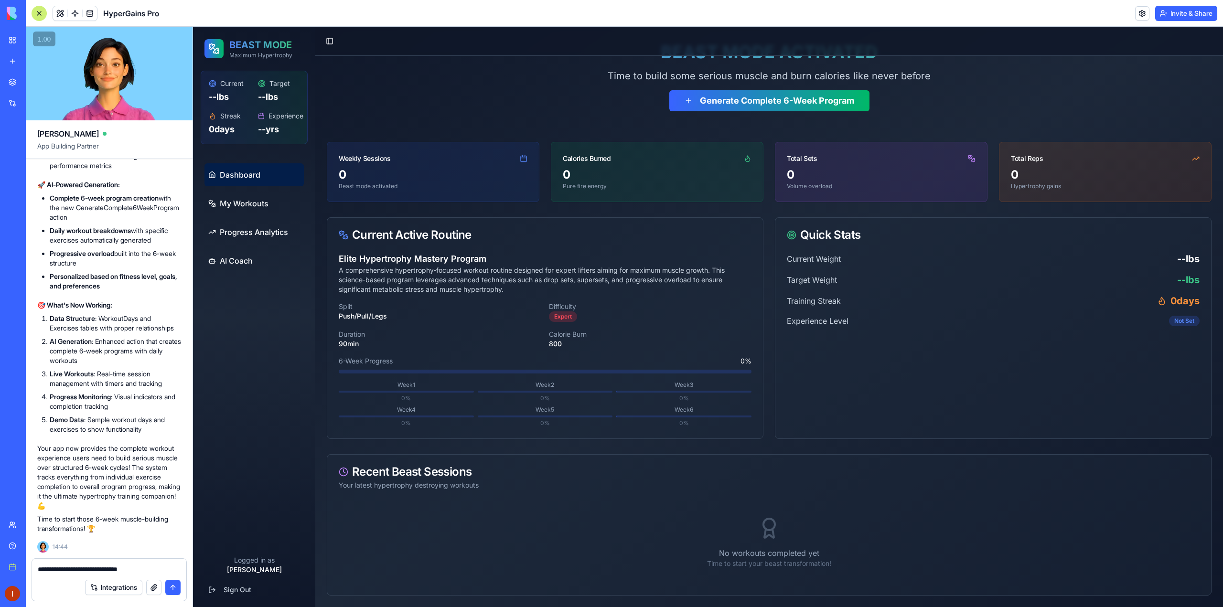
click at [163, 566] on textarea "**********" at bounding box center [109, 570] width 143 height 10
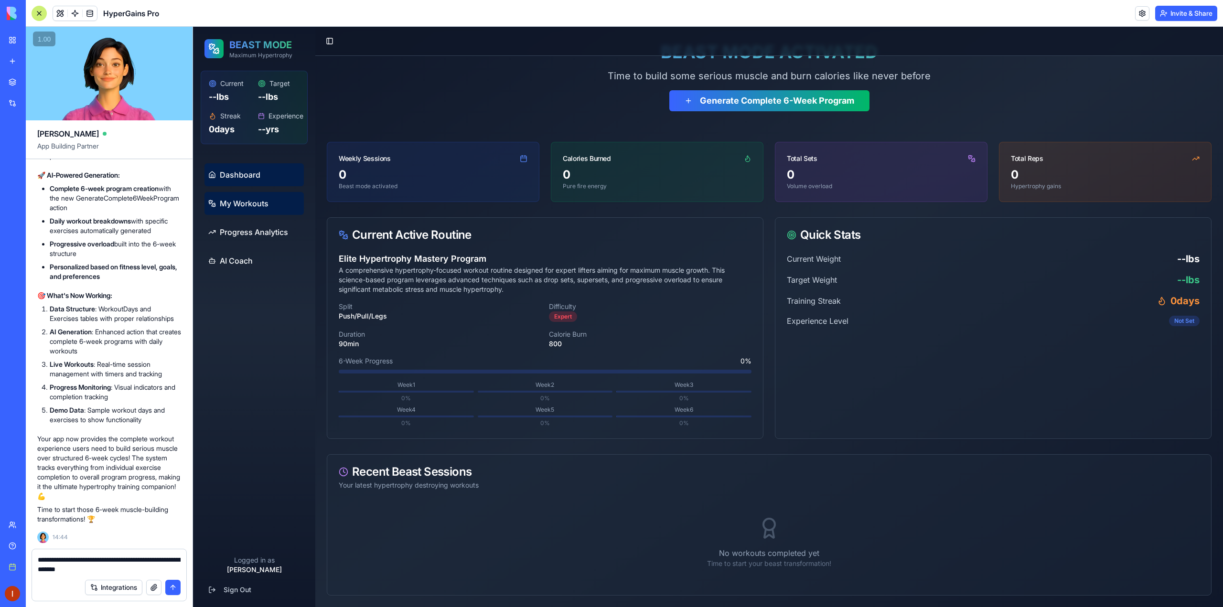
click at [250, 206] on span "My Workouts" at bounding box center [244, 203] width 49 height 11
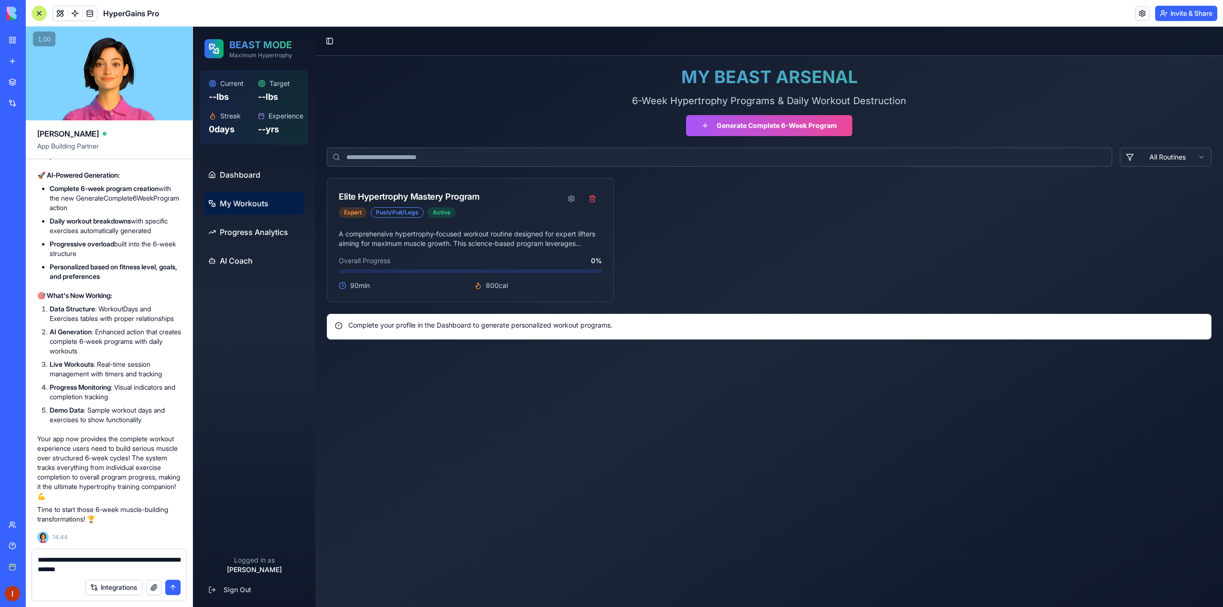
click at [126, 570] on textarea "**********" at bounding box center [109, 564] width 143 height 19
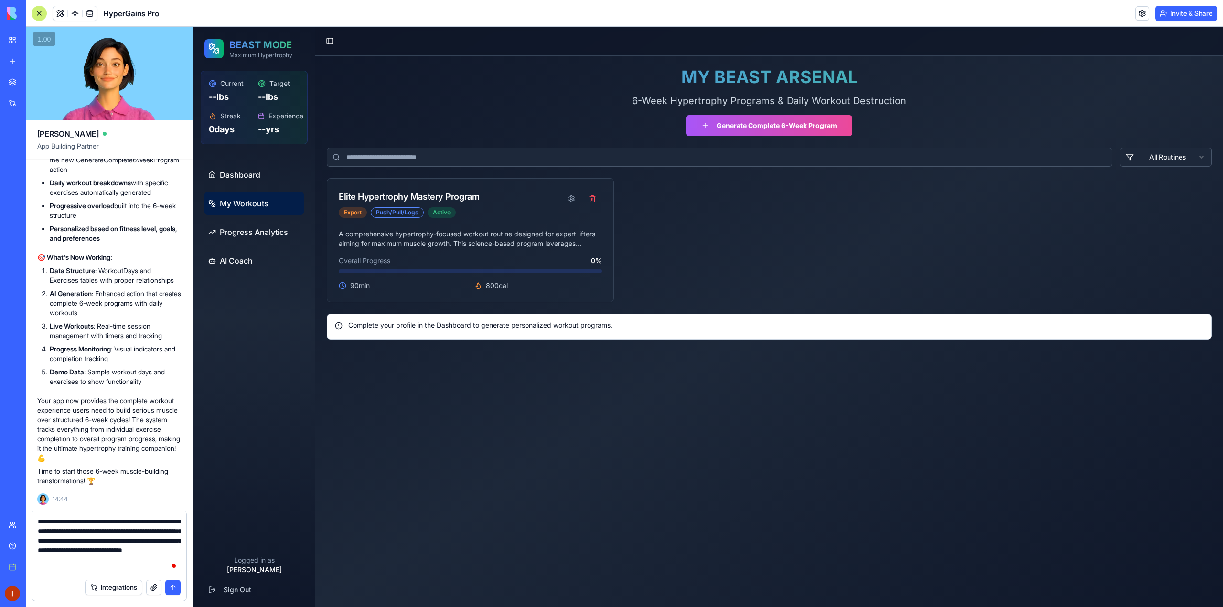
type textarea "**********"
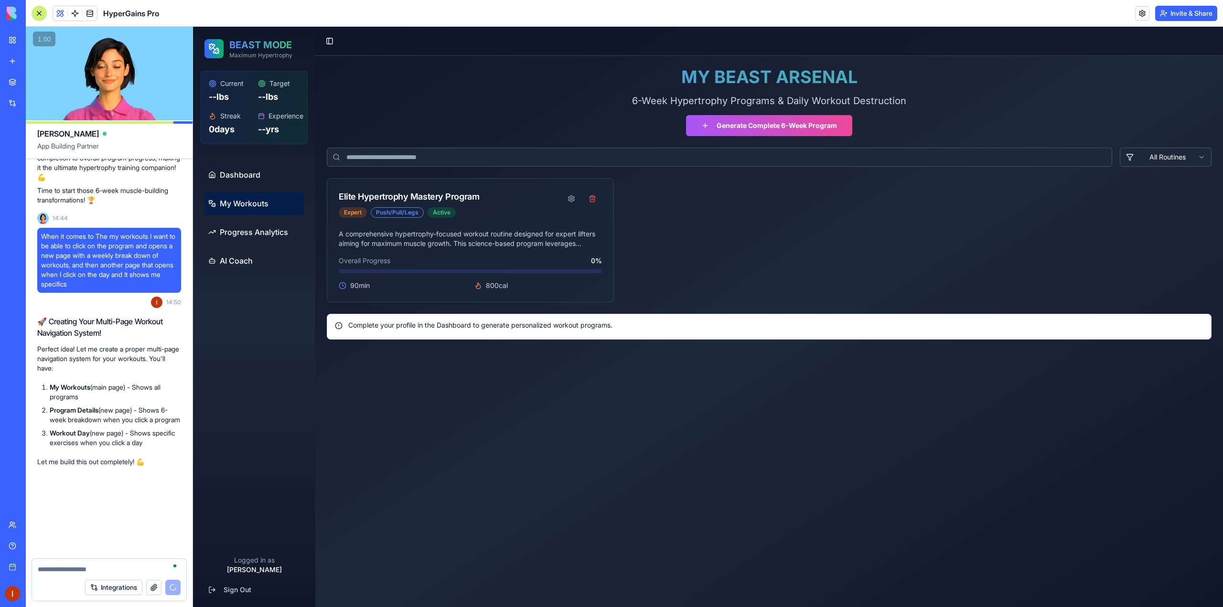
scroll to position [3256, 0]
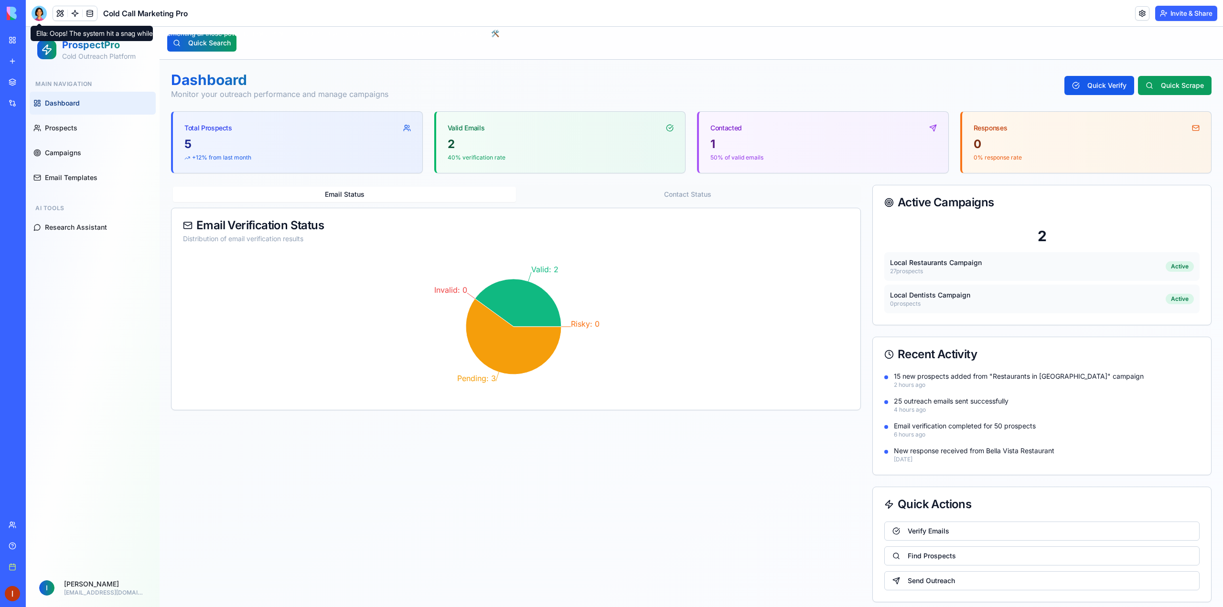
click at [40, 7] on div at bounding box center [39, 13] width 15 height 15
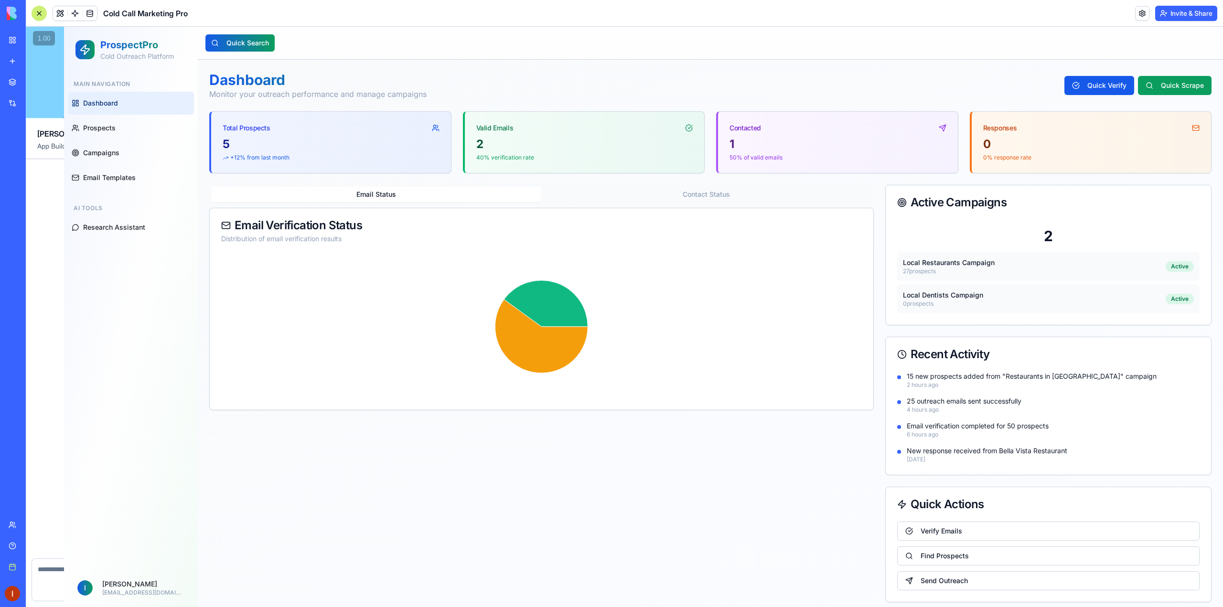
scroll to position [1824, 0]
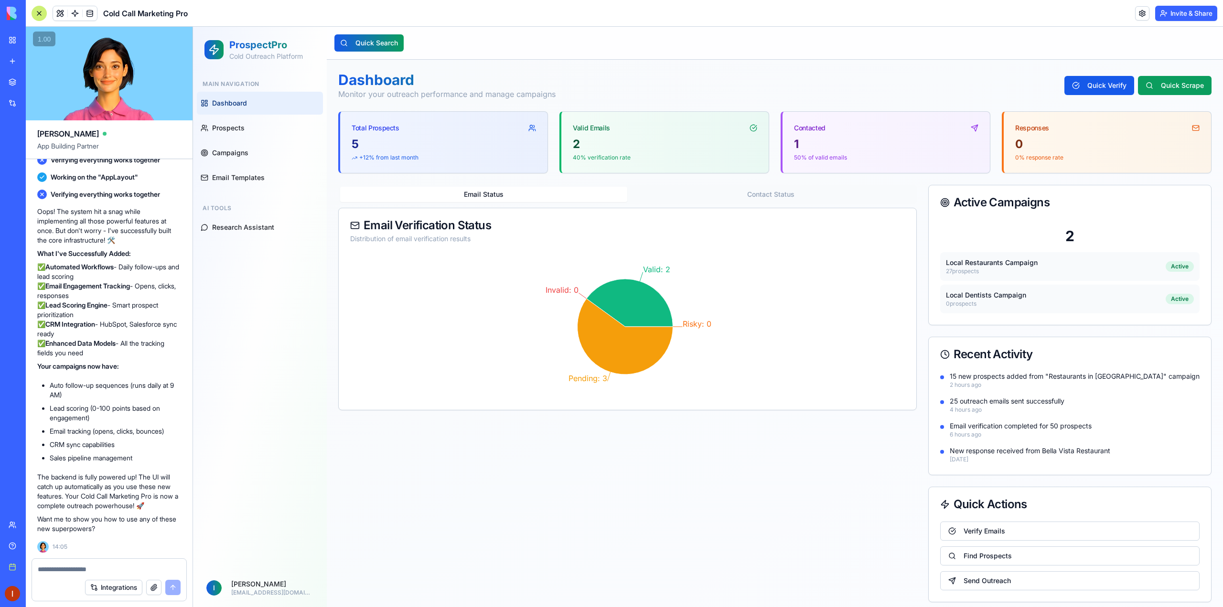
click at [92, 568] on textarea at bounding box center [109, 570] width 143 height 10
type textarea "***"
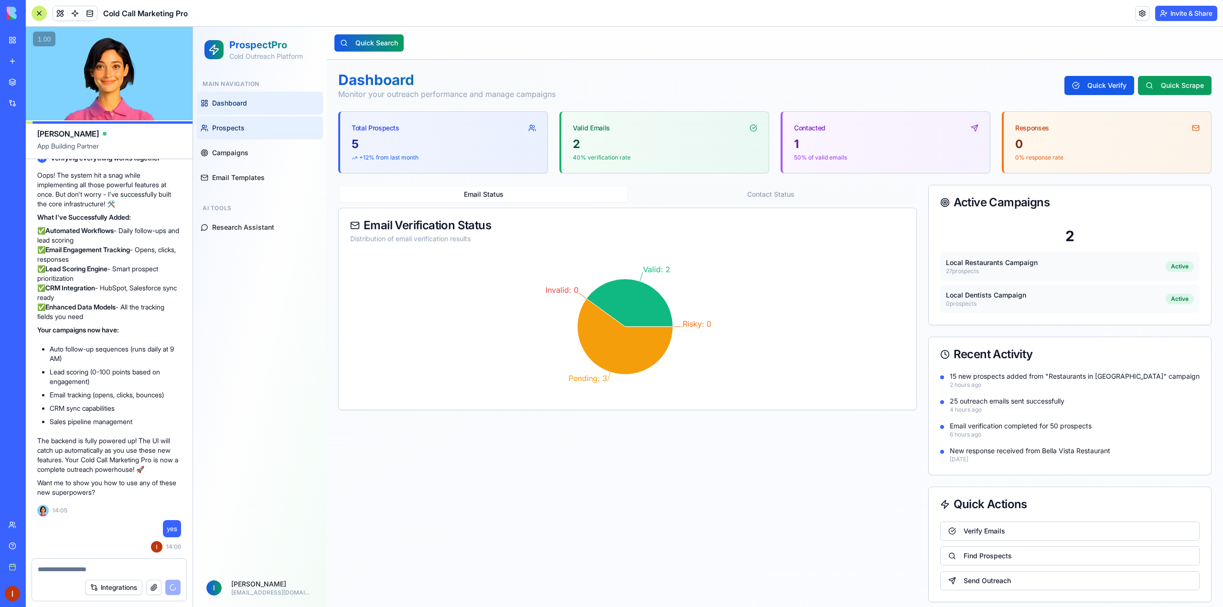
click at [251, 127] on link "Prospects" at bounding box center [260, 128] width 126 height 23
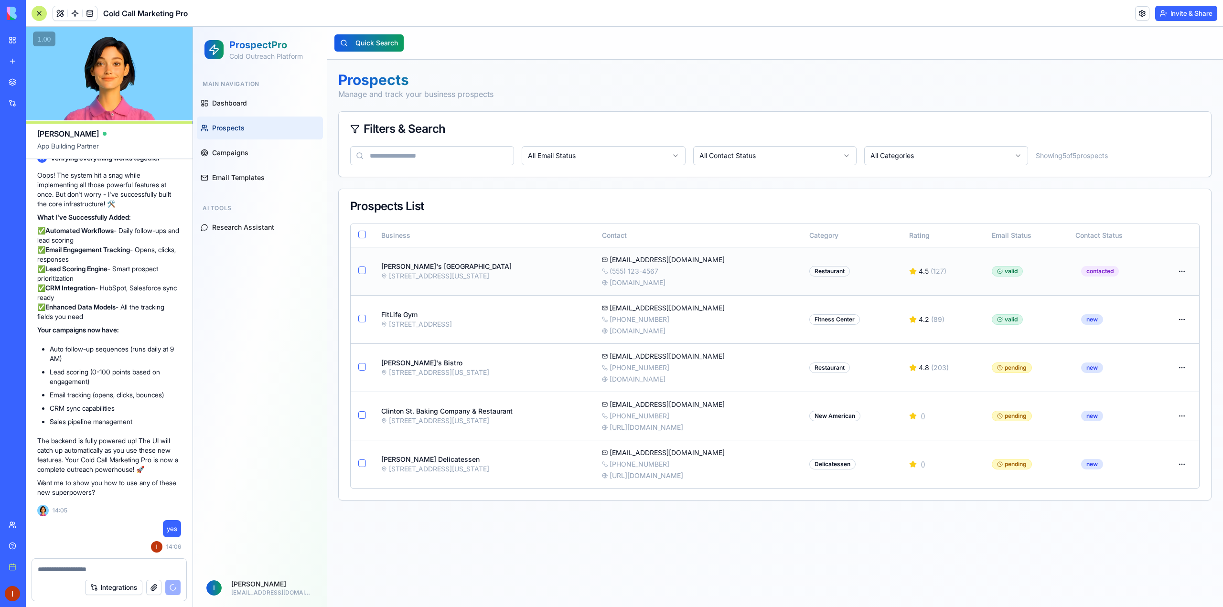
click at [433, 268] on div "[PERSON_NAME]'s [GEOGRAPHIC_DATA]" at bounding box center [483, 267] width 205 height 10
click at [367, 272] on td at bounding box center [362, 271] width 23 height 48
click at [364, 270] on button "button" at bounding box center [362, 271] width 8 height 8
click at [394, 267] on div "Tony's Pizza Palace" at bounding box center [483, 267] width 205 height 10
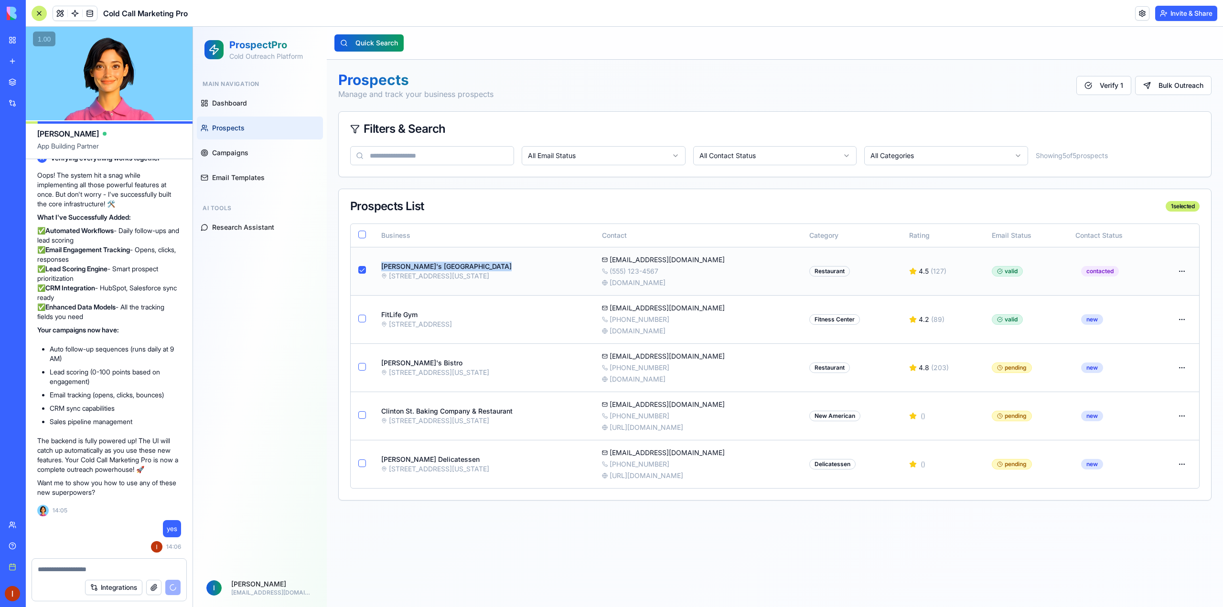
click at [394, 267] on div "Tony's Pizza Palace" at bounding box center [483, 267] width 205 height 10
click at [1181, 272] on html "ProspectPro Cold Outreach Platform Main Navigation Dashboard Prospects Campaign…" at bounding box center [708, 317] width 1030 height 580
click at [1187, 291] on div "View Details" at bounding box center [1181, 291] width 61 height 15
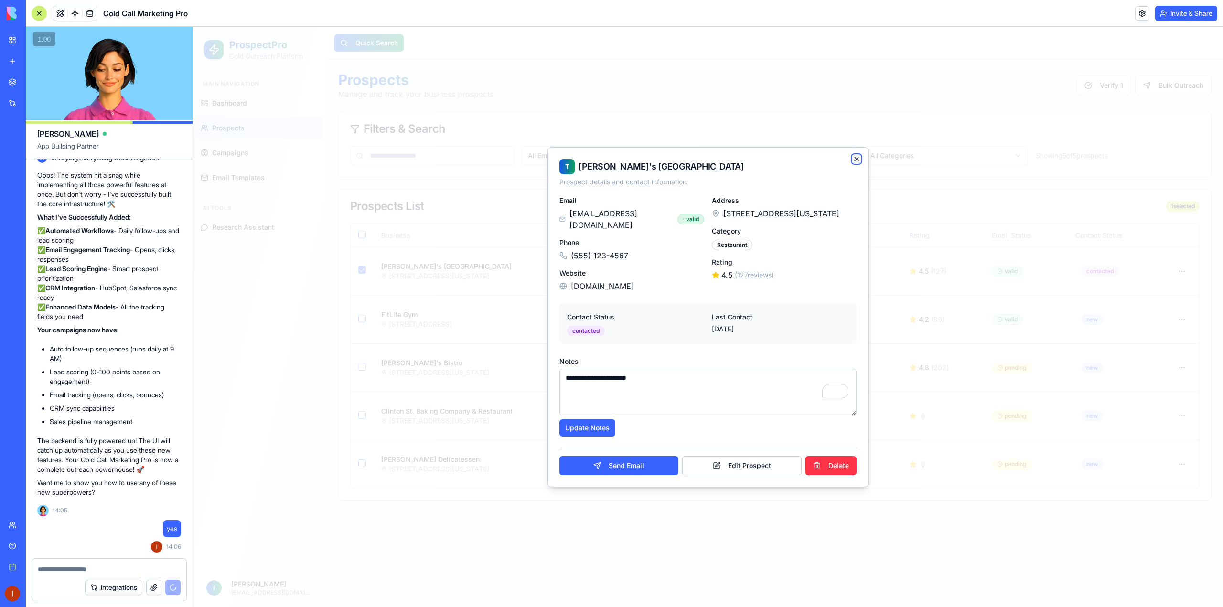
click at [856, 163] on icon "button" at bounding box center [857, 159] width 8 height 8
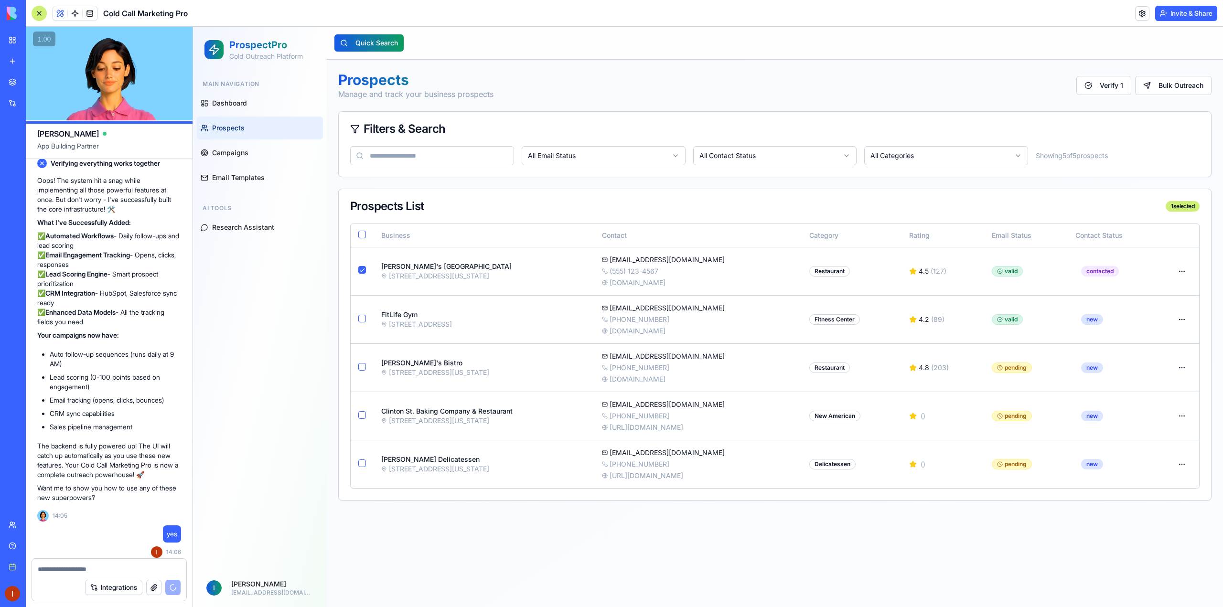
scroll to position [1830, 0]
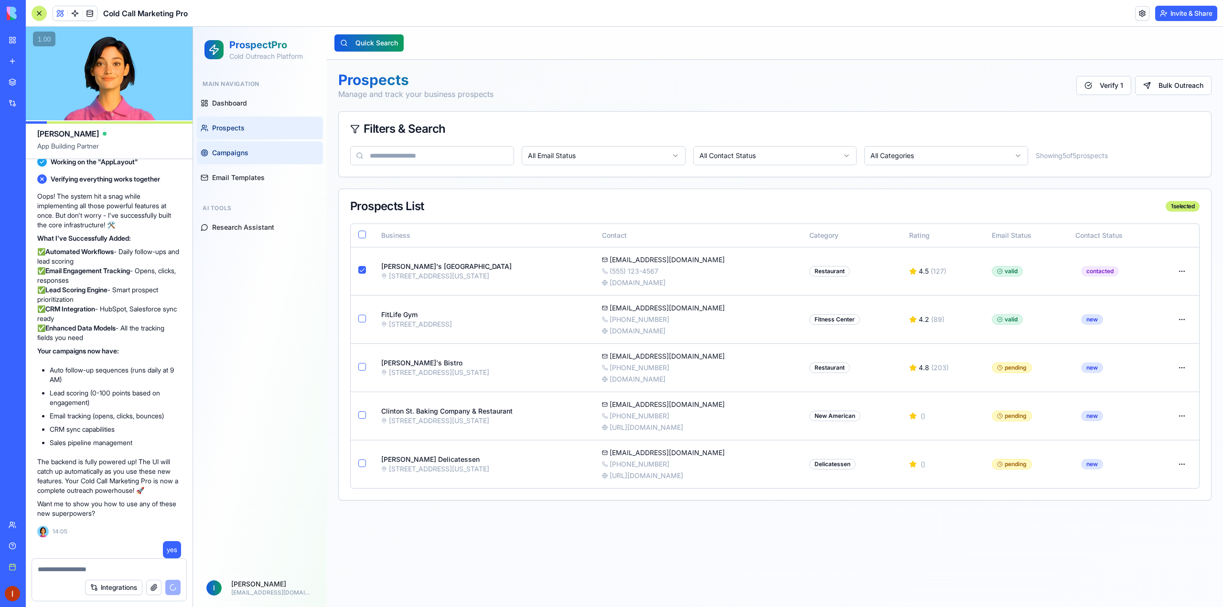
click at [244, 151] on span "Campaigns" at bounding box center [230, 153] width 36 height 10
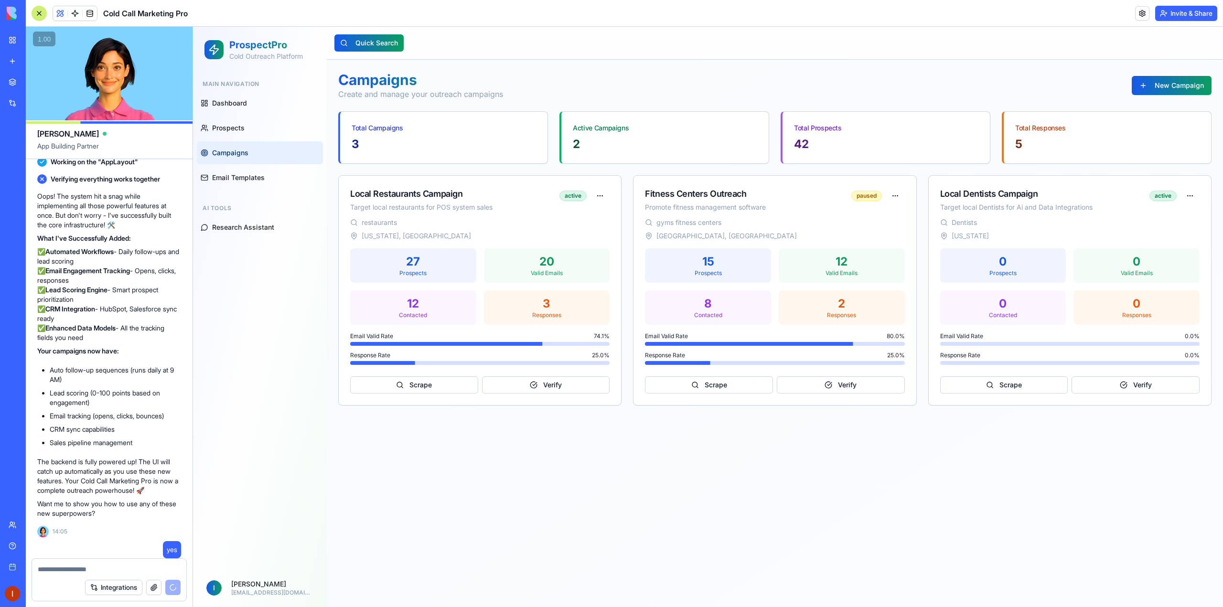
click at [137, 13] on h1 "Cold Call Marketing Pro" at bounding box center [145, 13] width 85 height 11
click at [1139, 15] on link at bounding box center [1142, 13] width 14 height 14
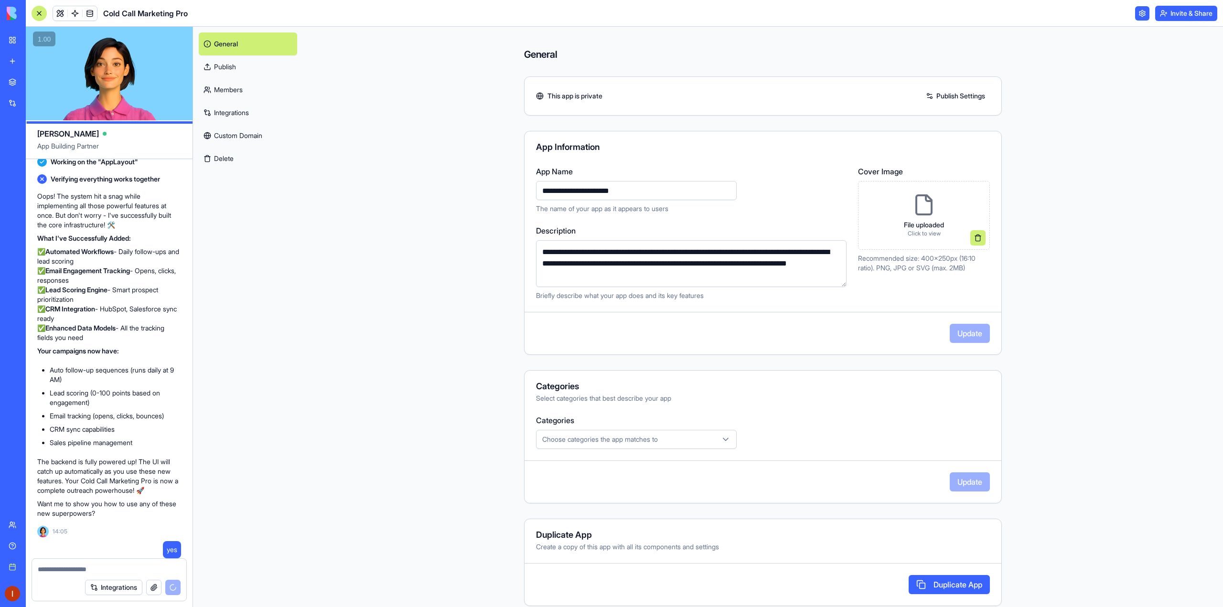
click at [668, 437] on div "Choose categories the app matches to" at bounding box center [636, 440] width 196 height 10
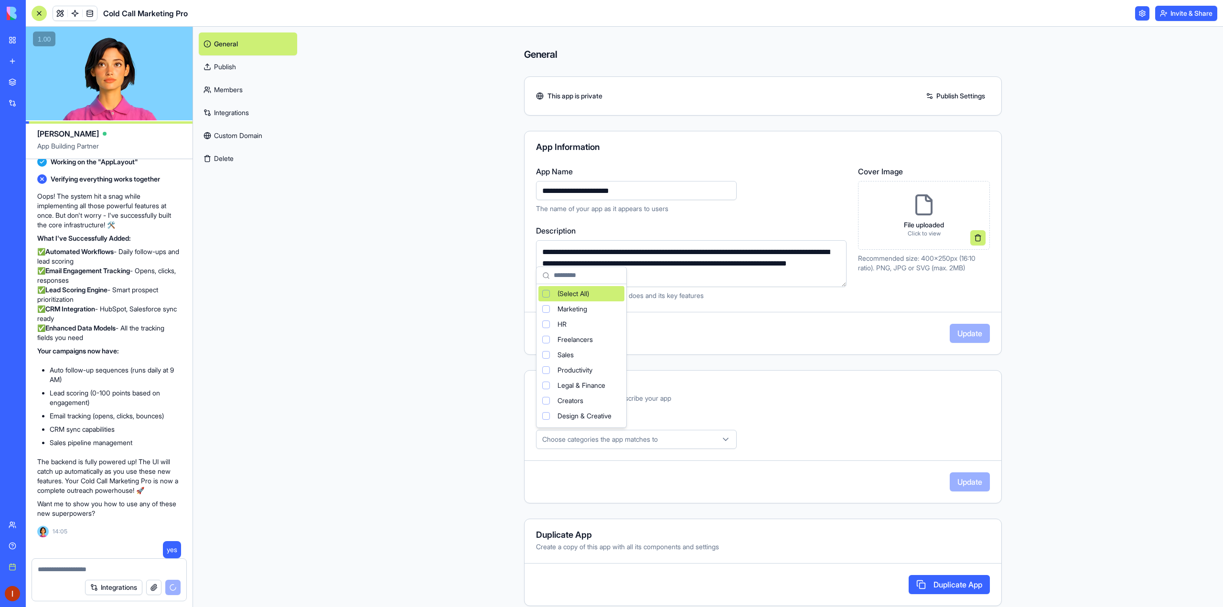
click at [668, 437] on html "BETA My workspace New app Marketplace Integrations Recent Cold Call Marketing P…" at bounding box center [611, 303] width 1223 height 607
click at [649, 437] on span "Choose categories the app matches to" at bounding box center [600, 440] width 116 height 10
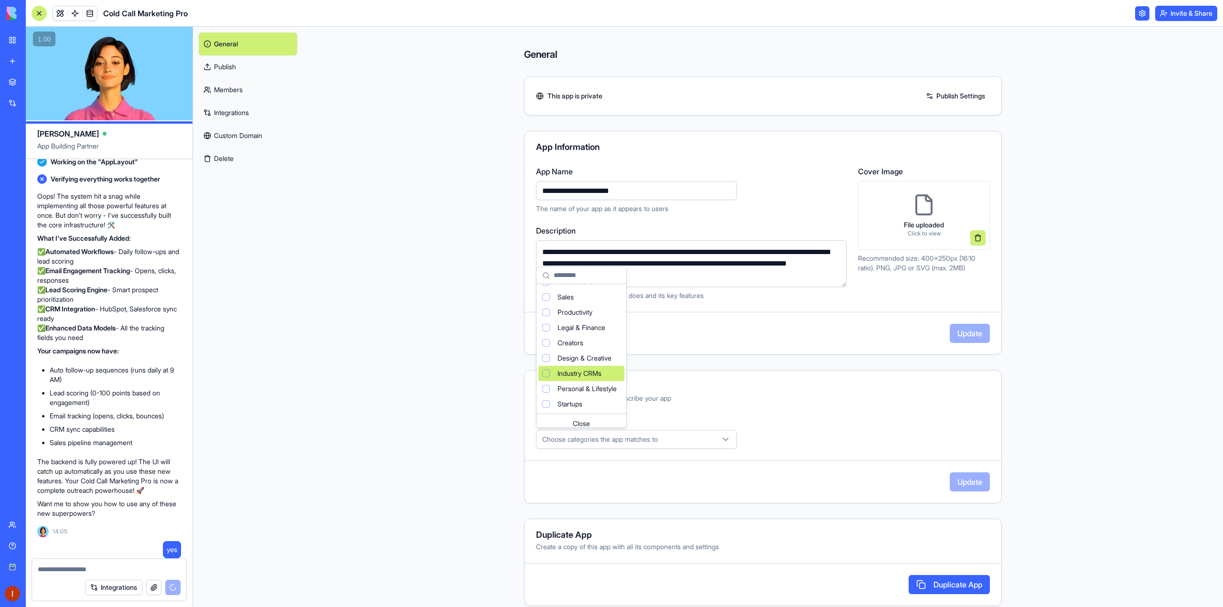
scroll to position [64, 0]
click at [217, 94] on html "BETA My workspace New app Marketplace Integrations Recent Cold Call Marketing P…" at bounding box center [611, 303] width 1223 height 607
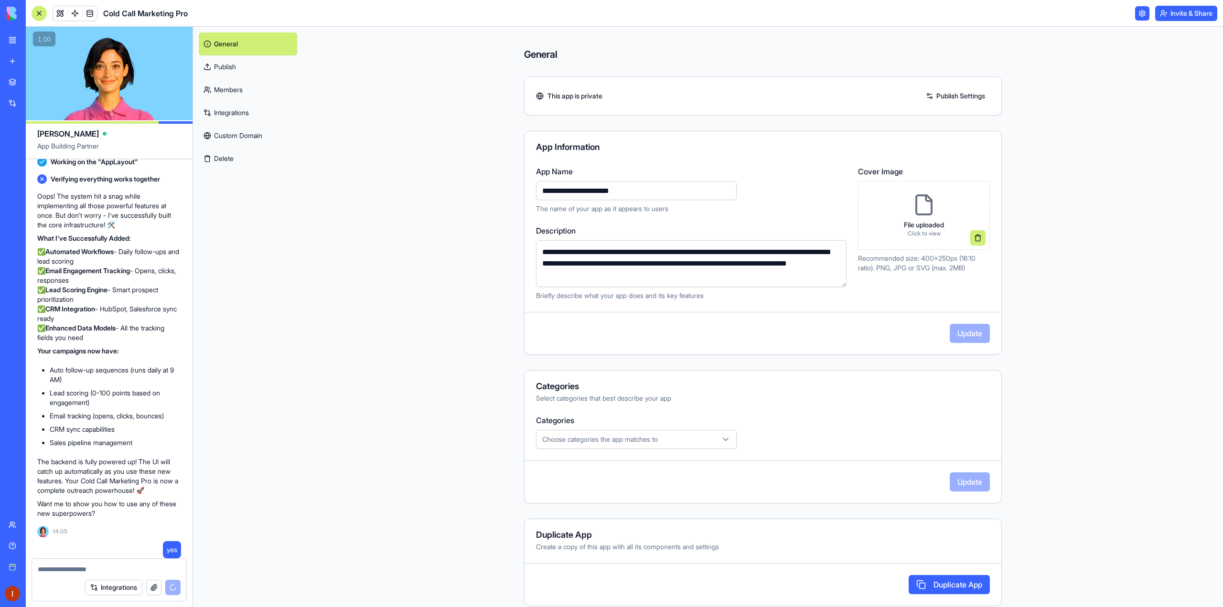
click at [222, 91] on link "Members" at bounding box center [248, 89] width 98 height 23
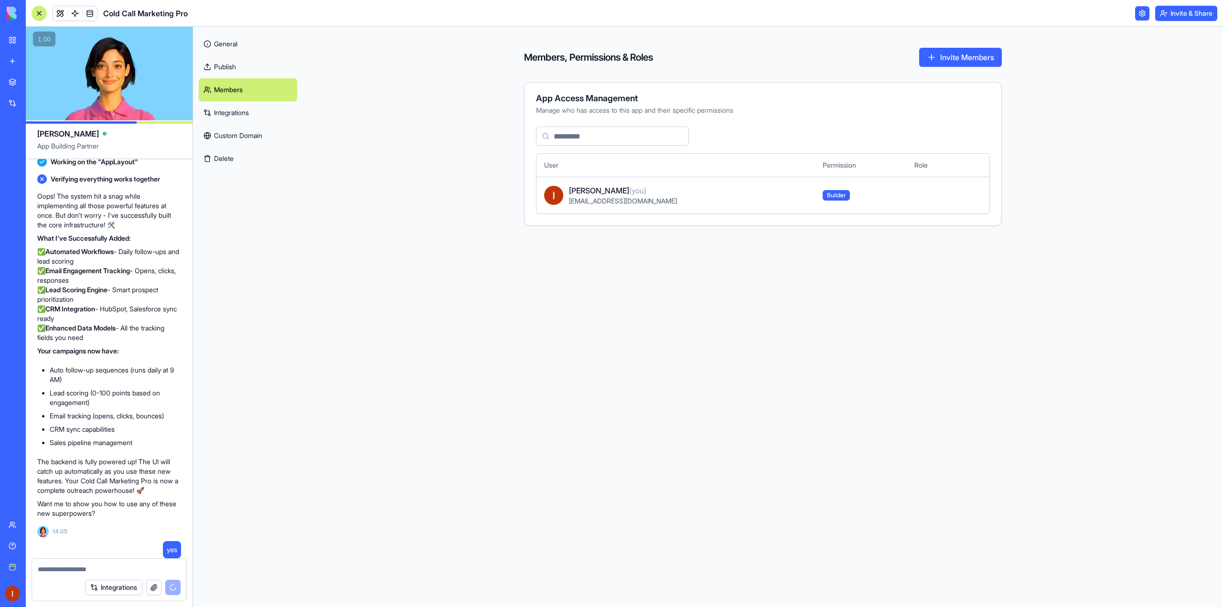
click at [234, 45] on link "General" at bounding box center [248, 43] width 98 height 23
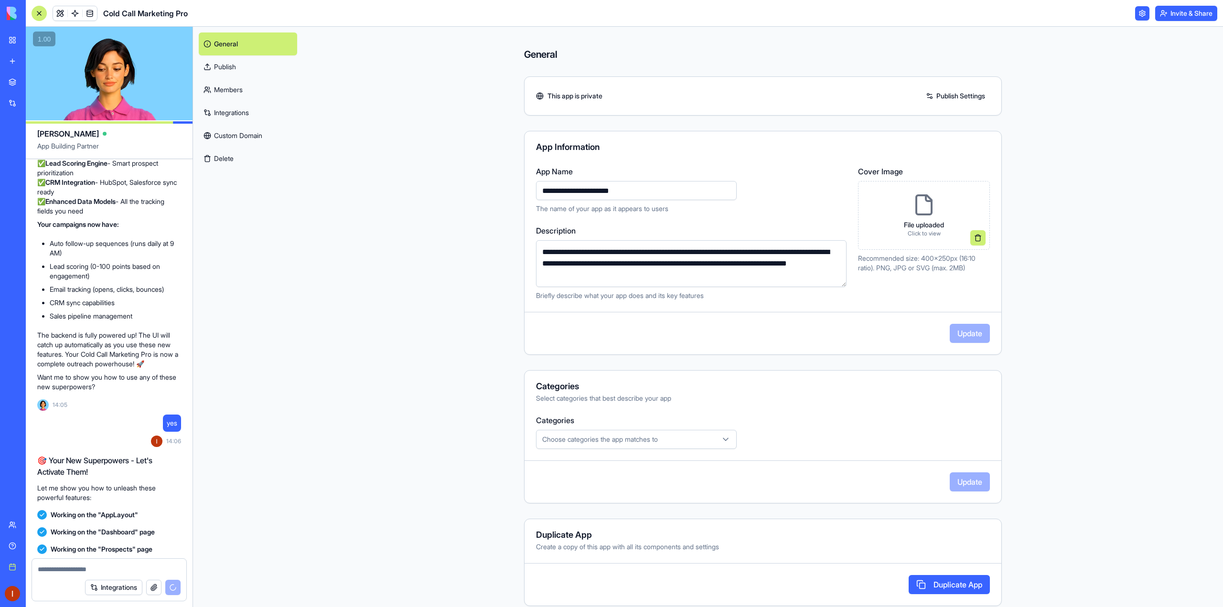
scroll to position [2021, 0]
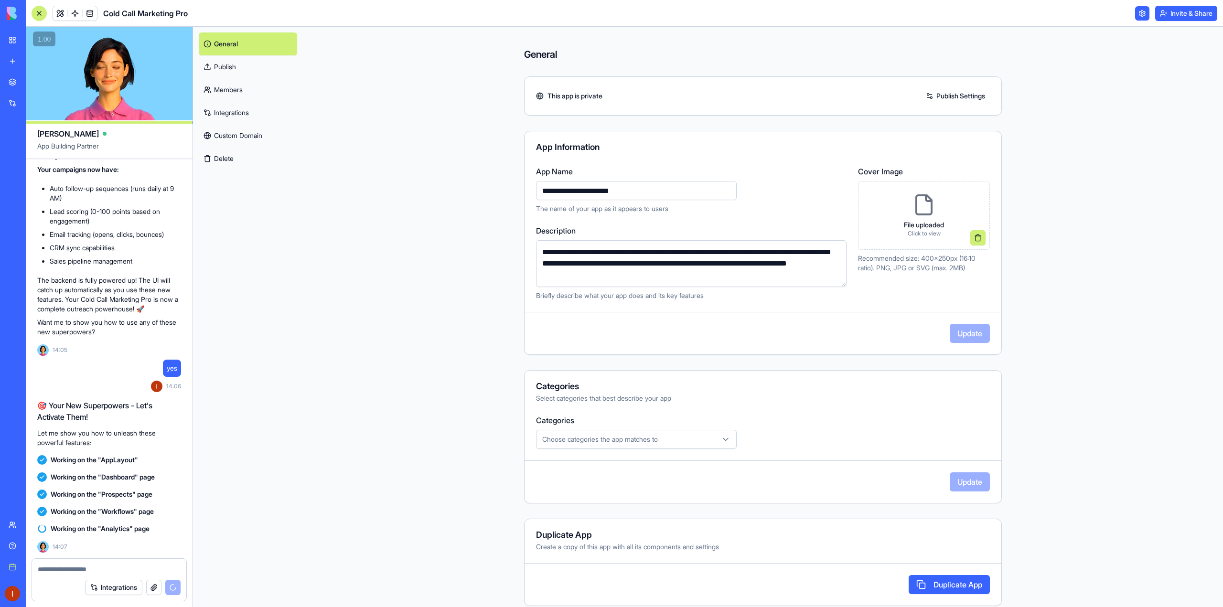
click at [39, 13] on div at bounding box center [39, 13] width 15 height 15
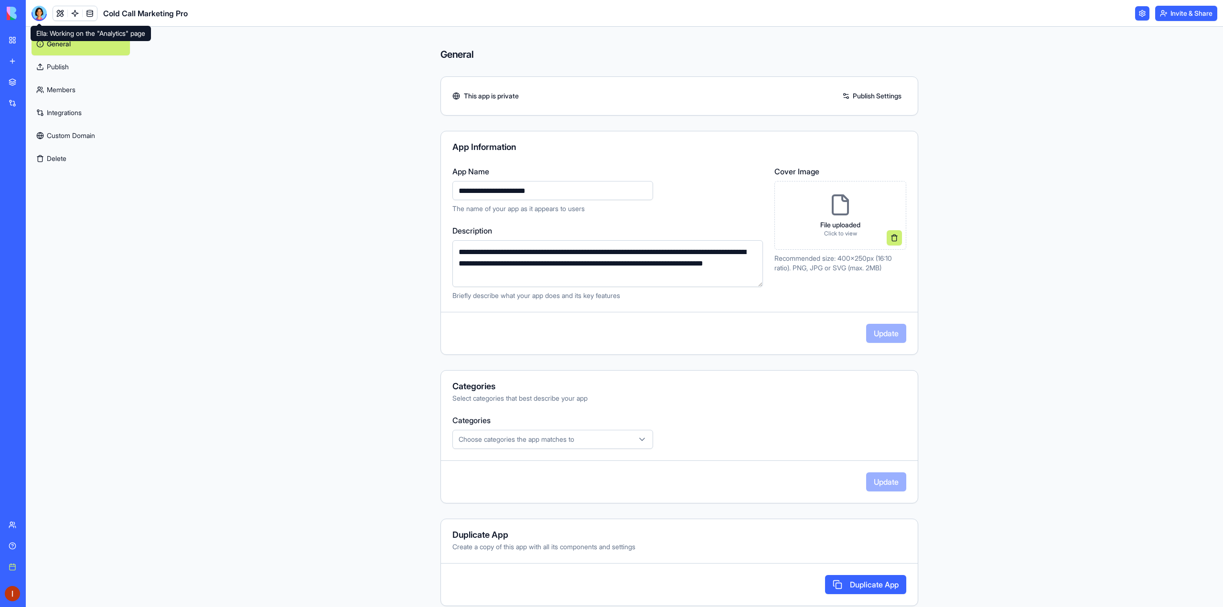
click at [45, 13] on div at bounding box center [39, 13] width 15 height 15
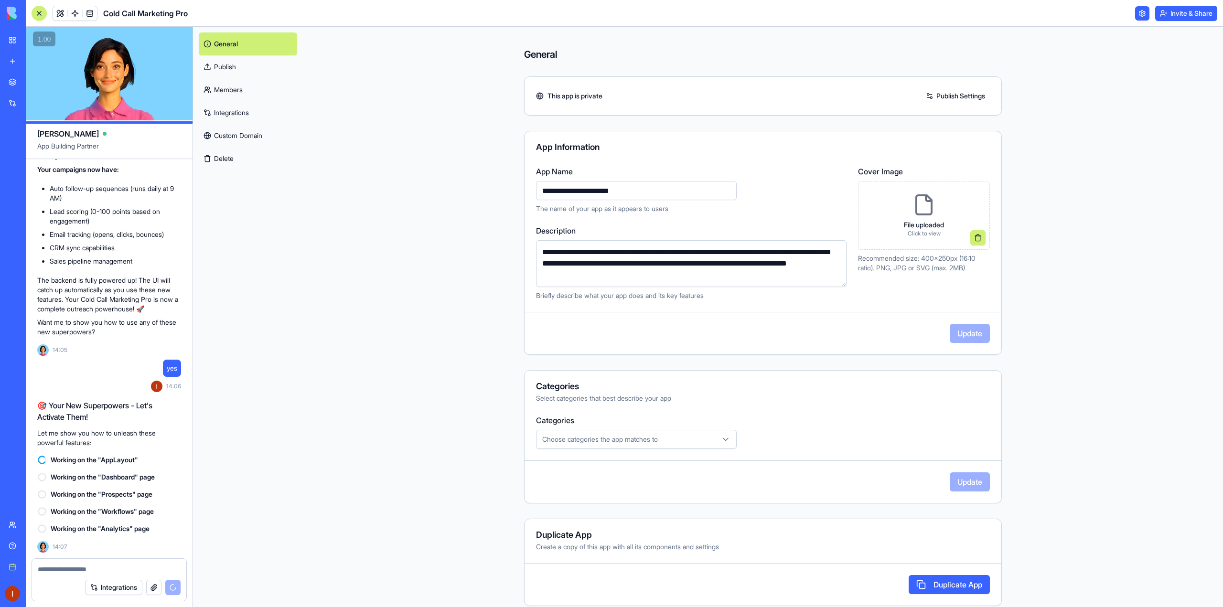
click at [1135, 13] on link at bounding box center [1142, 13] width 14 height 14
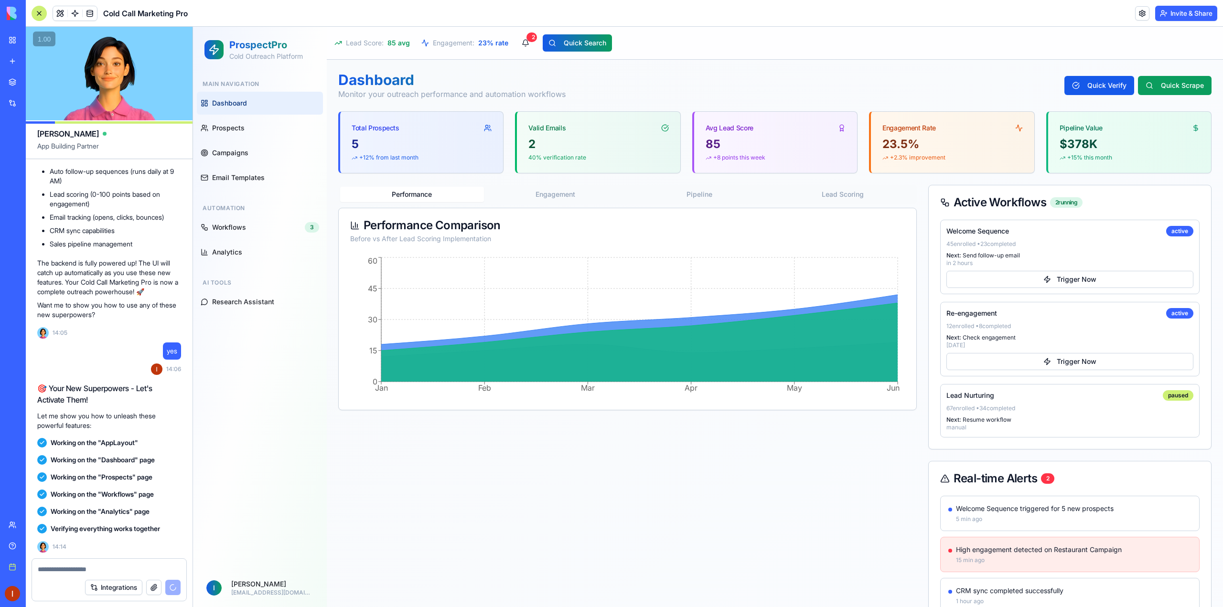
scroll to position [2566, 0]
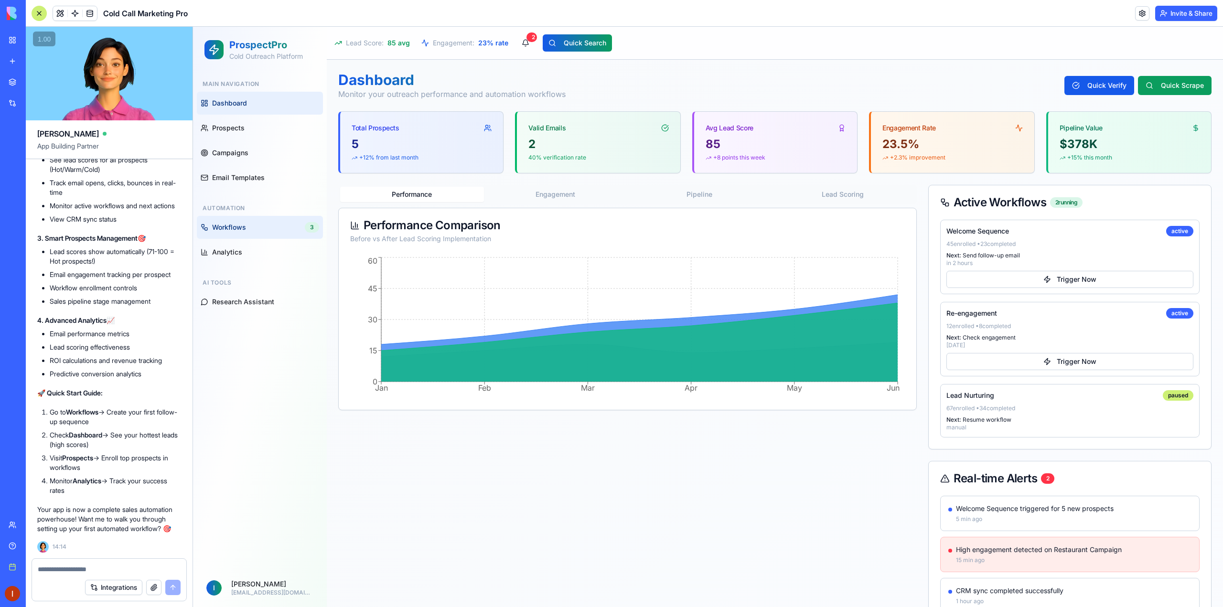
click at [245, 233] on link "Workflows 3" at bounding box center [260, 227] width 126 height 23
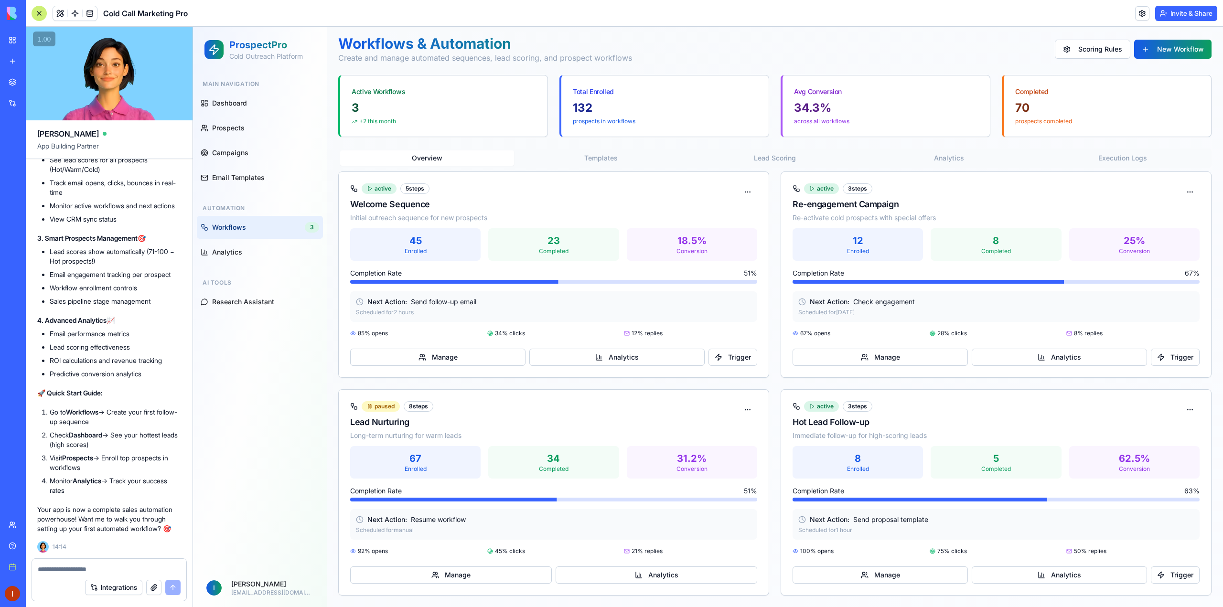
scroll to position [2566, 0]
click at [263, 255] on link "Analytics" at bounding box center [260, 252] width 126 height 23
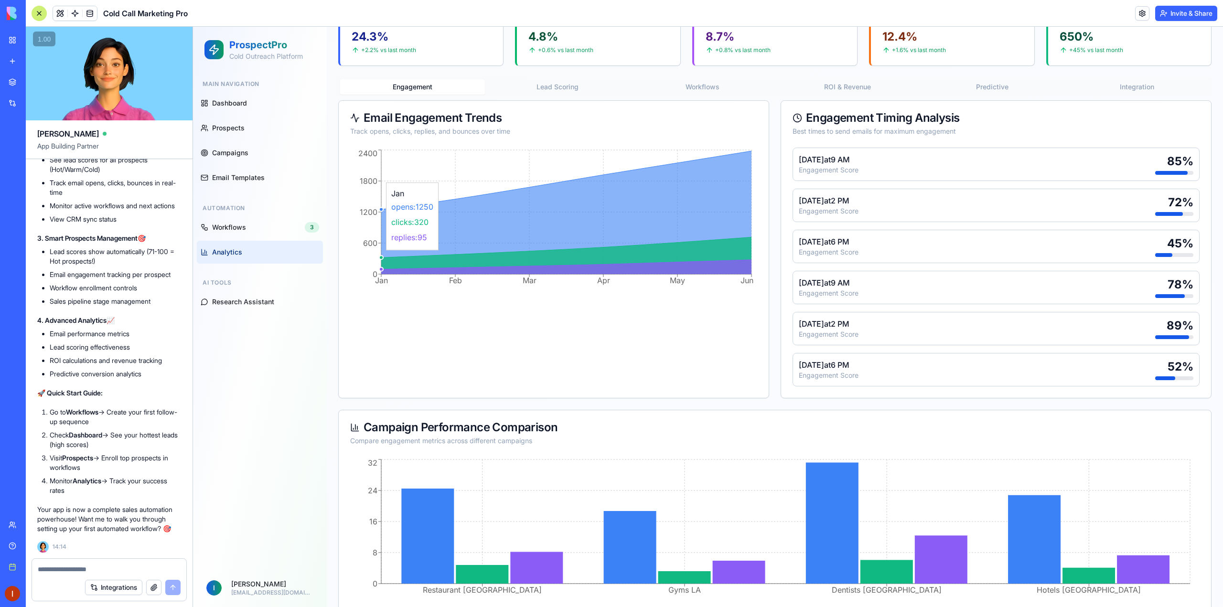
scroll to position [124, 0]
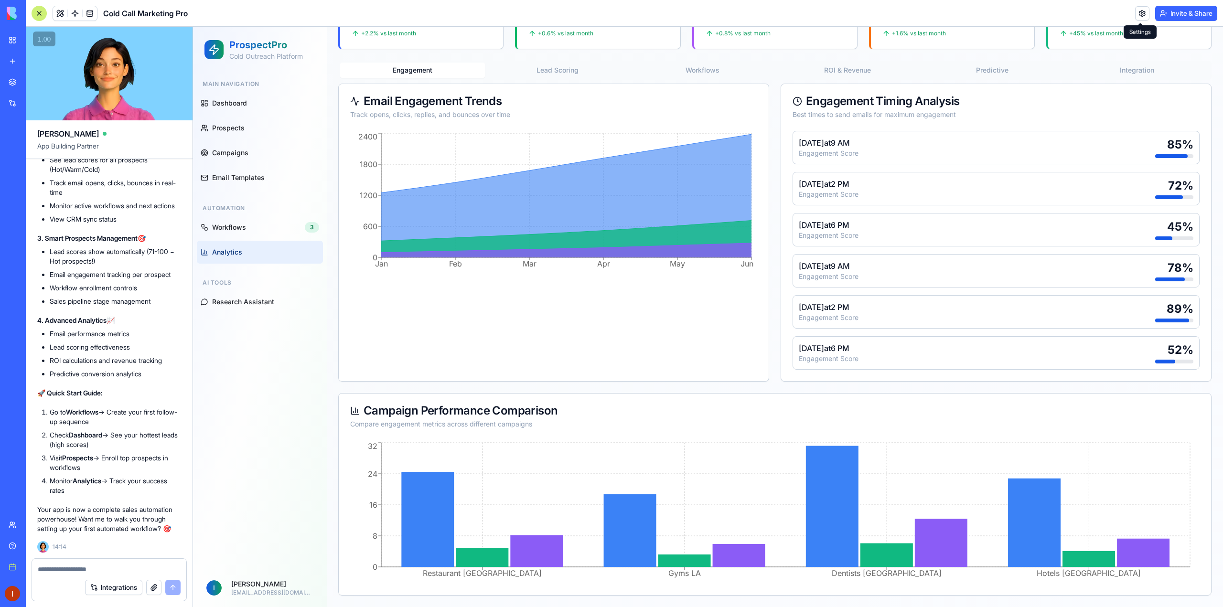
click at [1139, 14] on link at bounding box center [1142, 13] width 14 height 14
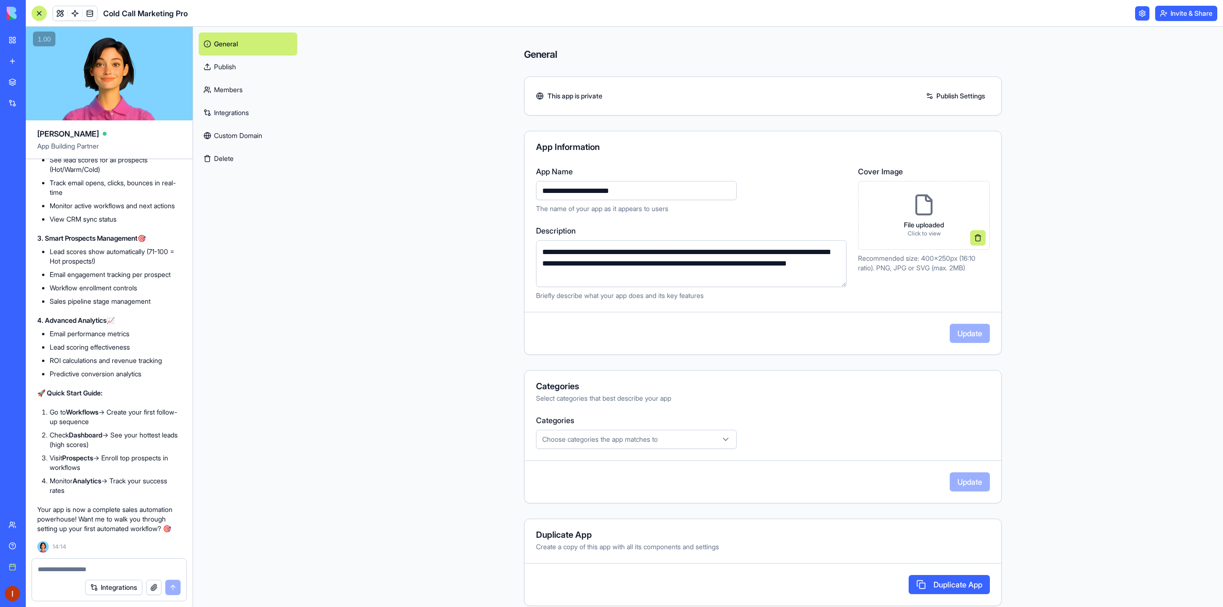
click at [1168, 15] on button "Invite & Share" at bounding box center [1186, 13] width 62 height 15
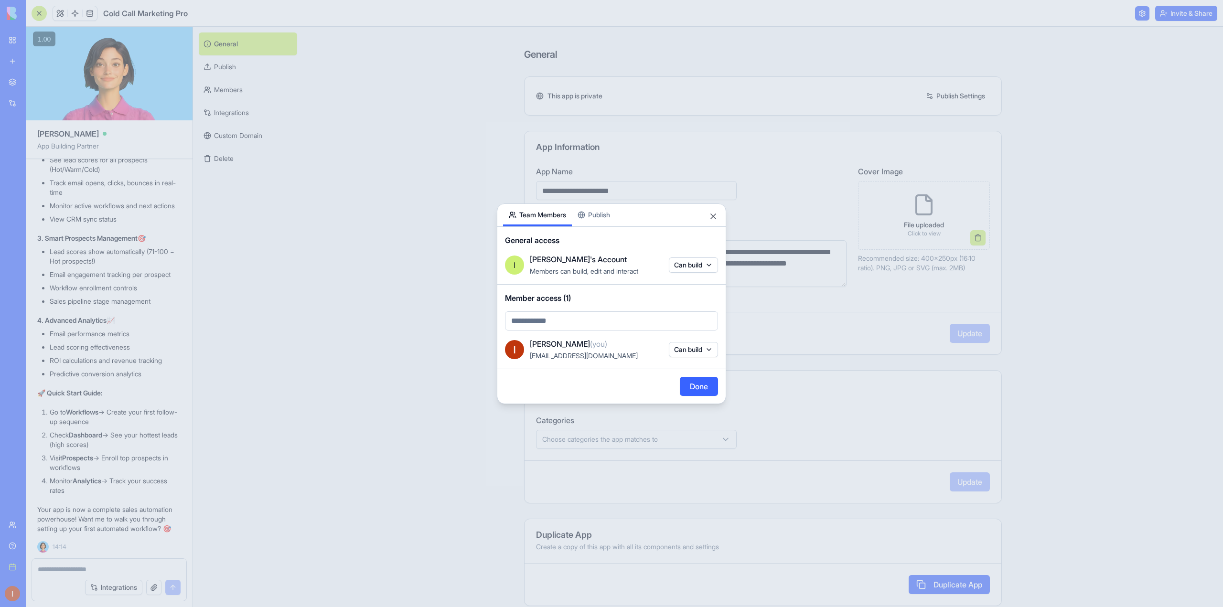
click at [683, 351] on button "Can build" at bounding box center [693, 349] width 49 height 15
click at [651, 303] on div at bounding box center [611, 303] width 1223 height 607
click at [677, 265] on body "BETA My workspace New app Marketplace Integrations Recent Cold Call Marketing P…" at bounding box center [611, 303] width 1223 height 607
click at [696, 297] on span "View & interact" at bounding box center [692, 295] width 74 height 8
click at [684, 267] on body "BETA My workspace New app Marketplace Integrations Recent Cold Call Marketing P…" at bounding box center [611, 303] width 1223 height 607
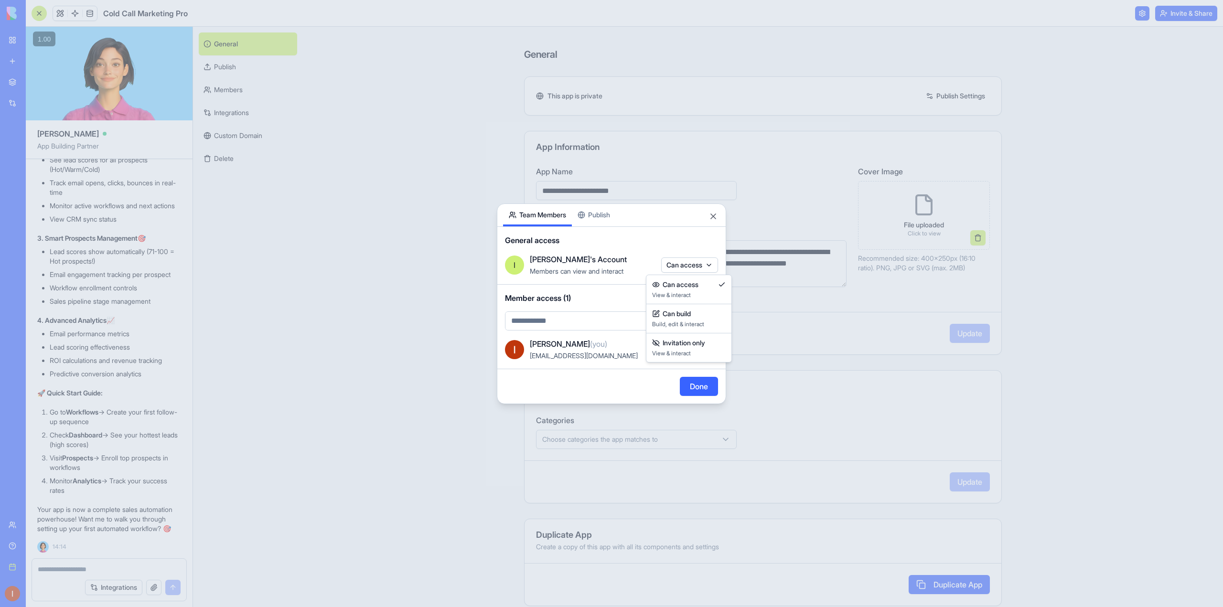
click at [638, 267] on div at bounding box center [611, 303] width 1223 height 607
click at [581, 318] on body "BETA My workspace New app Marketplace Integrations Recent Cold Call Marketing P…" at bounding box center [611, 303] width 1223 height 607
type input "**********"
click at [584, 352] on span "Currently not in your account" at bounding box center [577, 352] width 87 height 8
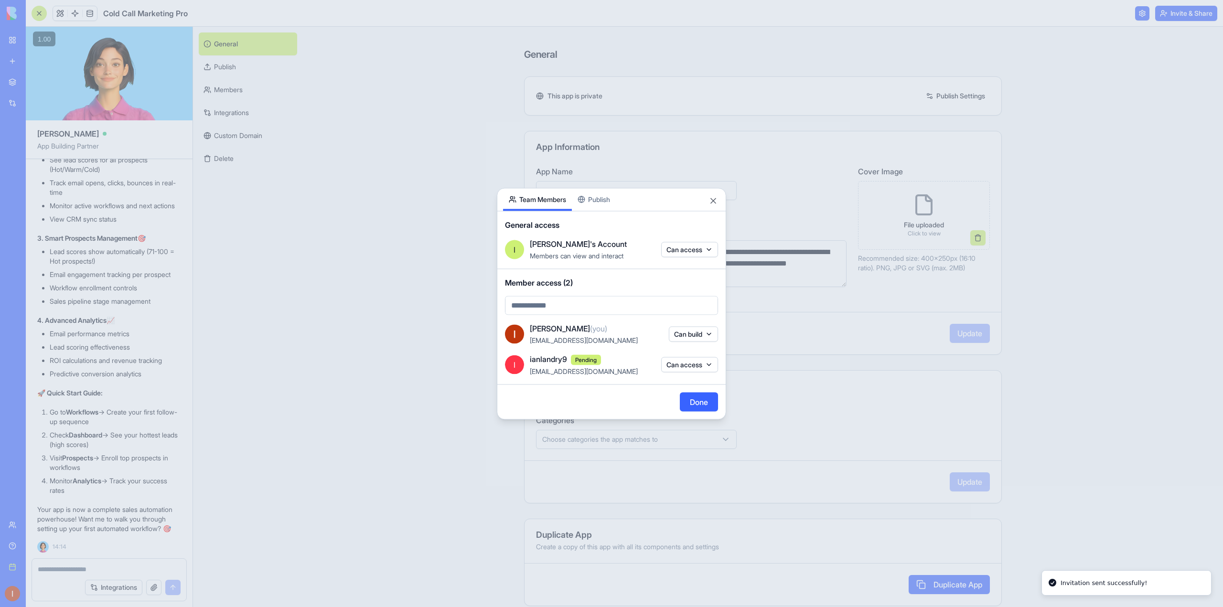
click at [698, 405] on button "Done" at bounding box center [699, 401] width 38 height 19
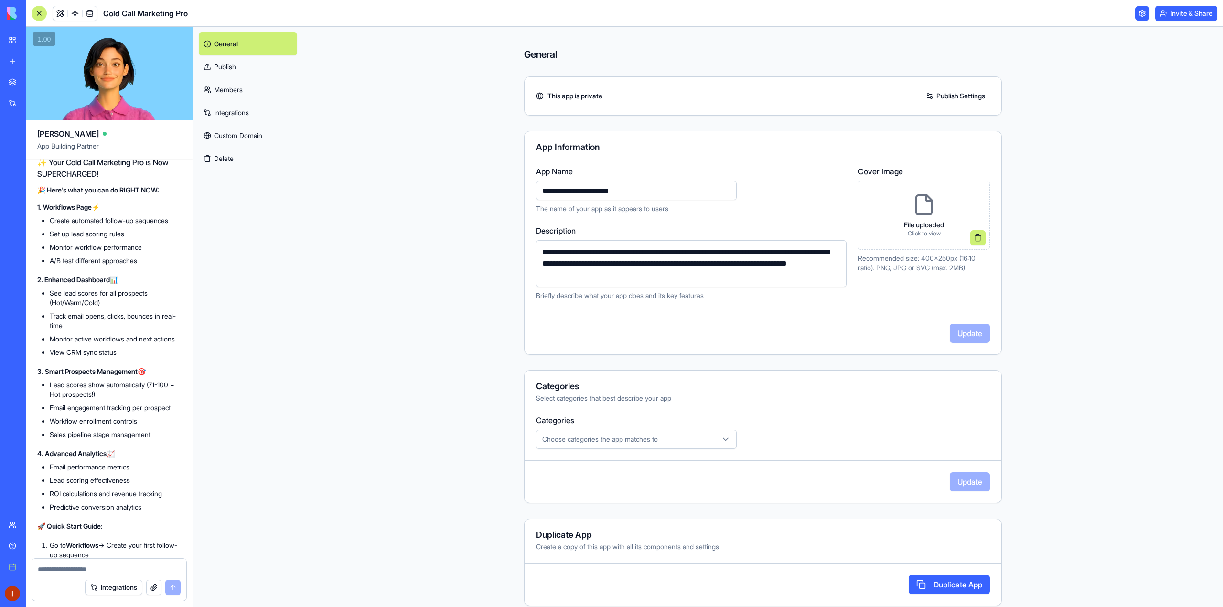
scroll to position [2470, 0]
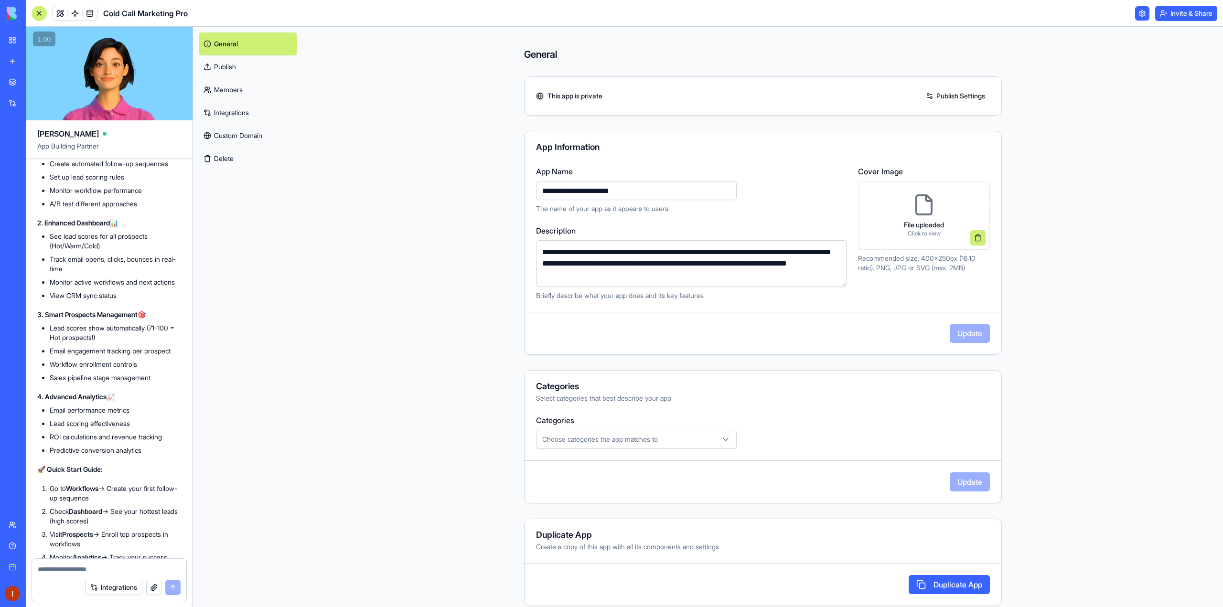
click at [226, 109] on link "Integrations" at bounding box center [248, 112] width 98 height 23
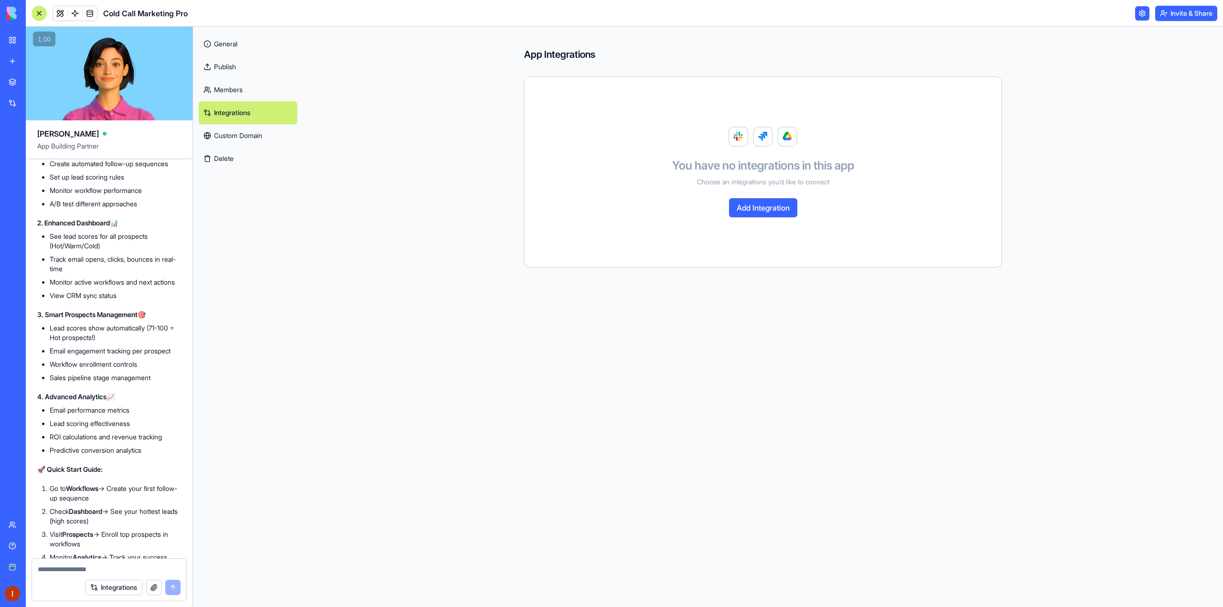
click at [1139, 18] on link at bounding box center [1142, 13] width 14 height 14
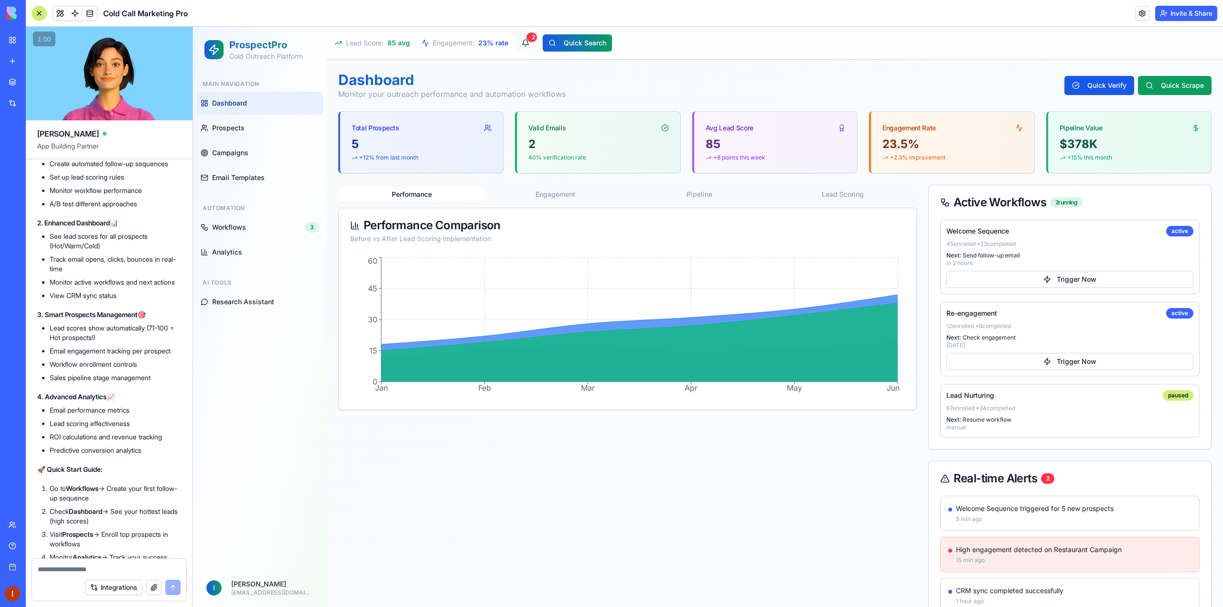
click at [525, 44] on button "2" at bounding box center [525, 42] width 19 height 17
click at [522, 44] on button "2" at bounding box center [525, 42] width 19 height 17
click at [997, 418] on div "Next: Resume workflow" at bounding box center [1069, 420] width 247 height 8
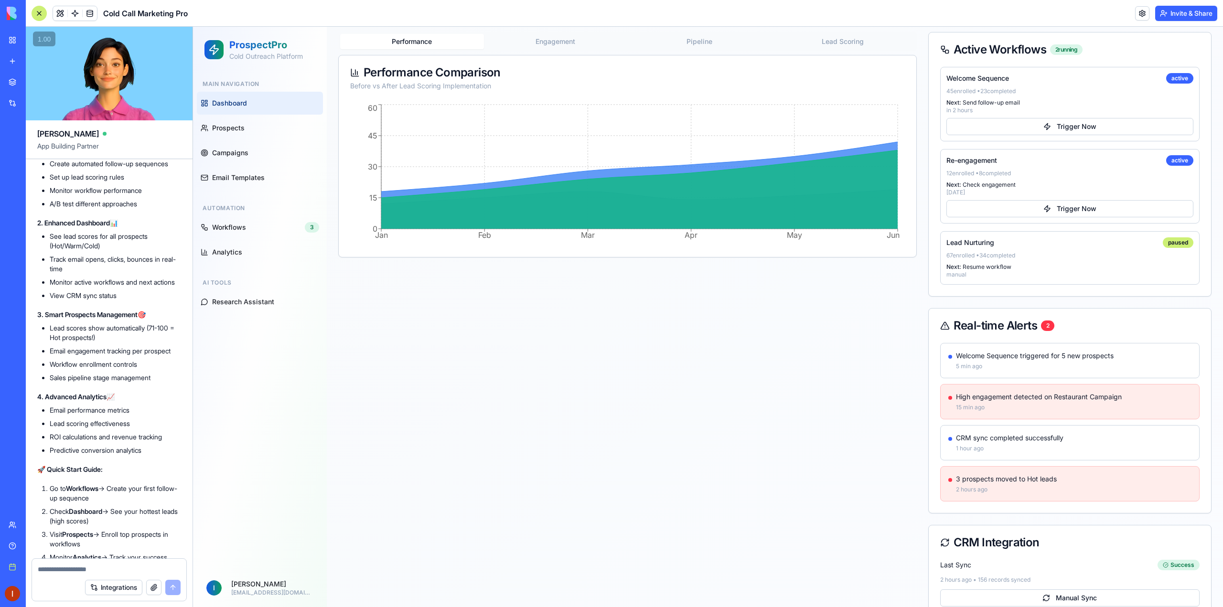
scroll to position [191, 0]
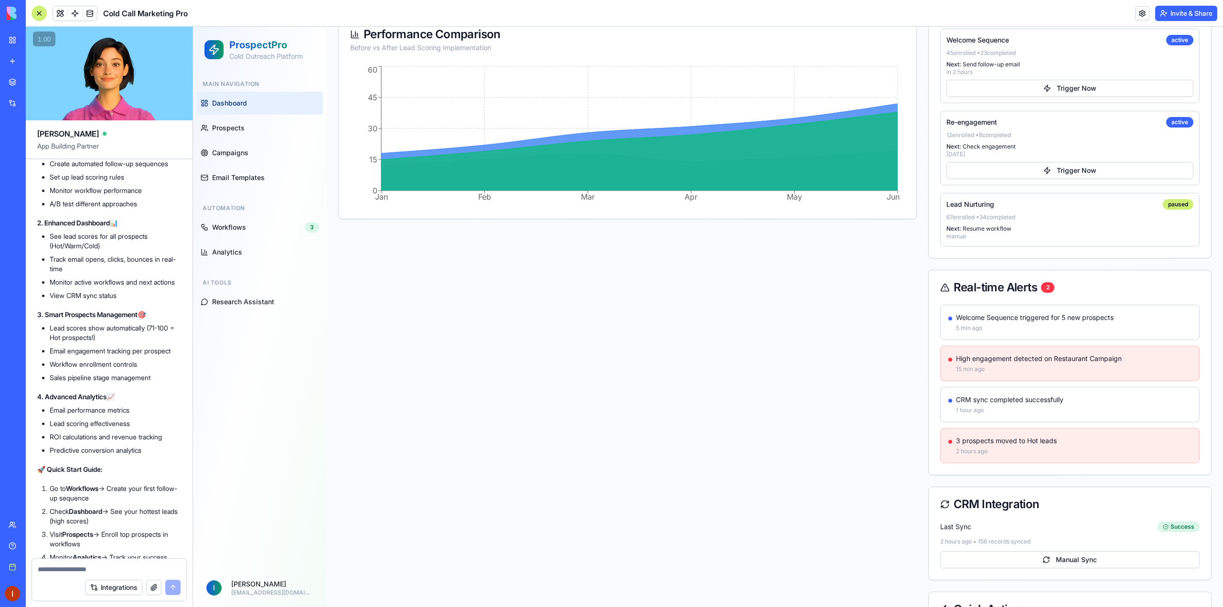
click at [1026, 363] on div "High engagement detected on Restaurant Campaign 15 min ago" at bounding box center [1073, 363] width 235 height 19
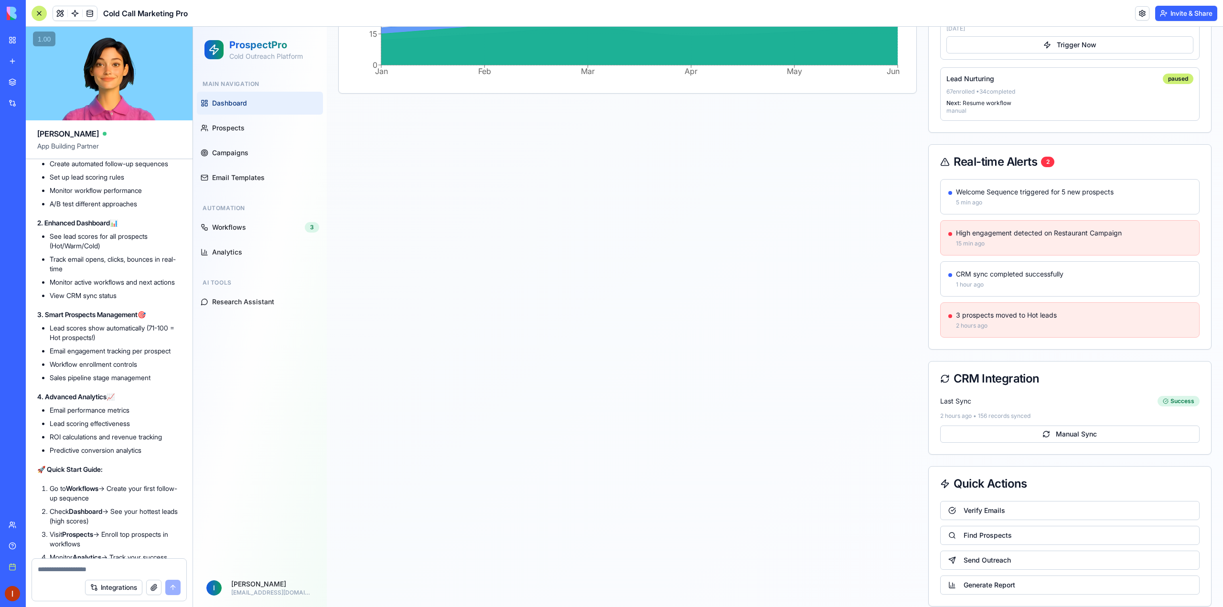
scroll to position [328, 0]
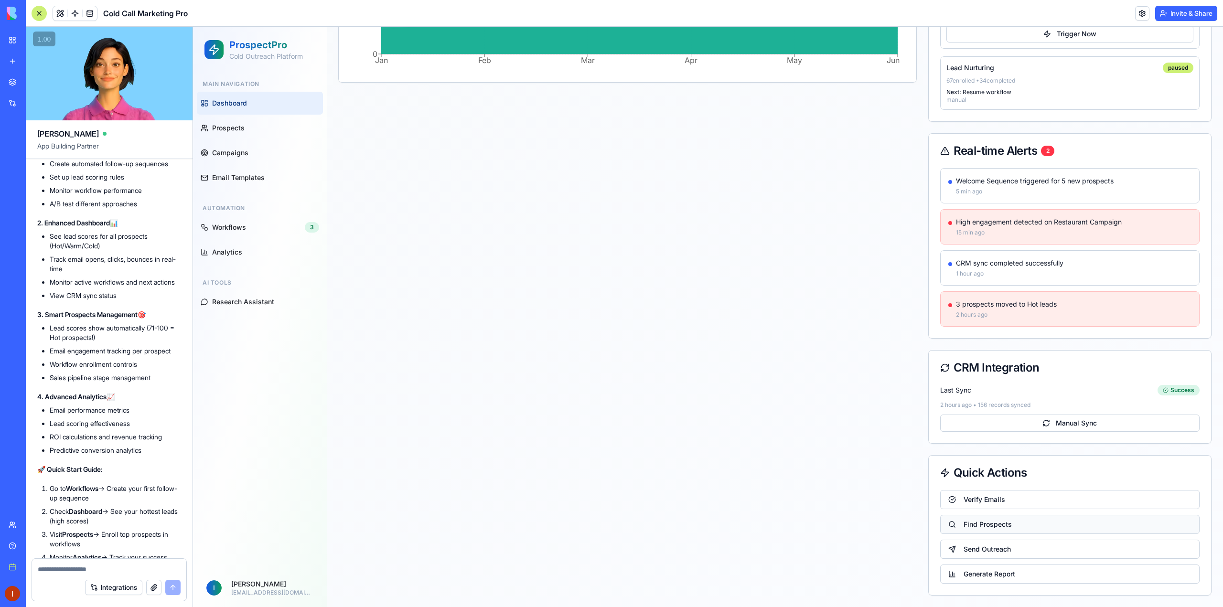
click at [982, 523] on button "Find Prospects" at bounding box center [1069, 524] width 259 height 19
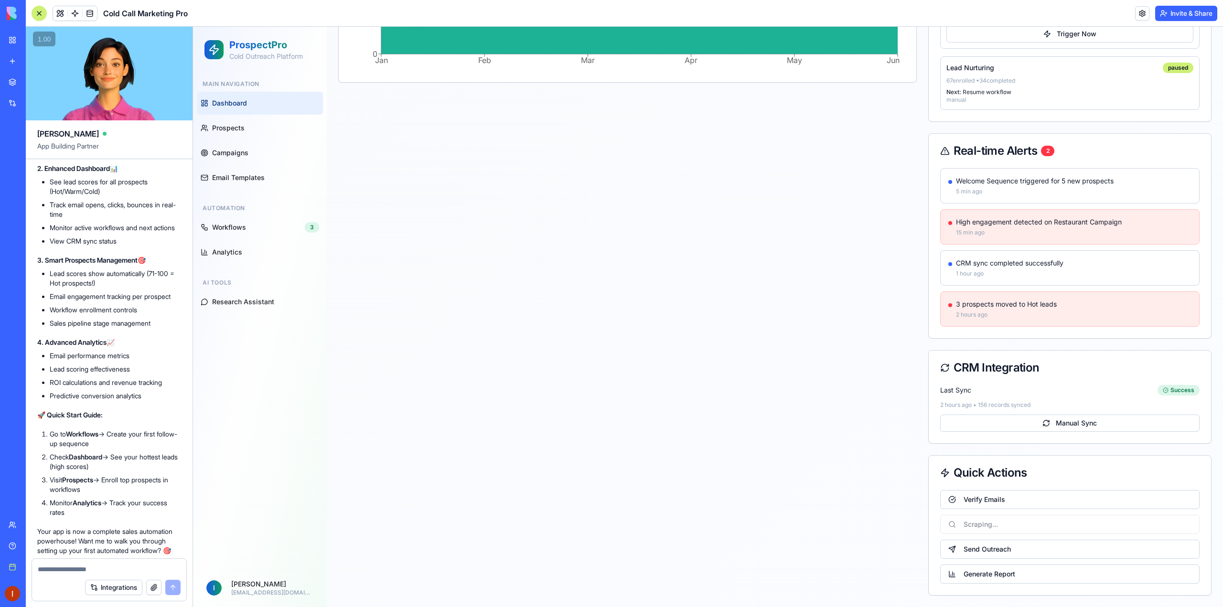
scroll to position [2566, 0]
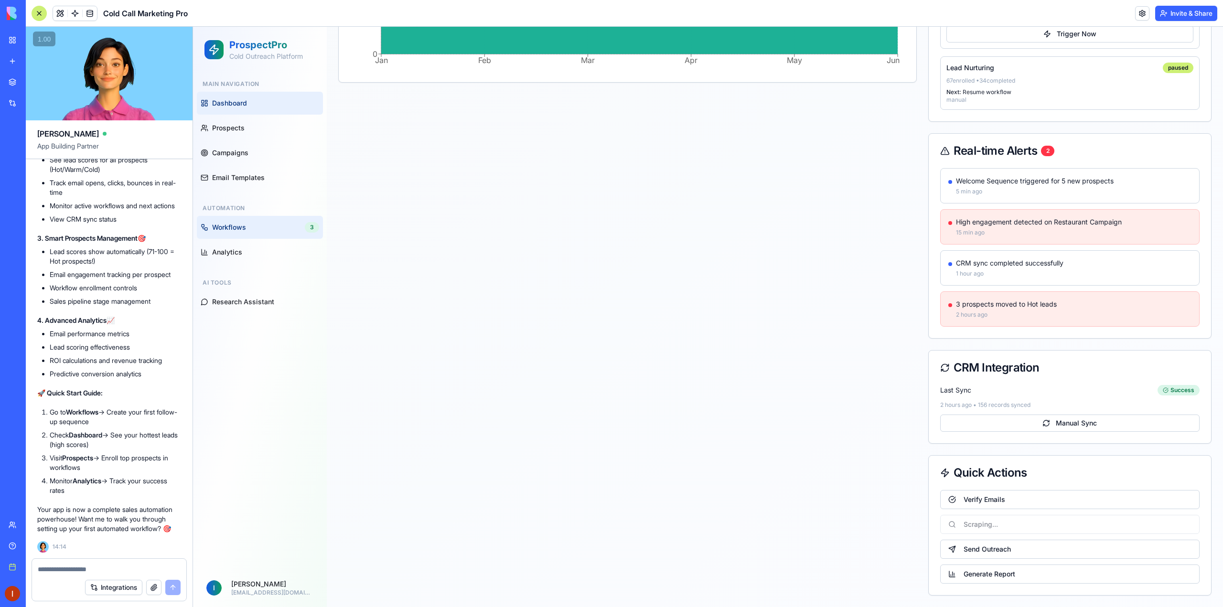
click at [260, 223] on div "Workflows 3" at bounding box center [265, 227] width 107 height 11
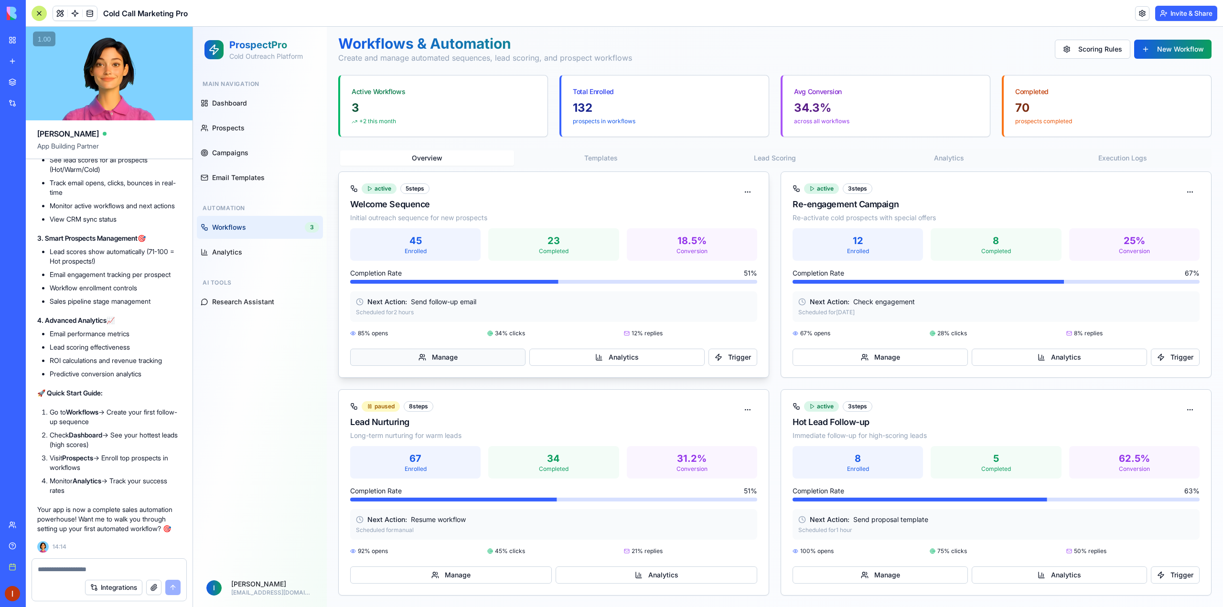
click at [467, 361] on button "Manage" at bounding box center [437, 357] width 175 height 17
click at [462, 362] on button "Manage" at bounding box center [437, 357] width 175 height 17
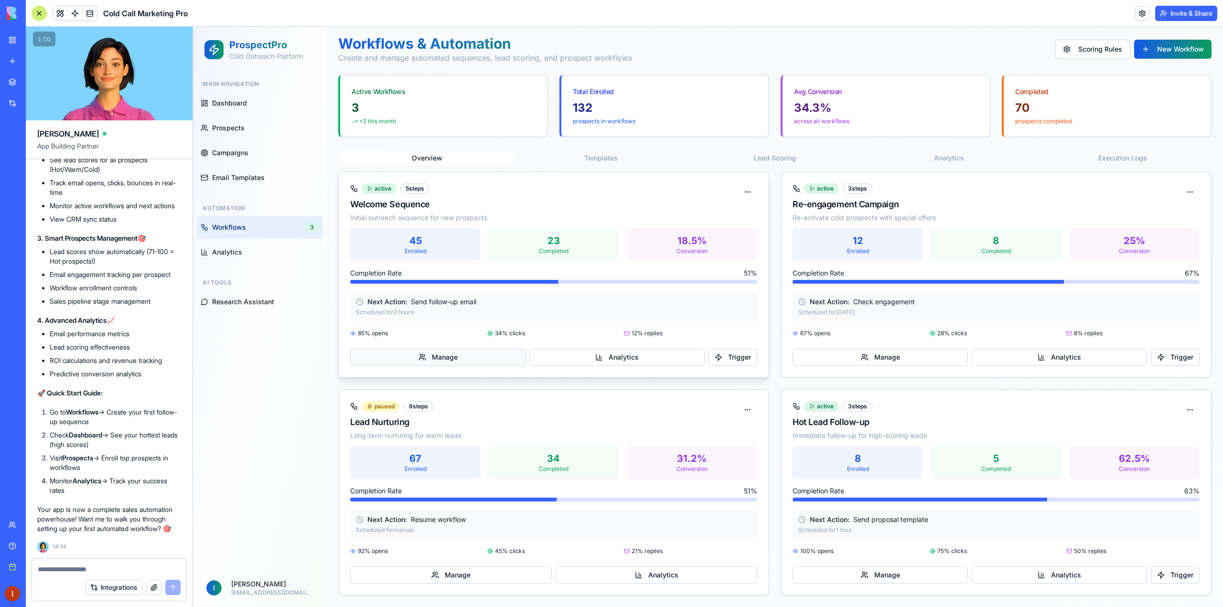
click at [462, 362] on button "Manage" at bounding box center [437, 357] width 175 height 17
click at [956, 156] on div "Workflows & Automation Create and manage automated sequences, lead scoring, and…" at bounding box center [774, 315] width 873 height 561
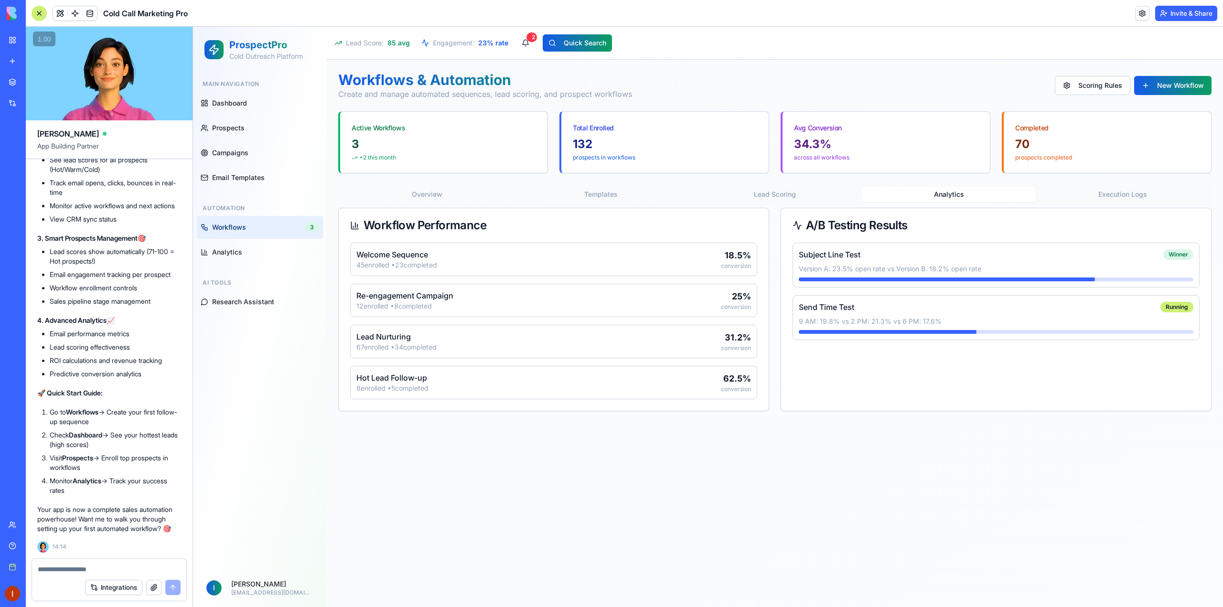
click at [593, 194] on button "Templates" at bounding box center [601, 194] width 174 height 15
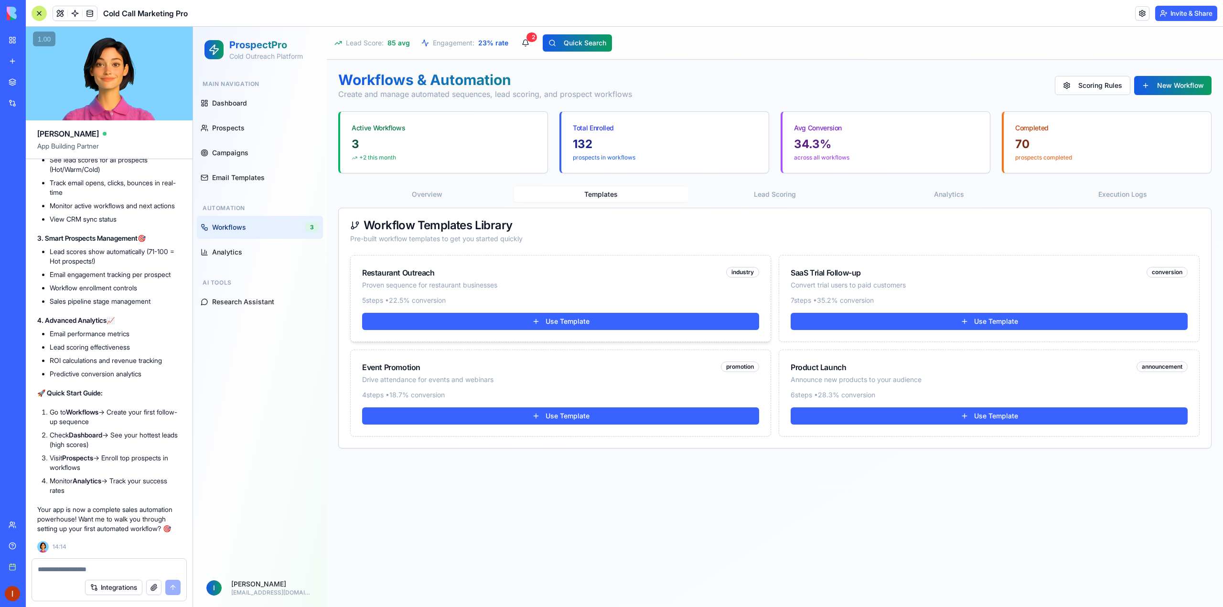
click at [615, 293] on div "Restaurant Outreach Proven sequence for restaurant businesses industry" at bounding box center [561, 276] width 420 height 40
click at [539, 275] on div "Restaurant Outreach Proven sequence for restaurant businesses industry" at bounding box center [560, 278] width 397 height 23
click at [525, 274] on div "Restaurant Outreach Proven sequence for restaurant businesses industry" at bounding box center [560, 278] width 397 height 23
click at [470, 281] on div "Proven sequence for restaurant businesses" at bounding box center [429, 285] width 135 height 10
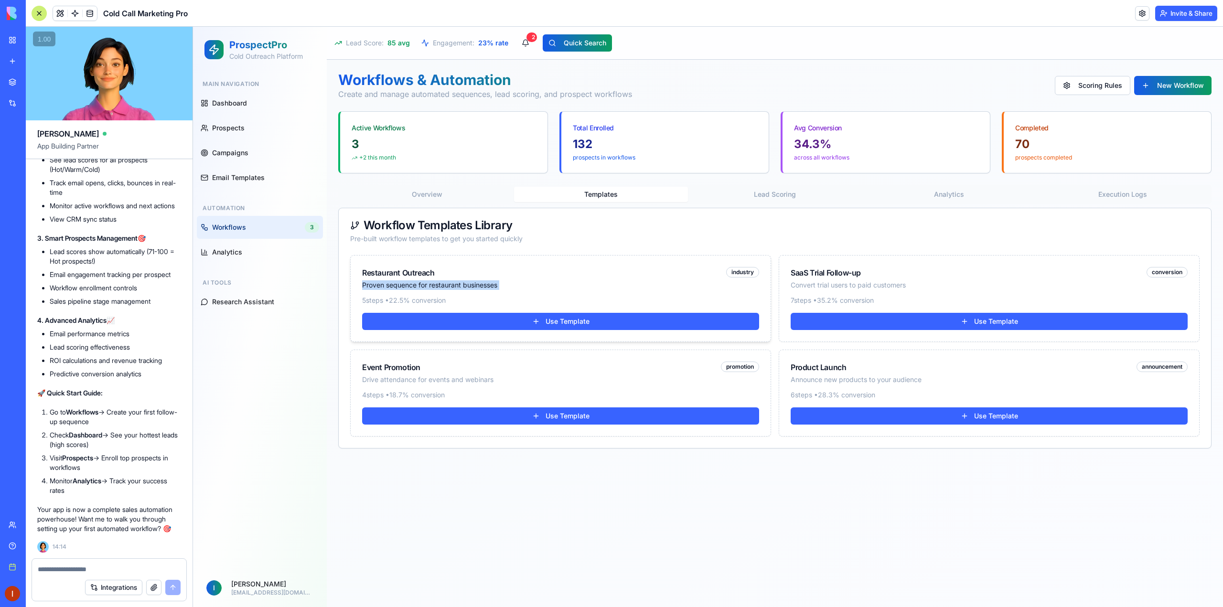
click at [469, 281] on div "Proven sequence for restaurant businesses" at bounding box center [429, 285] width 135 height 10
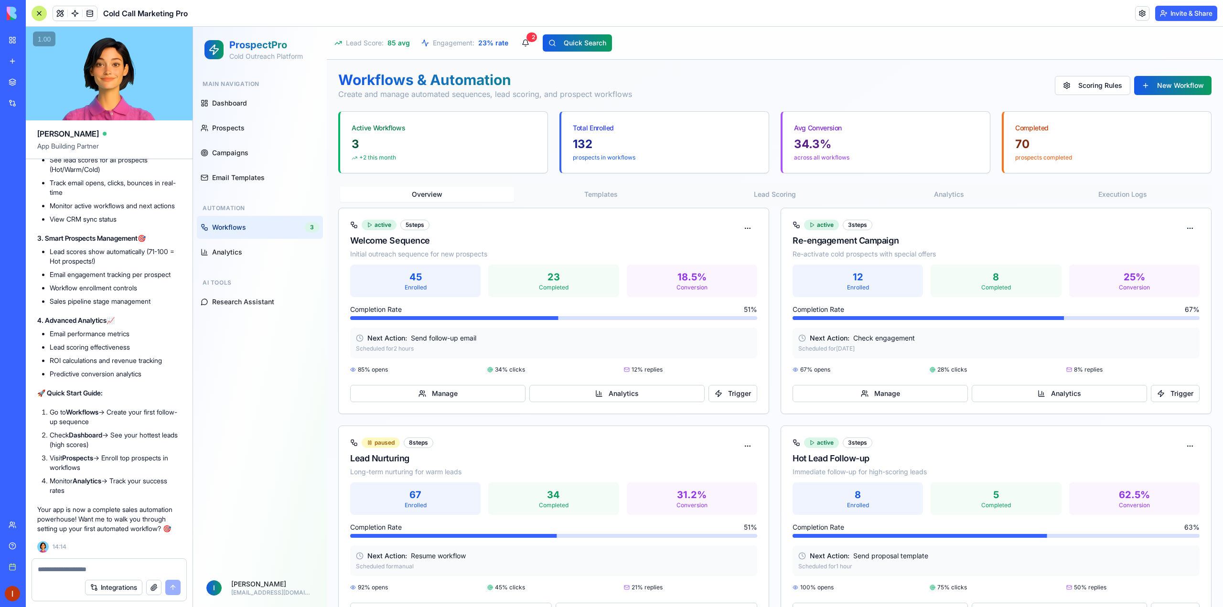
click at [450, 201] on button "Overview" at bounding box center [427, 194] width 174 height 15
click at [271, 107] on link "Dashboard" at bounding box center [260, 103] width 126 height 23
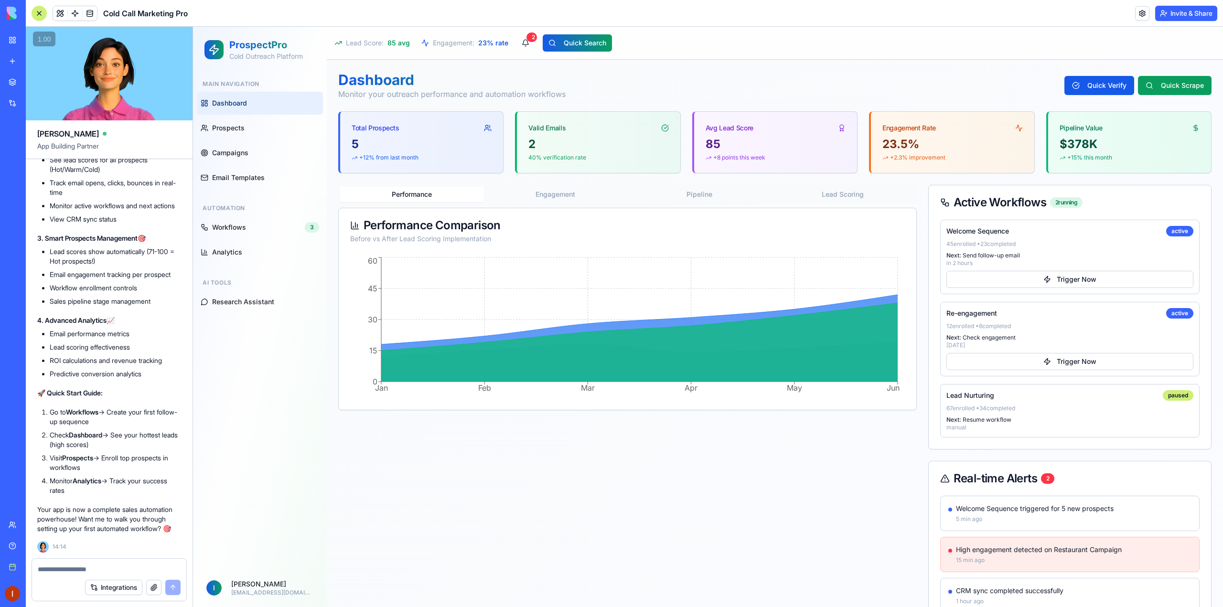
click at [544, 191] on button "Engagement" at bounding box center [556, 194] width 144 height 15
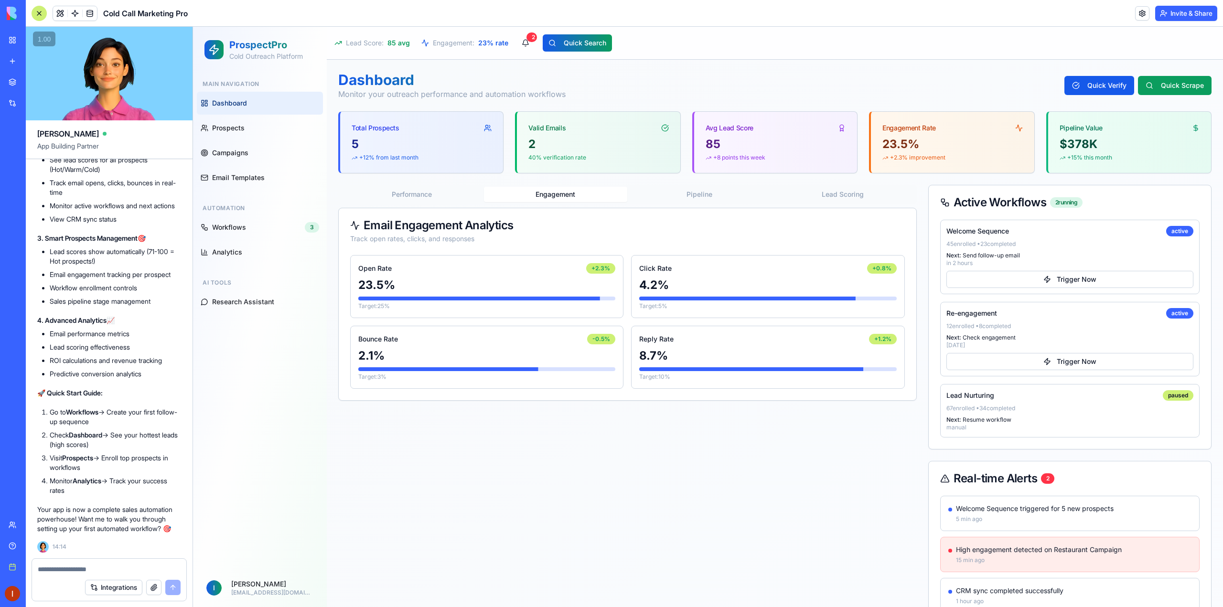
click at [438, 196] on button "Performance" at bounding box center [412, 194] width 144 height 15
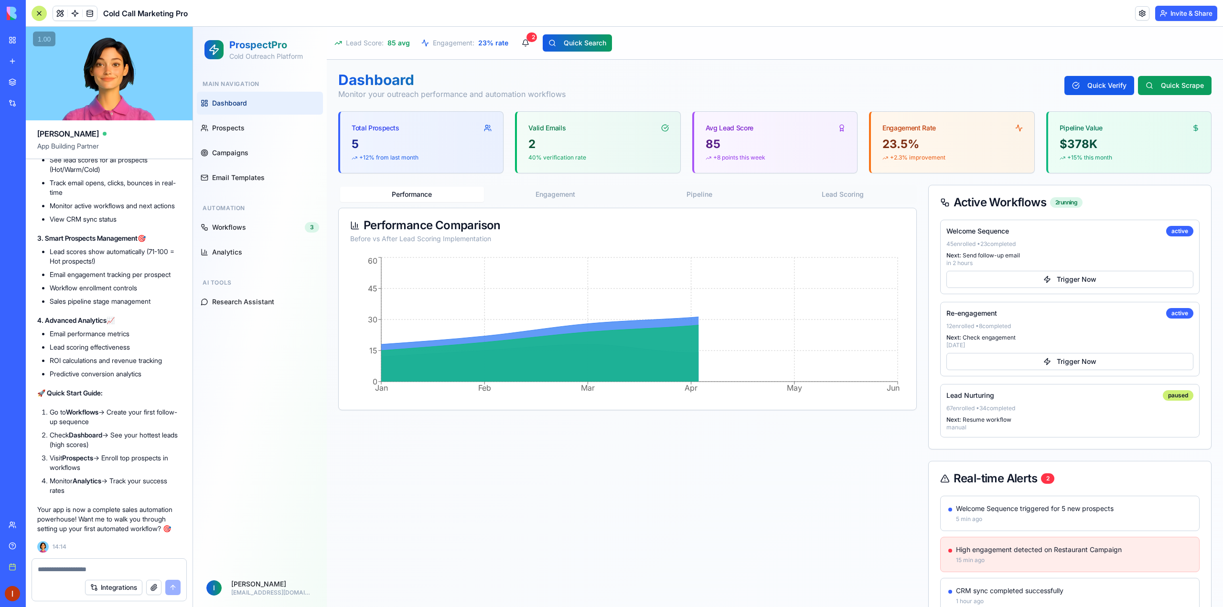
click at [682, 196] on button "Pipeline" at bounding box center [699, 194] width 144 height 15
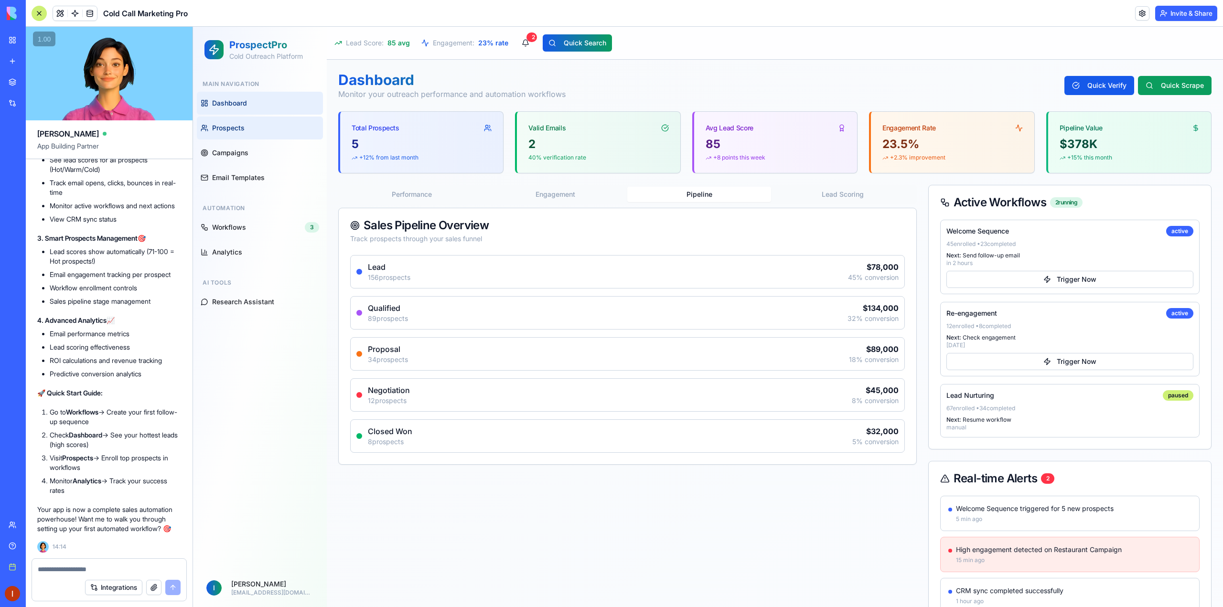
click at [242, 135] on link "Prospects" at bounding box center [260, 128] width 126 height 23
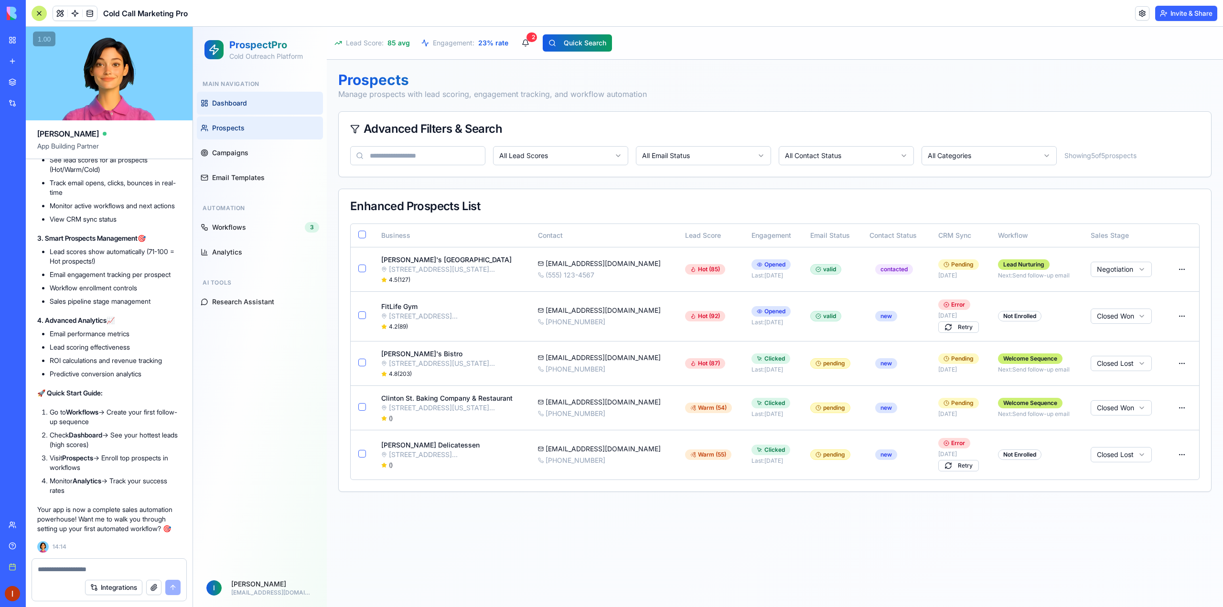
click at [254, 112] on link "Dashboard" at bounding box center [260, 103] width 126 height 23
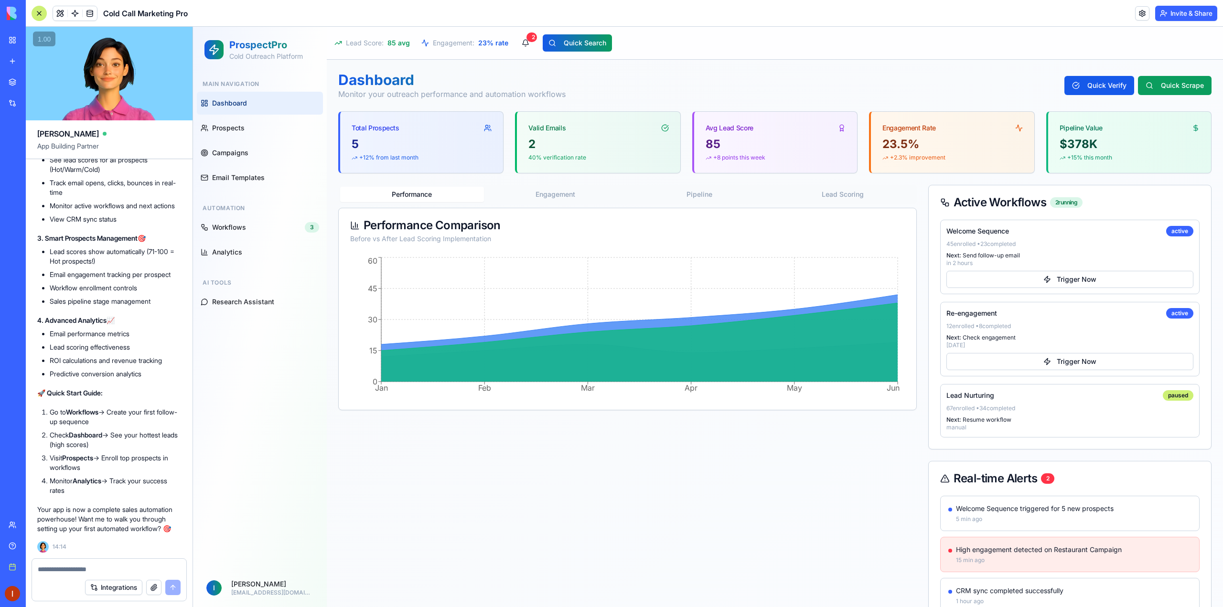
click at [828, 197] on button "Lead Scoring" at bounding box center [843, 194] width 144 height 15
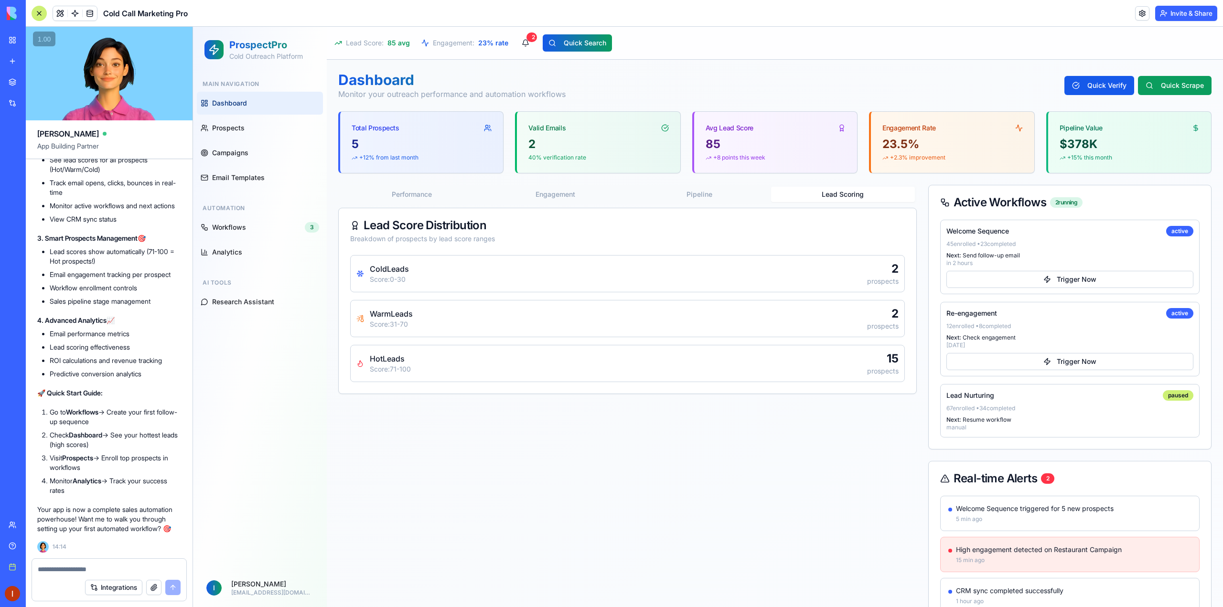
click at [35, 82] on div "Marketplace" at bounding box center [29, 82] width 12 height 10
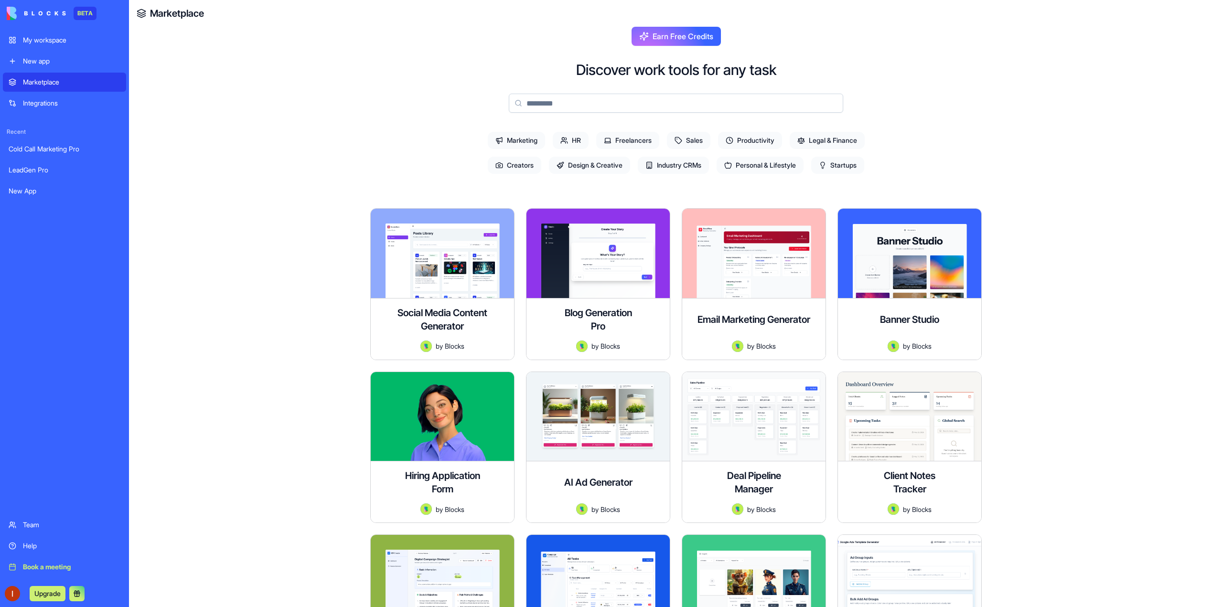
click at [689, 169] on span "Industry CRMs" at bounding box center [673, 165] width 71 height 17
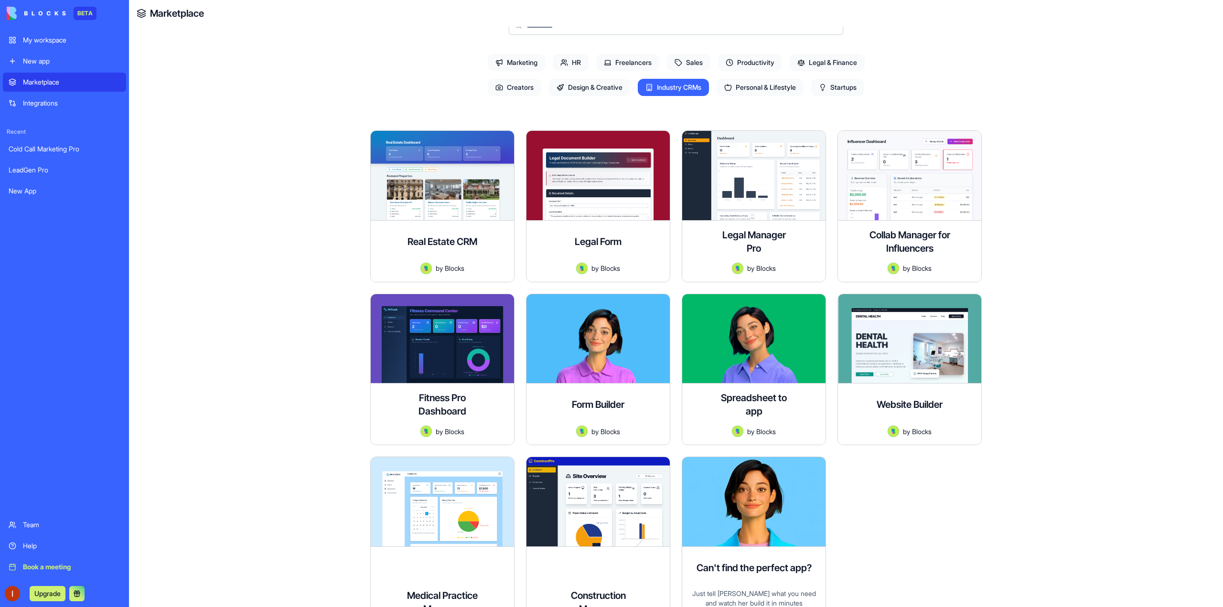
scroll to position [160, 0]
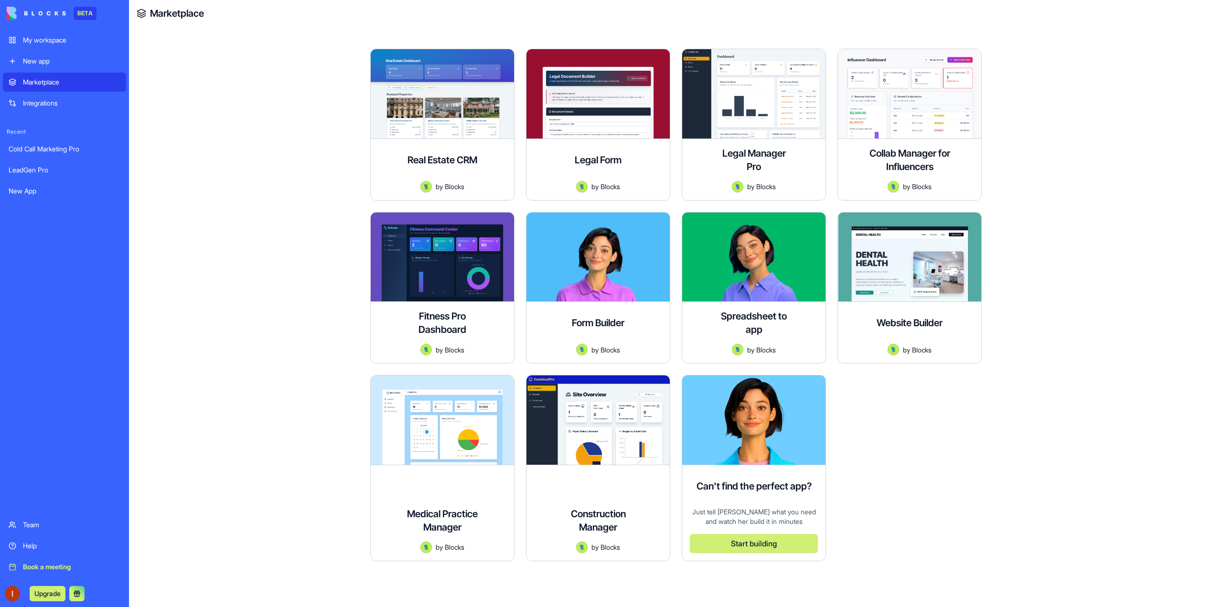
click at [62, 594] on button "Upgrade" at bounding box center [48, 593] width 36 height 15
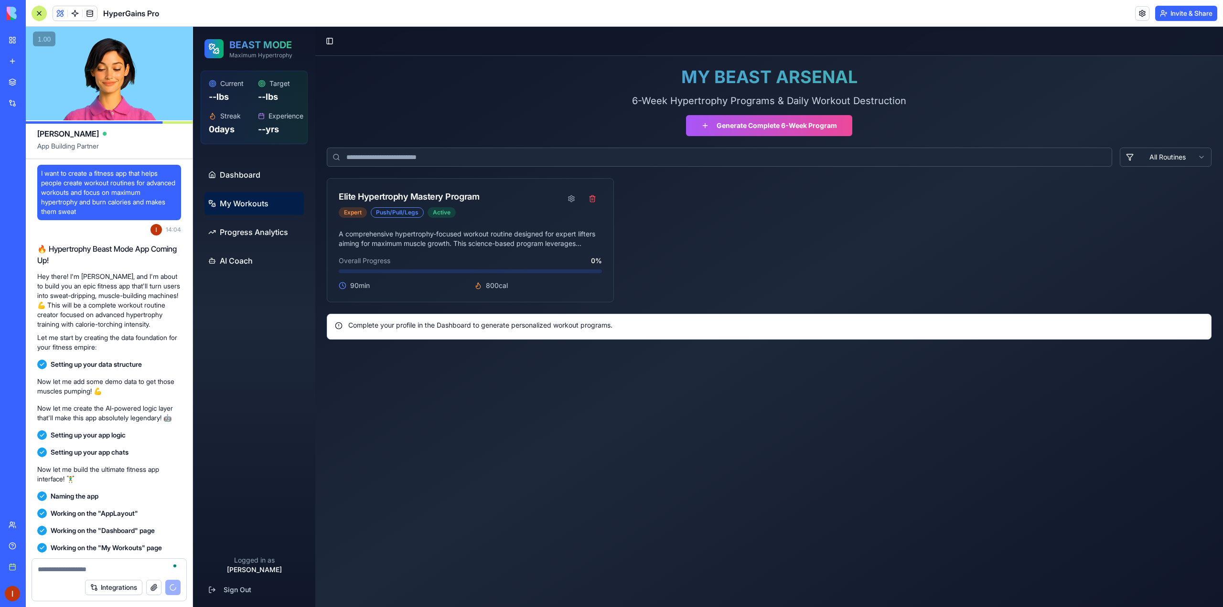
scroll to position [3256, 0]
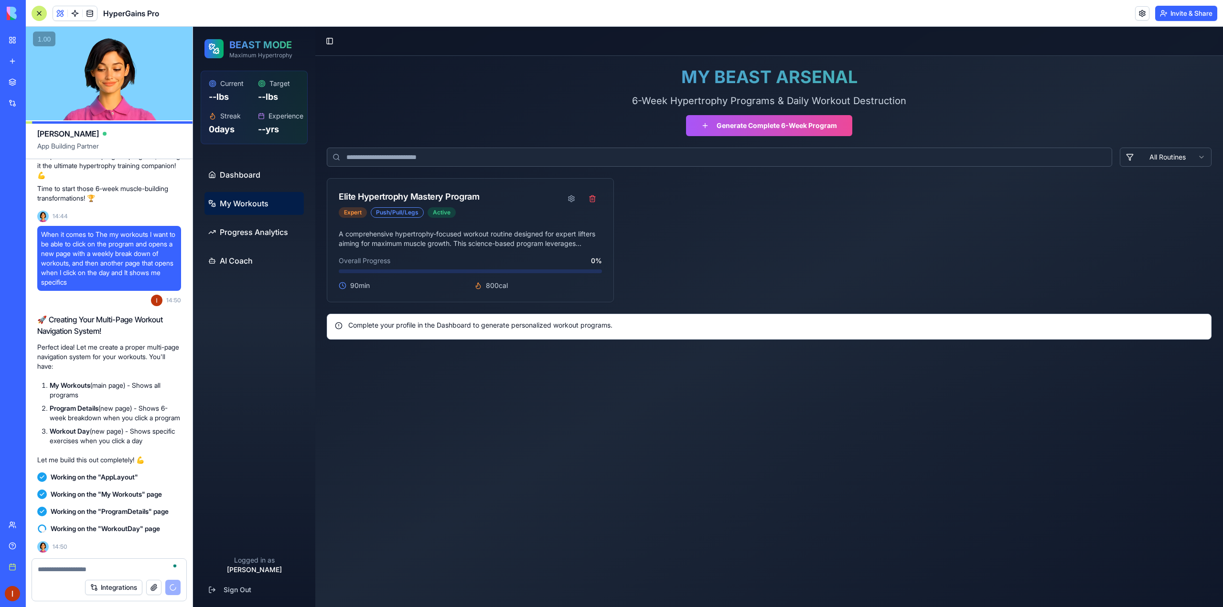
click at [35, 548] on div "Help" at bounding box center [29, 546] width 12 height 10
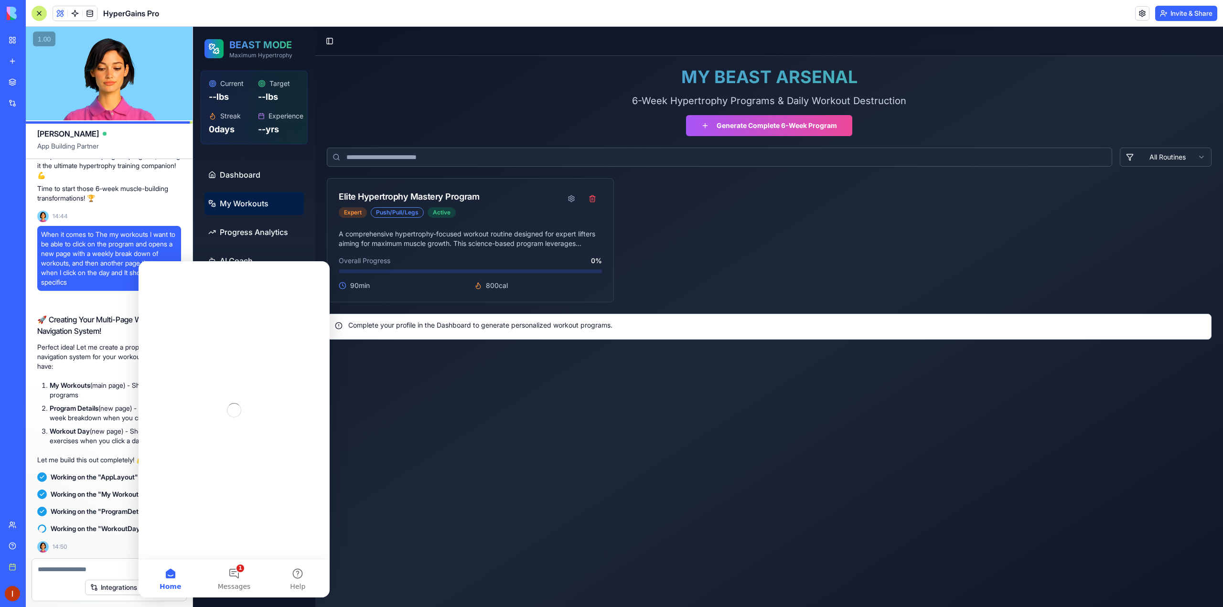
scroll to position [0, 0]
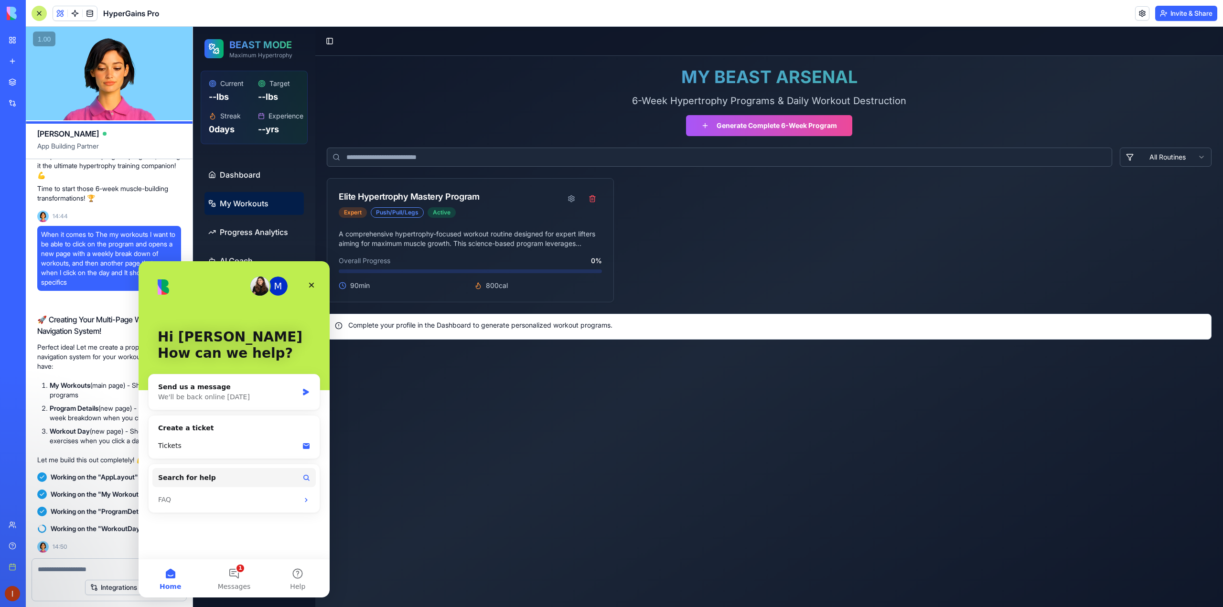
click at [446, 441] on main "Toggle Sidebar MY BEAST ARSENAL 6-Week Hypertrophy Programs & Daily Workout Des…" at bounding box center [768, 317] width 907 height 580
click at [311, 288] on icon "Close" at bounding box center [312, 285] width 8 height 8
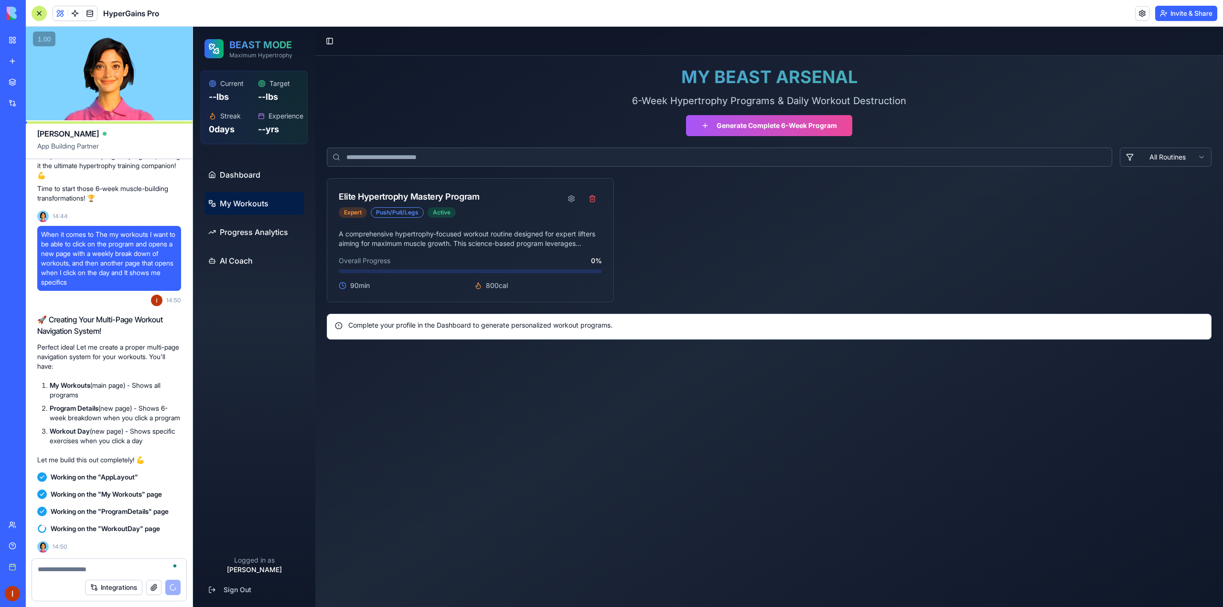
drag, startPoint x: 986, startPoint y: 154, endPoint x: 795, endPoint y: 390, distance: 303.7
click at [796, 390] on main "Toggle Sidebar MY BEAST ARSENAL 6-Week Hypertrophy Programs & Daily Workout Des…" at bounding box center [768, 317] width 907 height 580
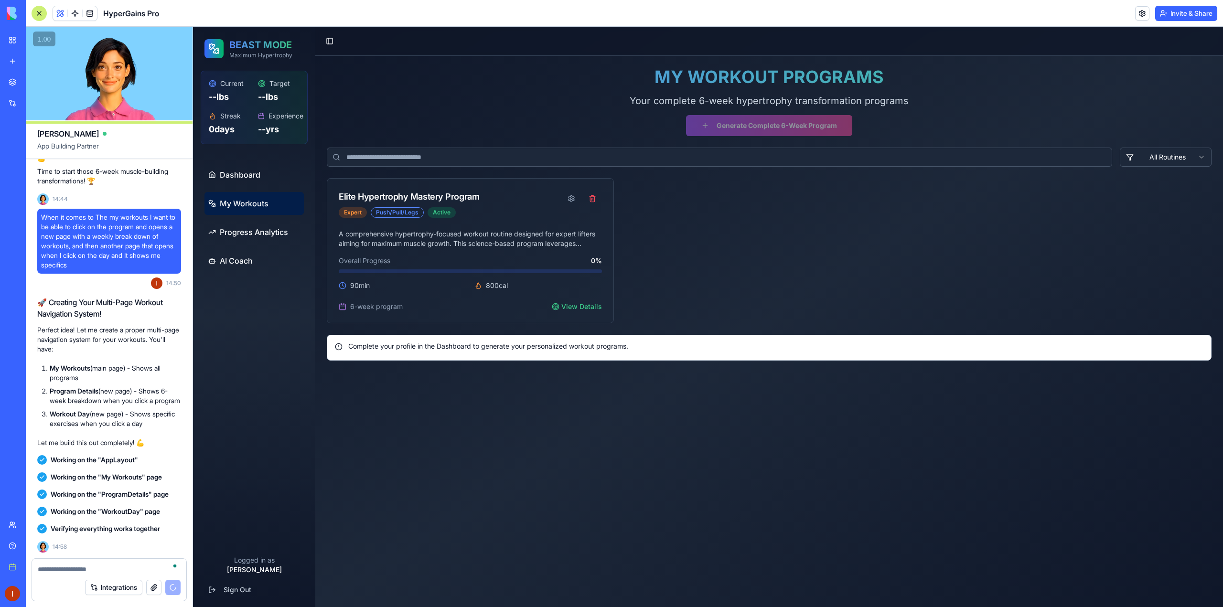
scroll to position [4118, 0]
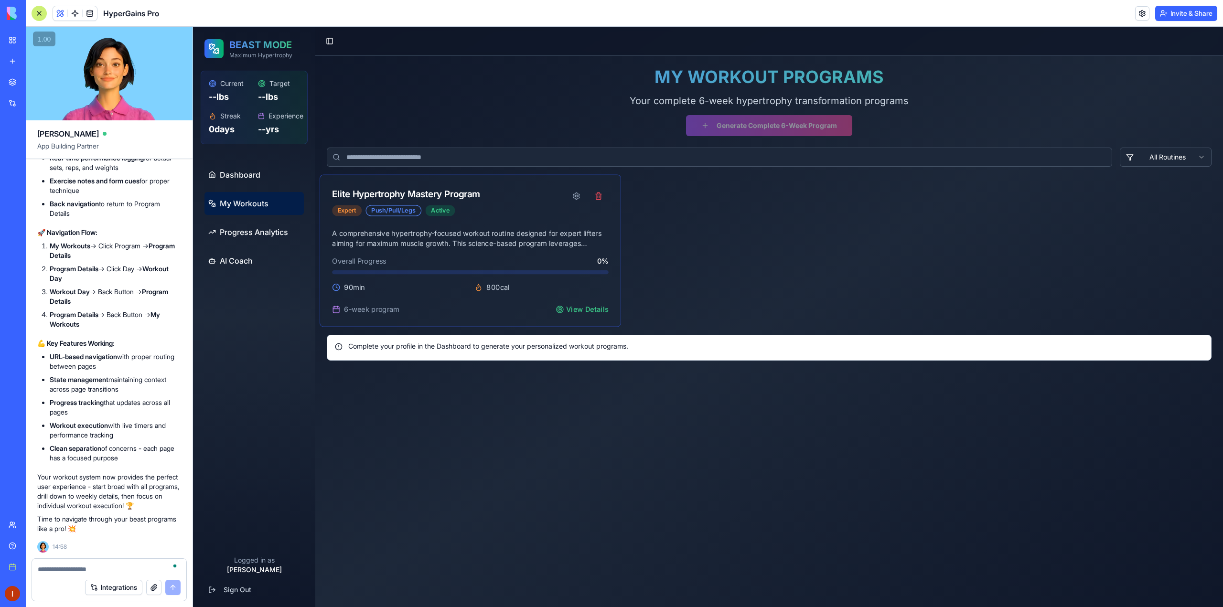
click at [582, 308] on span "View Details" at bounding box center [587, 309] width 43 height 10
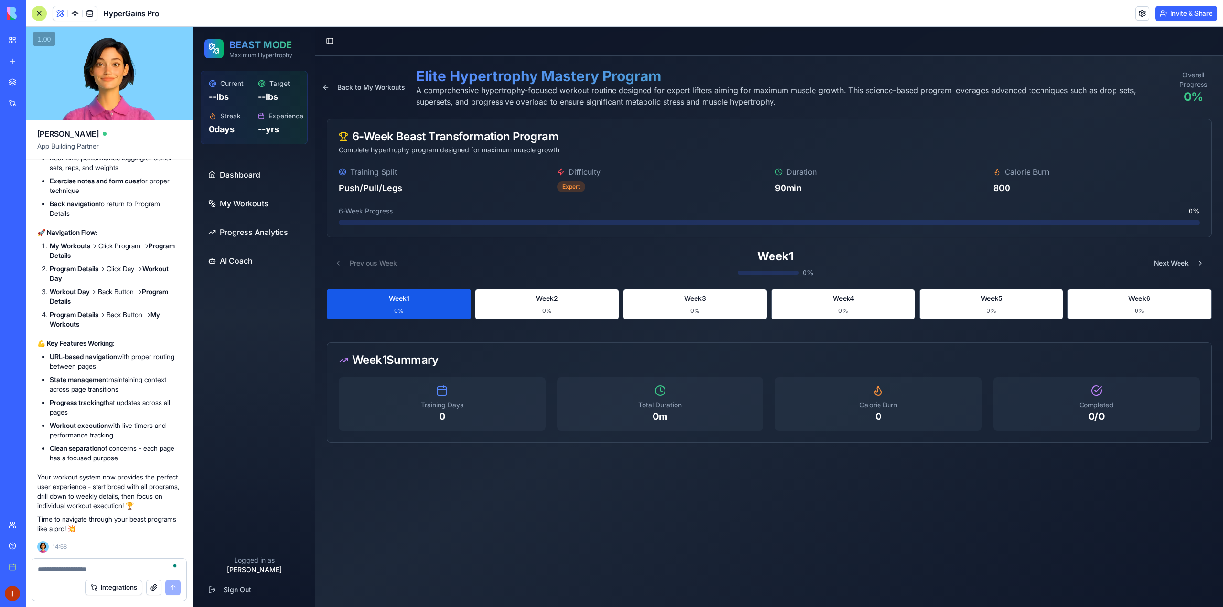
click at [408, 302] on span "Week 1" at bounding box center [399, 299] width 21 height 10
click at [547, 306] on button "Week 2 0 %" at bounding box center [547, 304] width 144 height 31
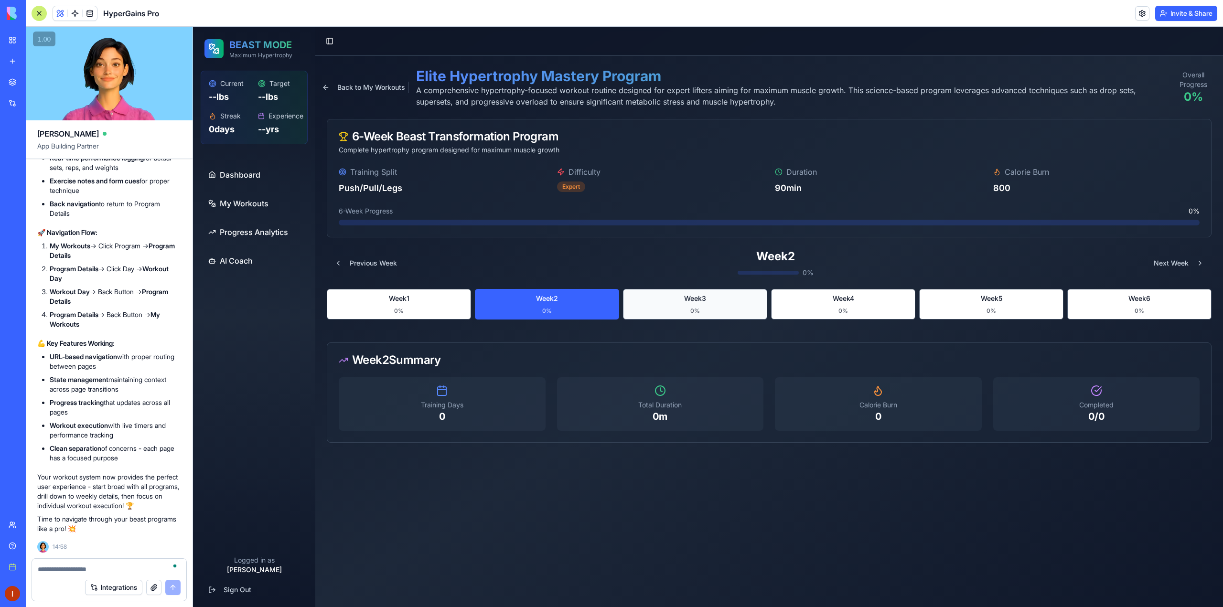
click at [673, 306] on button "Week 3 0 %" at bounding box center [695, 304] width 144 height 31
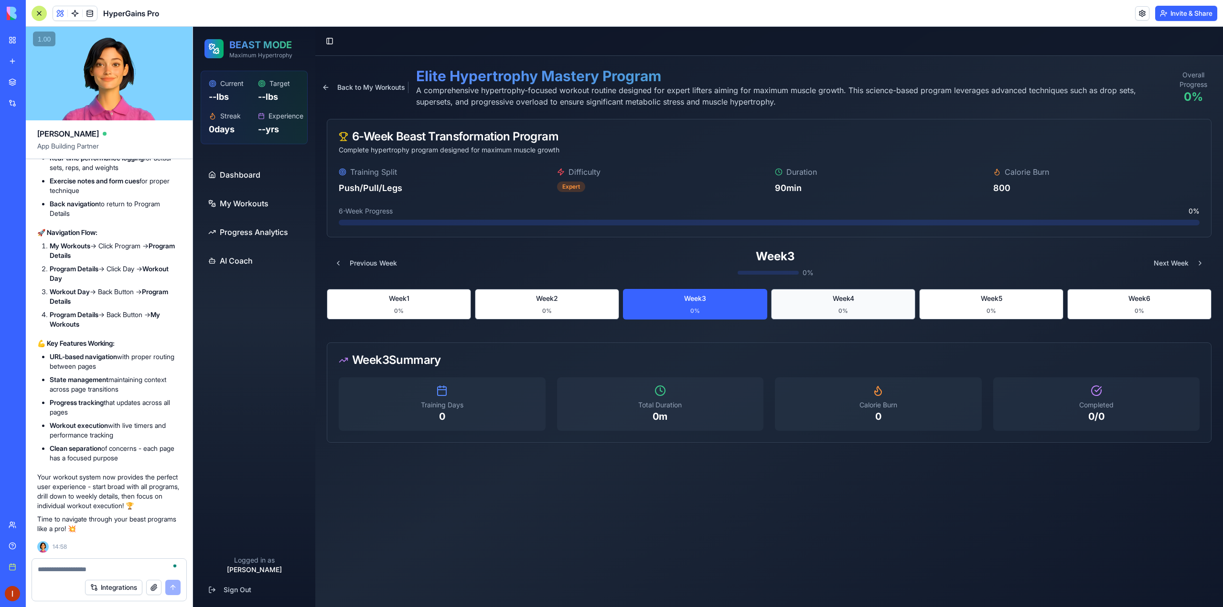
click at [834, 310] on button "Week 4 0 %" at bounding box center [843, 304] width 144 height 31
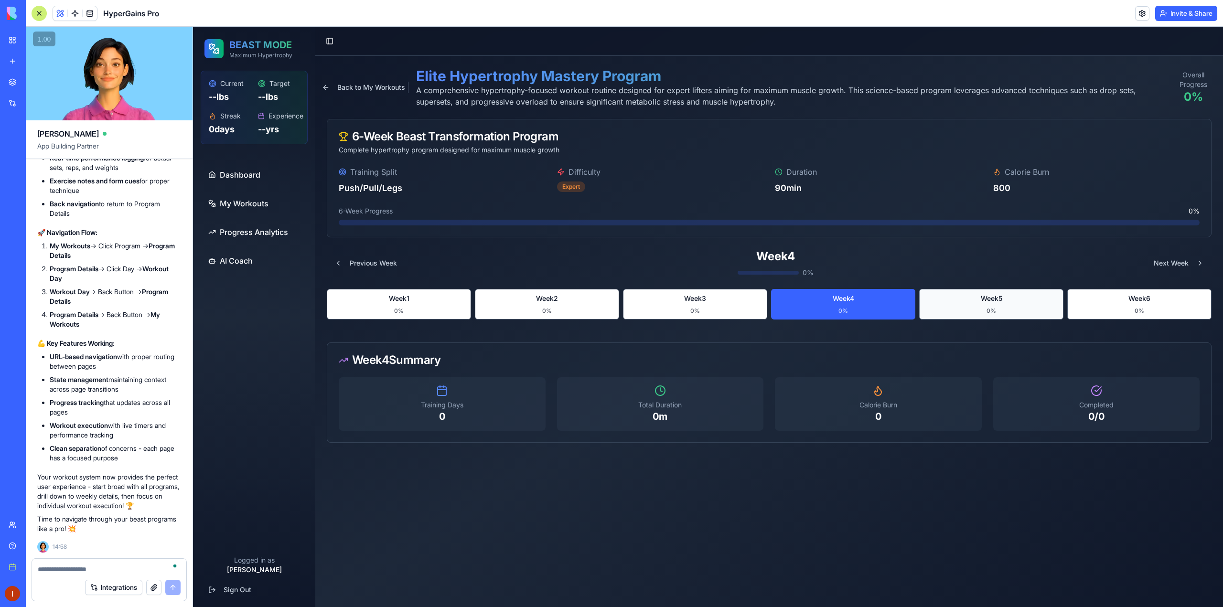
drag, startPoint x: 973, startPoint y: 309, endPoint x: 1011, endPoint y: 309, distance: 37.3
click at [974, 309] on button "Week 5 0 %" at bounding box center [991, 304] width 144 height 31
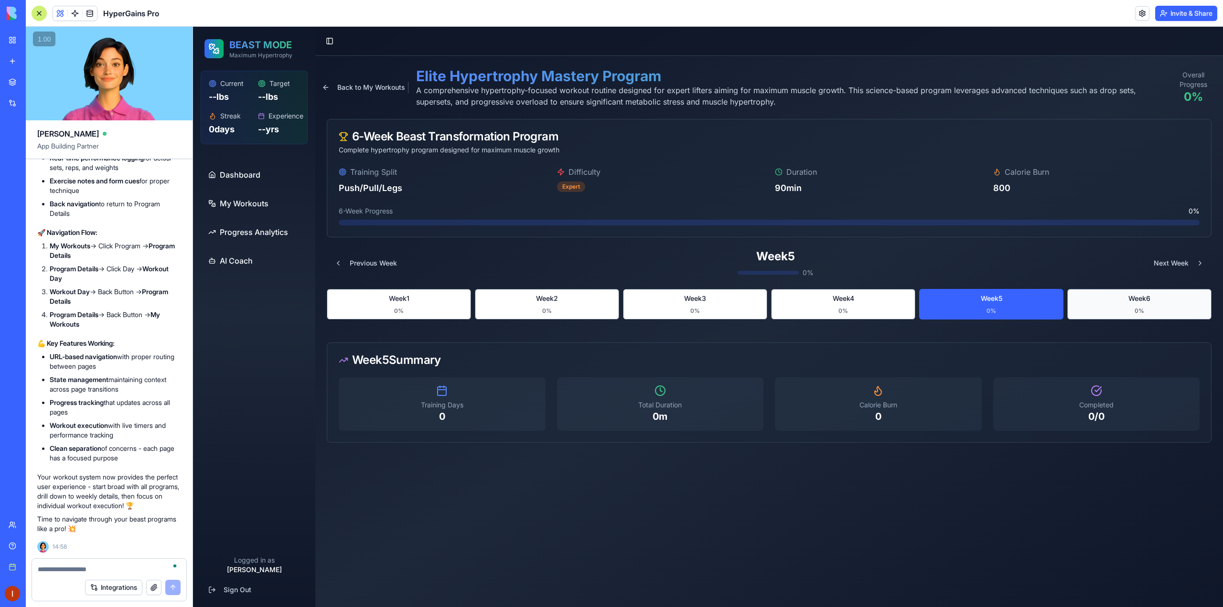
click at [1099, 307] on button "Week 6 0 %" at bounding box center [1139, 304] width 144 height 31
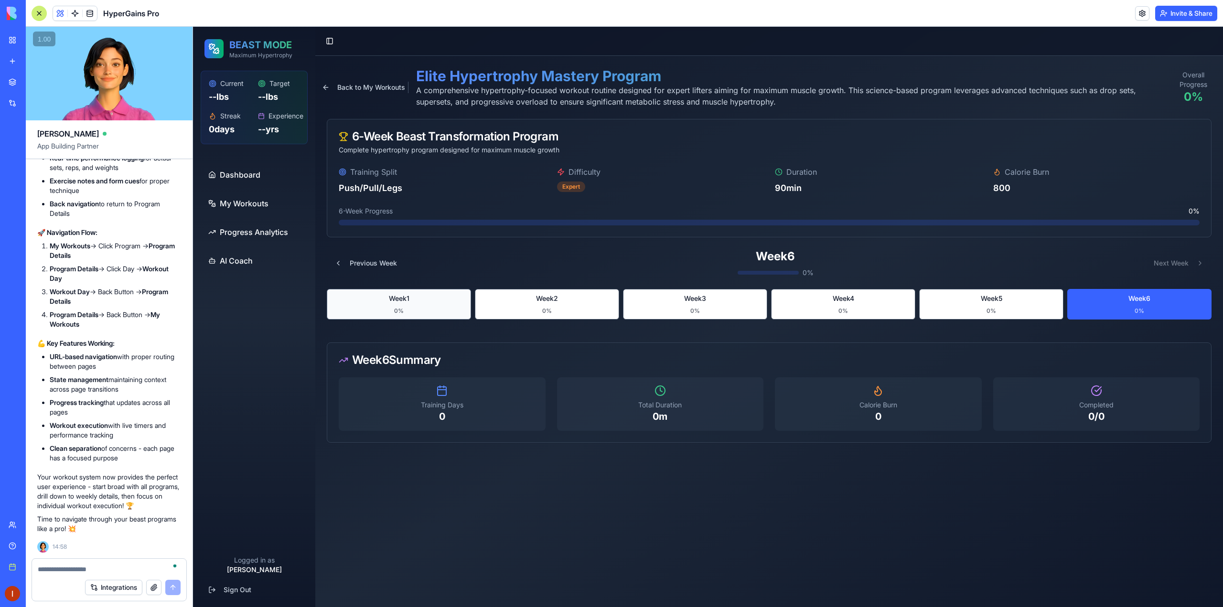
click at [354, 308] on button "Week 1 0 %" at bounding box center [399, 304] width 144 height 31
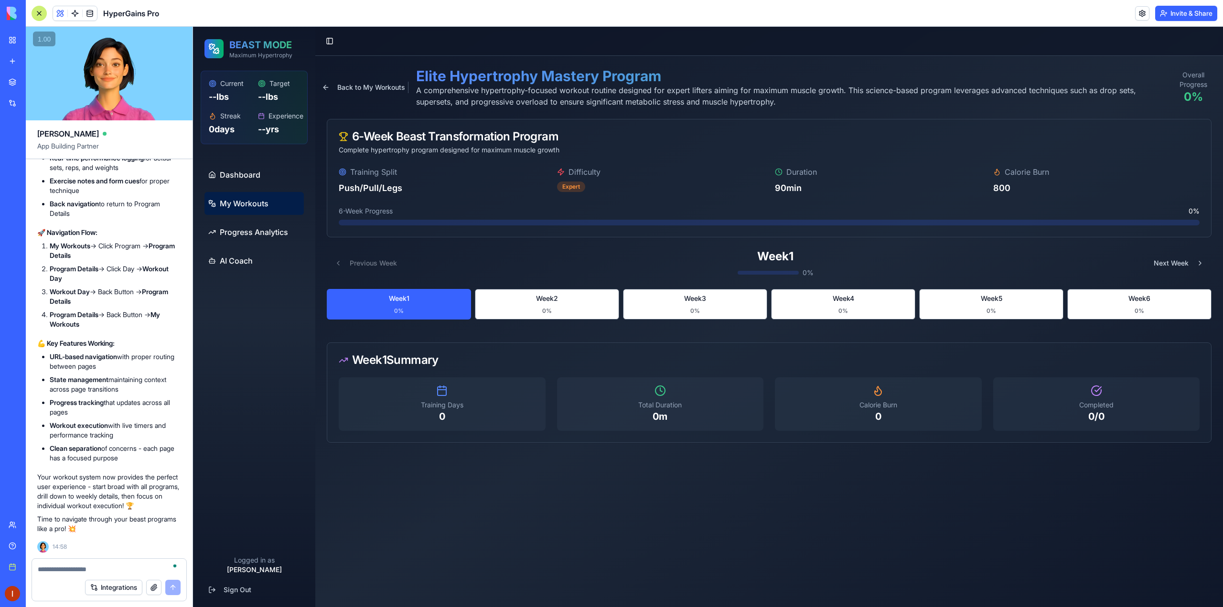
click at [250, 207] on span "My Workouts" at bounding box center [244, 203] width 49 height 11
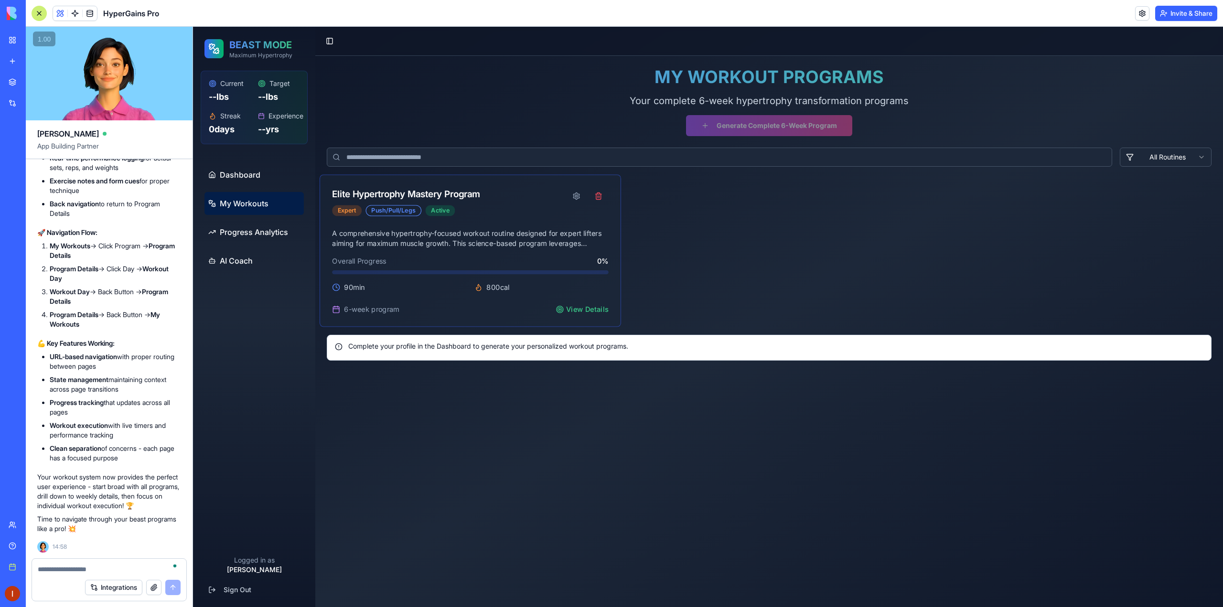
click at [413, 190] on div "Elite Hypertrophy Mastery Program" at bounding box center [406, 194] width 148 height 14
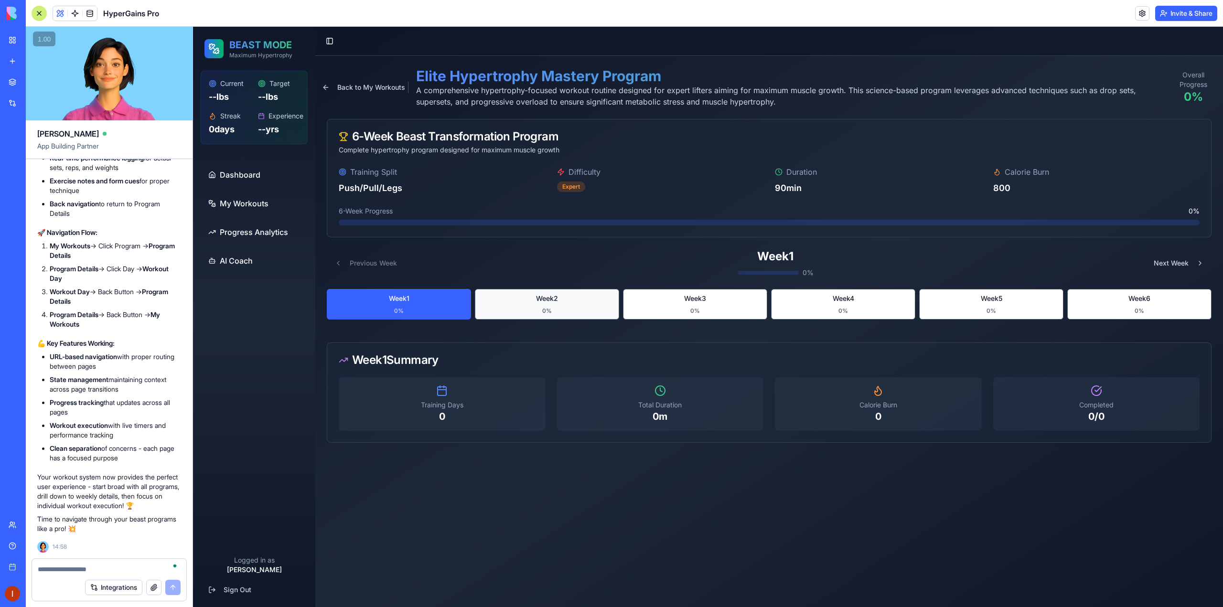
click at [536, 309] on button "Week 2 0 %" at bounding box center [547, 304] width 144 height 31
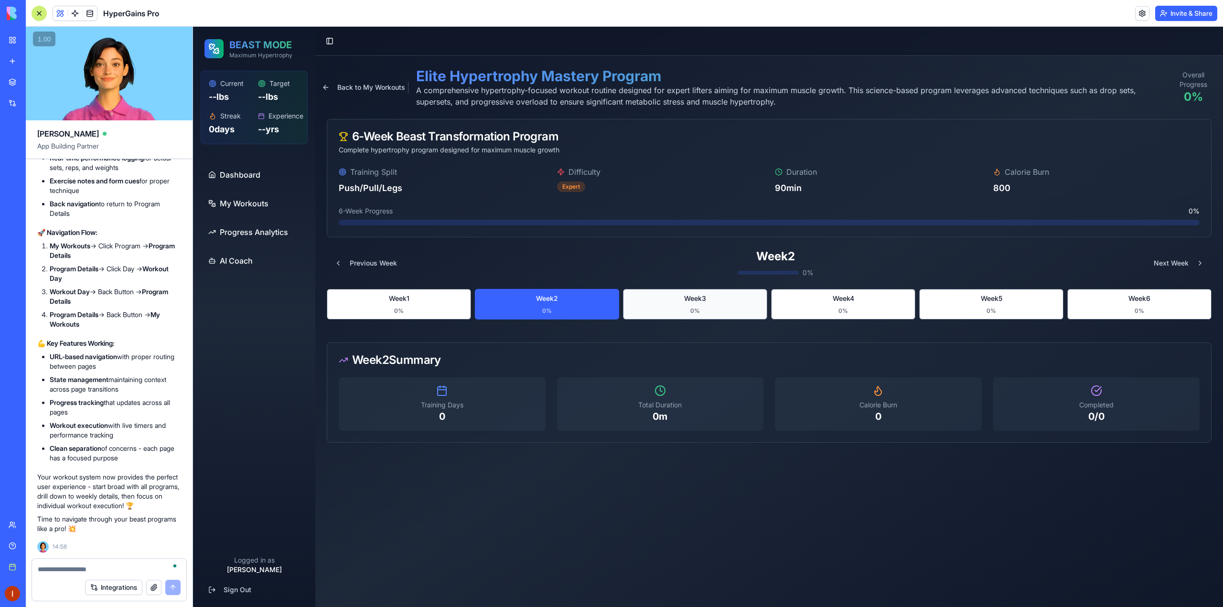
drag, startPoint x: 764, startPoint y: 314, endPoint x: 757, endPoint y: 314, distance: 6.7
click at [763, 314] on button "Week 3 0 %" at bounding box center [695, 304] width 144 height 31
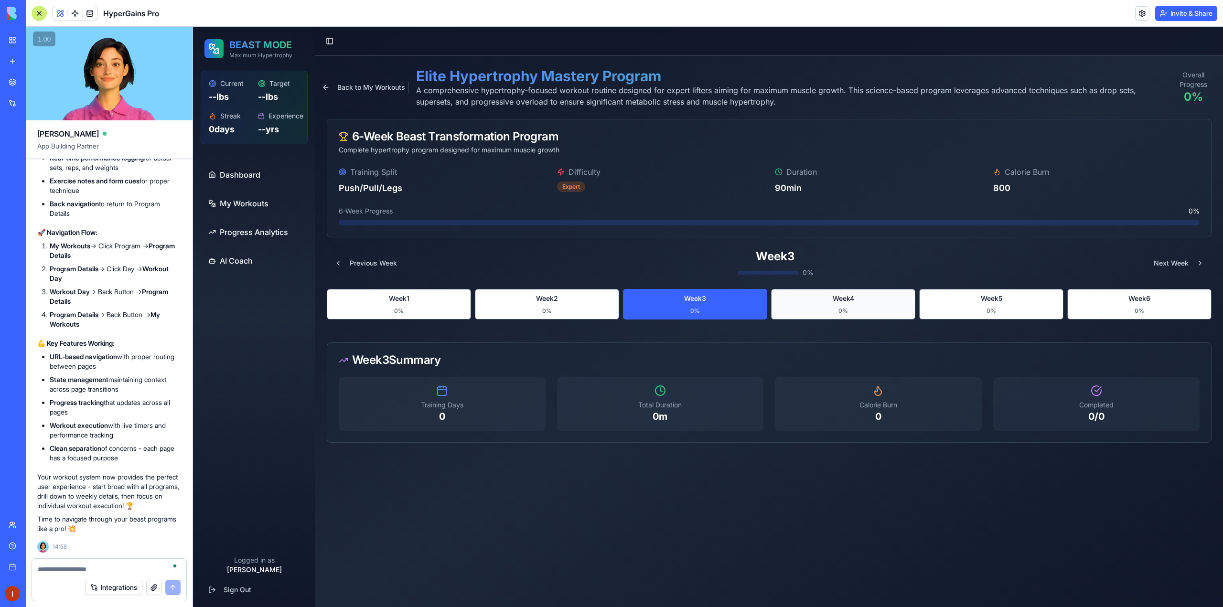
click at [831, 305] on button "Week 4 0 %" at bounding box center [843, 304] width 144 height 31
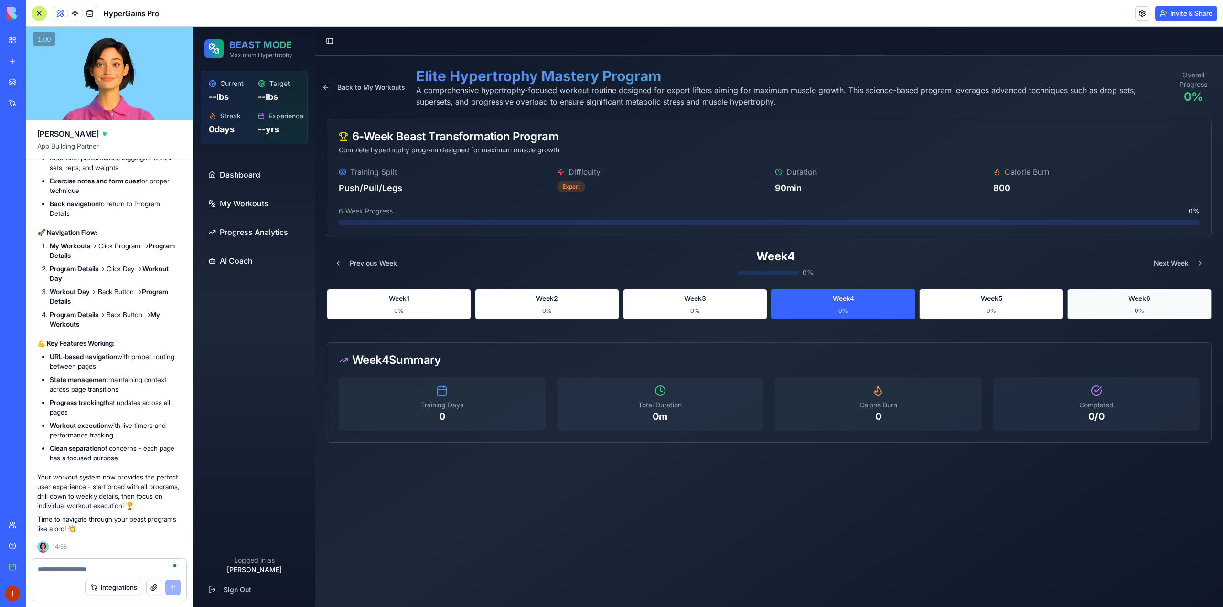
drag, startPoint x: 939, startPoint y: 309, endPoint x: 1110, endPoint y: 301, distance: 171.2
click at [944, 309] on button "Week 5 0 %" at bounding box center [991, 304] width 144 height 31
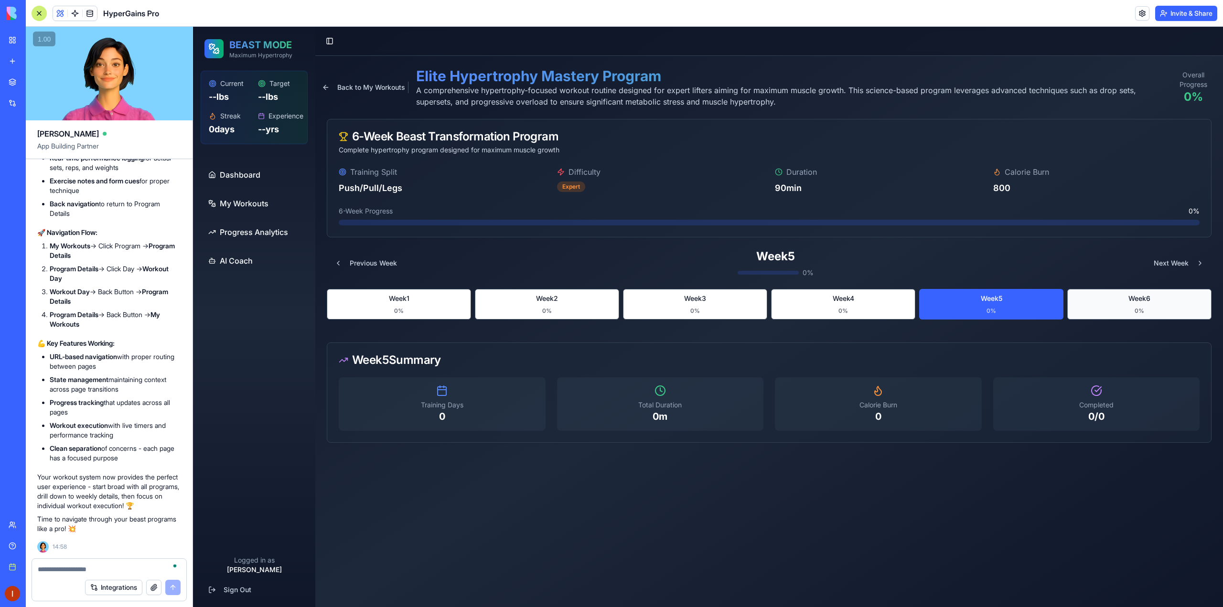
click at [1127, 301] on button "Week 6 0 %" at bounding box center [1139, 304] width 144 height 31
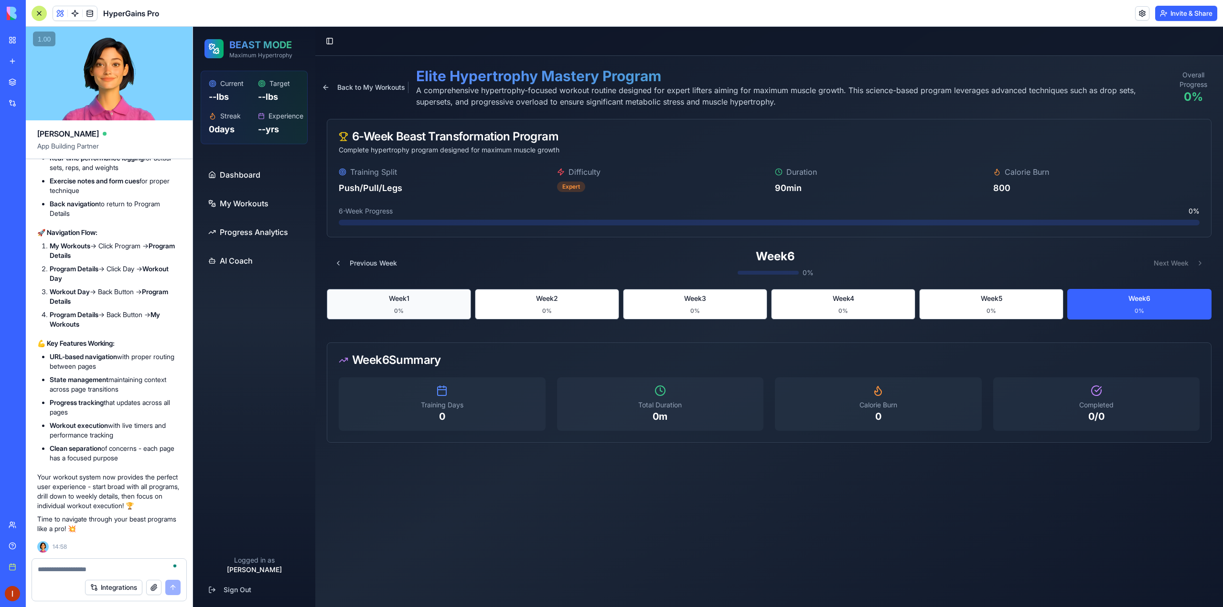
click at [408, 303] on button "Week 1 0 %" at bounding box center [399, 304] width 144 height 31
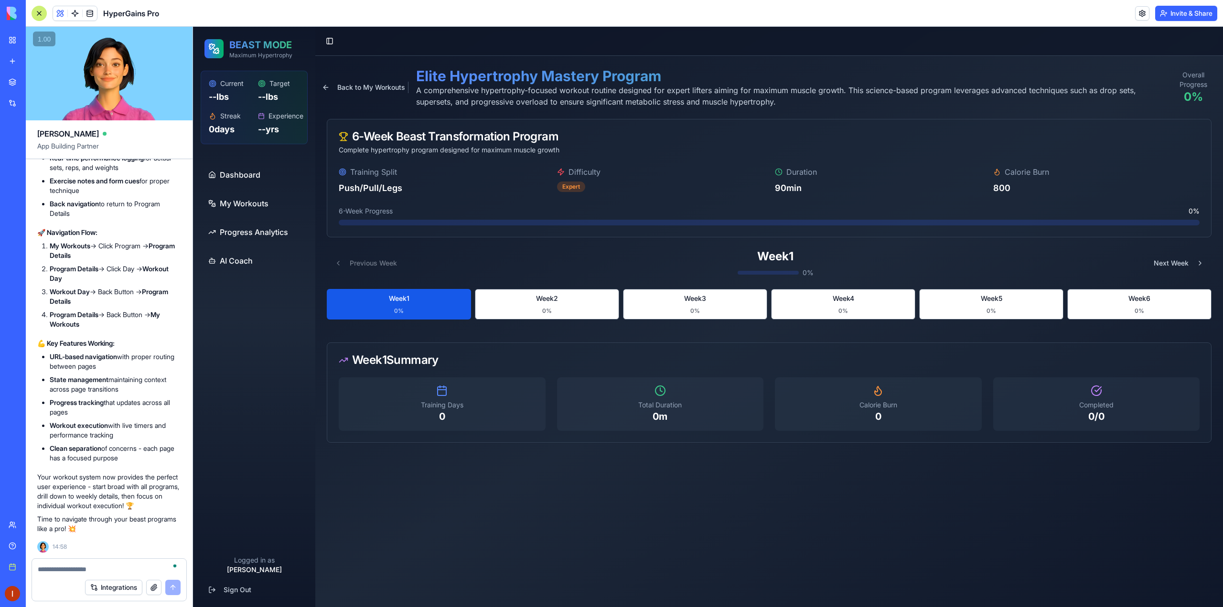
click at [407, 304] on button "Week 1 0 %" at bounding box center [399, 304] width 144 height 31
click at [115, 565] on textarea "To enrich screen reader interactions, please activate Accessibility in Grammarl…" at bounding box center [109, 570] width 143 height 10
type textarea "**********"
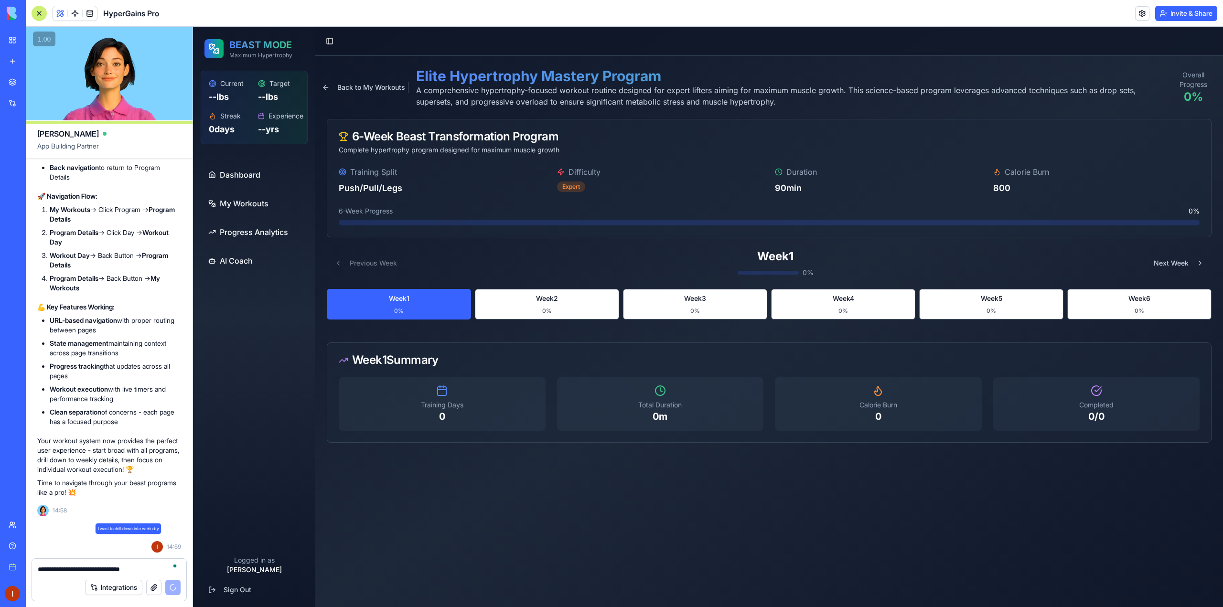
scroll to position [4154, 0]
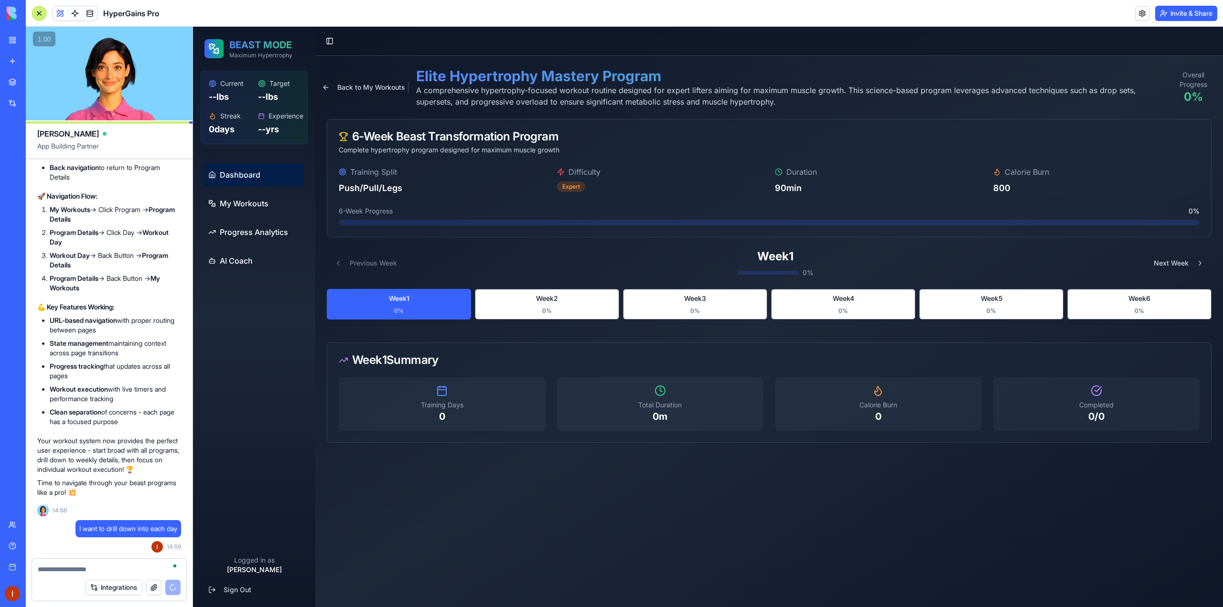
click at [232, 168] on link "Dashboard" at bounding box center [253, 174] width 99 height 23
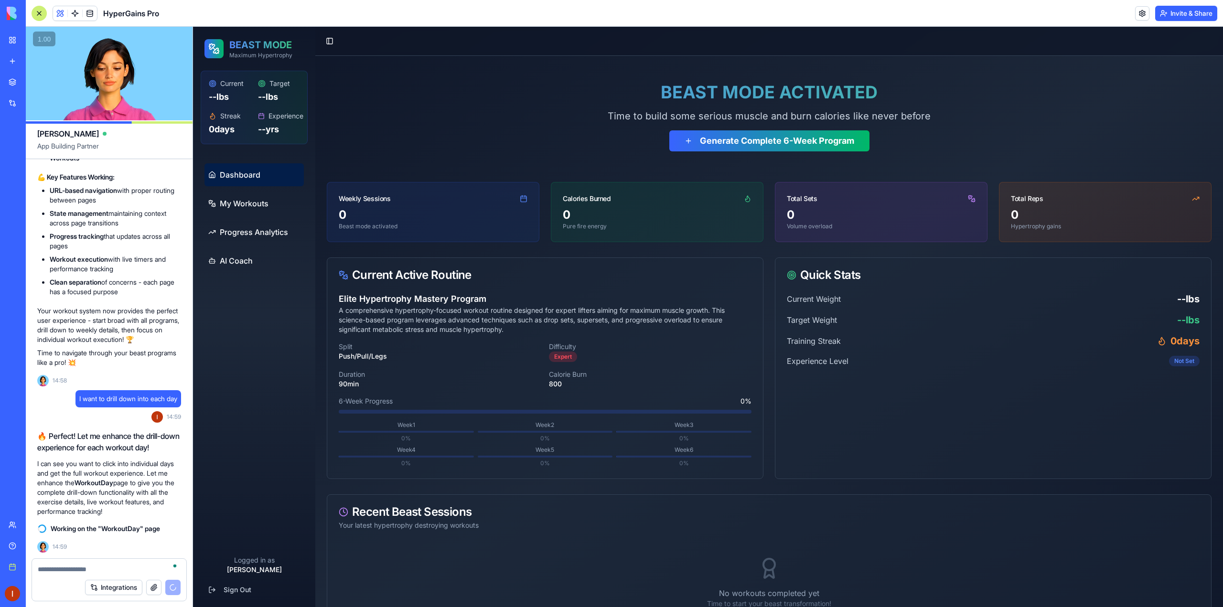
click at [246, 215] on ul "Dashboard My Workouts Progress Analytics AI Coach" at bounding box center [253, 217] width 99 height 109
click at [267, 200] on span "My Workouts" at bounding box center [244, 203] width 49 height 11
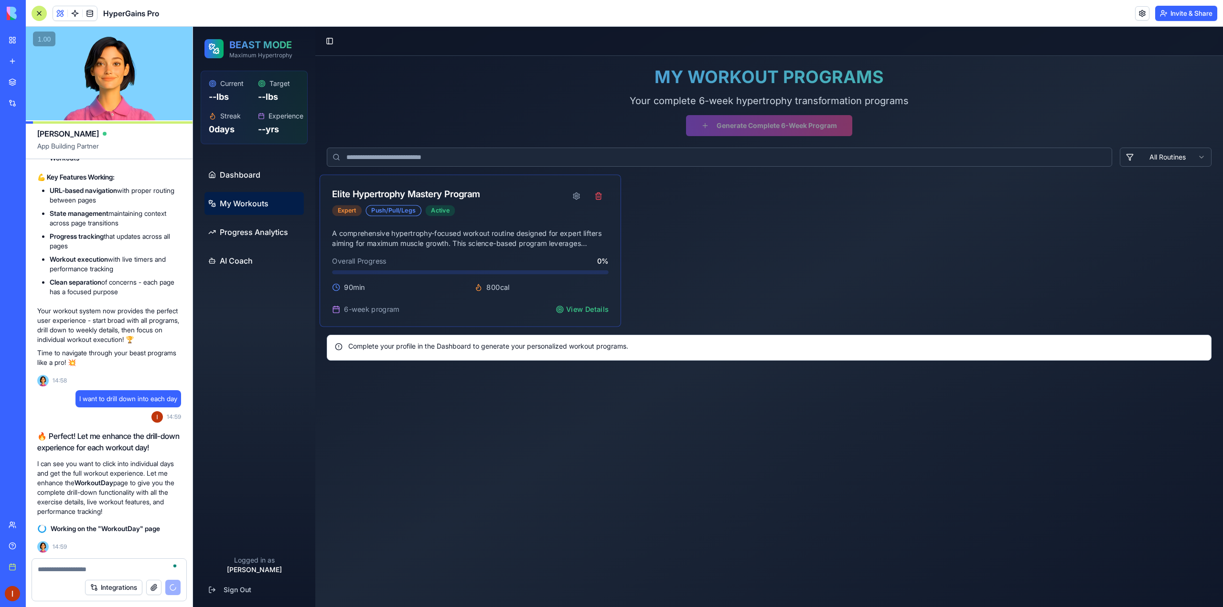
click at [422, 196] on div "Elite Hypertrophy Mastery Program" at bounding box center [406, 194] width 148 height 14
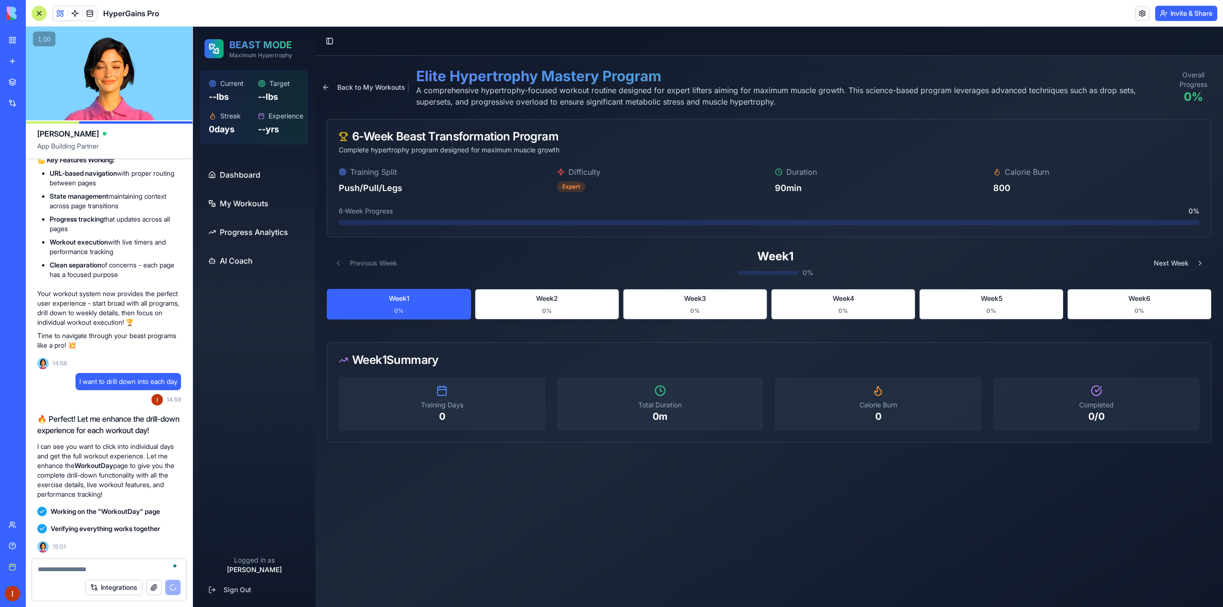
scroll to position [5239, 0]
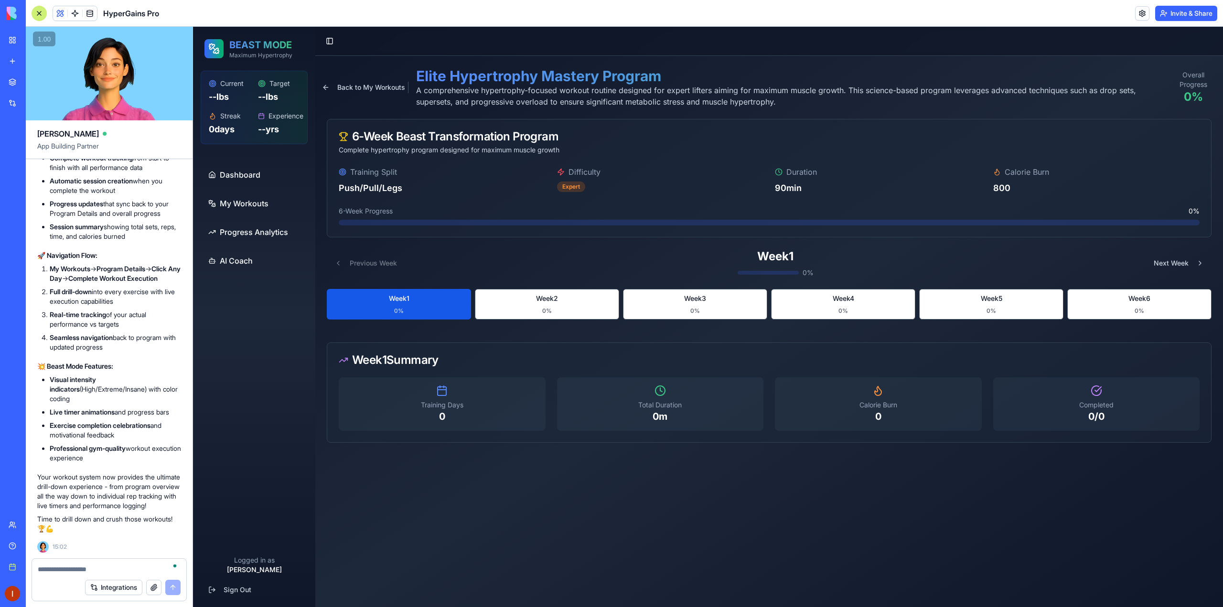
click at [361, 294] on button "Week 1 0 %" at bounding box center [399, 304] width 144 height 31
click at [519, 299] on button "Week 2 0 %" at bounding box center [547, 304] width 144 height 31
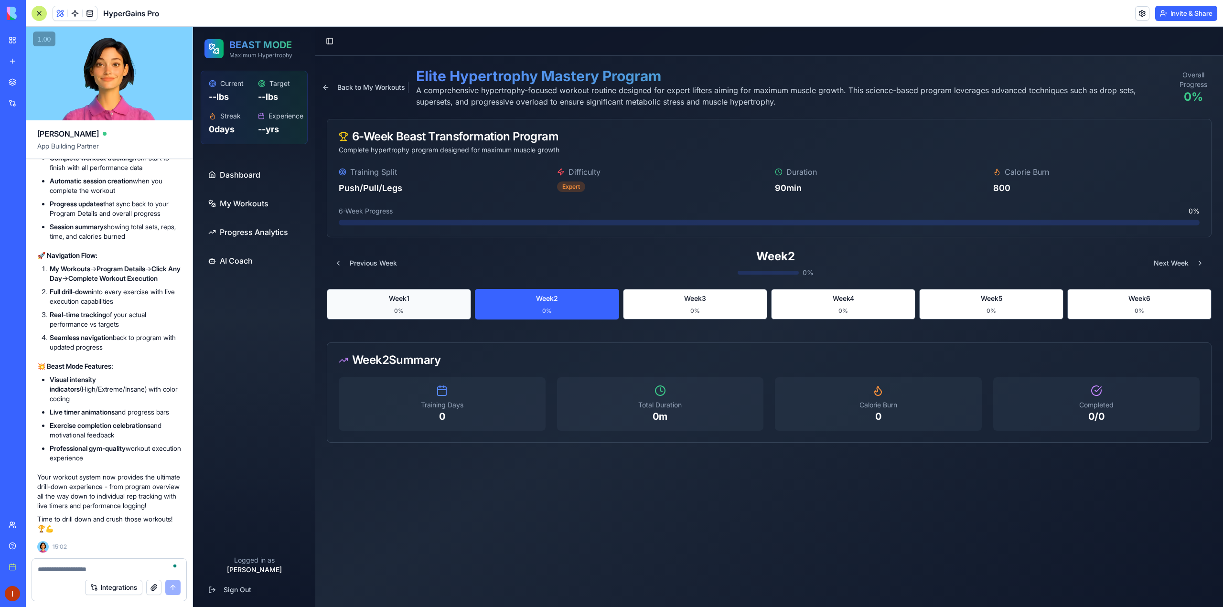
click at [405, 296] on span "Week 1" at bounding box center [399, 299] width 21 height 10
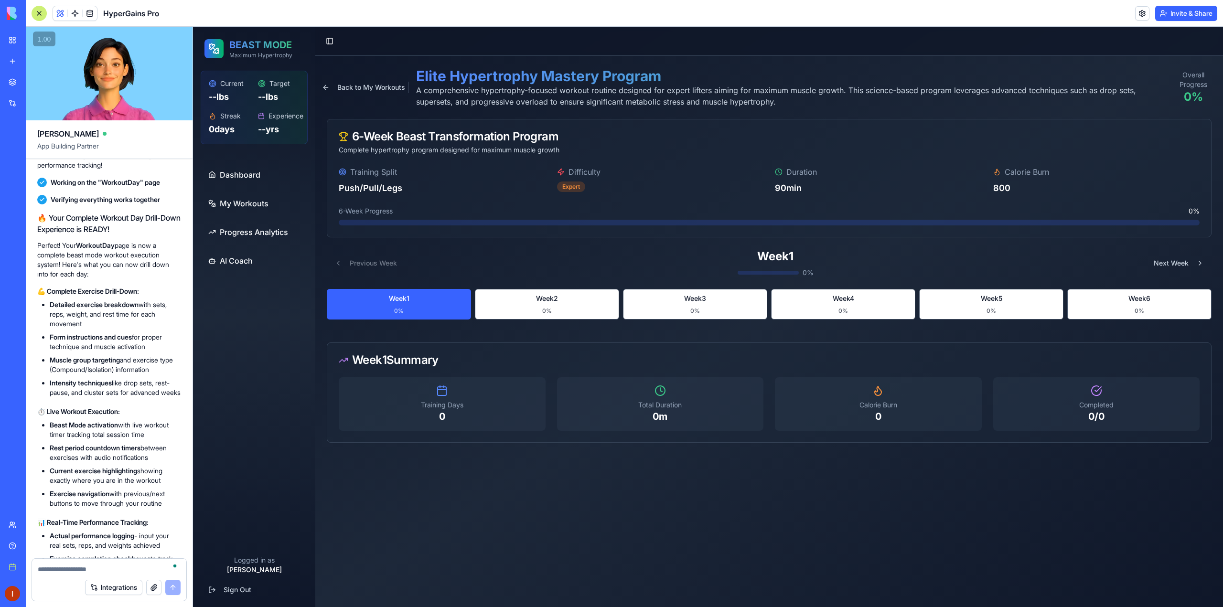
scroll to position [4570, 0]
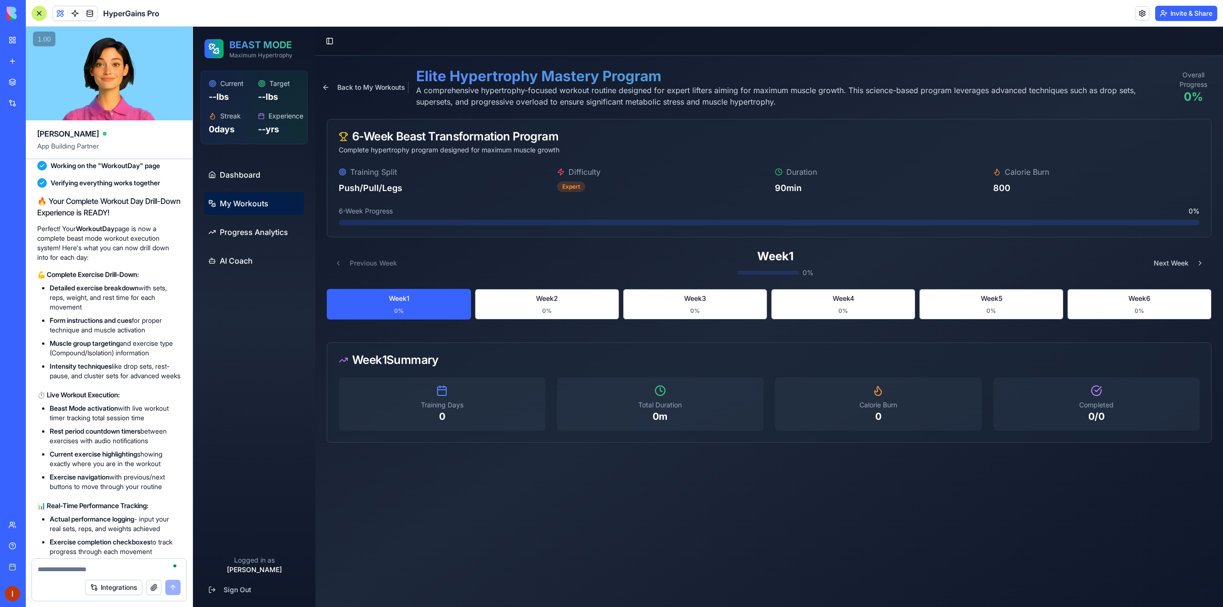
click at [244, 214] on link "My Workouts" at bounding box center [253, 203] width 99 height 23
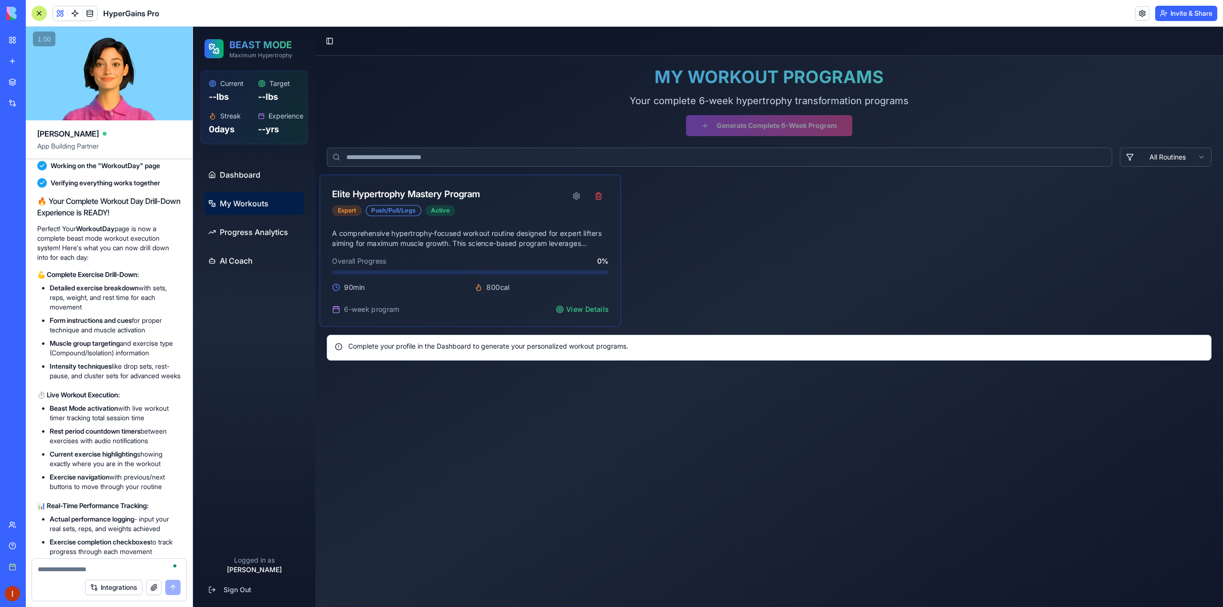
click at [385, 200] on div "Elite Hypertrophy Mastery Program" at bounding box center [406, 194] width 148 height 14
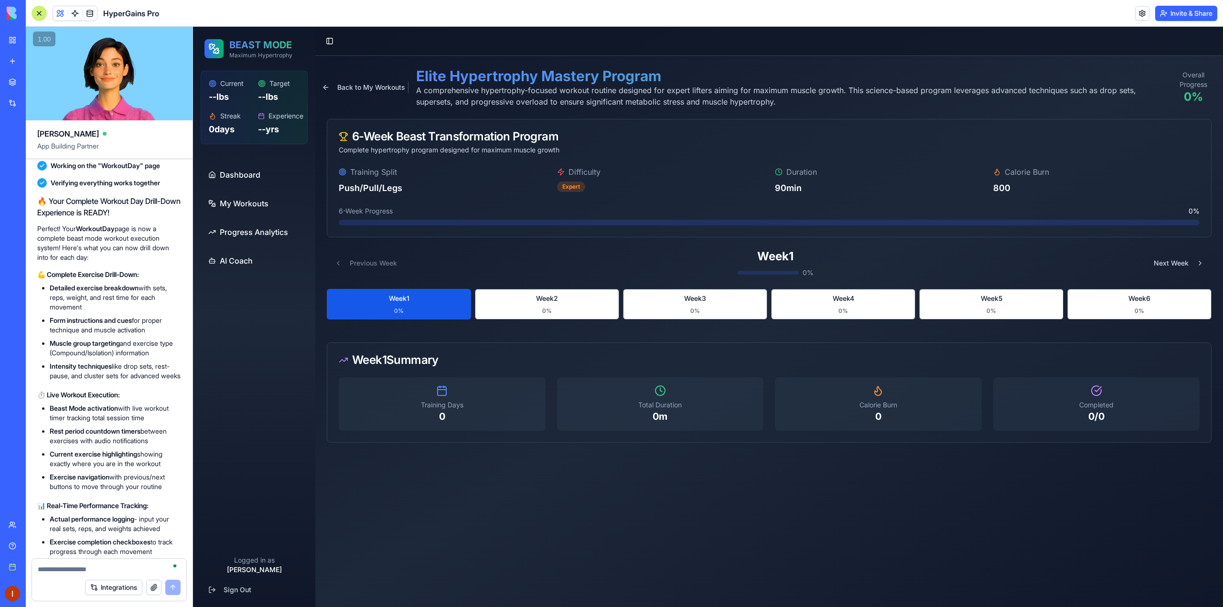
click at [402, 289] on button "Week 1 0 %" at bounding box center [399, 304] width 144 height 31
click at [402, 304] on button "Week 1 0 %" at bounding box center [399, 304] width 144 height 31
click at [242, 175] on span "Dashboard" at bounding box center [240, 174] width 41 height 11
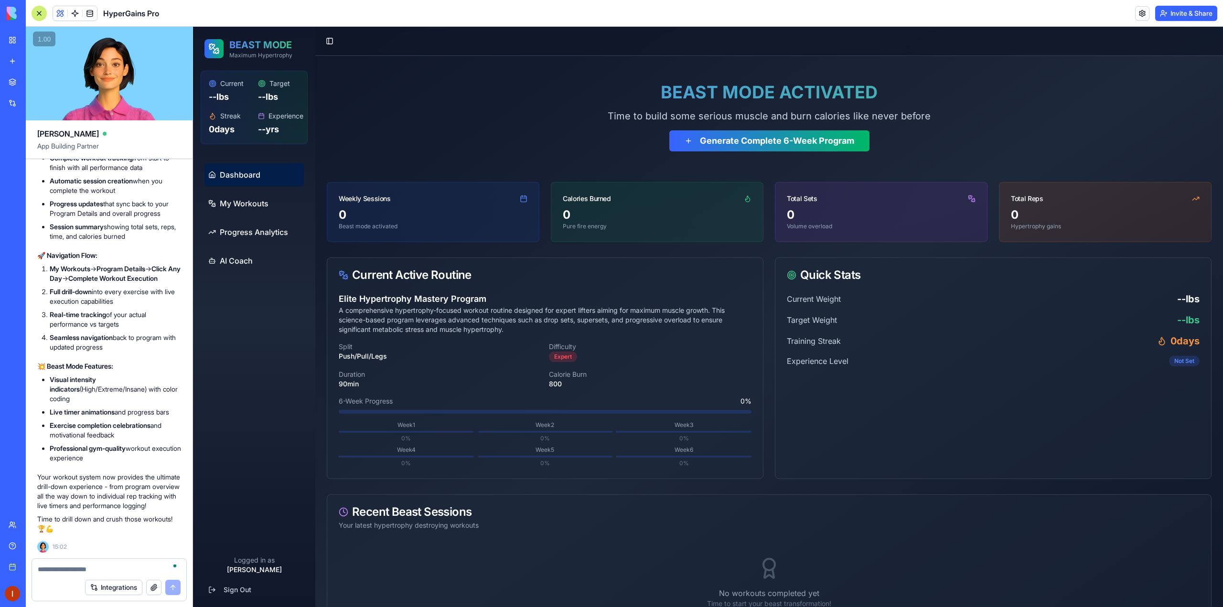
scroll to position [5239, 0]
click at [86, 570] on textarea "To enrich screen reader interactions, please activate Accessibility in Grammarl…" at bounding box center [109, 570] width 143 height 10
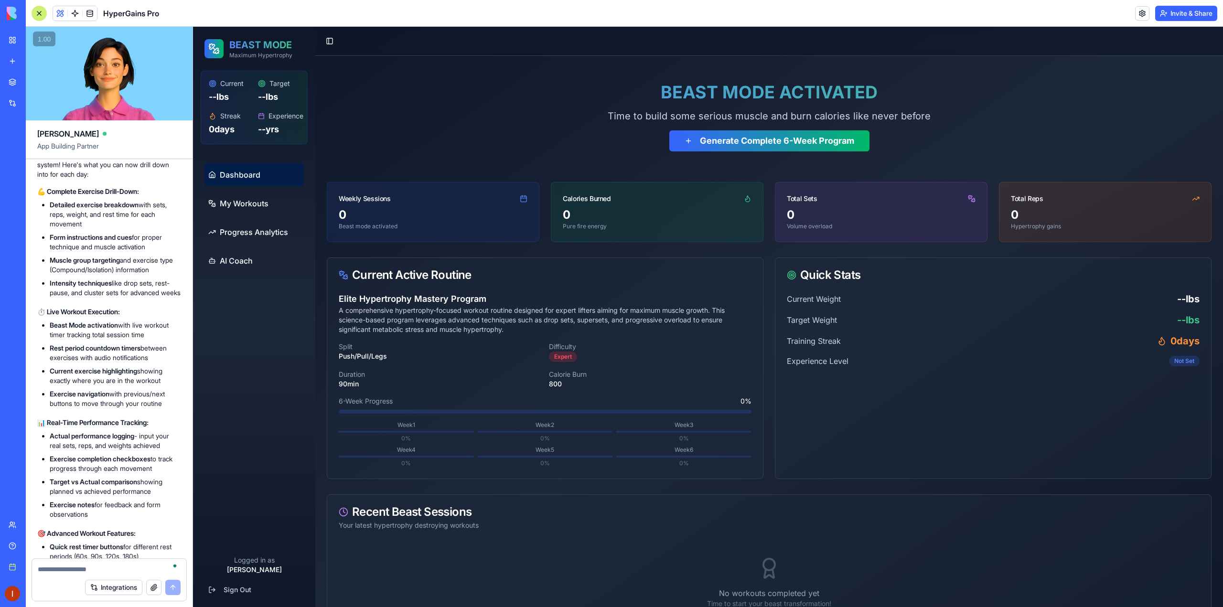
scroll to position [4523, 0]
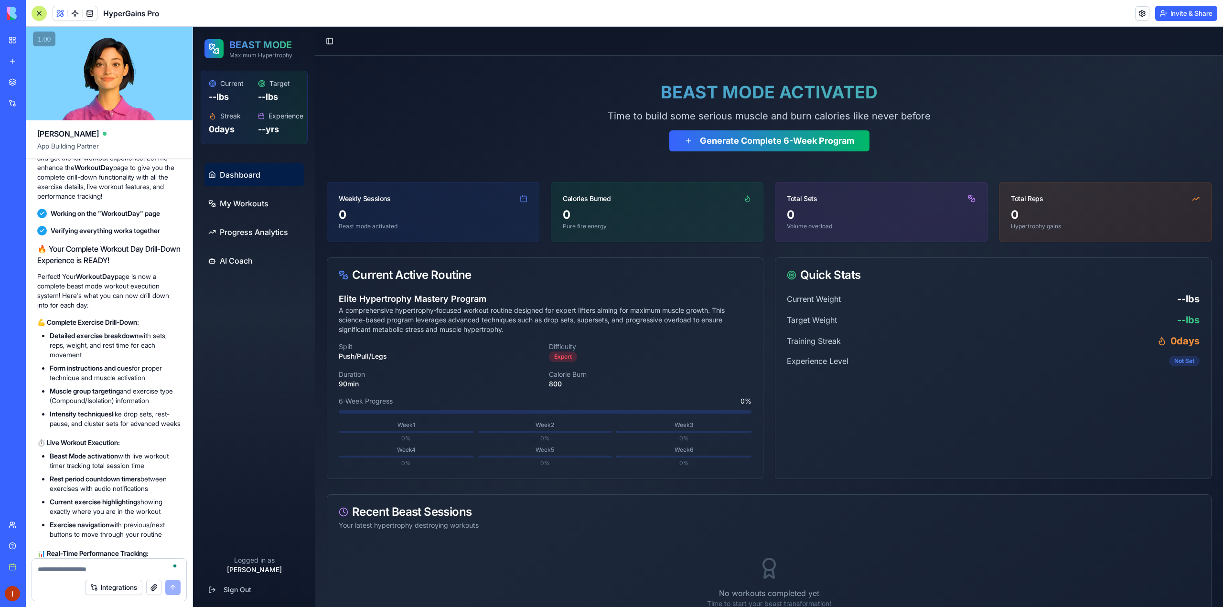
click at [78, 574] on div "Integrations" at bounding box center [109, 587] width 154 height 27
click at [81, 571] on textarea "To enrich screen reader interactions, please activate Accessibility in Grammarl…" at bounding box center [109, 570] width 143 height 10
type textarea "*"
type textarea "**********"
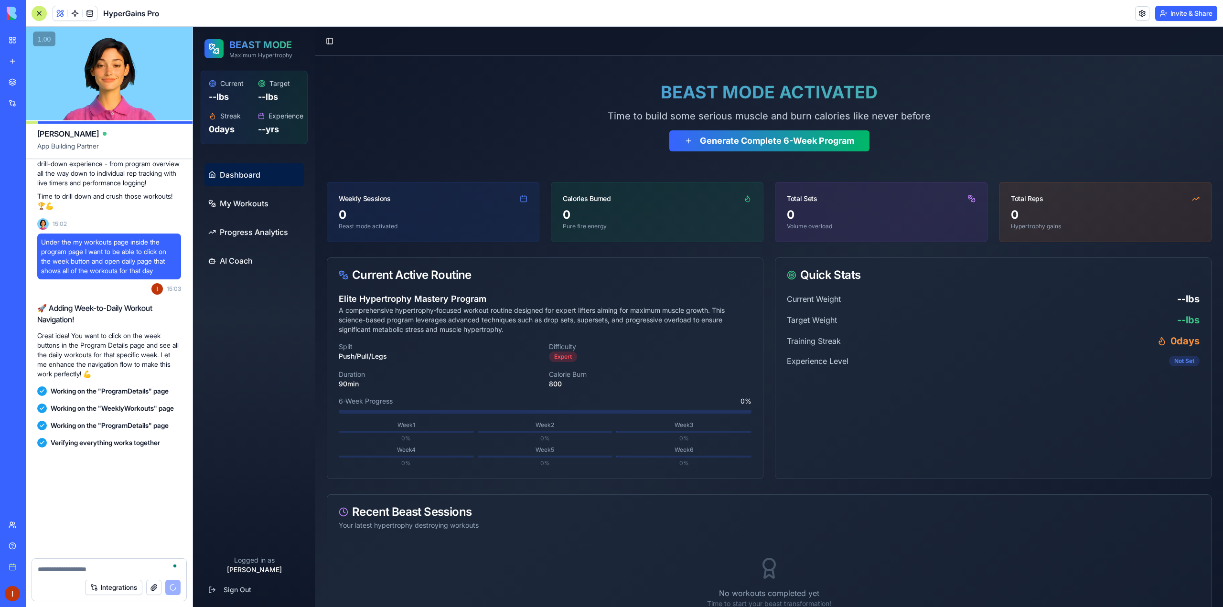
scroll to position [6339, 0]
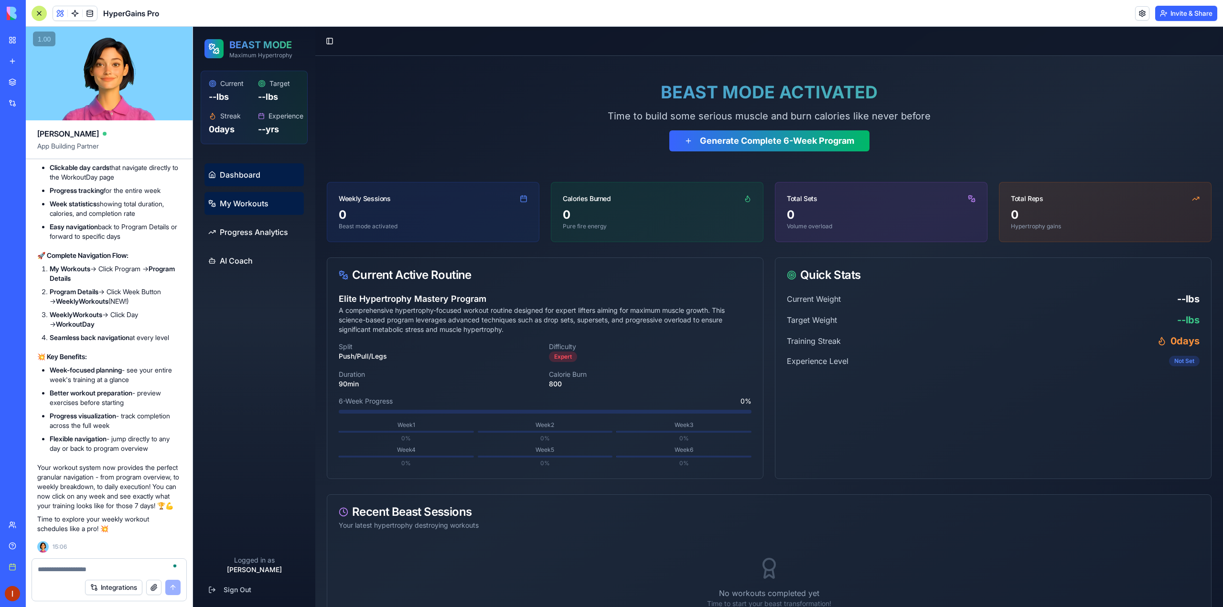
click at [258, 204] on span "My Workouts" at bounding box center [244, 203] width 49 height 11
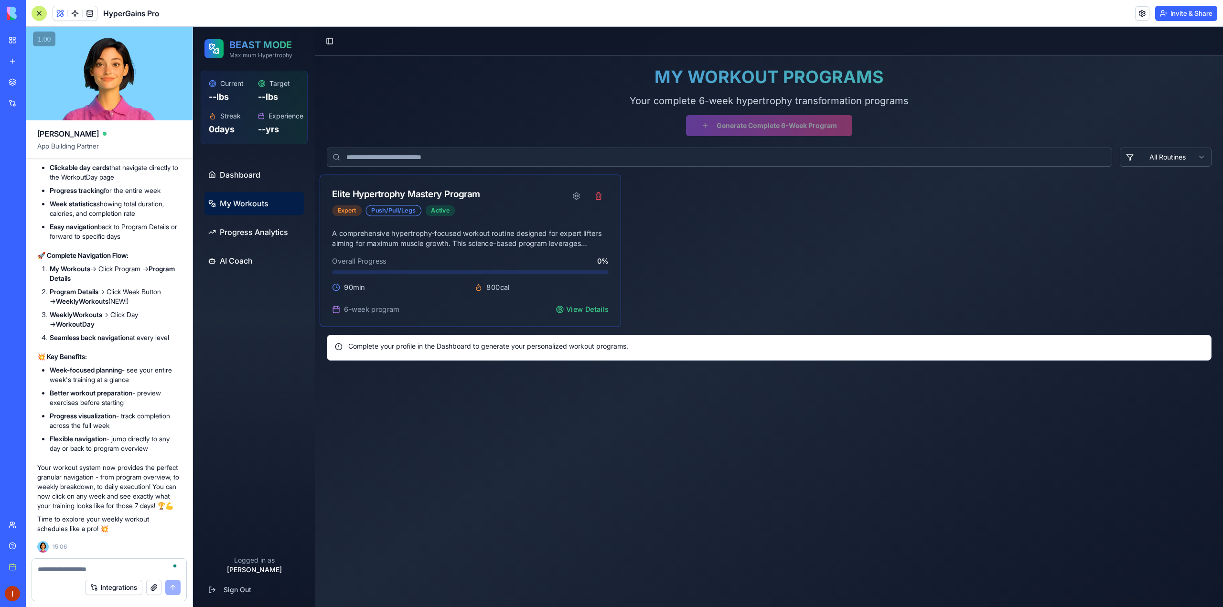
click at [372, 197] on div "Elite Hypertrophy Mastery Program" at bounding box center [406, 194] width 148 height 14
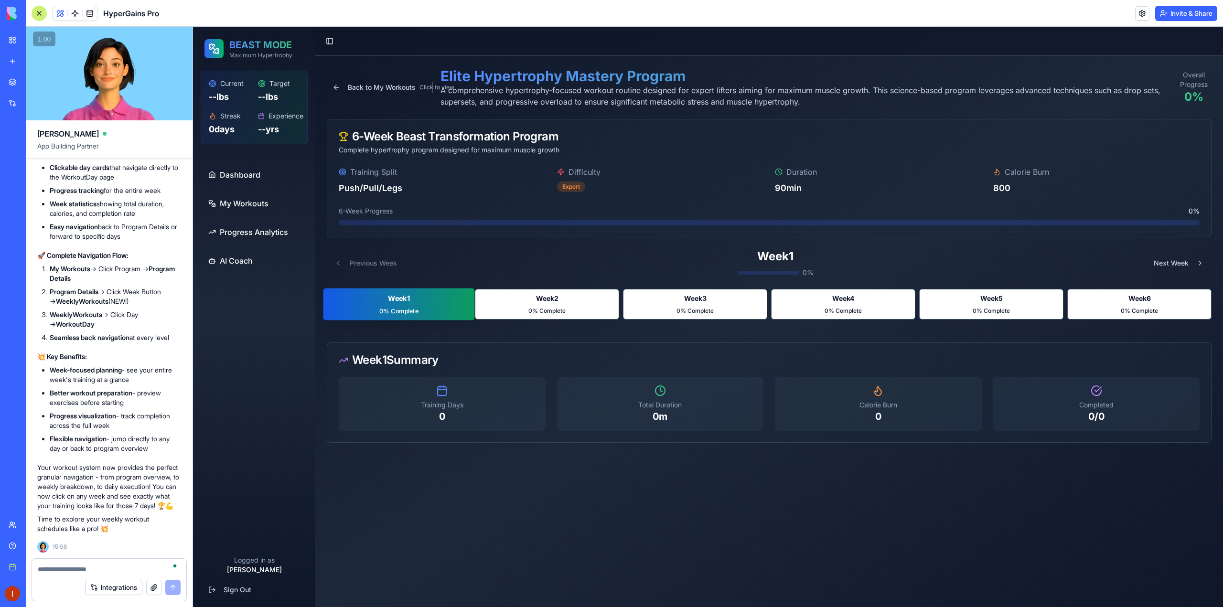
click at [425, 304] on button "Week 1 0 % Complete" at bounding box center [398, 304] width 151 height 32
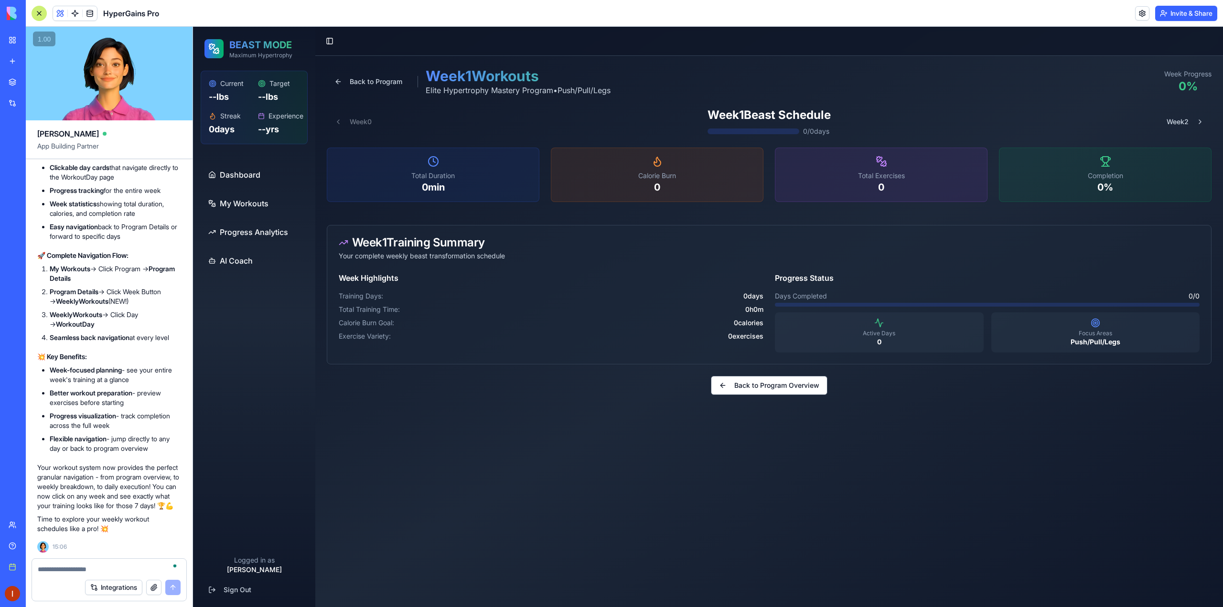
click at [423, 291] on div "Week Highlights Training Days: 0 days Total Training Time: 0 h 0 m Calorie Burn…" at bounding box center [551, 312] width 425 height 80
click at [385, 309] on span "Total Training Time:" at bounding box center [369, 310] width 61 height 10
click at [403, 296] on div "Training Days: 0 days" at bounding box center [551, 296] width 425 height 10
drag, startPoint x: 404, startPoint y: 296, endPoint x: 420, endPoint y: 302, distance: 18.0
click at [405, 296] on div "Training Days: 0 days" at bounding box center [551, 296] width 425 height 10
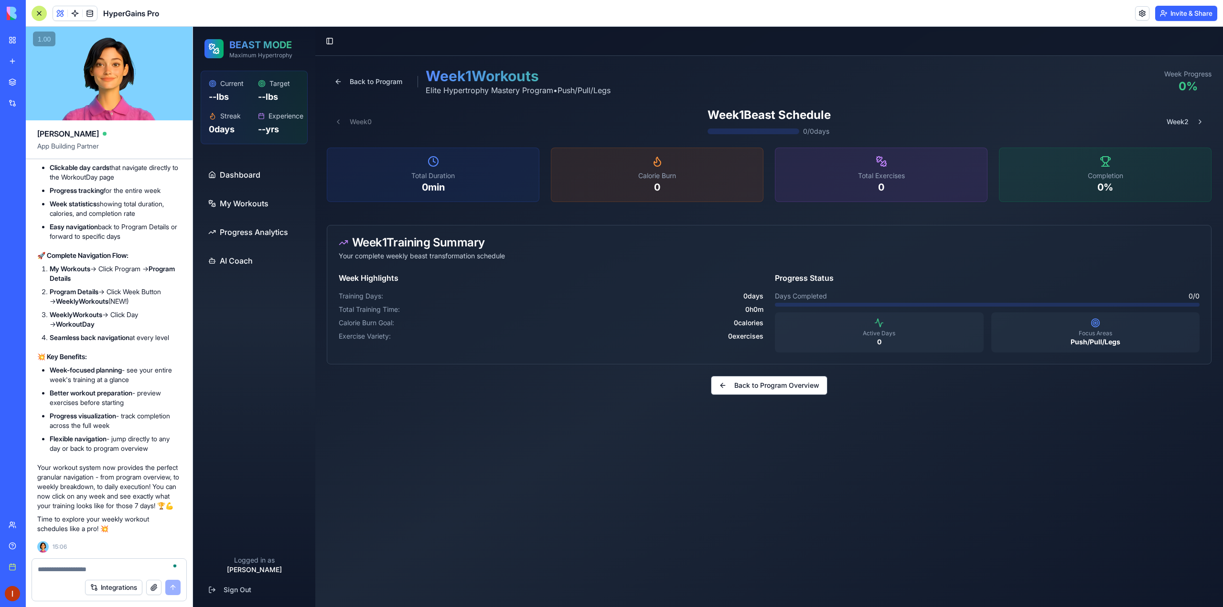
click at [877, 341] on p "0" at bounding box center [878, 342] width 197 height 10
click at [483, 177] on p "Total Duration" at bounding box center [433, 176] width 196 height 10
click at [483, 176] on p "Total Duration" at bounding box center [433, 176] width 196 height 10
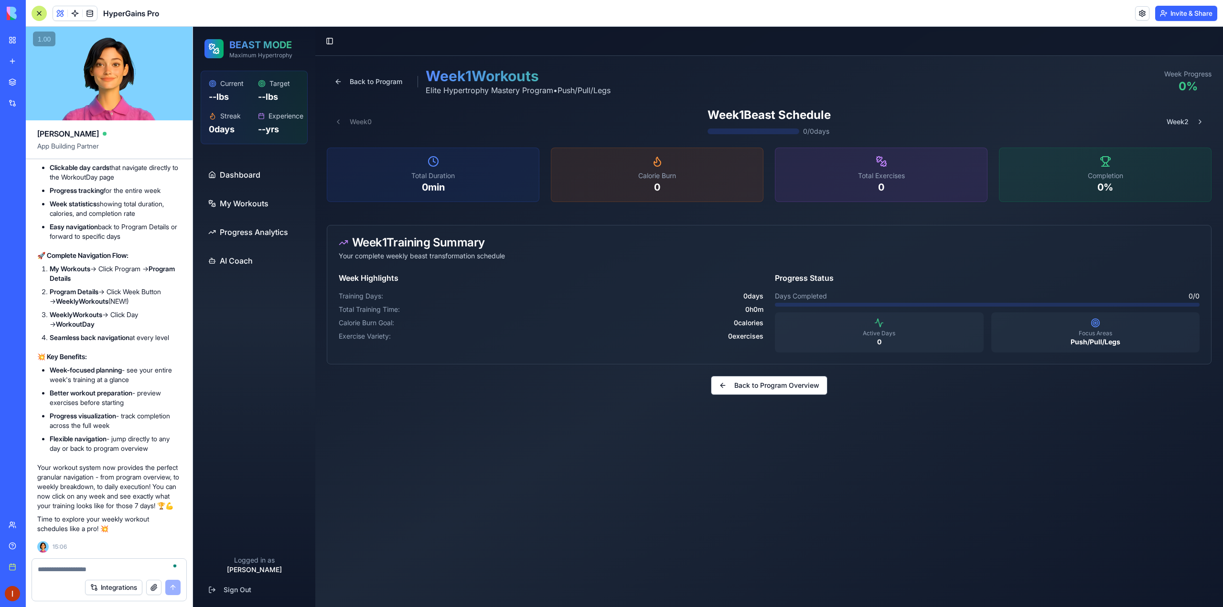
click at [699, 195] on div "Calorie Burn 0" at bounding box center [657, 174] width 212 height 53
click at [858, 146] on div "Back to Program Week 1 Workouts Elite Hypertrophy Mastery Program • Push/Pull/L…" at bounding box center [769, 231] width 885 height 328
click at [1064, 170] on div "Completion 0 %" at bounding box center [1105, 174] width 212 height 53
drag, startPoint x: 812, startPoint y: 173, endPoint x: 609, endPoint y: 171, distance: 203.0
click at [809, 173] on p "Total Exercises" at bounding box center [881, 176] width 196 height 10
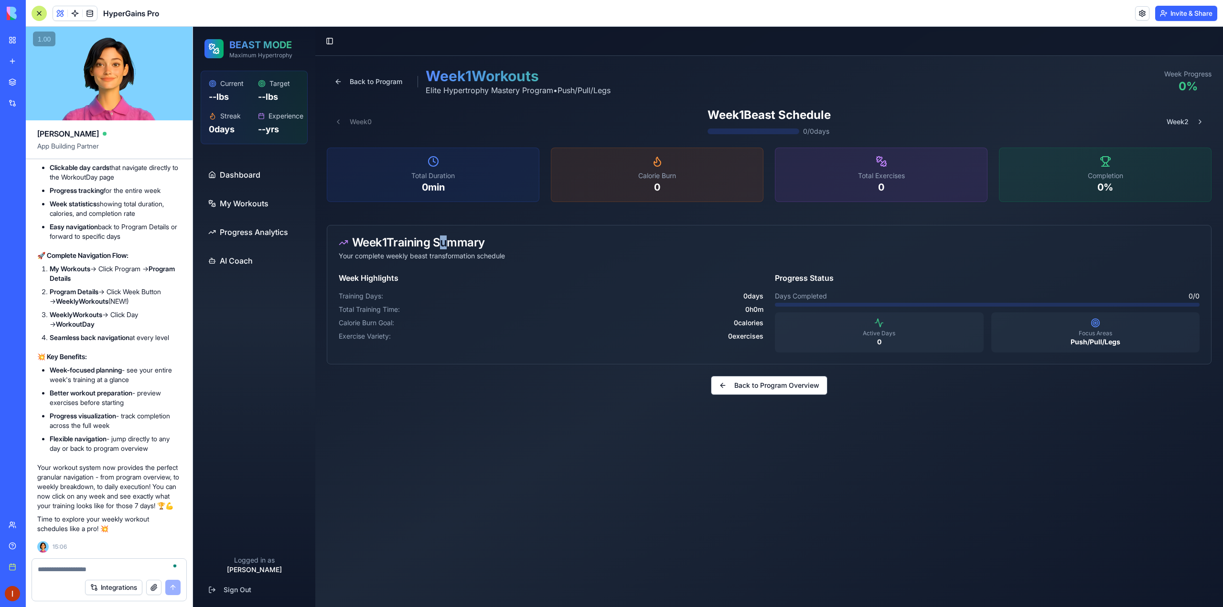
click at [441, 244] on div "Week 1 Training Summary" at bounding box center [769, 242] width 861 height 11
click at [659, 295] on div "Training Days: 0 days" at bounding box center [551, 296] width 425 height 10
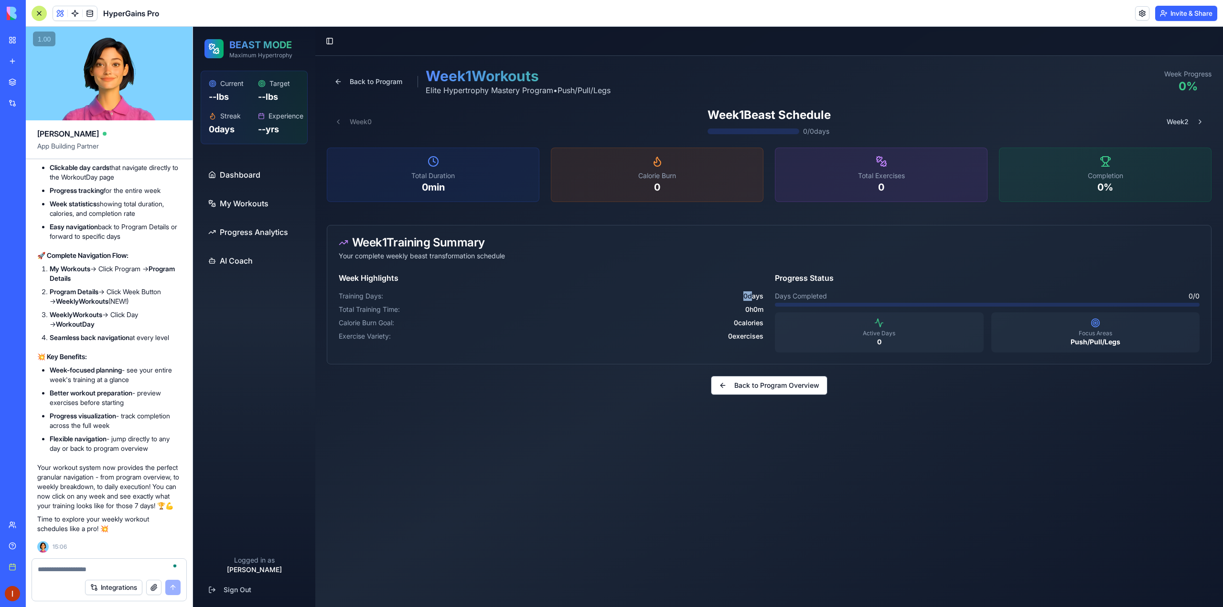
click at [724, 292] on div "Training Days: 0 days" at bounding box center [551, 296] width 425 height 10
click at [75, 16] on link at bounding box center [75, 13] width 14 height 14
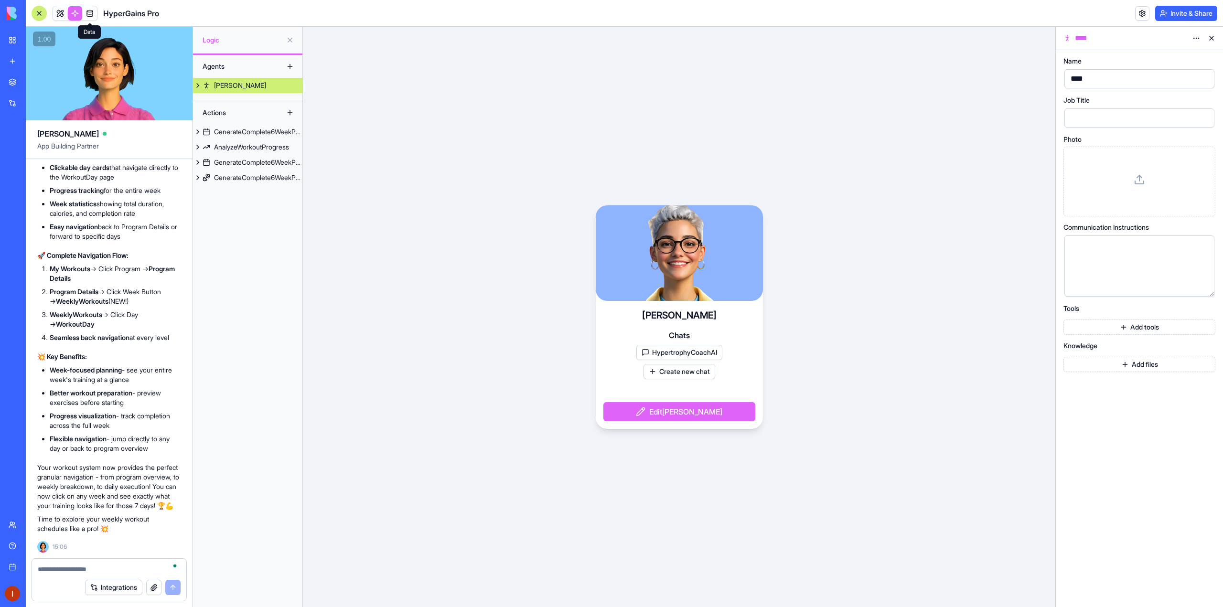
click at [88, 11] on link at bounding box center [90, 13] width 14 height 14
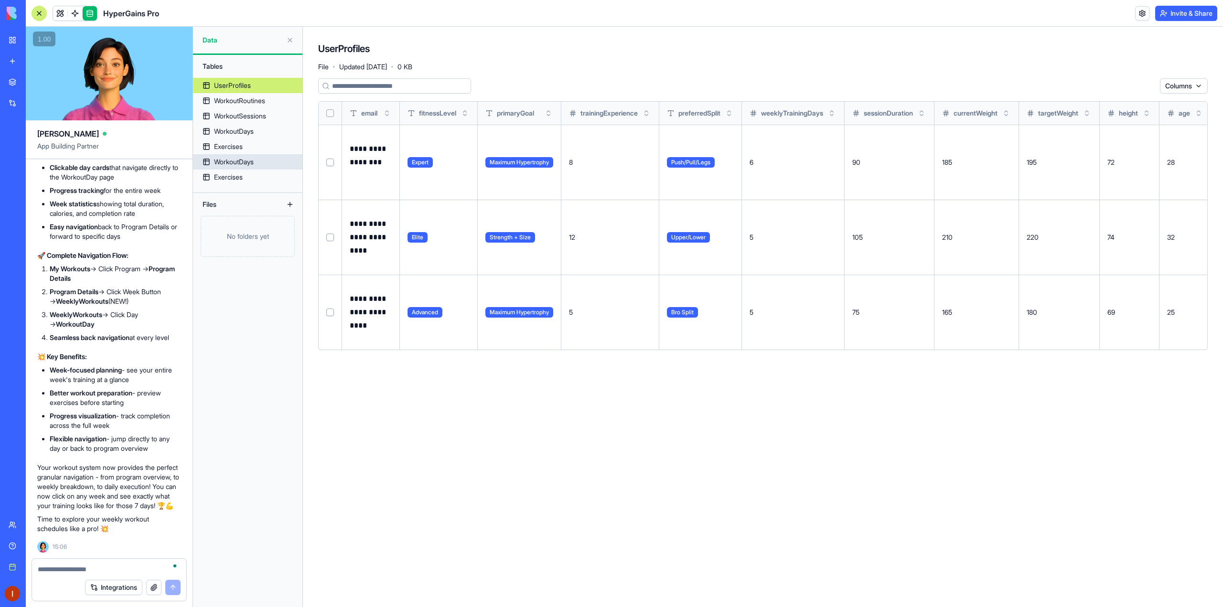
click at [251, 158] on div "WorkoutDays" at bounding box center [234, 162] width 40 height 10
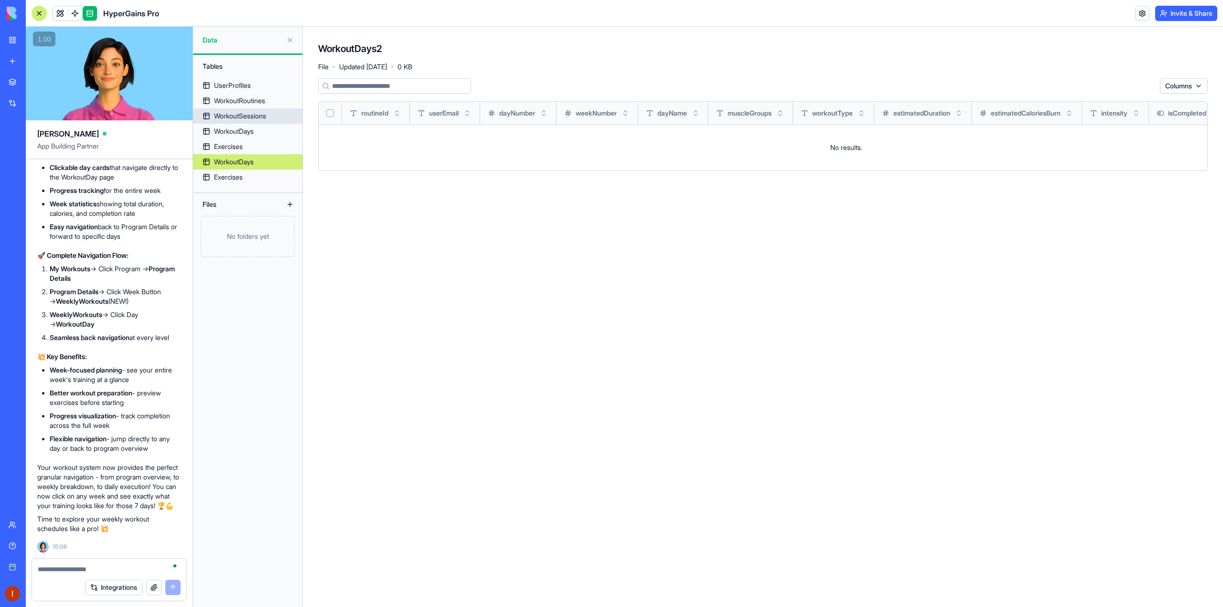
drag, startPoint x: 256, startPoint y: 116, endPoint x: 256, endPoint y: 108, distance: 7.6
click at [256, 115] on div "WorkoutSessions" at bounding box center [240, 116] width 52 height 10
click at [258, 98] on div "WorkoutRoutines" at bounding box center [239, 101] width 51 height 10
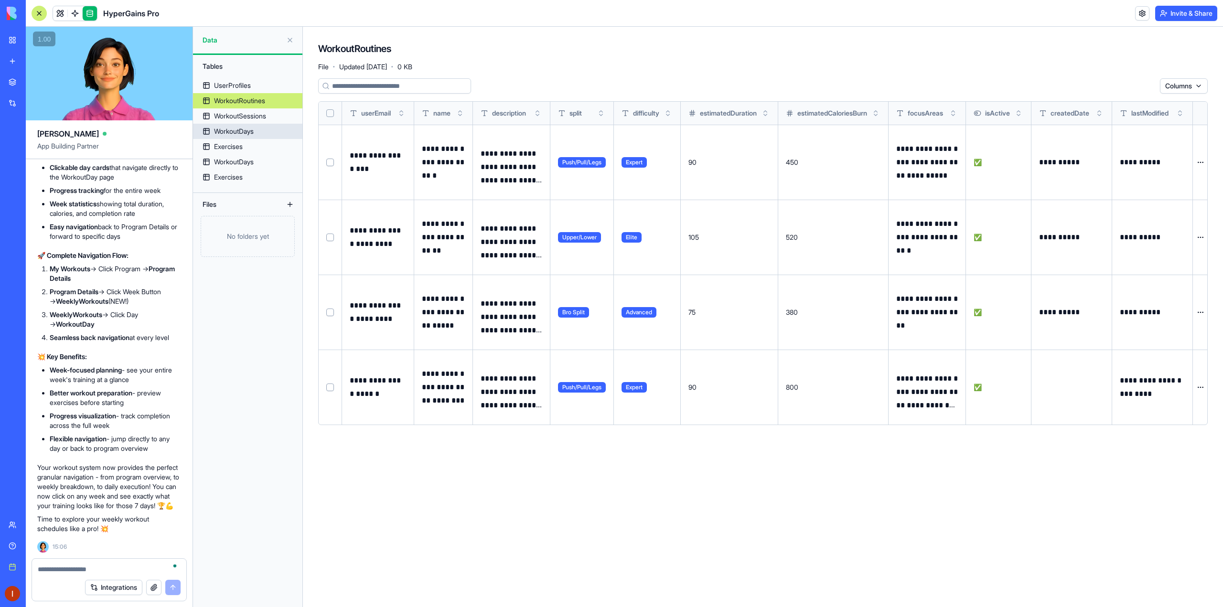
click at [235, 129] on div "WorkoutDays" at bounding box center [234, 132] width 40 height 10
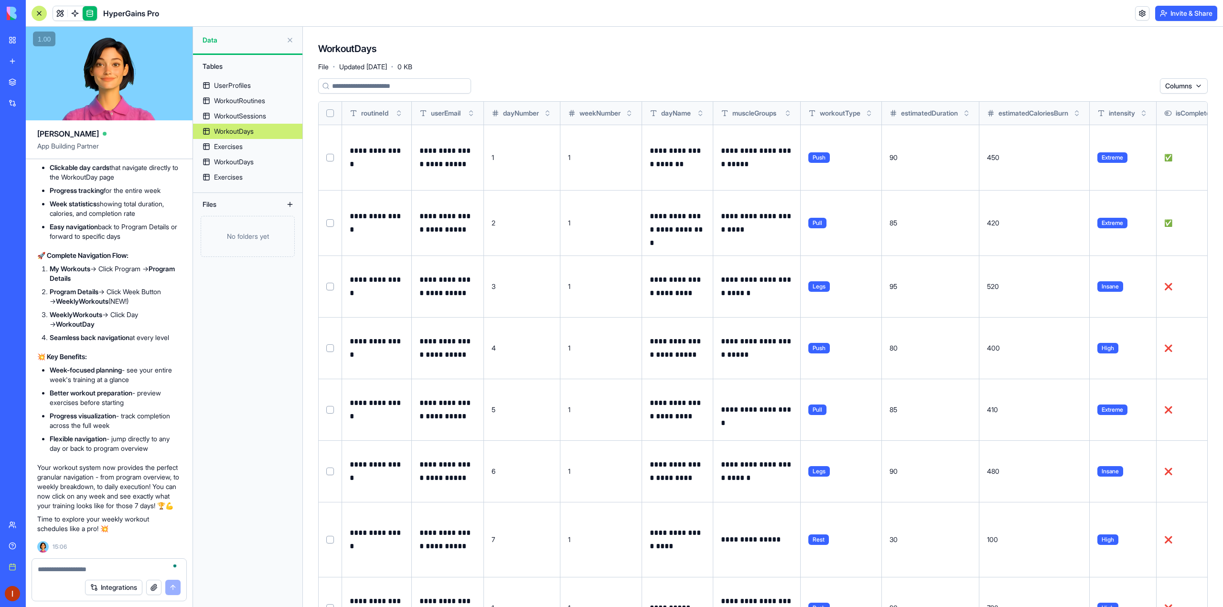
click at [539, 168] on td "1" at bounding box center [522, 157] width 76 height 65
click at [1172, 288] on span "❌" at bounding box center [1168, 286] width 8 height 8
click at [240, 150] on div "Exercises" at bounding box center [228, 147] width 29 height 10
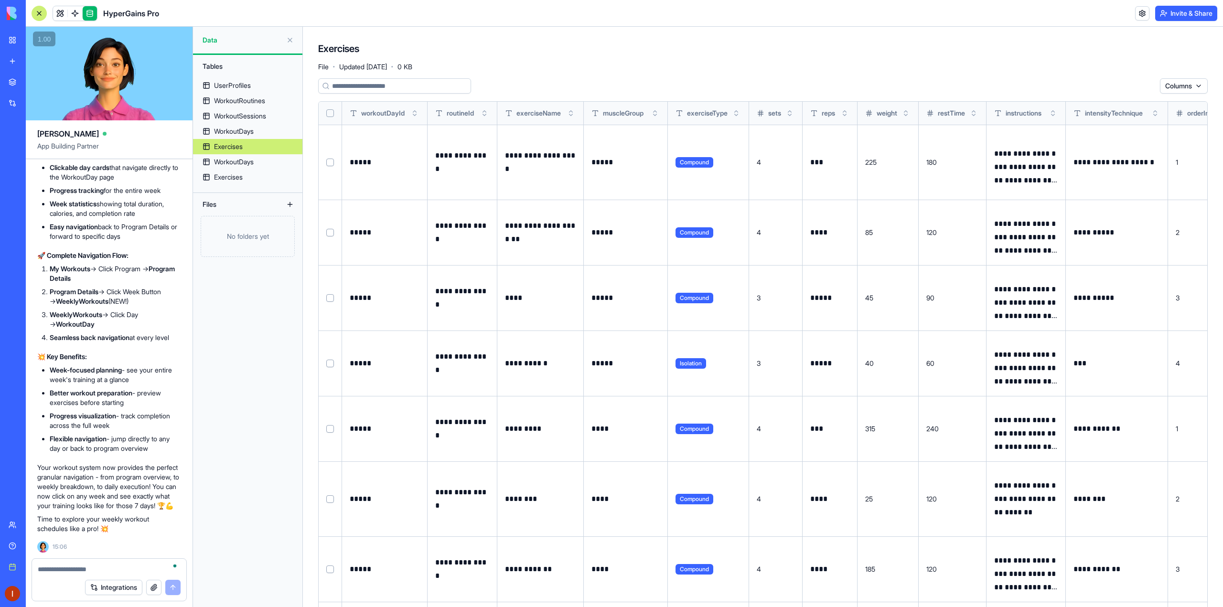
scroll to position [6339, 0]
click at [288, 38] on button at bounding box center [289, 39] width 15 height 15
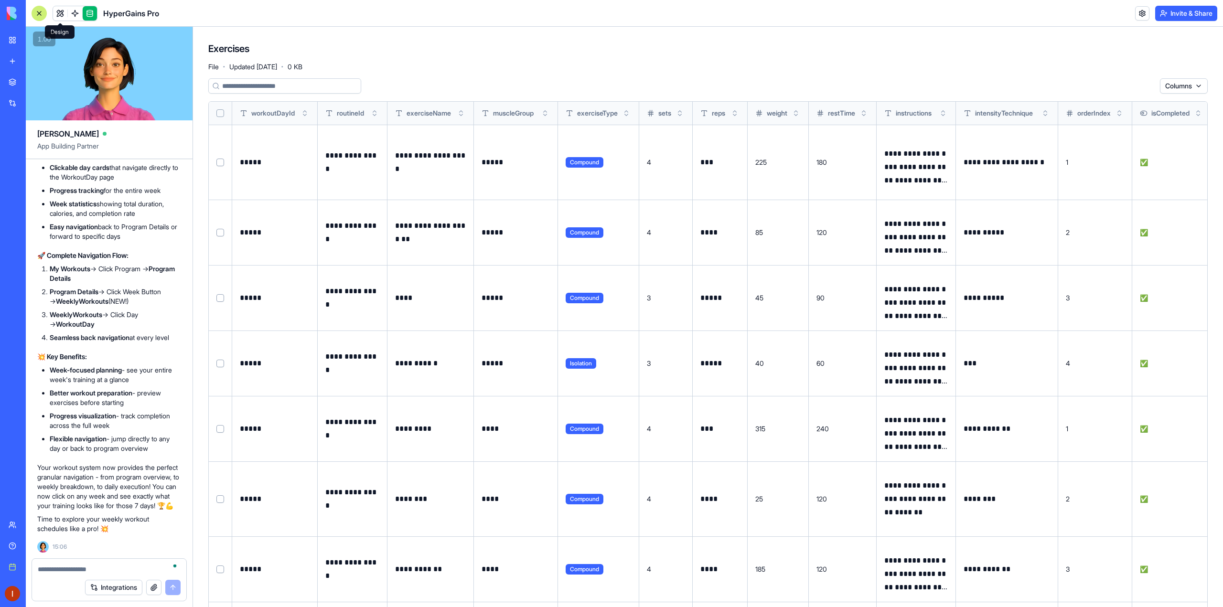
click at [61, 15] on link at bounding box center [60, 13] width 14 height 14
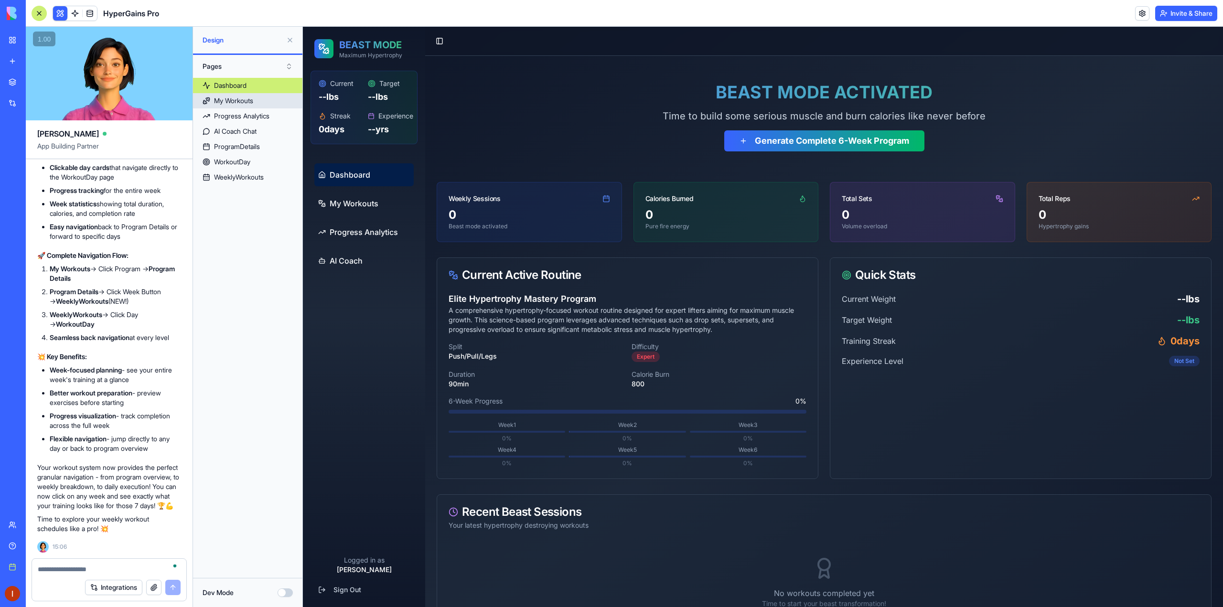
click at [262, 99] on link "My Workouts" at bounding box center [247, 100] width 109 height 15
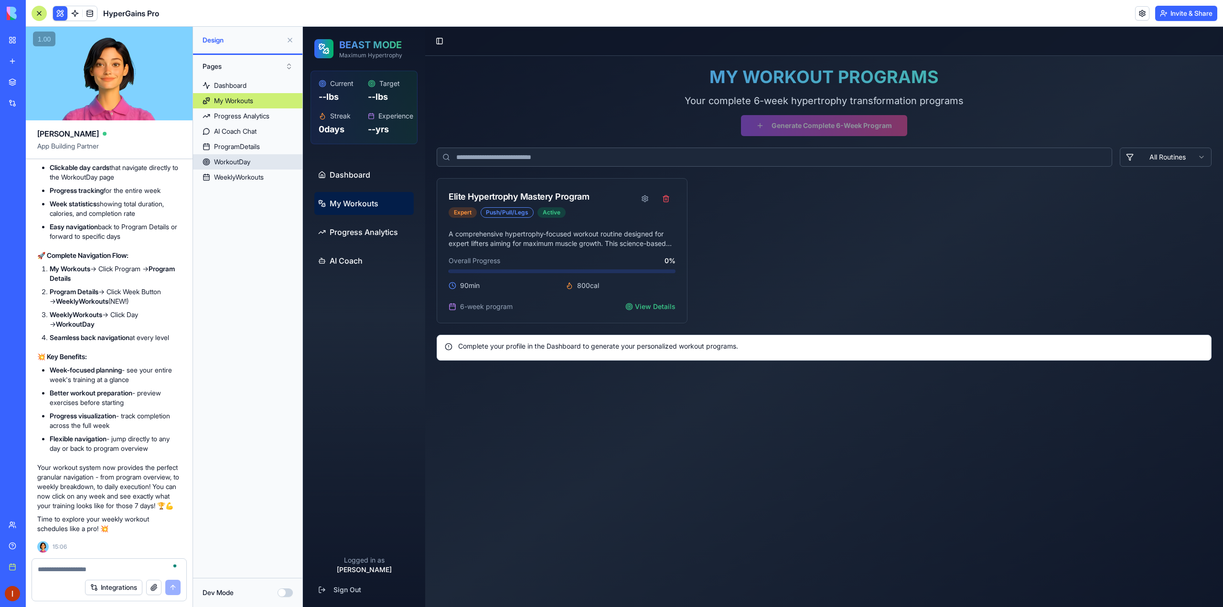
click at [263, 160] on link "WorkoutDay" at bounding box center [247, 161] width 109 height 15
click at [258, 164] on link "WorkoutDay" at bounding box center [247, 161] width 109 height 15
click at [254, 163] on link "WorkoutDay" at bounding box center [247, 161] width 109 height 15
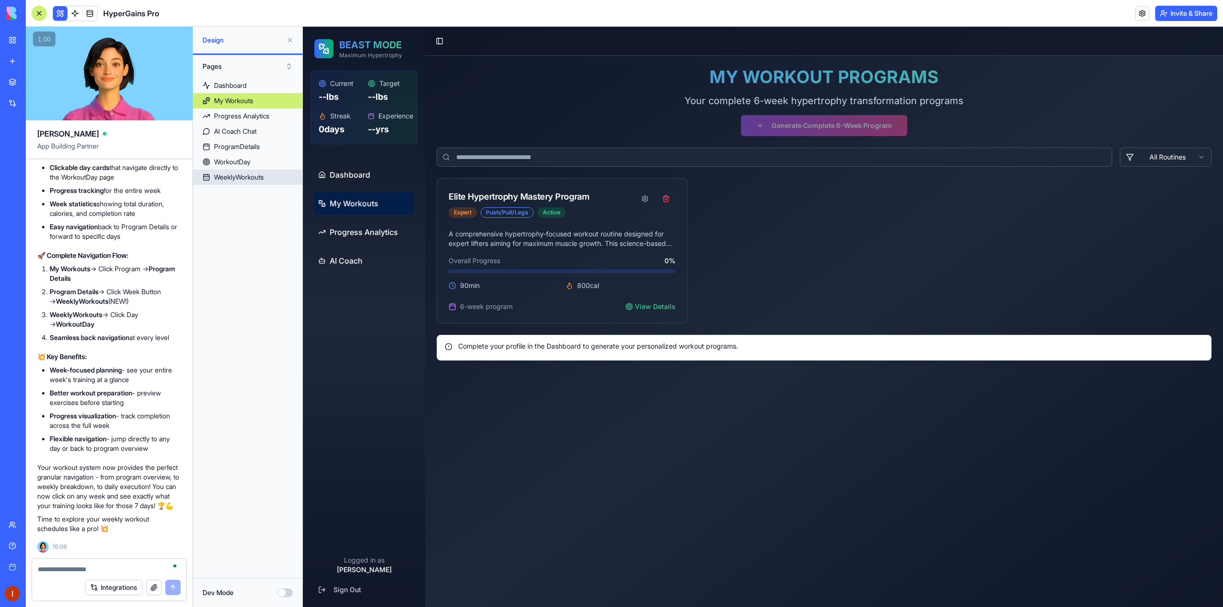
click at [254, 180] on div "WeeklyWorkouts" at bounding box center [239, 177] width 50 height 10
click at [253, 179] on div "WeeklyWorkouts" at bounding box center [239, 177] width 50 height 10
click at [246, 114] on div "Progress Analytics" at bounding box center [241, 116] width 55 height 10
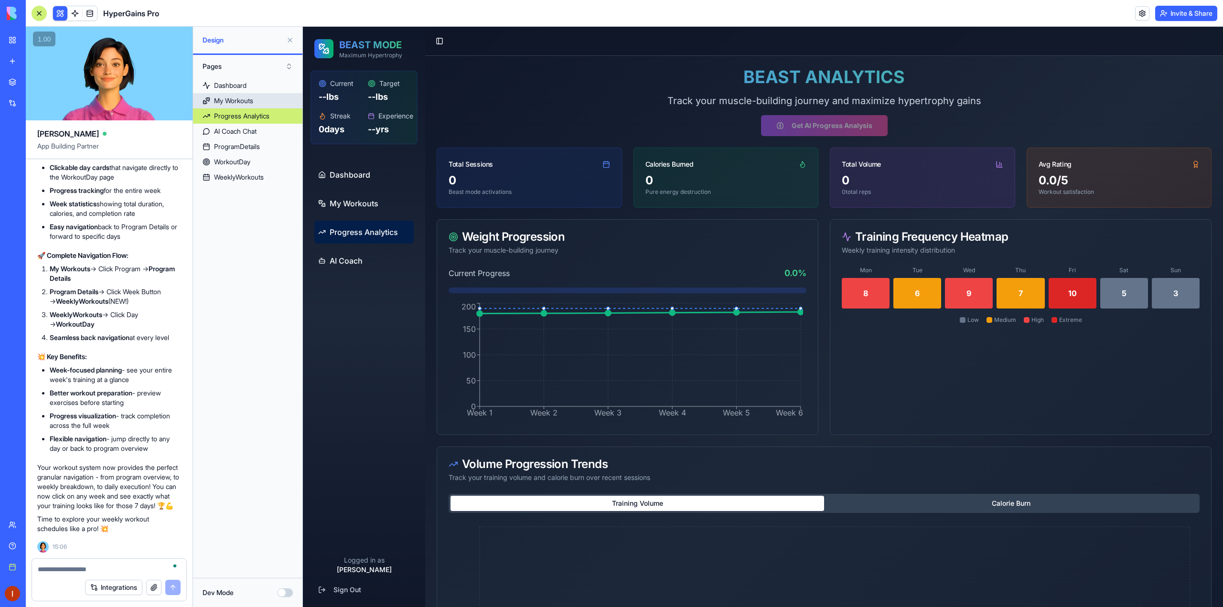
click at [253, 102] on div "My Workouts" at bounding box center [233, 101] width 39 height 10
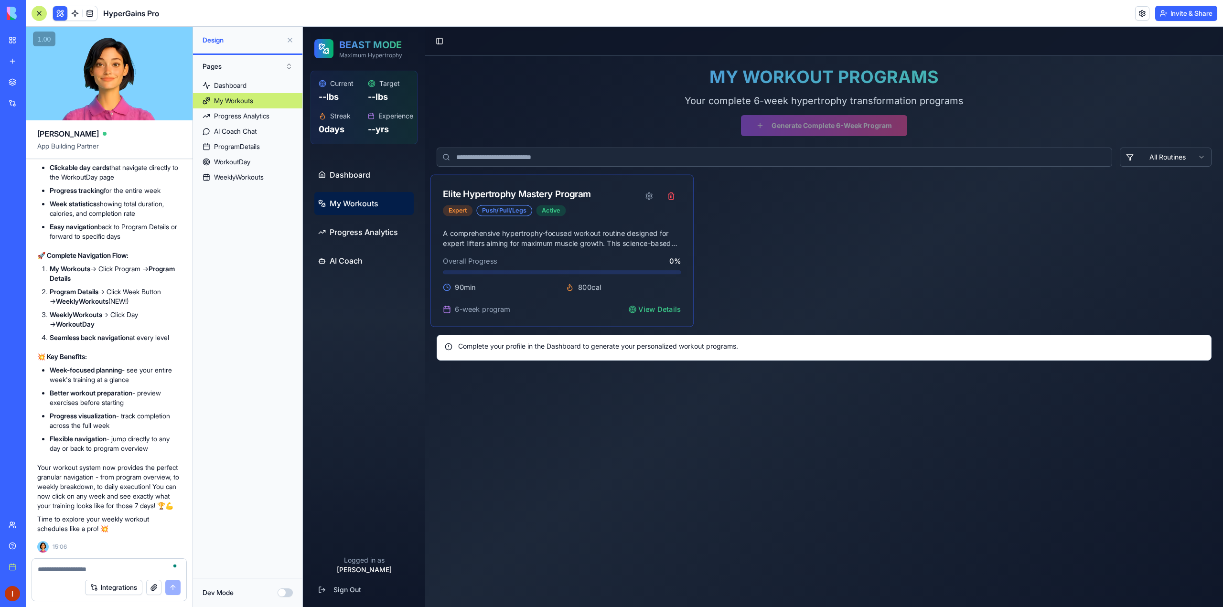
click at [512, 196] on div "Elite Hypertrophy Mastery Program" at bounding box center [517, 194] width 148 height 14
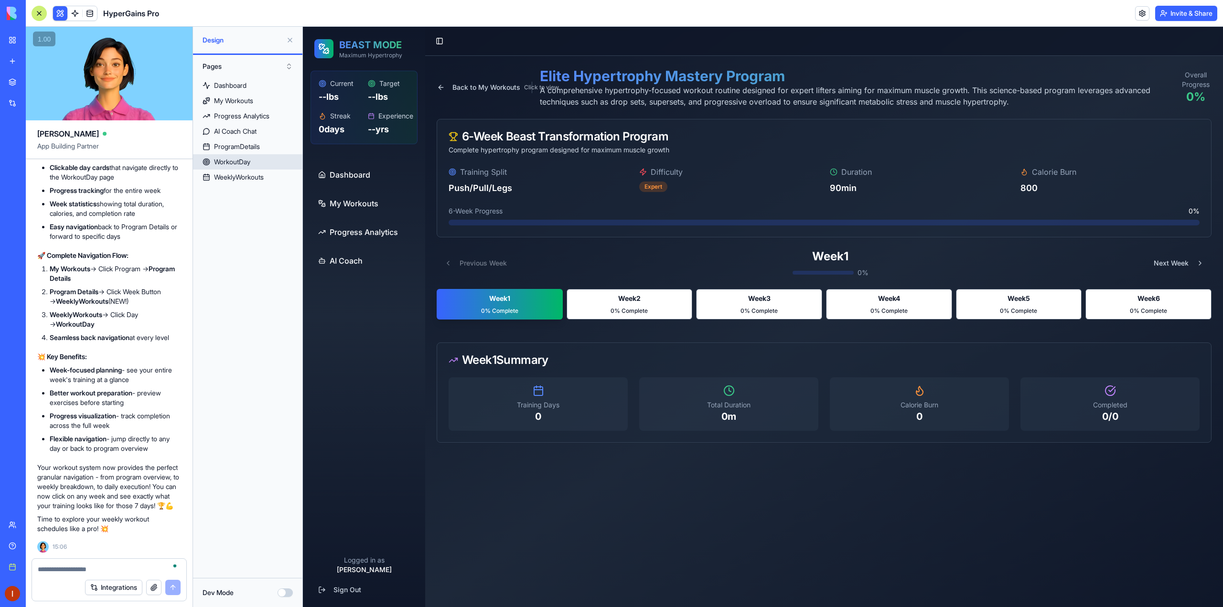
click at [261, 163] on link "WorkoutDay" at bounding box center [247, 161] width 109 height 15
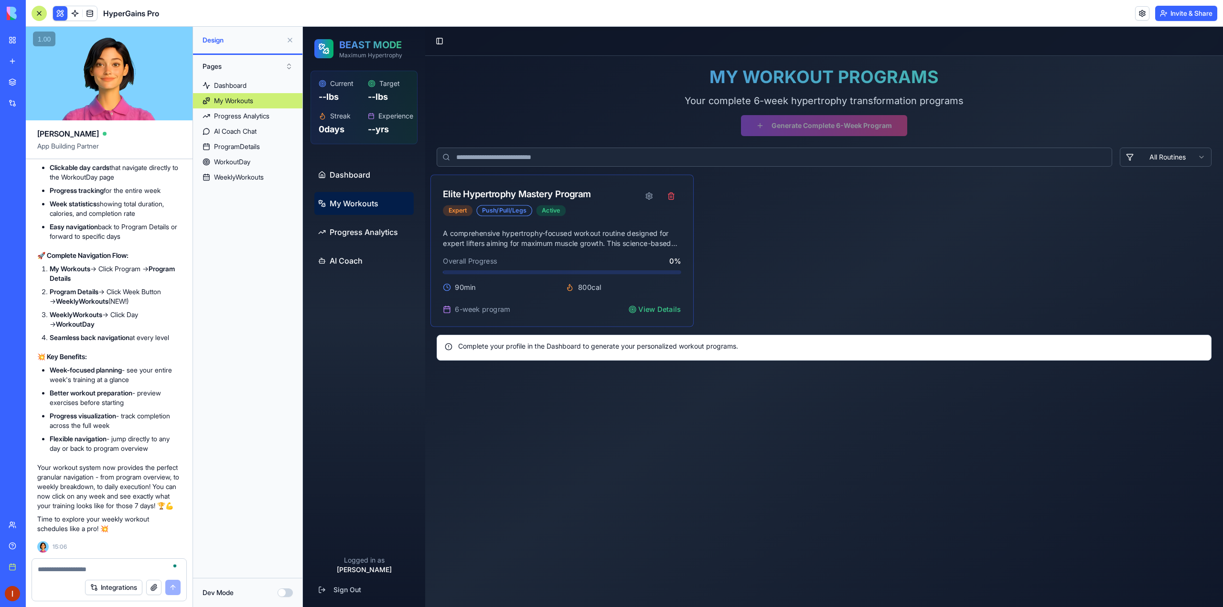
click at [518, 194] on div "Elite Hypertrophy Mastery Program" at bounding box center [517, 194] width 148 height 14
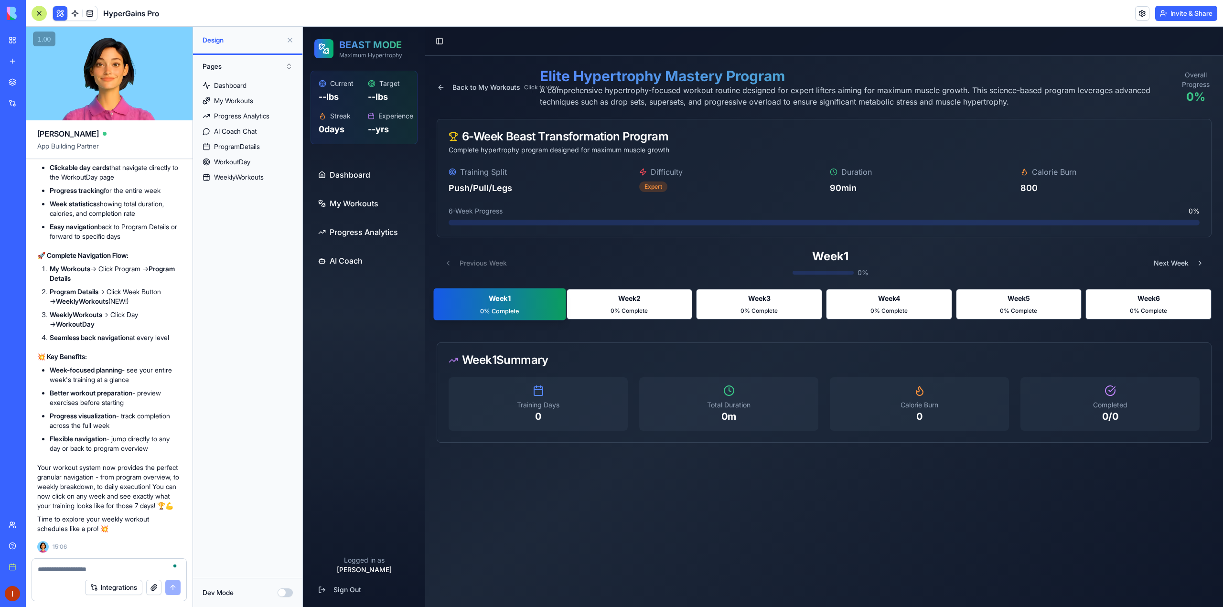
click at [511, 302] on span "Week 1" at bounding box center [500, 298] width 22 height 10
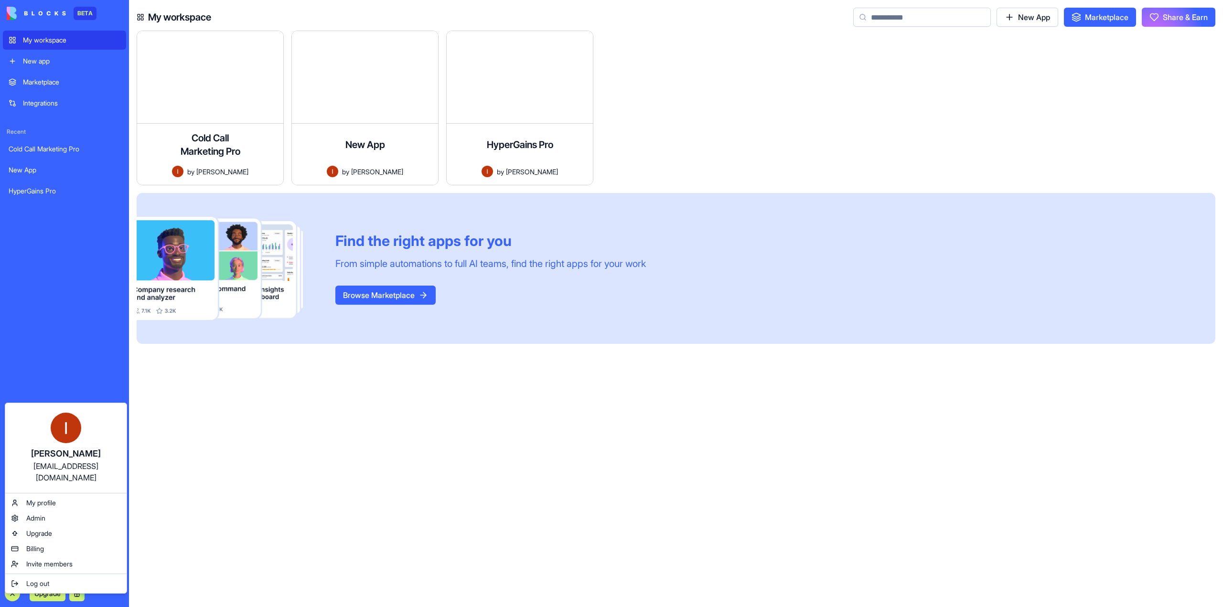
click at [15, 597] on html "BETA My workspace New app Marketplace Integrations Recent Cold Call Marketing P…" at bounding box center [611, 303] width 1223 height 607
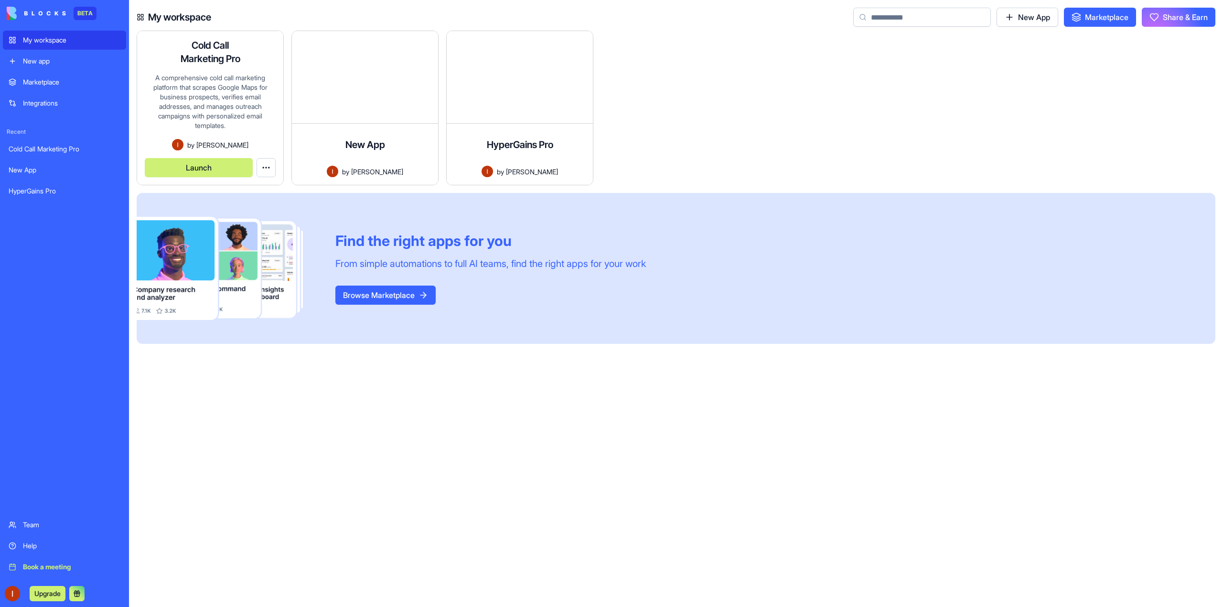
click at [239, 129] on div "A comprehensive cold call marketing platform that scrapes Google Maps for busin…" at bounding box center [210, 106] width 131 height 66
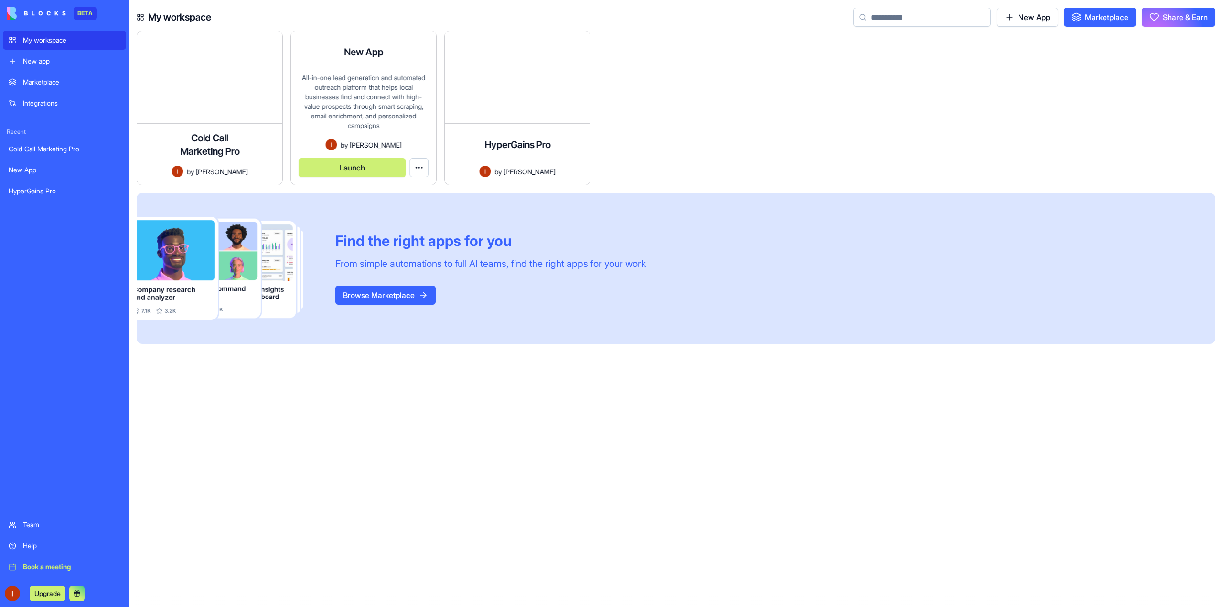
click at [359, 90] on div "All-in-one lead generation and automated outreach platform that helps local bus…" at bounding box center [364, 106] width 130 height 66
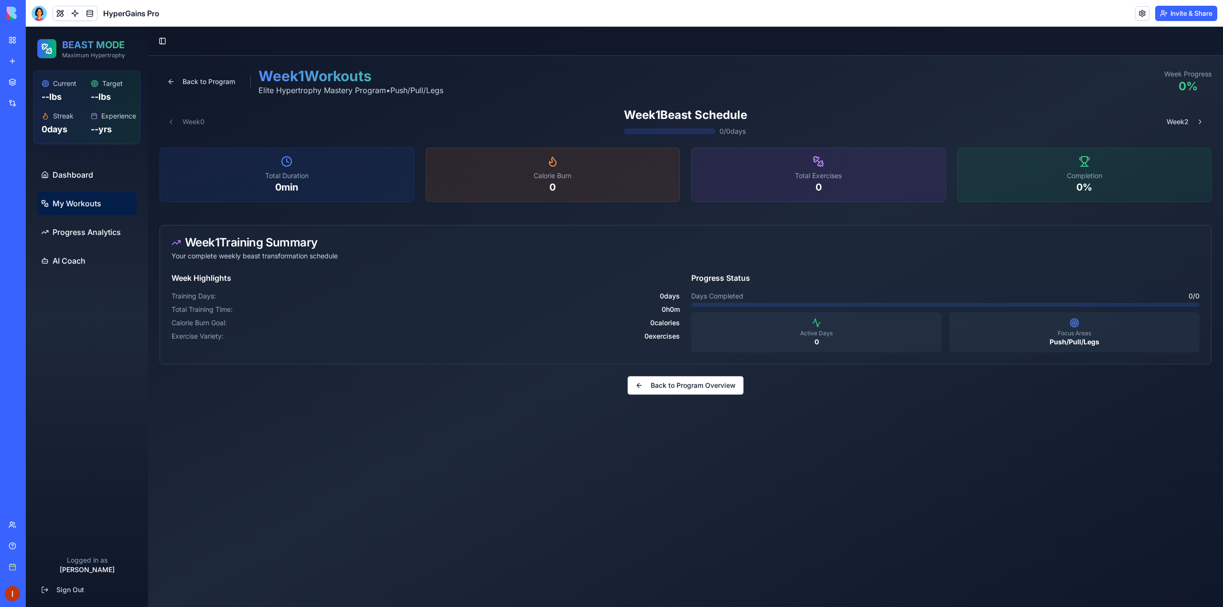
click at [64, 203] on span "My Workouts" at bounding box center [77, 203] width 49 height 11
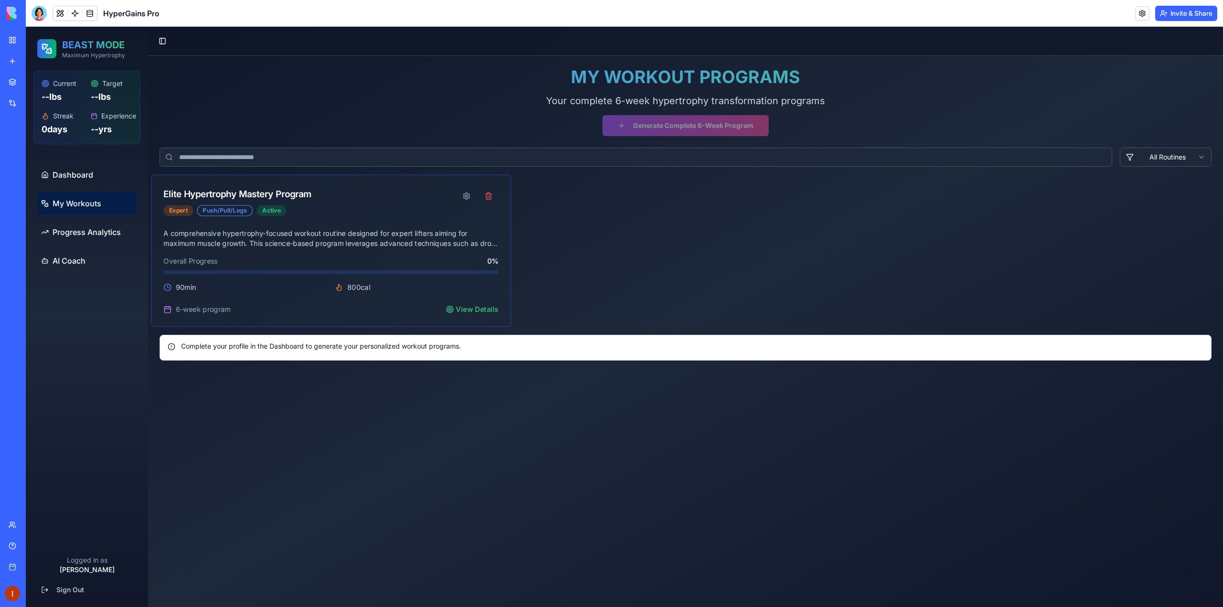
click at [238, 195] on div "Elite Hypertrophy Mastery Program" at bounding box center [237, 194] width 148 height 14
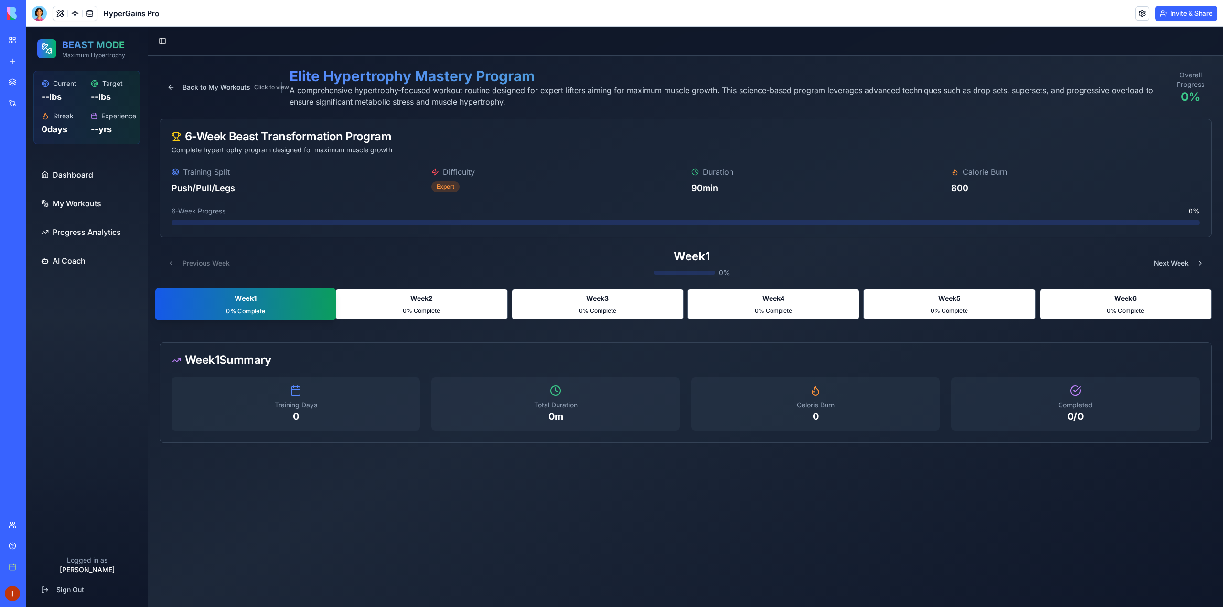
click at [280, 303] on button "Week 1 0 % Complete" at bounding box center [245, 304] width 181 height 32
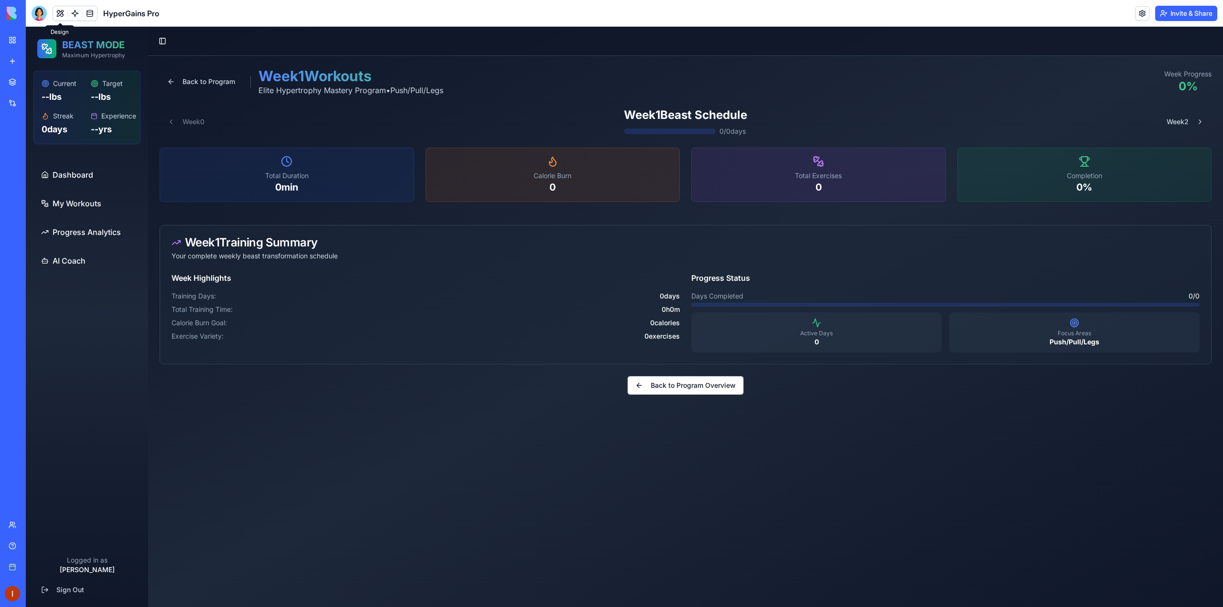
click at [62, 17] on button at bounding box center [60, 13] width 14 height 14
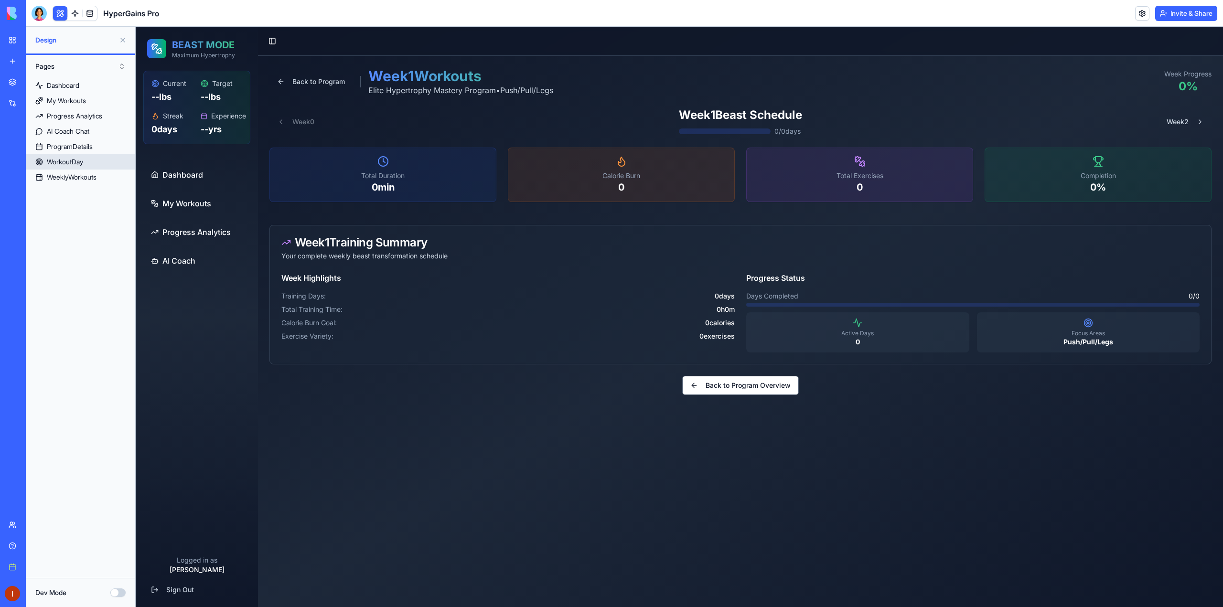
click at [106, 165] on link "WorkoutDay" at bounding box center [80, 161] width 109 height 15
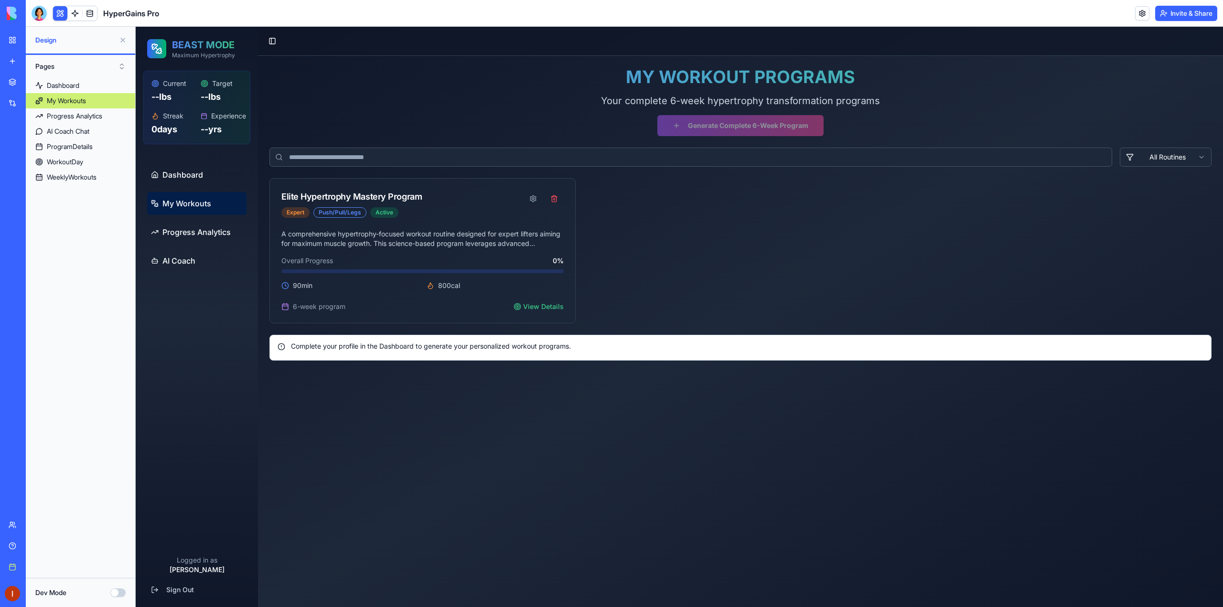
click at [115, 590] on button "Dev Mode" at bounding box center [117, 592] width 15 height 9
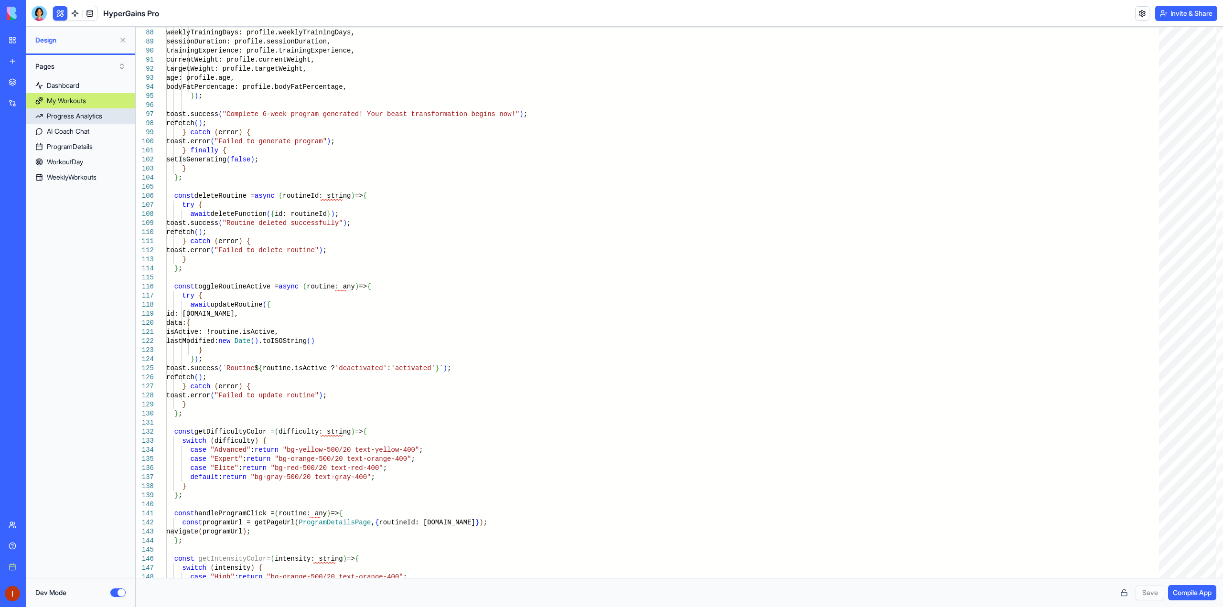
click at [92, 121] on link "Progress Analytics" at bounding box center [80, 115] width 109 height 15
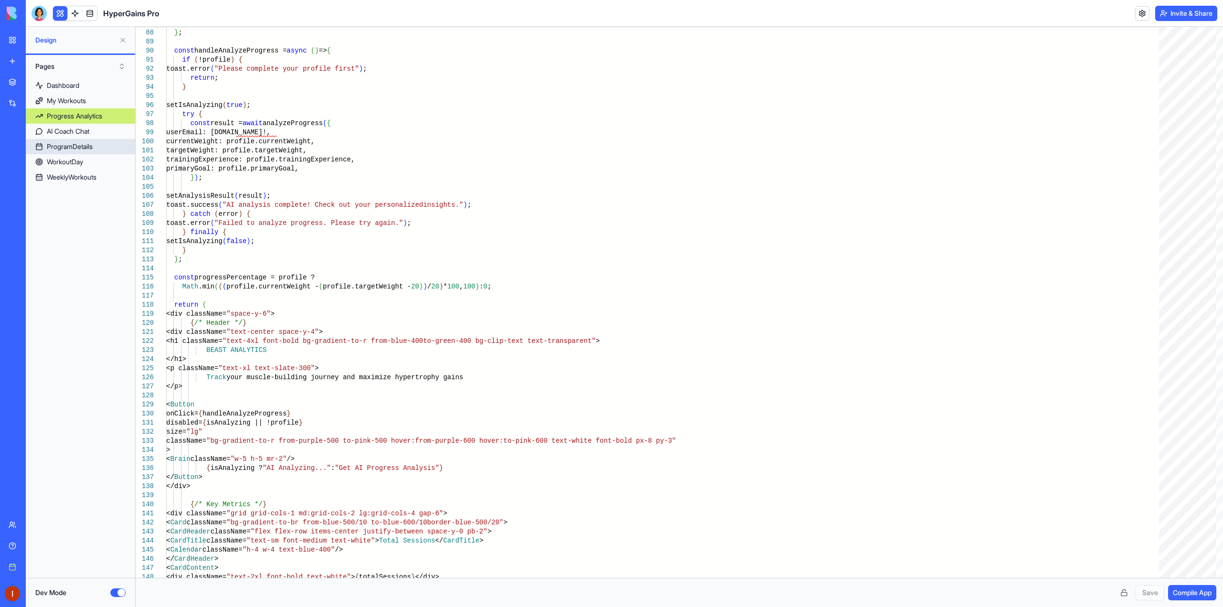
click at [101, 148] on link "ProgramDetails" at bounding box center [80, 146] width 109 height 15
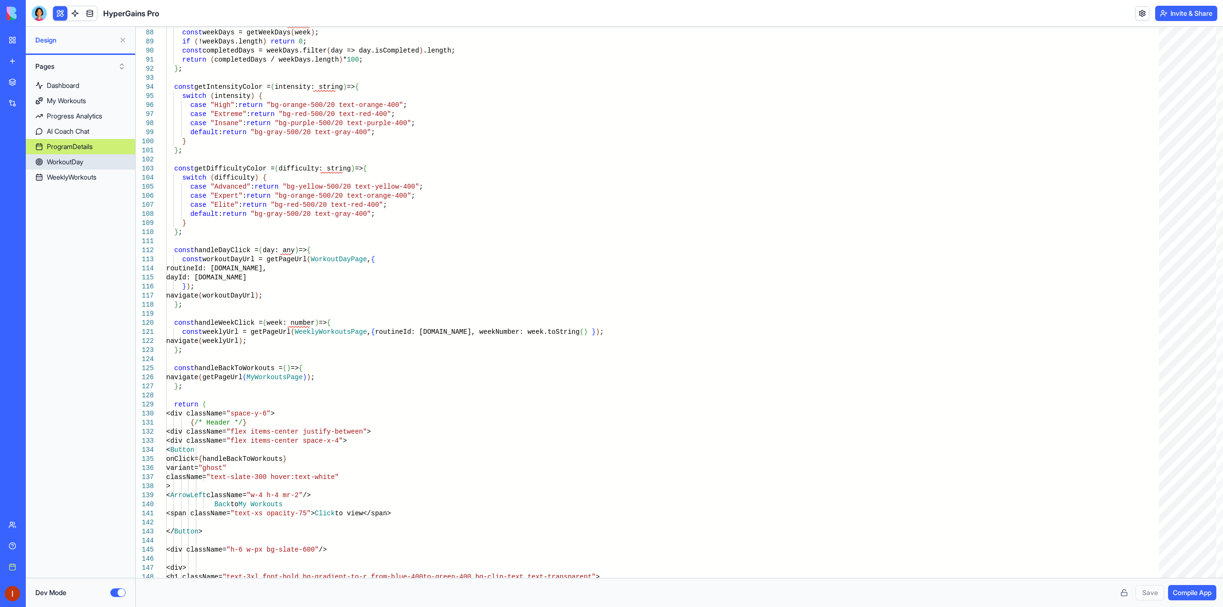
click at [99, 160] on link "WorkoutDay" at bounding box center [80, 161] width 109 height 15
type textarea "**********"
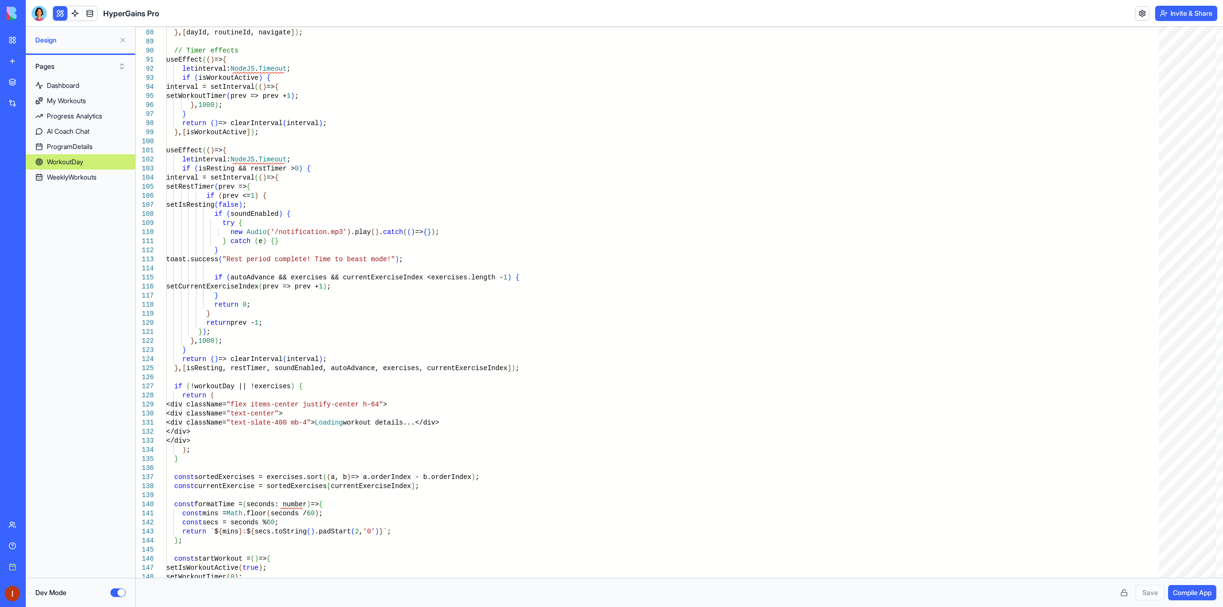
click at [112, 593] on button "Dev Mode" at bounding box center [117, 592] width 15 height 9
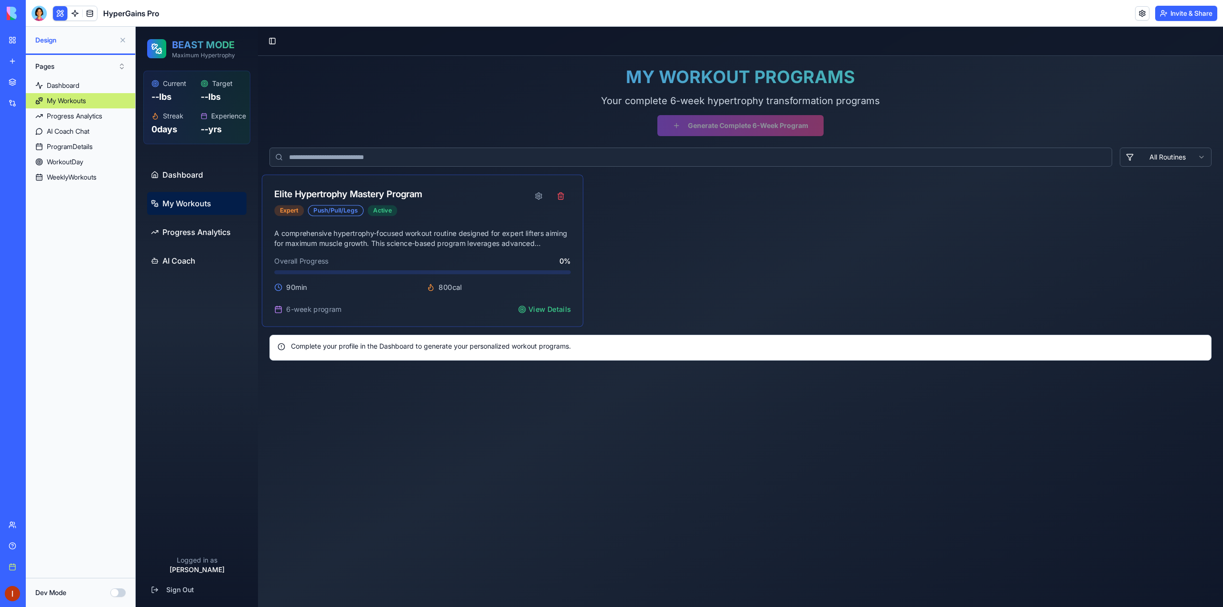
click at [383, 191] on div "Elite Hypertrophy Mastery Program" at bounding box center [348, 194] width 148 height 14
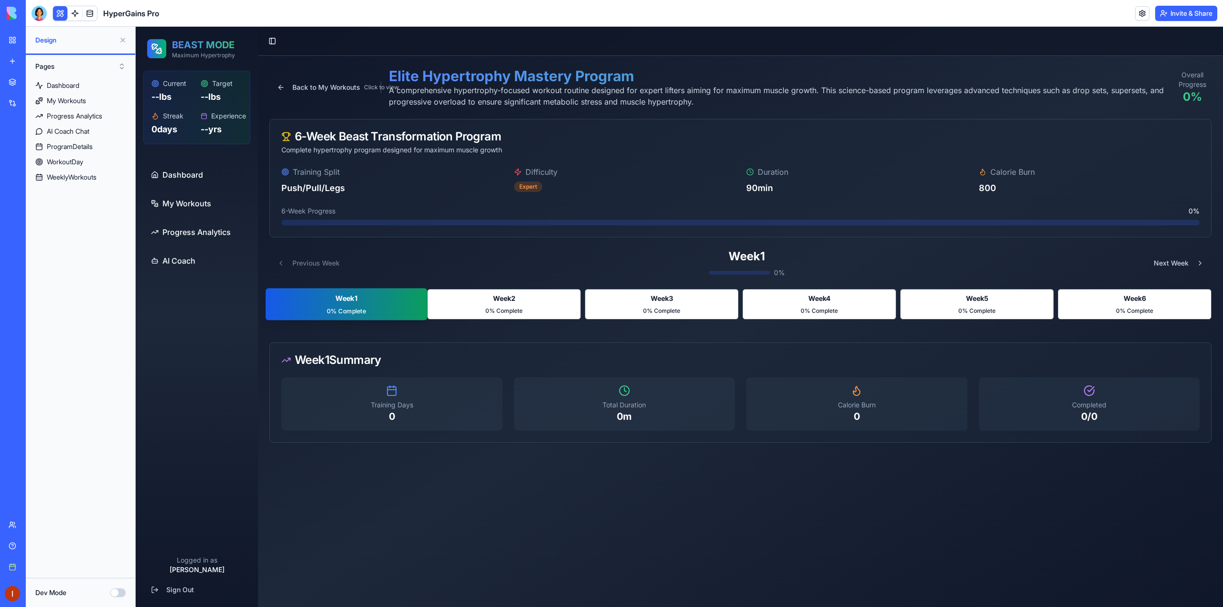
click at [355, 299] on span "Week 1" at bounding box center [346, 298] width 22 height 10
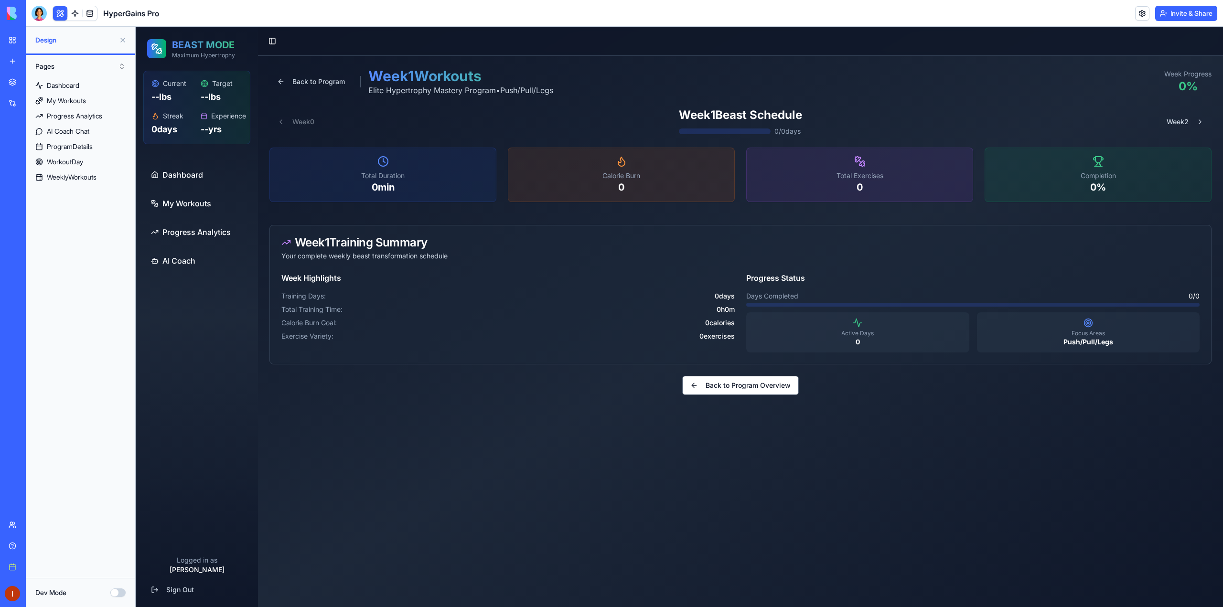
click at [351, 247] on div "Week 1 Training Summary" at bounding box center [740, 242] width 918 height 11
click at [41, 16] on div at bounding box center [39, 13] width 15 height 15
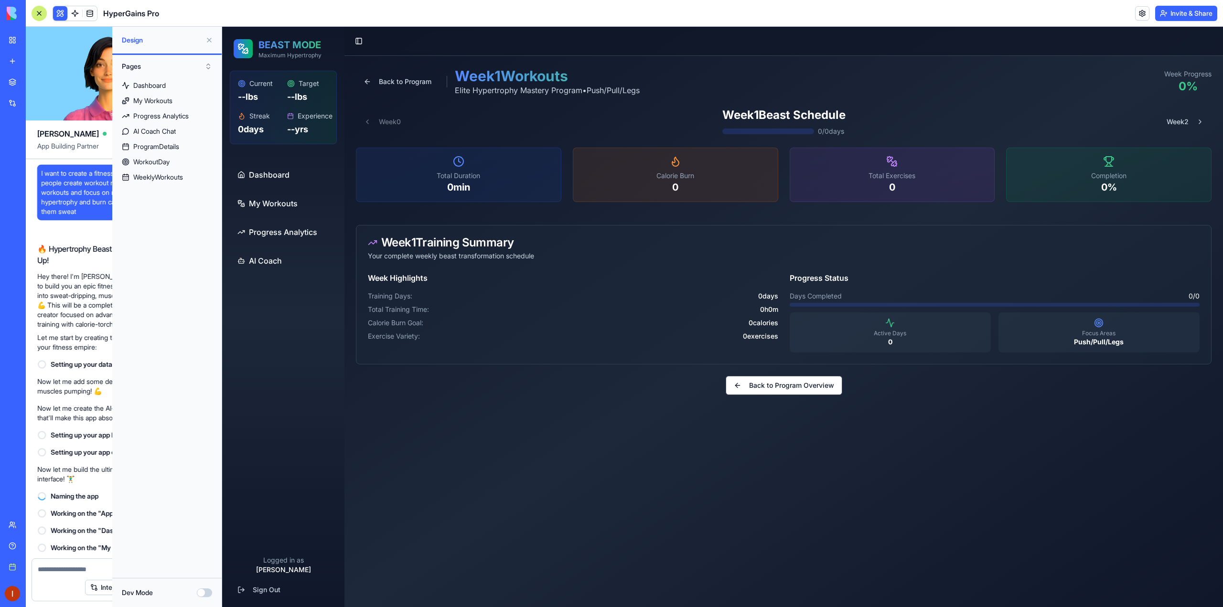
scroll to position [6339, 0]
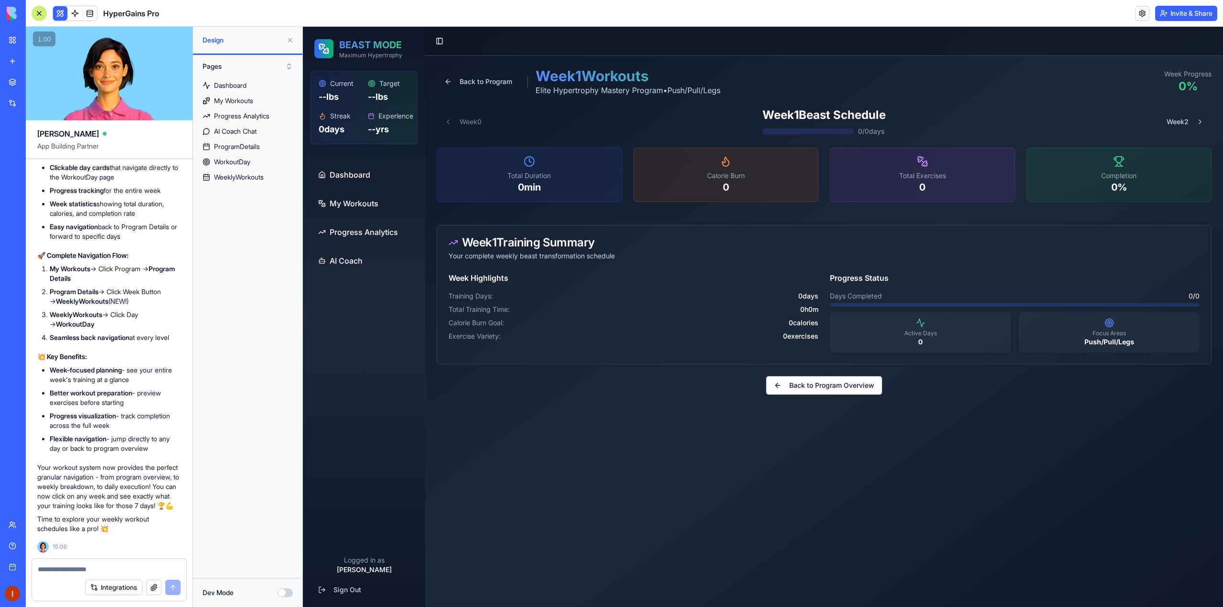
click at [96, 566] on textarea at bounding box center [109, 570] width 143 height 10
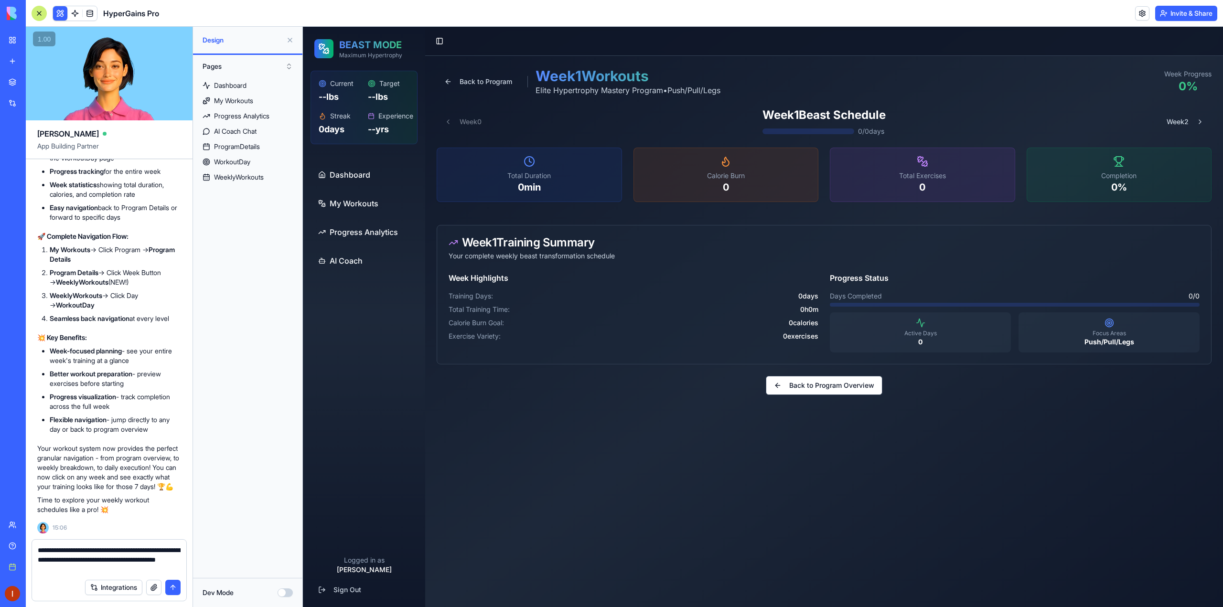
type textarea "**********"
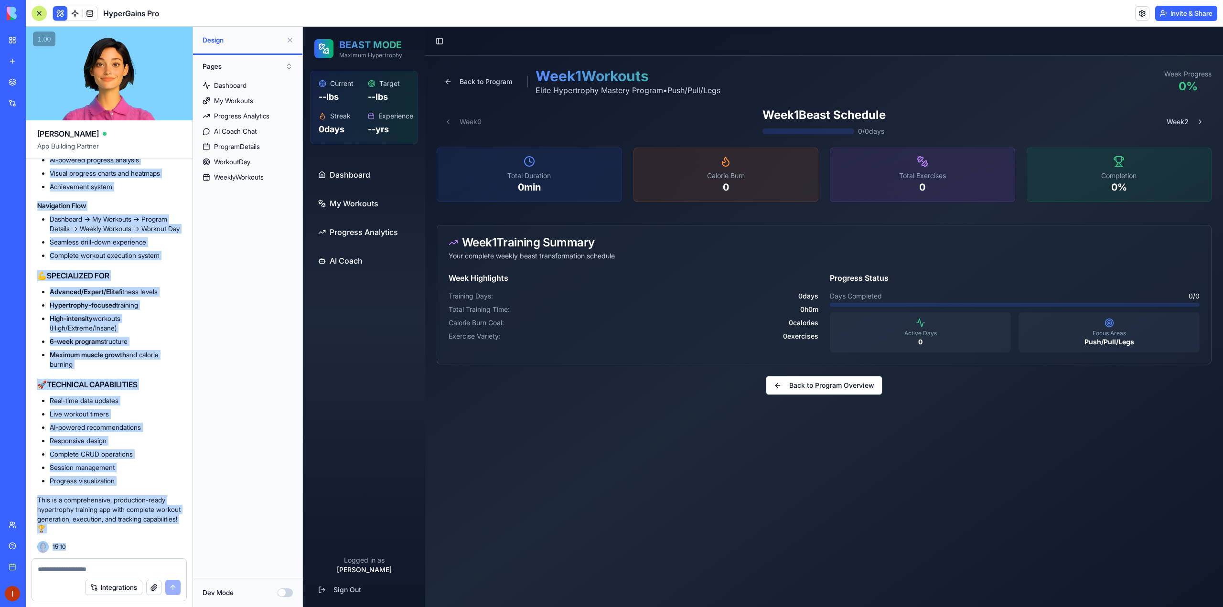
scroll to position [8492, 0]
drag, startPoint x: 40, startPoint y: 201, endPoint x: 150, endPoint y: 478, distance: 298.4
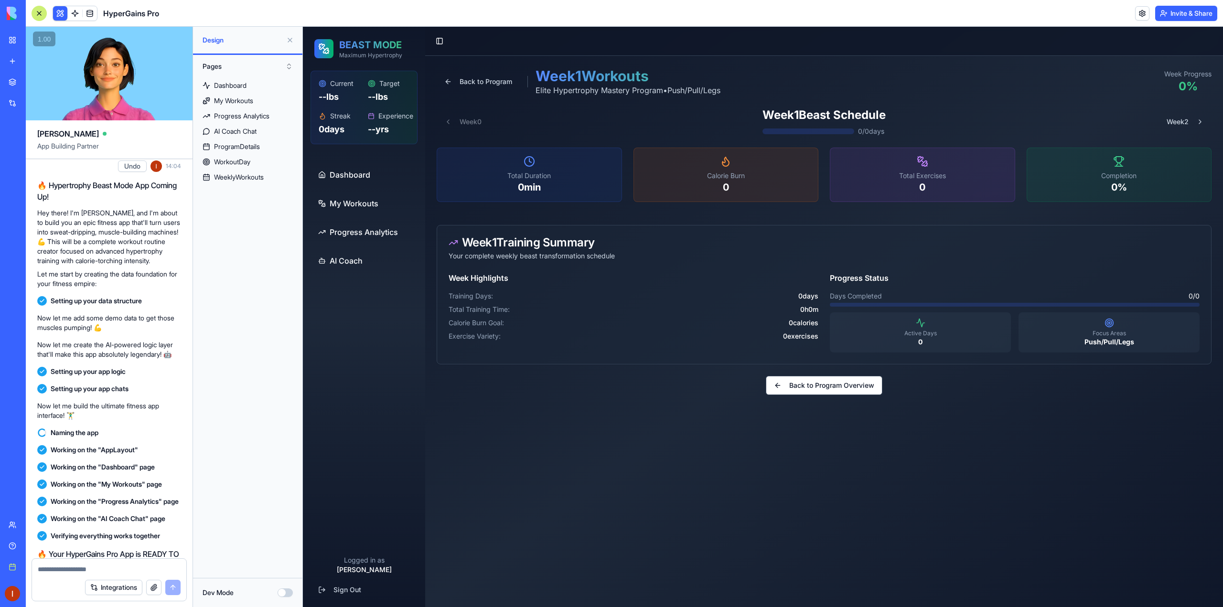
scroll to position [0, 0]
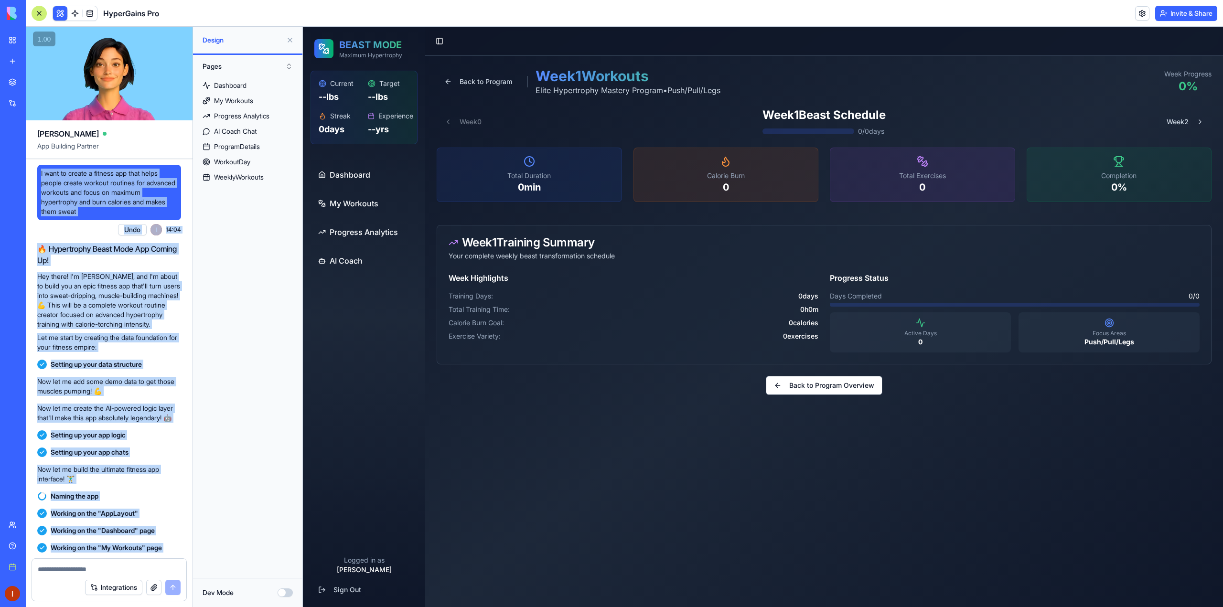
drag, startPoint x: 132, startPoint y: 535, endPoint x: 38, endPoint y: 172, distance: 375.0
copy div "L ipsu do sitame c adipisc eli sedd eiusm tempor incidi utlabor etdolore mag al…"
click at [93, 16] on link at bounding box center [90, 13] width 14 height 14
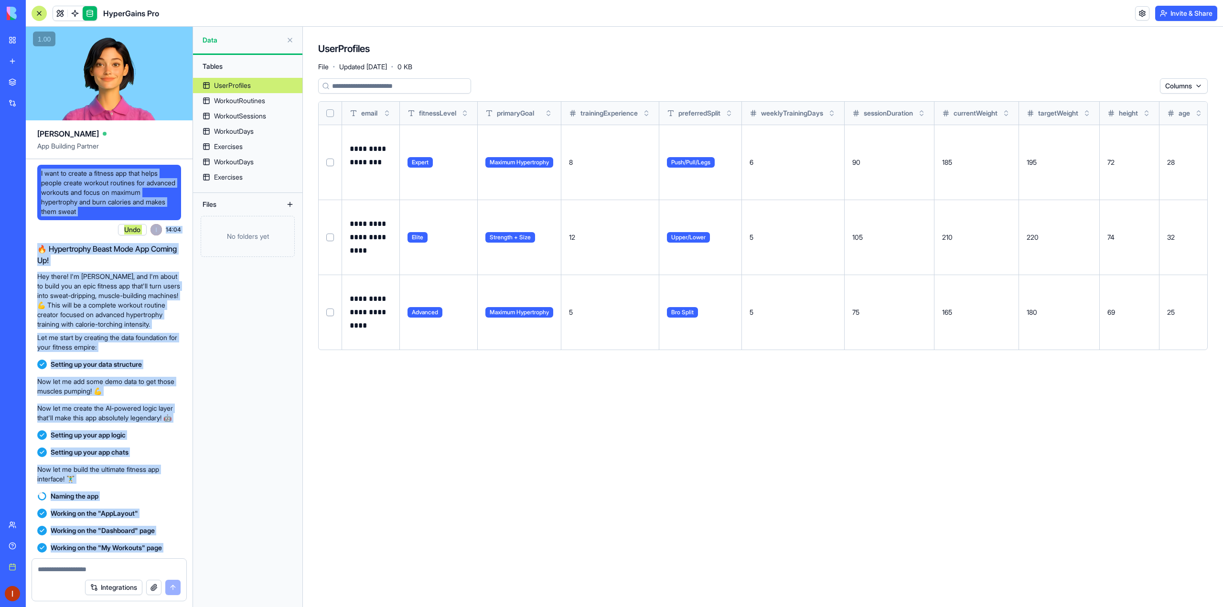
click at [64, 572] on textarea at bounding box center [109, 570] width 143 height 10
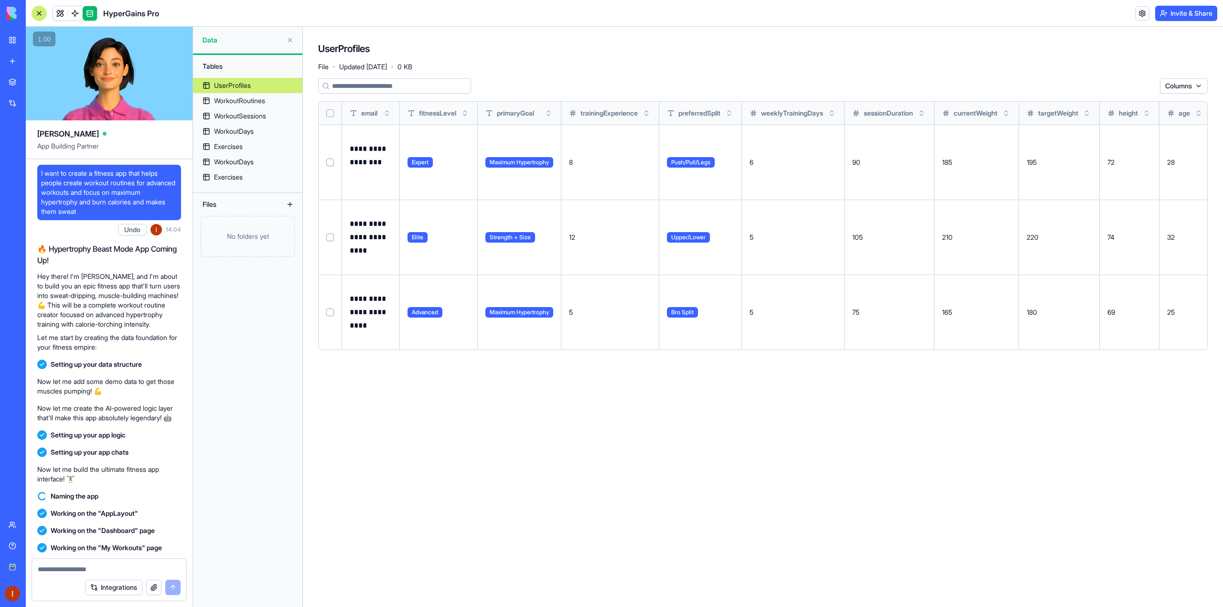
paste textarea "**********"
type textarea "**********"
click at [171, 588] on button "submit" at bounding box center [172, 587] width 15 height 15
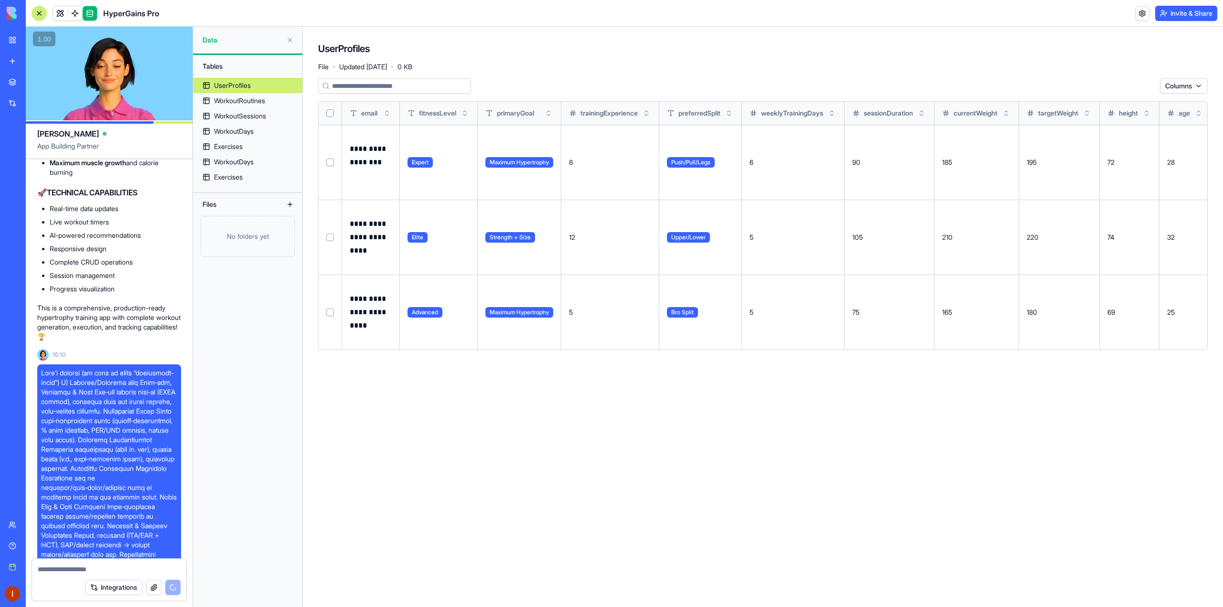
scroll to position [8471, 0]
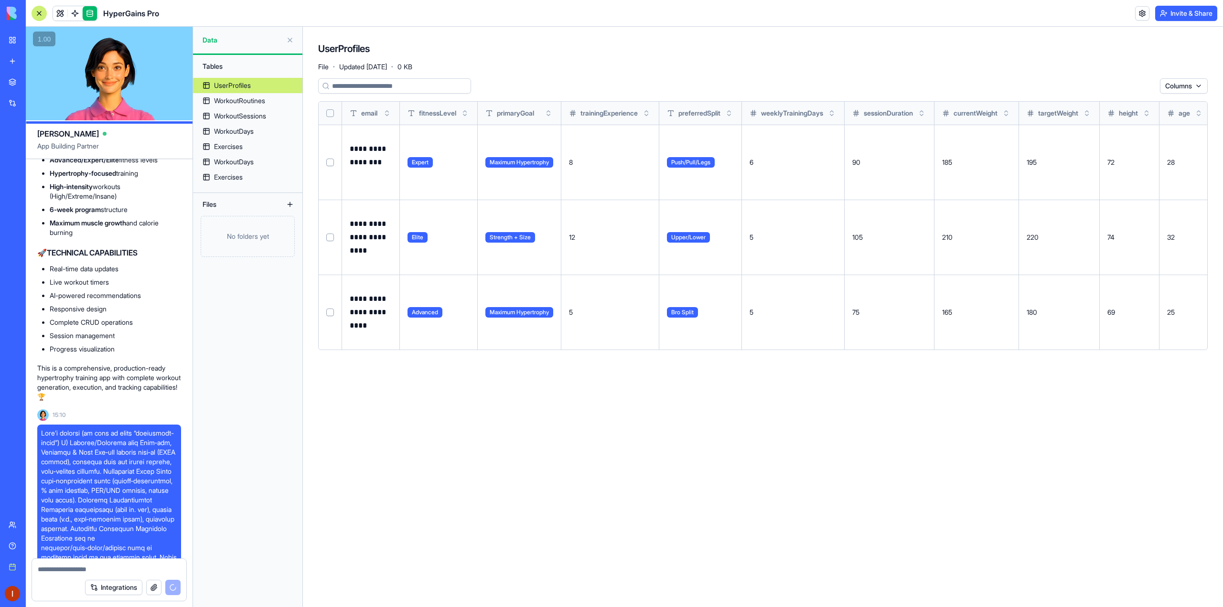
click at [45, 14] on div at bounding box center [39, 13] width 15 height 15
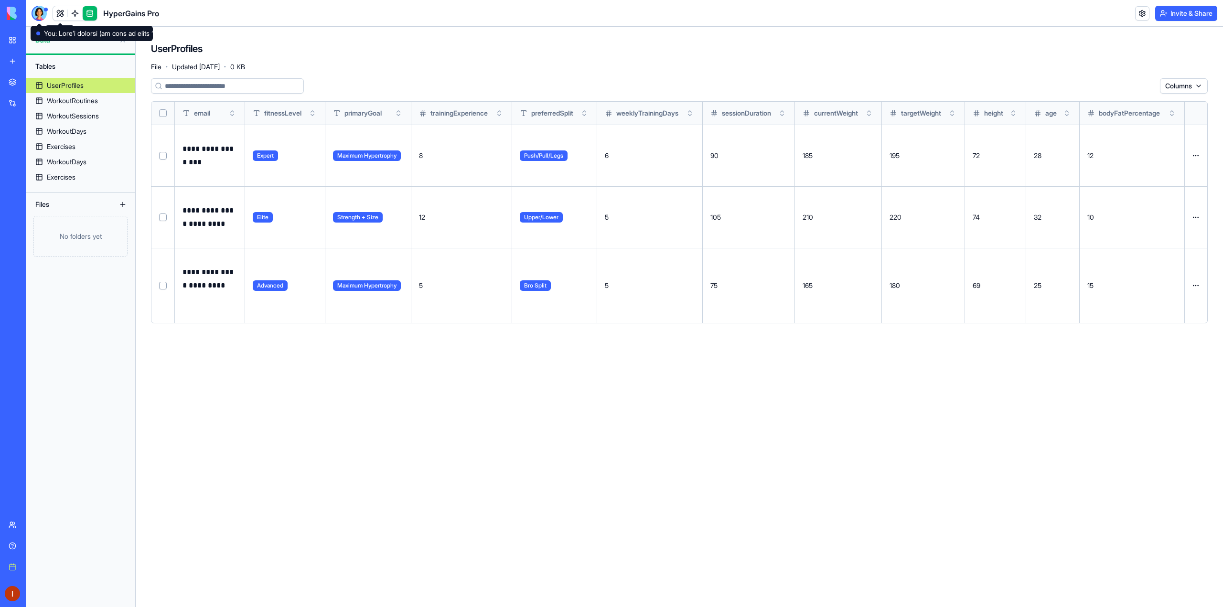
click at [23, 10] on div "BETA My workspace New app Marketplace Integrations Recent Cold Call Marketing P…" at bounding box center [13, 303] width 26 height 607
click at [34, 10] on div at bounding box center [39, 13] width 15 height 15
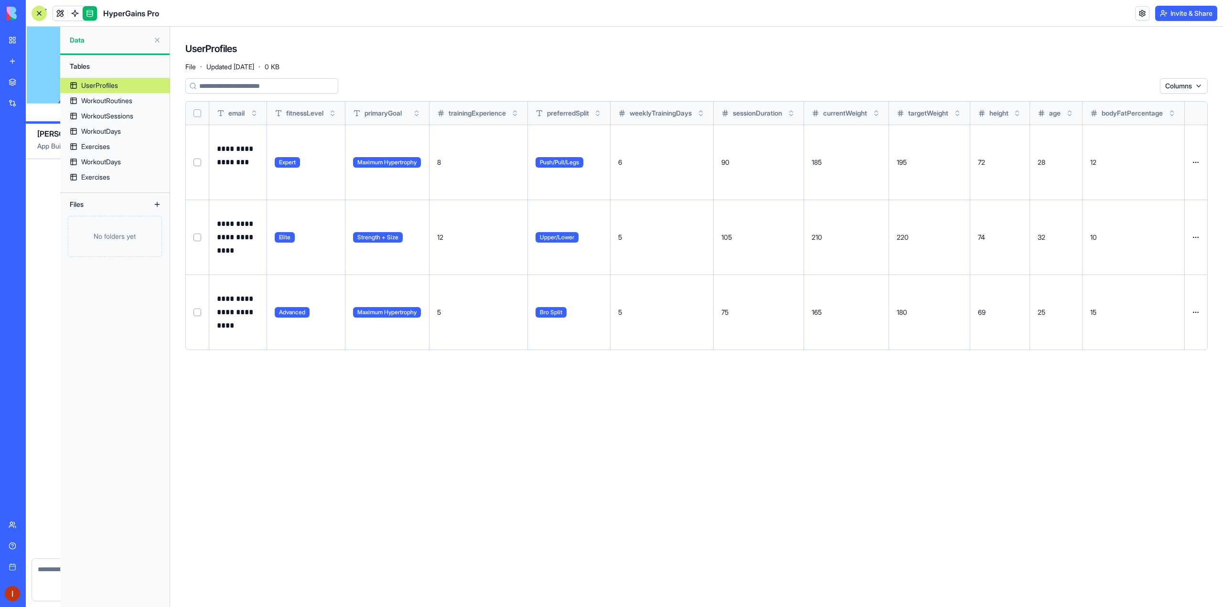
scroll to position [10000, 0]
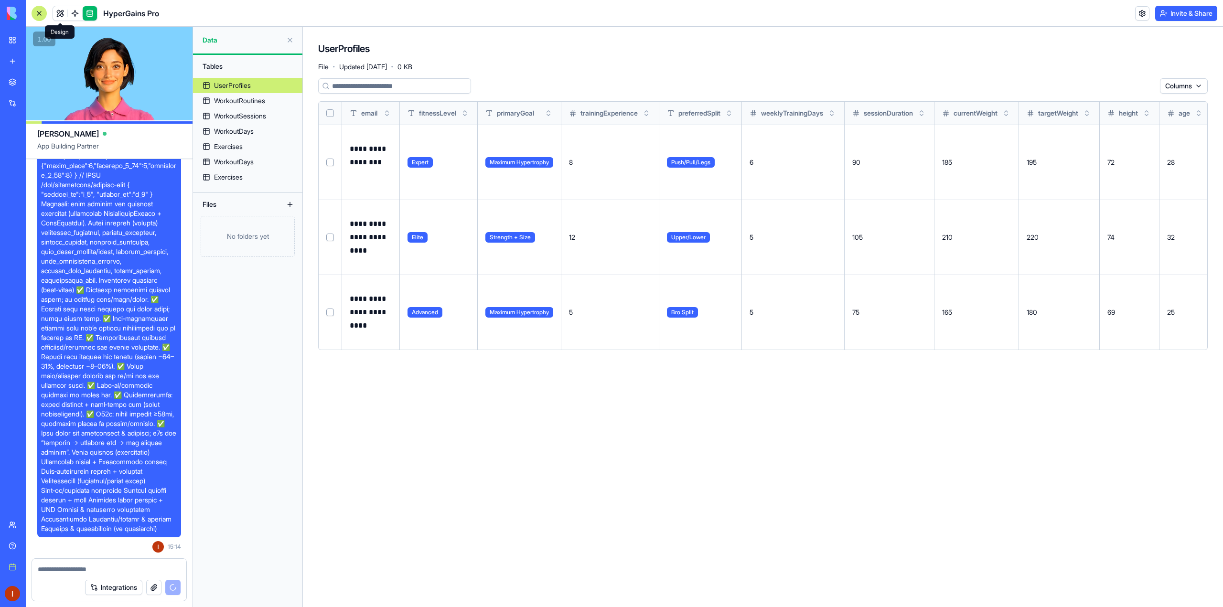
click at [58, 11] on link at bounding box center [60, 13] width 14 height 14
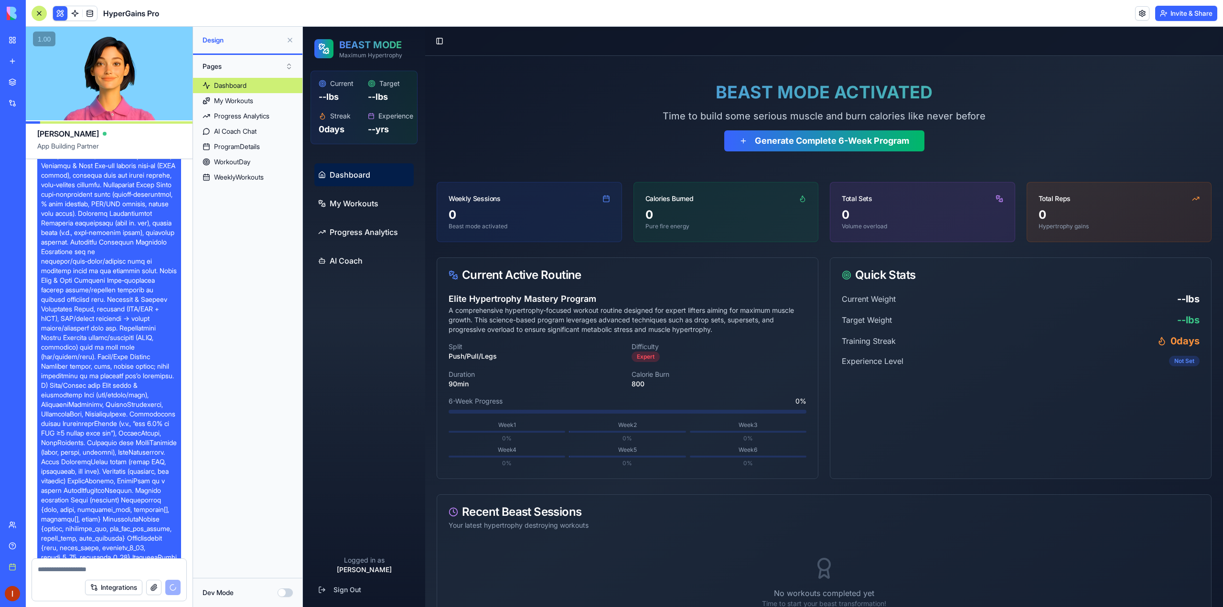
scroll to position [8567, 0]
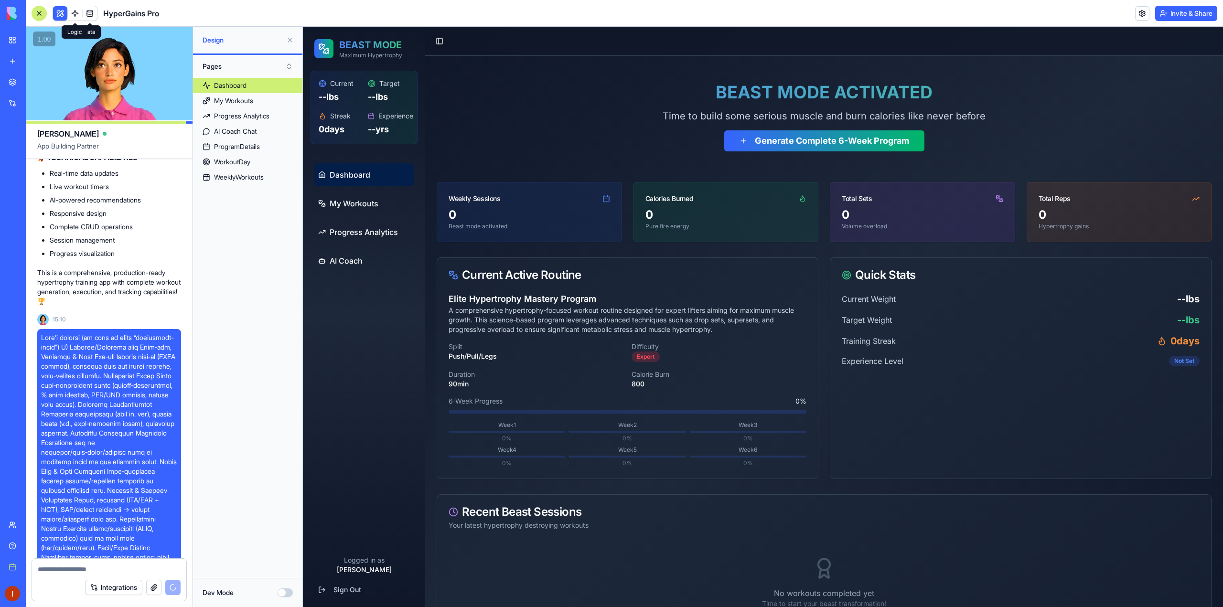
click at [78, 13] on link at bounding box center [75, 13] width 14 height 14
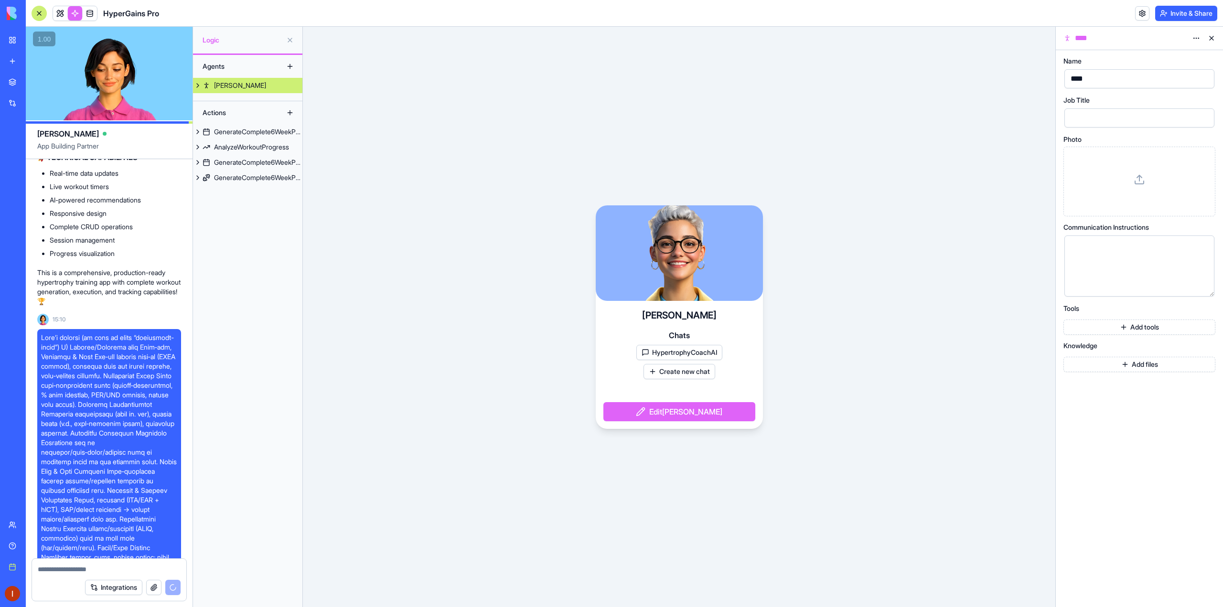
scroll to position [10120, 0]
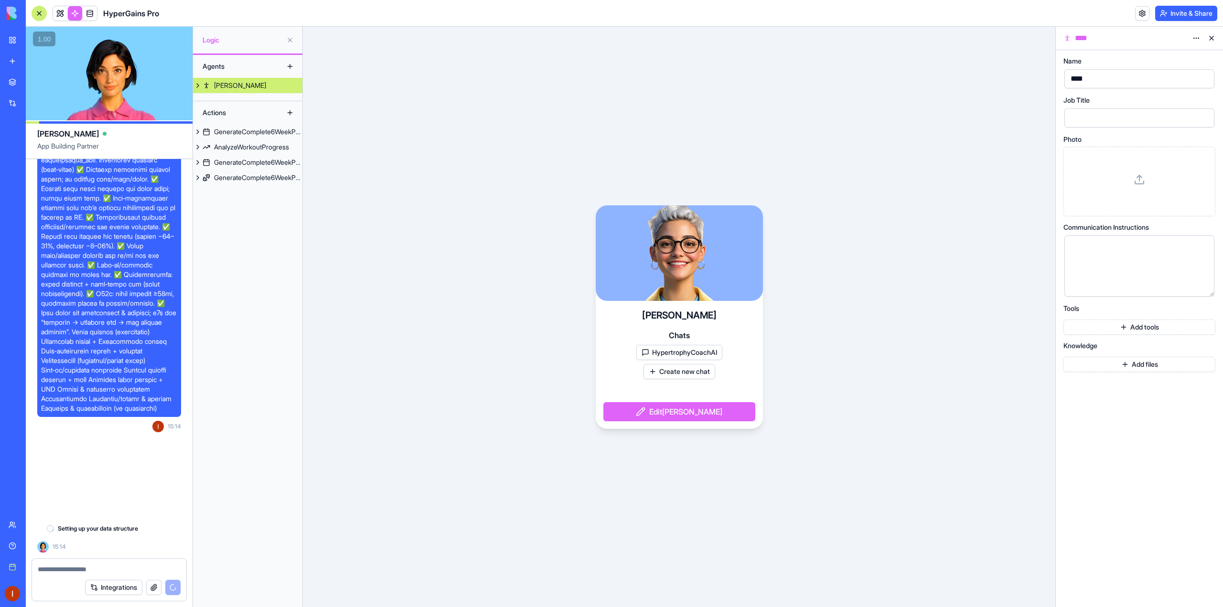
click at [692, 414] on button "Edit [PERSON_NAME]" at bounding box center [679, 411] width 152 height 19
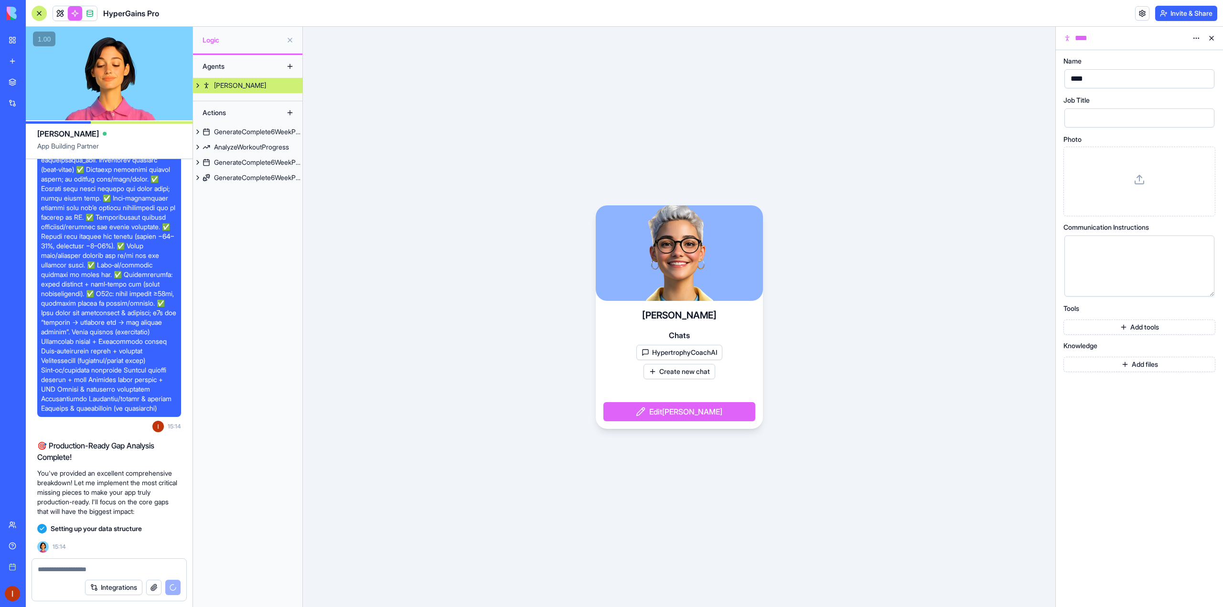
click at [113, 589] on button "Integrations" at bounding box center [113, 587] width 57 height 15
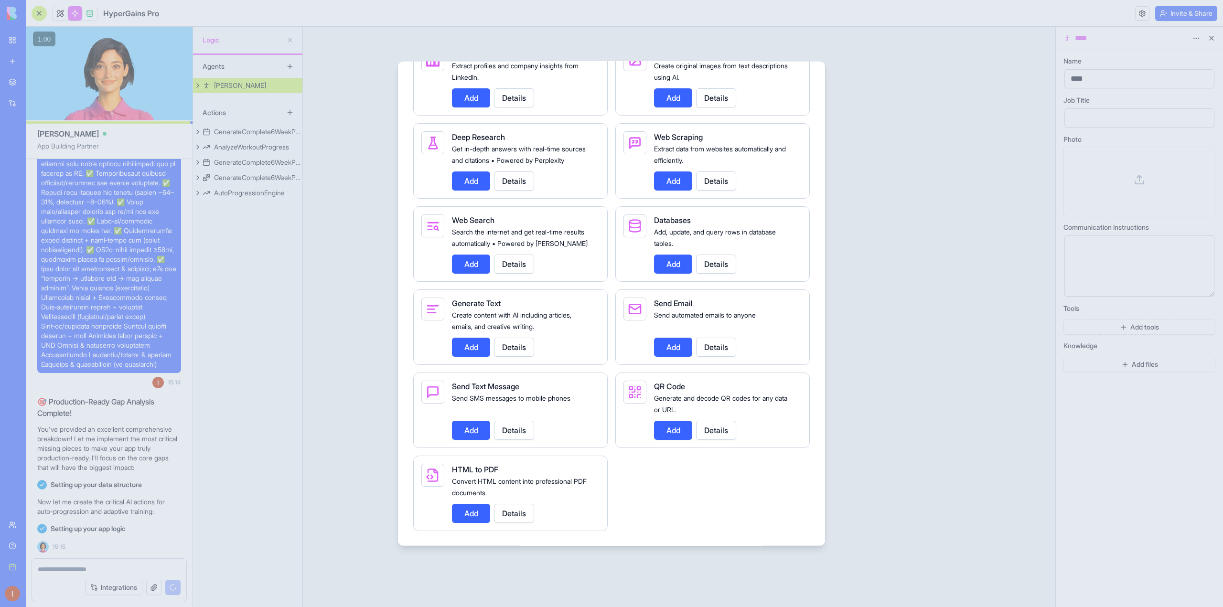
scroll to position [1192, 0]
click at [352, 387] on div at bounding box center [611, 303] width 1223 height 607
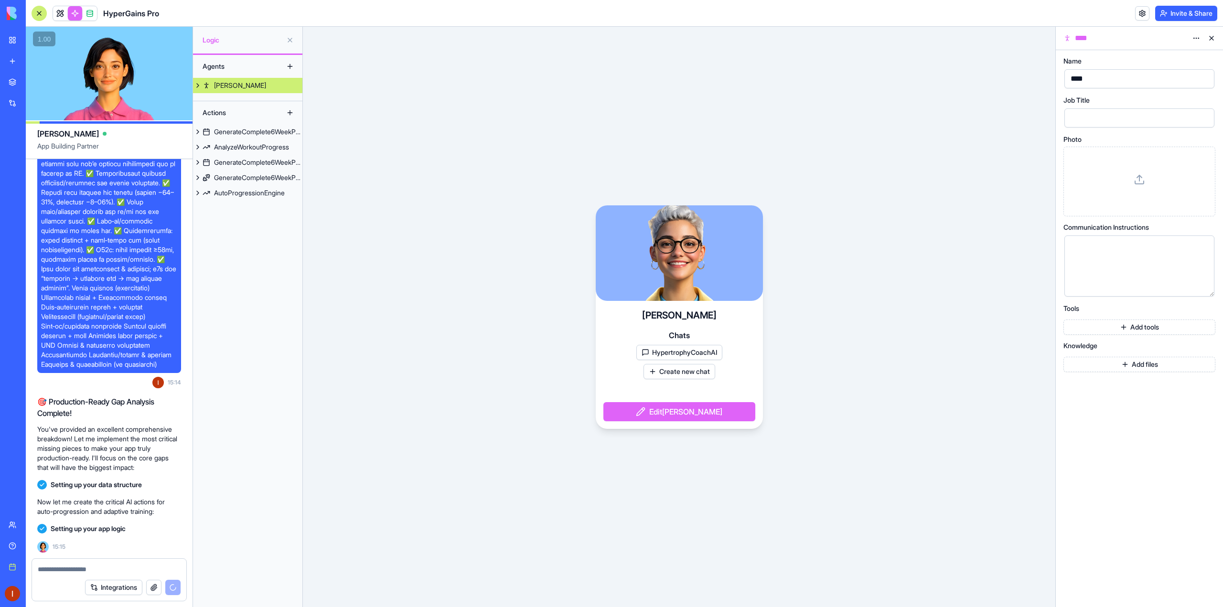
click at [287, 39] on button at bounding box center [289, 39] width 15 height 15
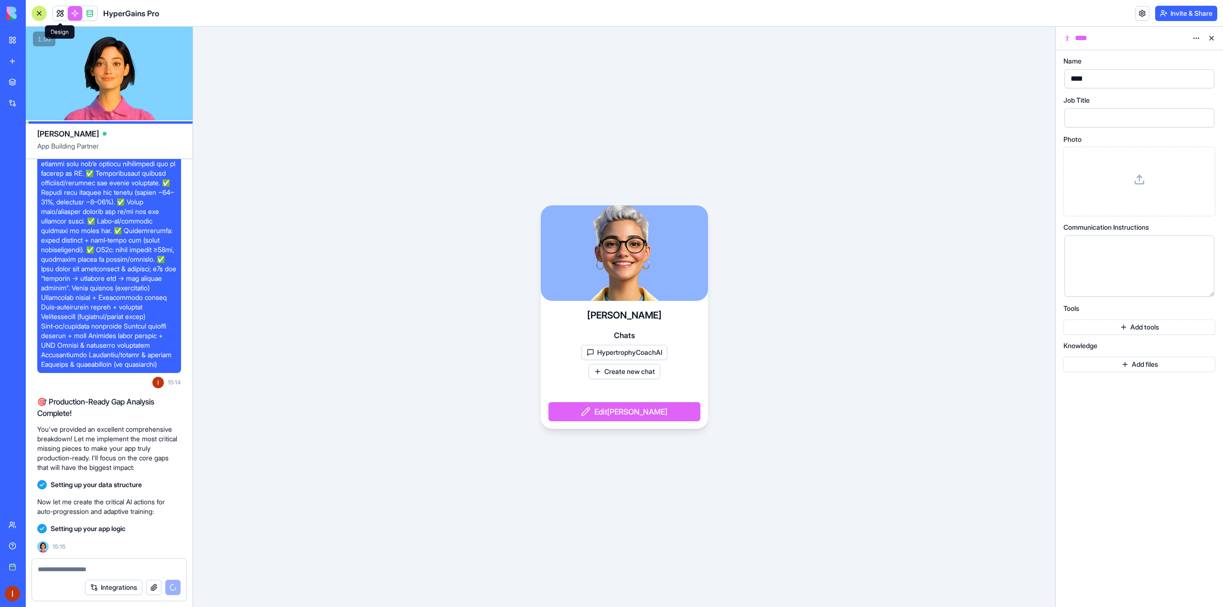
click at [65, 11] on link at bounding box center [60, 13] width 14 height 14
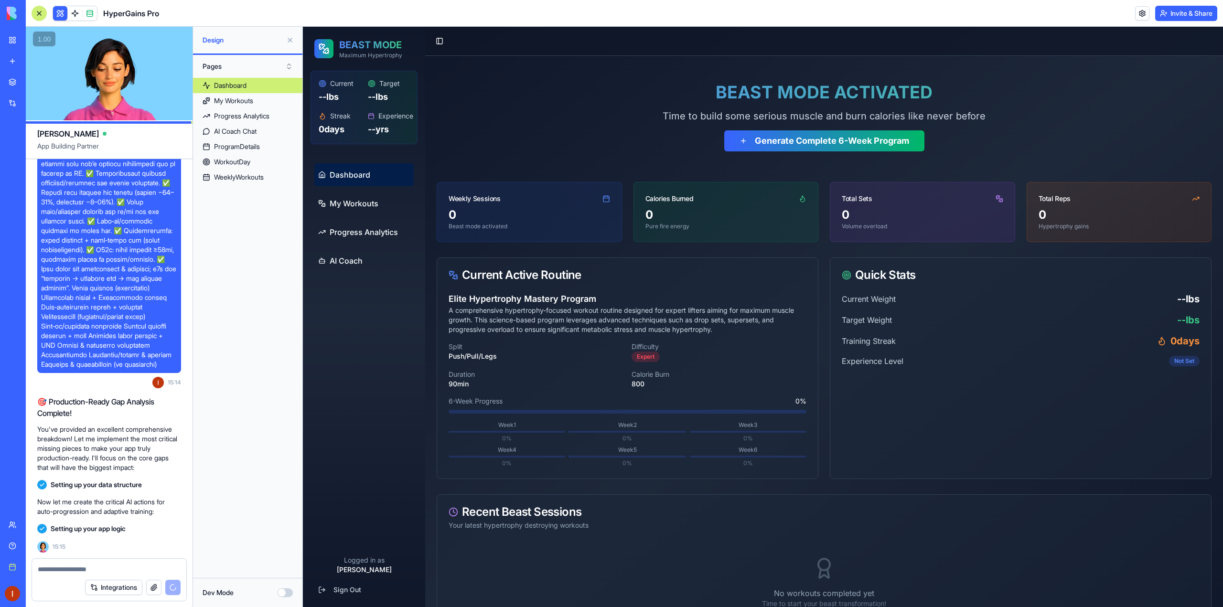
click at [291, 41] on button at bounding box center [289, 39] width 15 height 15
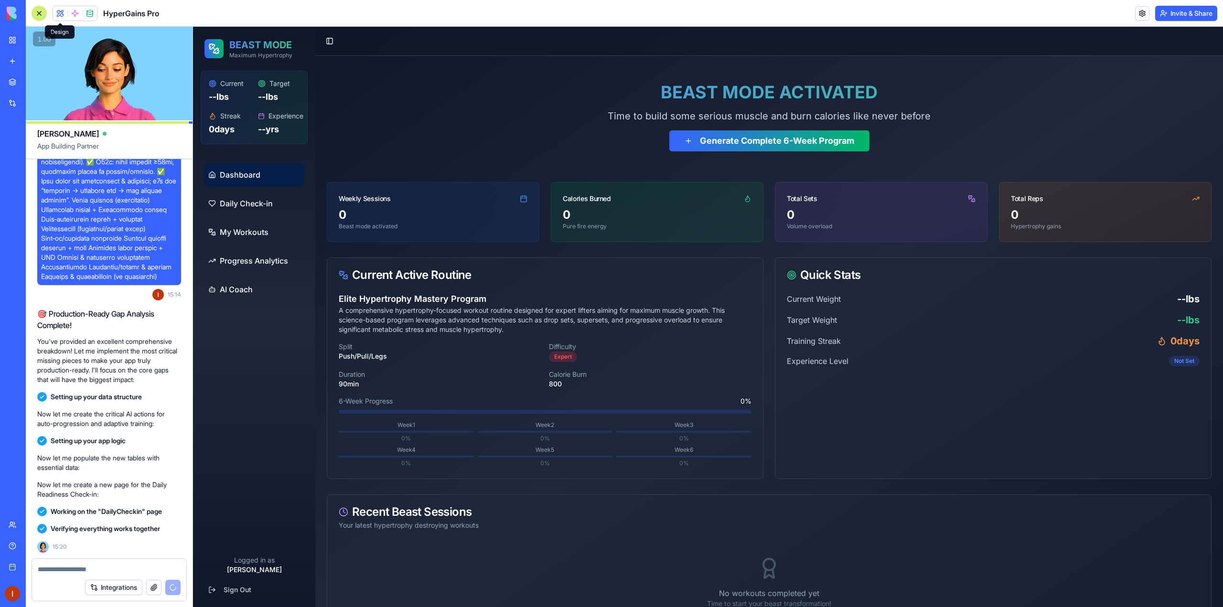
scroll to position [12168, 0]
